Goal: Task Accomplishment & Management: Use online tool/utility

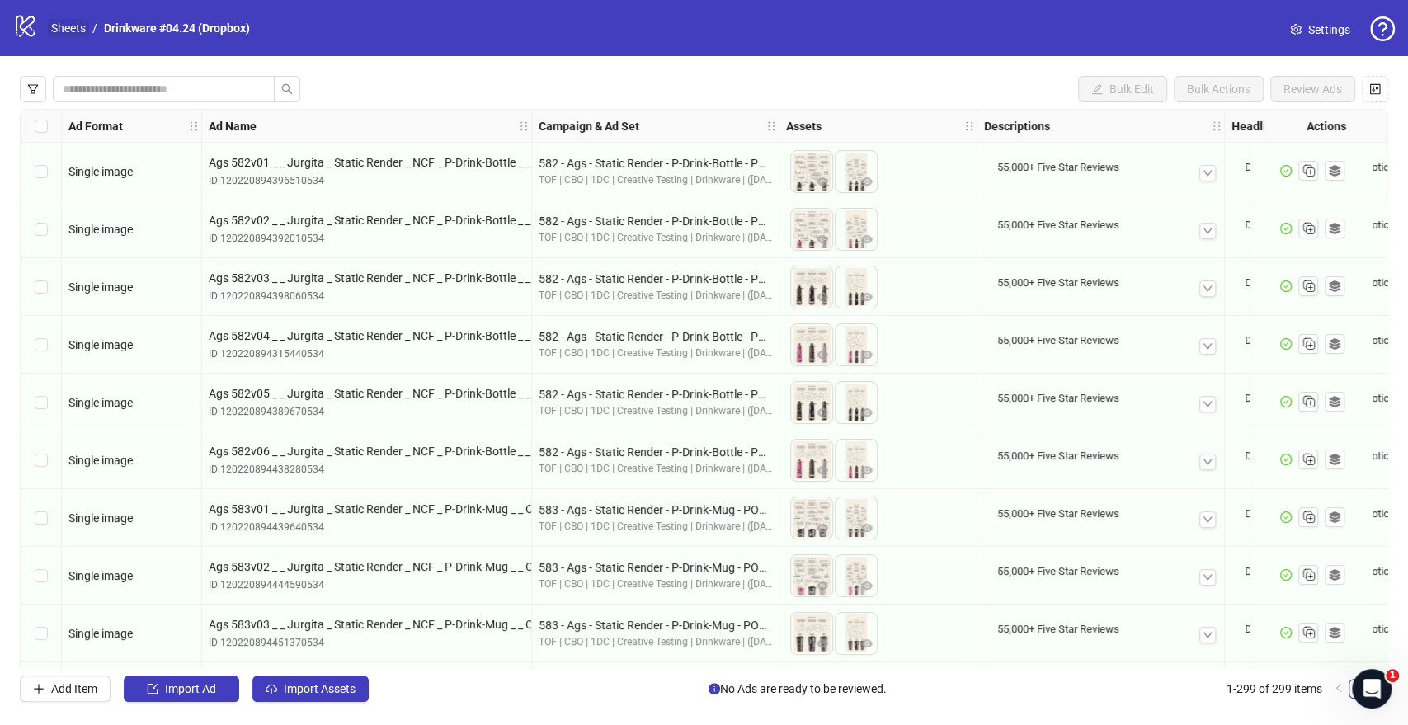
click at [78, 20] on link "Sheets" at bounding box center [68, 28] width 41 height 18
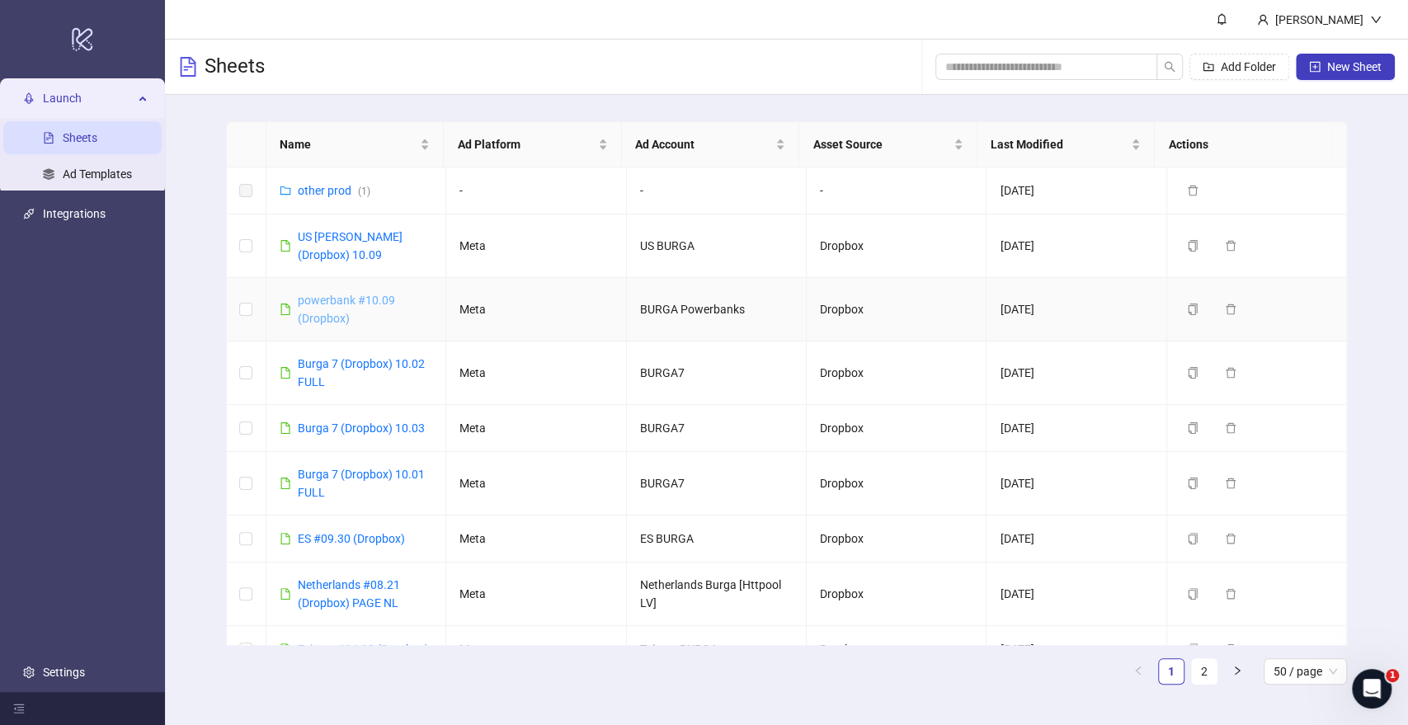
click at [343, 304] on link "powerbank #10.09 (Dropbox)" at bounding box center [346, 309] width 97 height 31
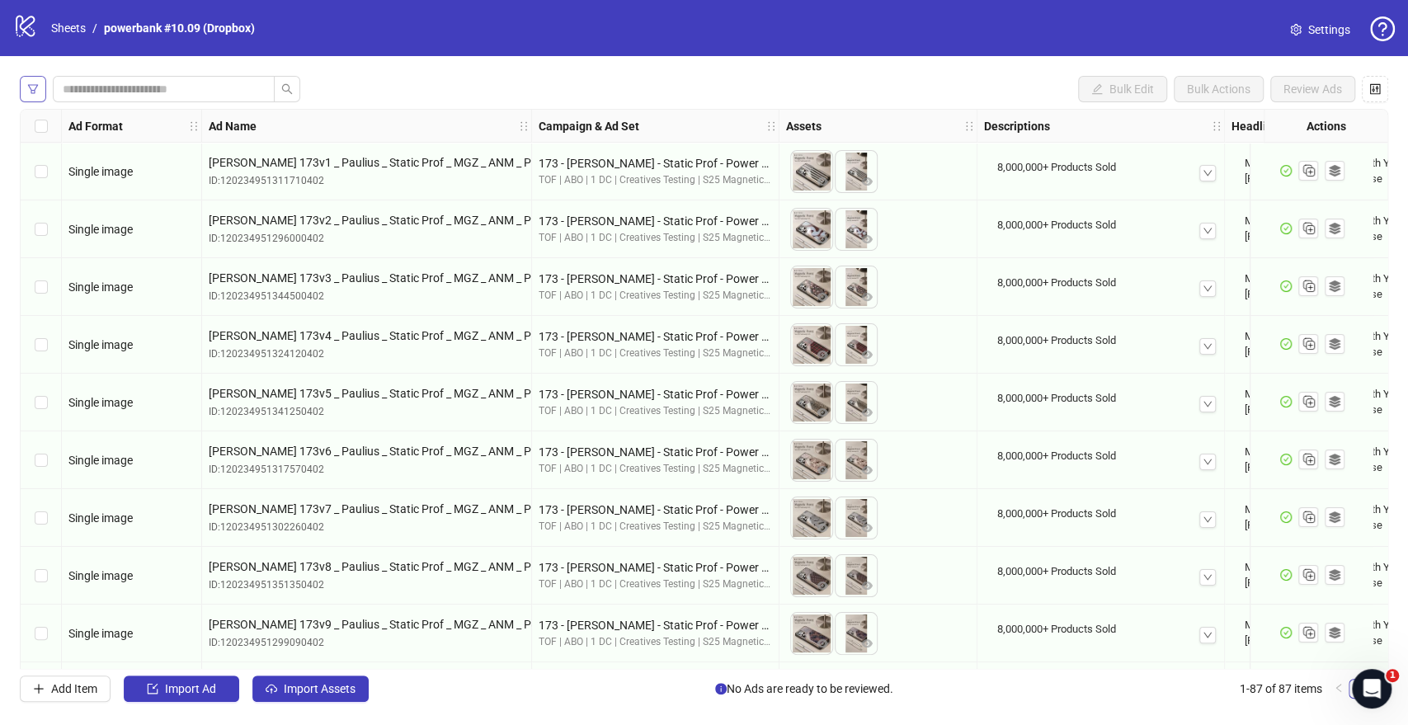
click at [44, 95] on button "button" at bounding box center [33, 89] width 26 height 26
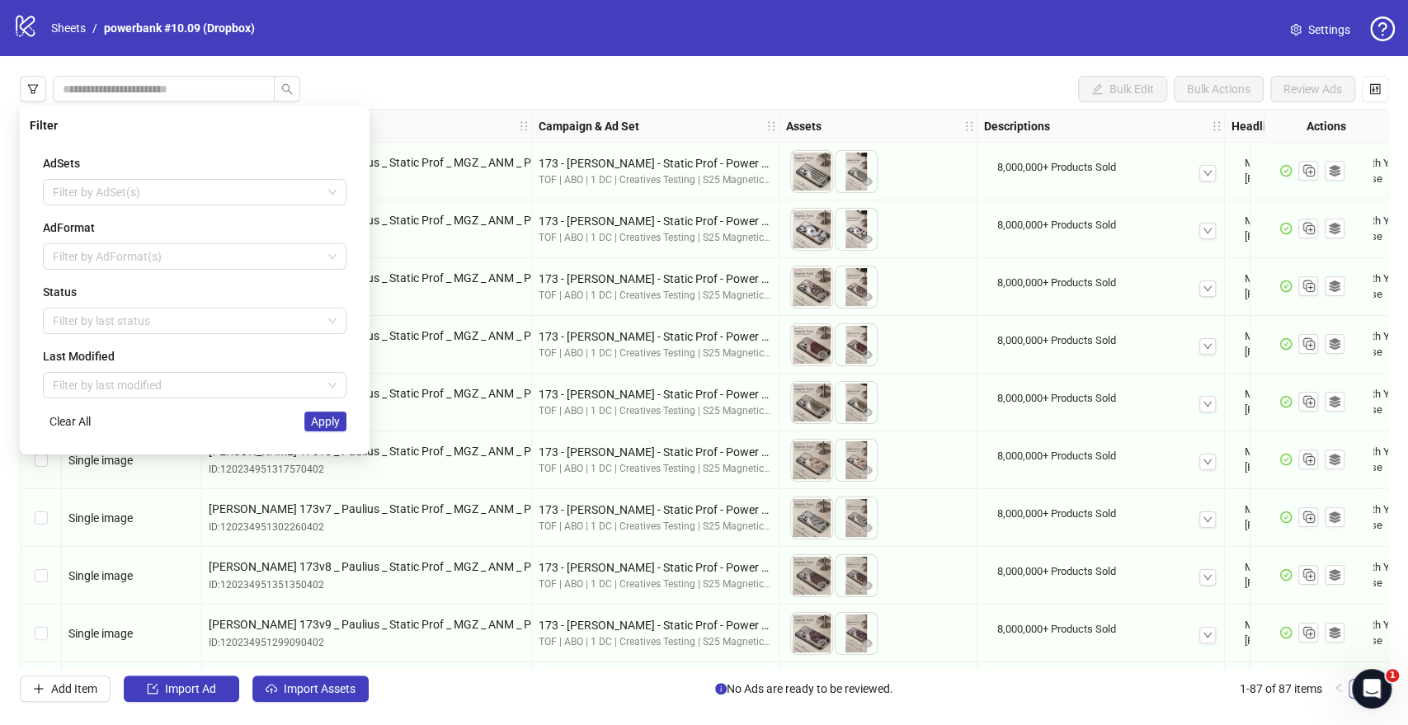
click at [109, 304] on div "Status Filter by last status" at bounding box center [195, 308] width 304 height 51
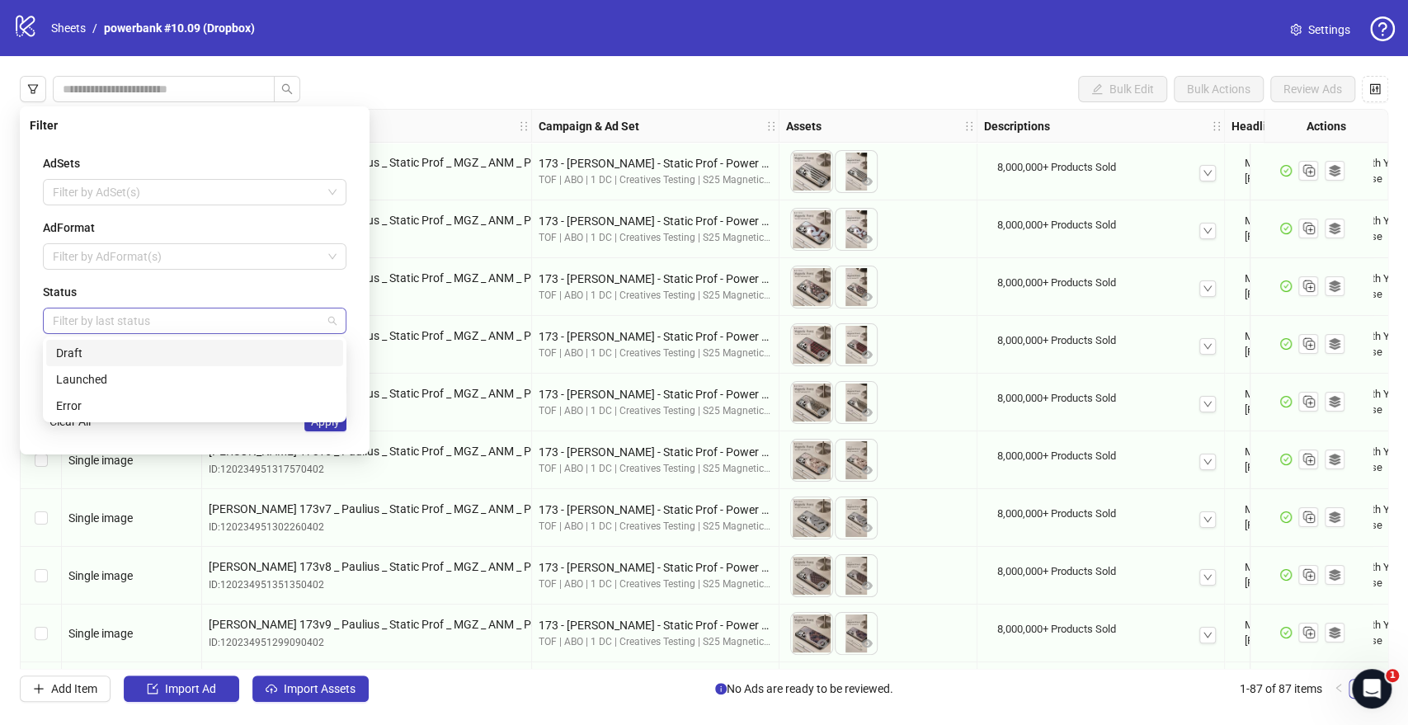
click at [106, 316] on div at bounding box center [186, 320] width 280 height 23
click at [114, 353] on div "Draft" at bounding box center [194, 353] width 277 height 18
click at [219, 431] on div "AdSets Filter by AdSet(s) AdFormat Filter by AdFormat(s) Status Draft Last Modi…" at bounding box center [195, 293] width 330 height 304
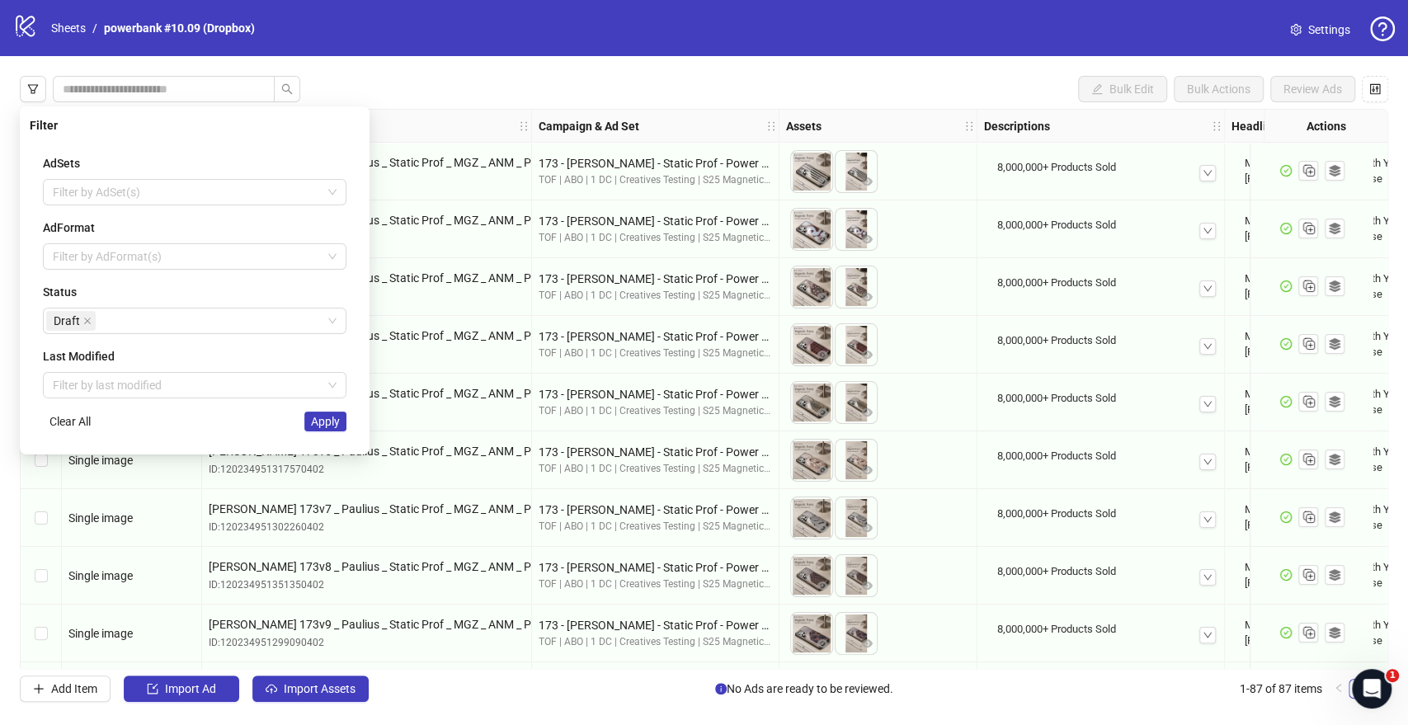
click at [340, 431] on div "AdSets Filter by AdSet(s) AdFormat Filter by AdFormat(s) Status Draft Last Modi…" at bounding box center [195, 293] width 330 height 304
click at [334, 427] on span "Apply" at bounding box center [325, 421] width 29 height 13
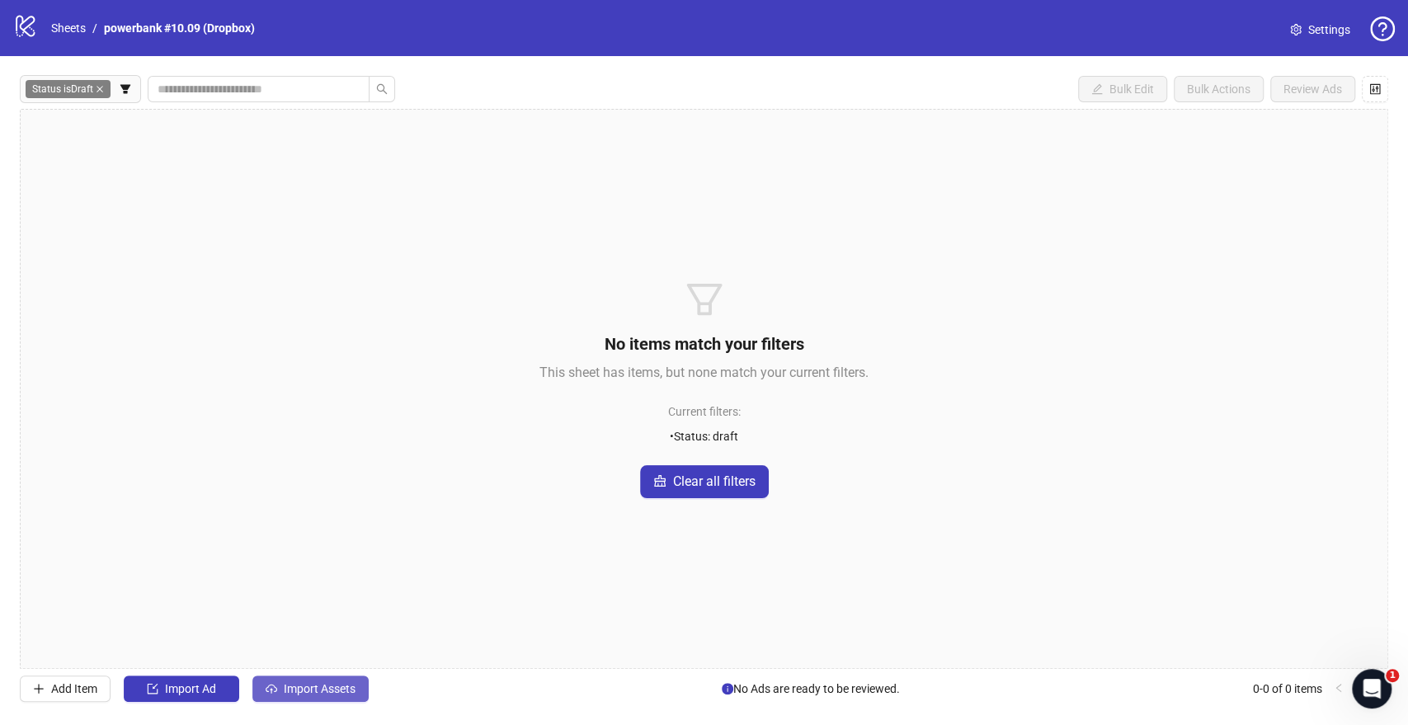
click at [334, 686] on span "Import Assets" at bounding box center [320, 688] width 72 height 13
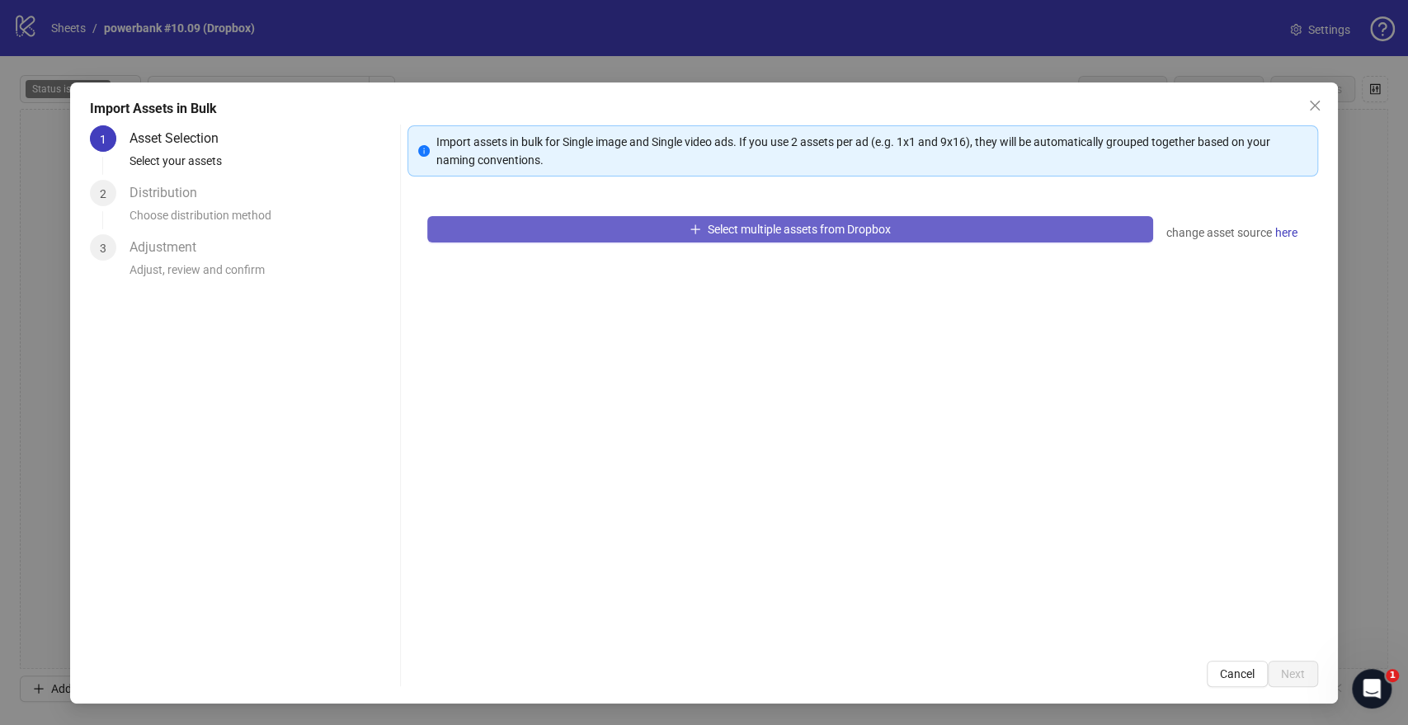
click at [624, 223] on button "Select multiple assets from Dropbox" at bounding box center [789, 229] width 725 height 26
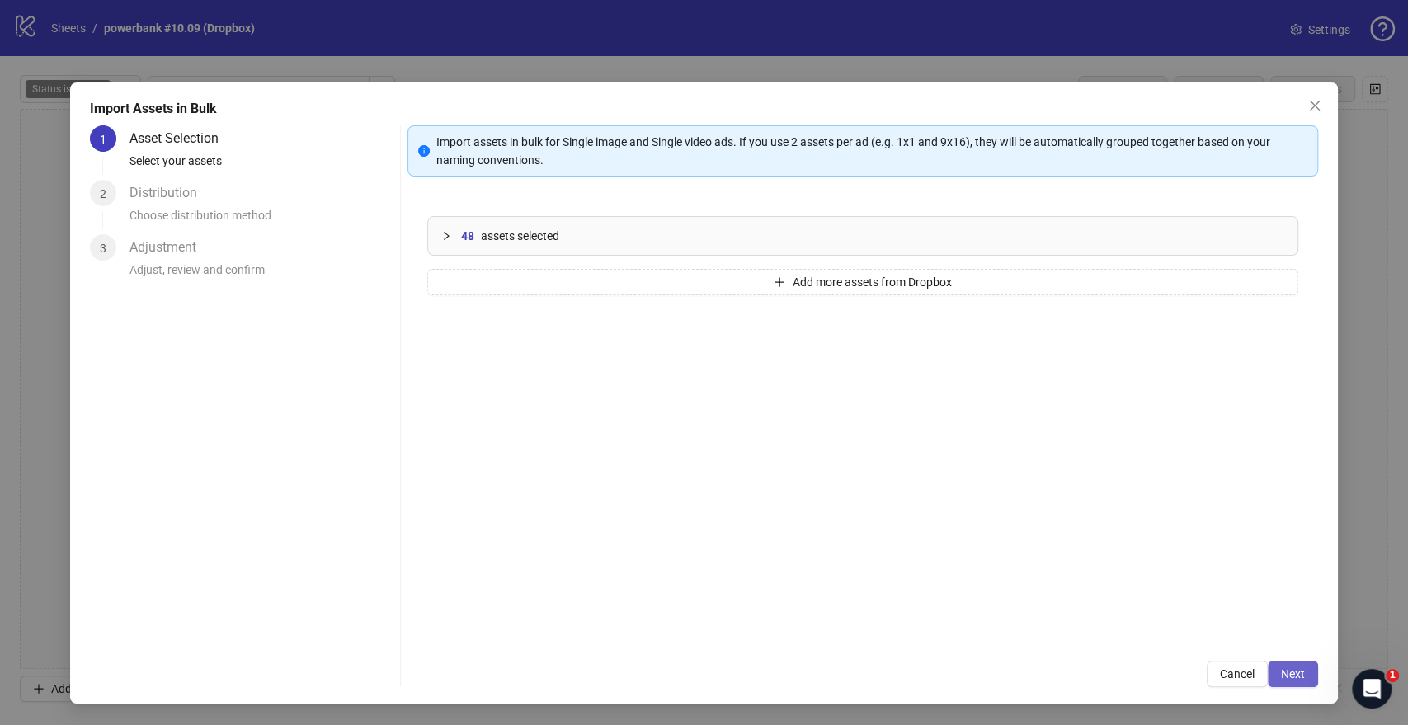
click at [1294, 685] on button "Next" at bounding box center [1293, 674] width 50 height 26
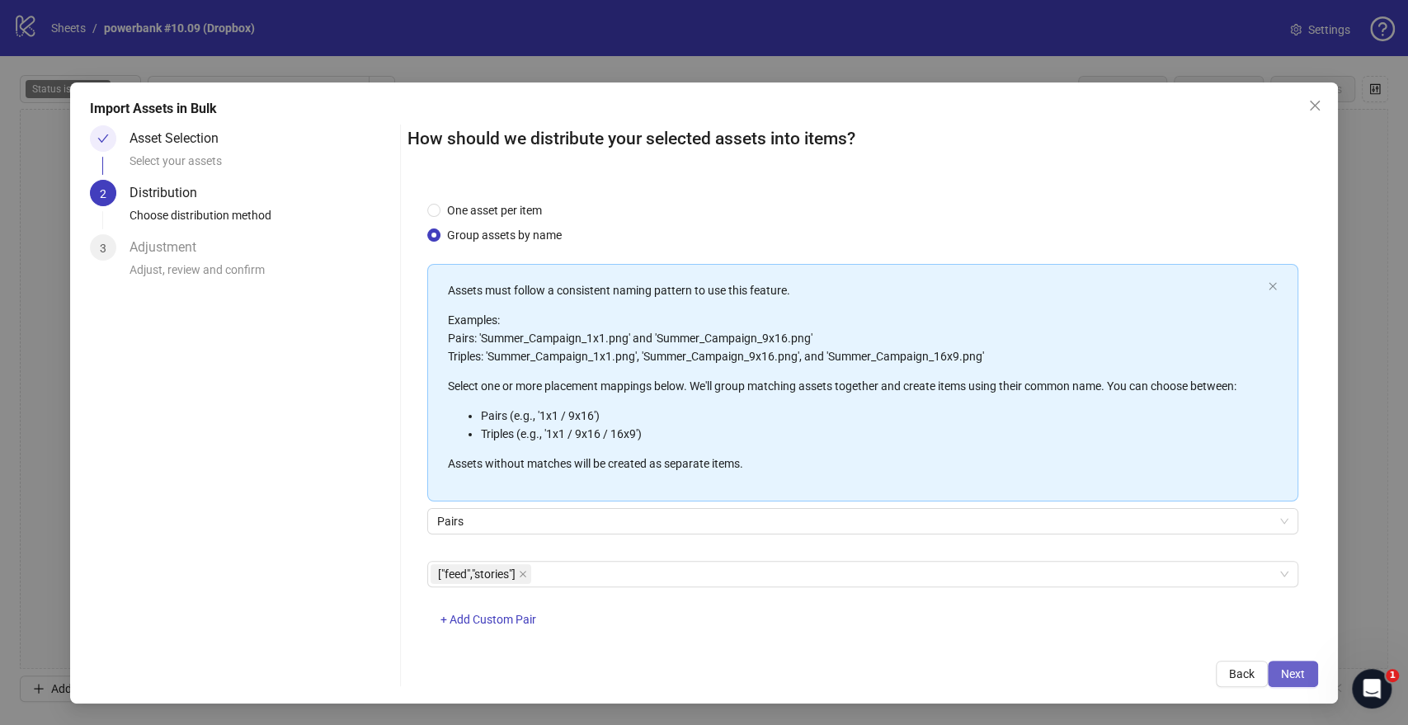
click at [1294, 676] on span "Next" at bounding box center [1293, 673] width 24 height 13
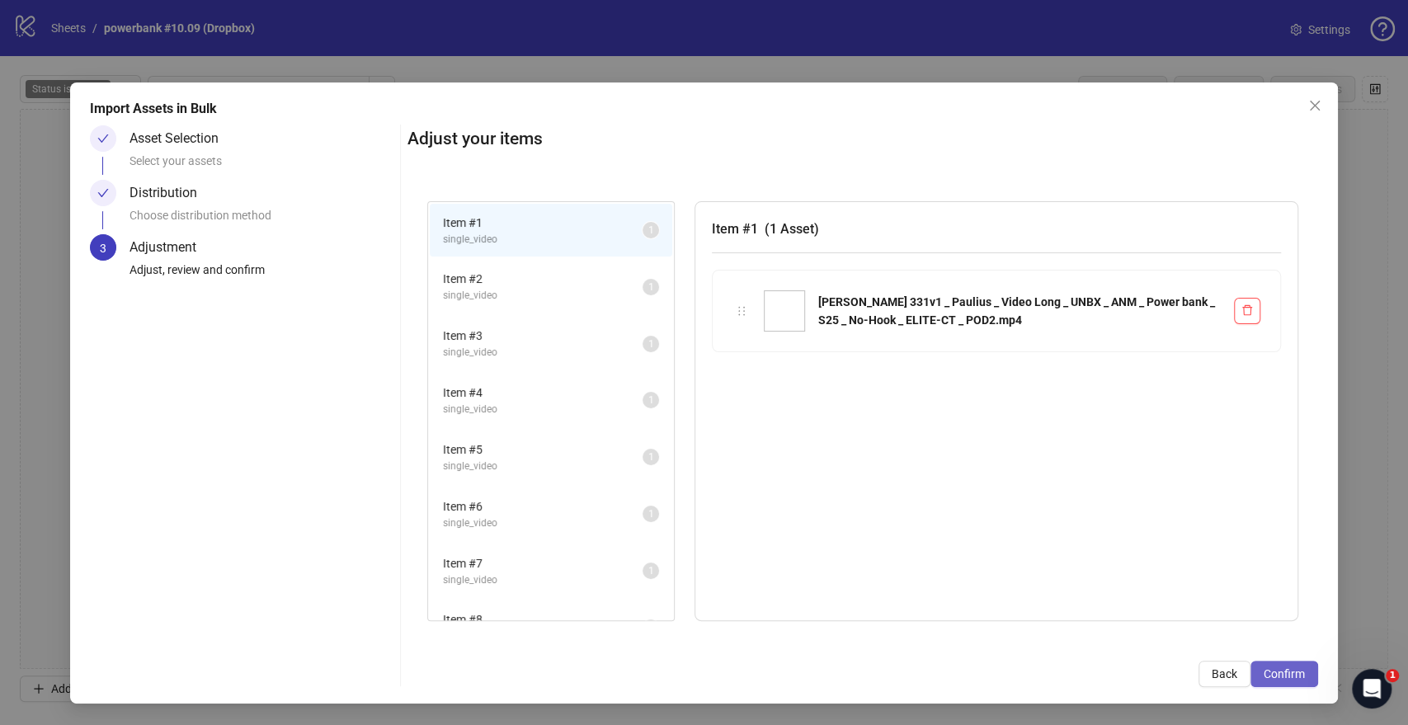
click at [1297, 671] on span "Confirm" at bounding box center [1284, 673] width 41 height 13
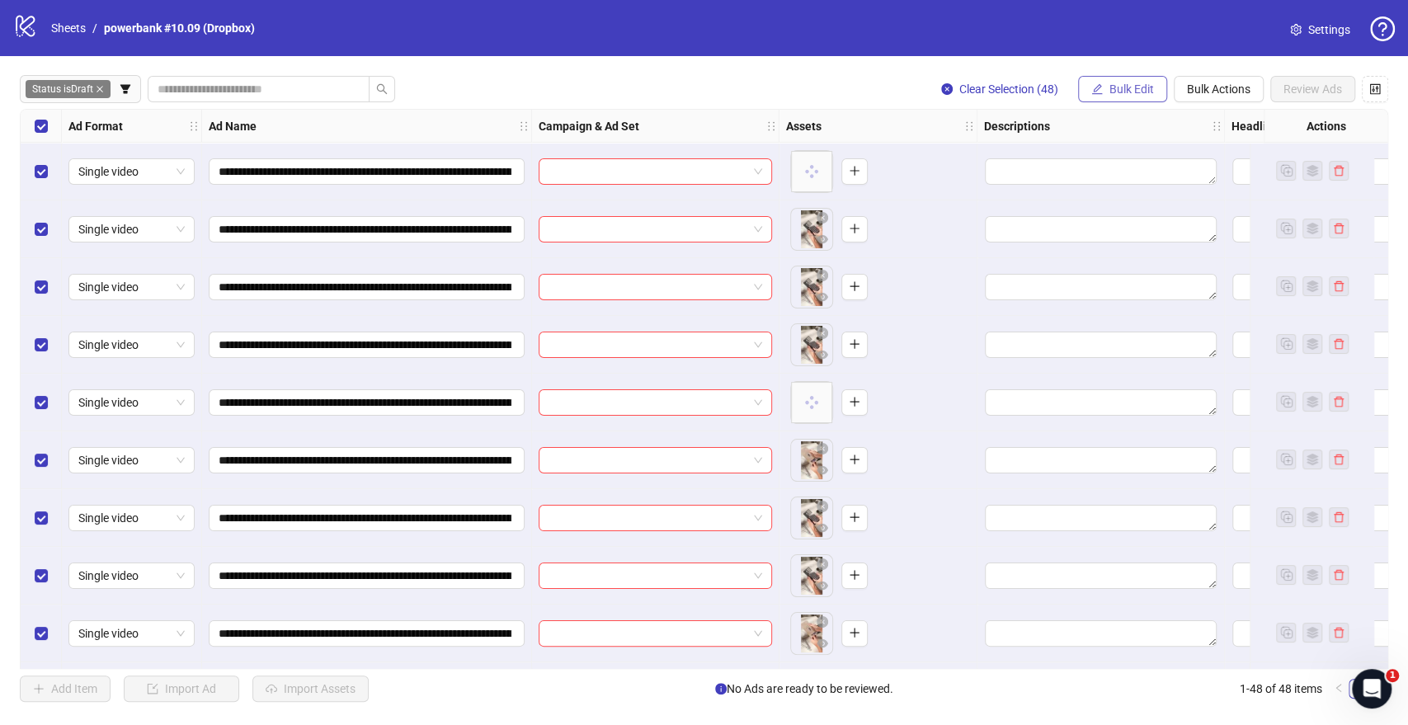
click at [1125, 92] on span "Bulk Edit" at bounding box center [1132, 88] width 45 height 13
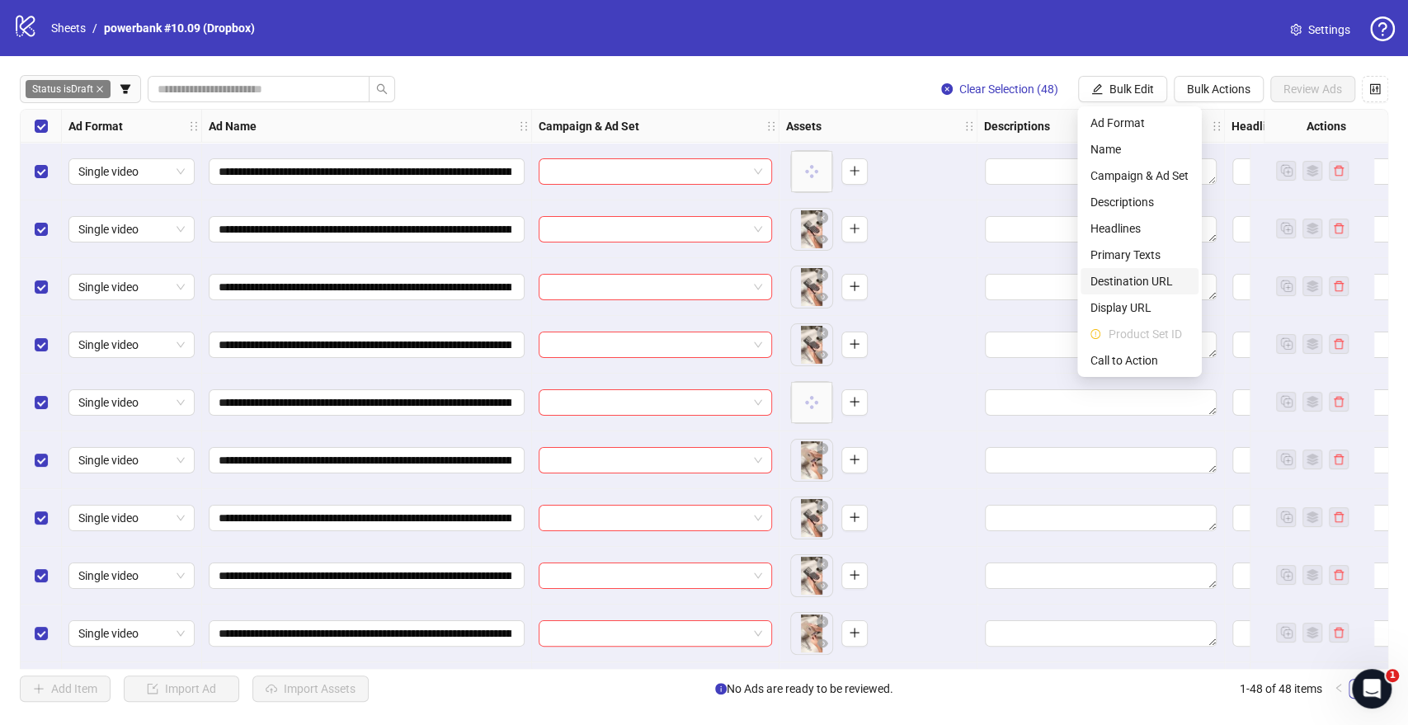
click at [1142, 271] on li "Destination URL" at bounding box center [1140, 281] width 118 height 26
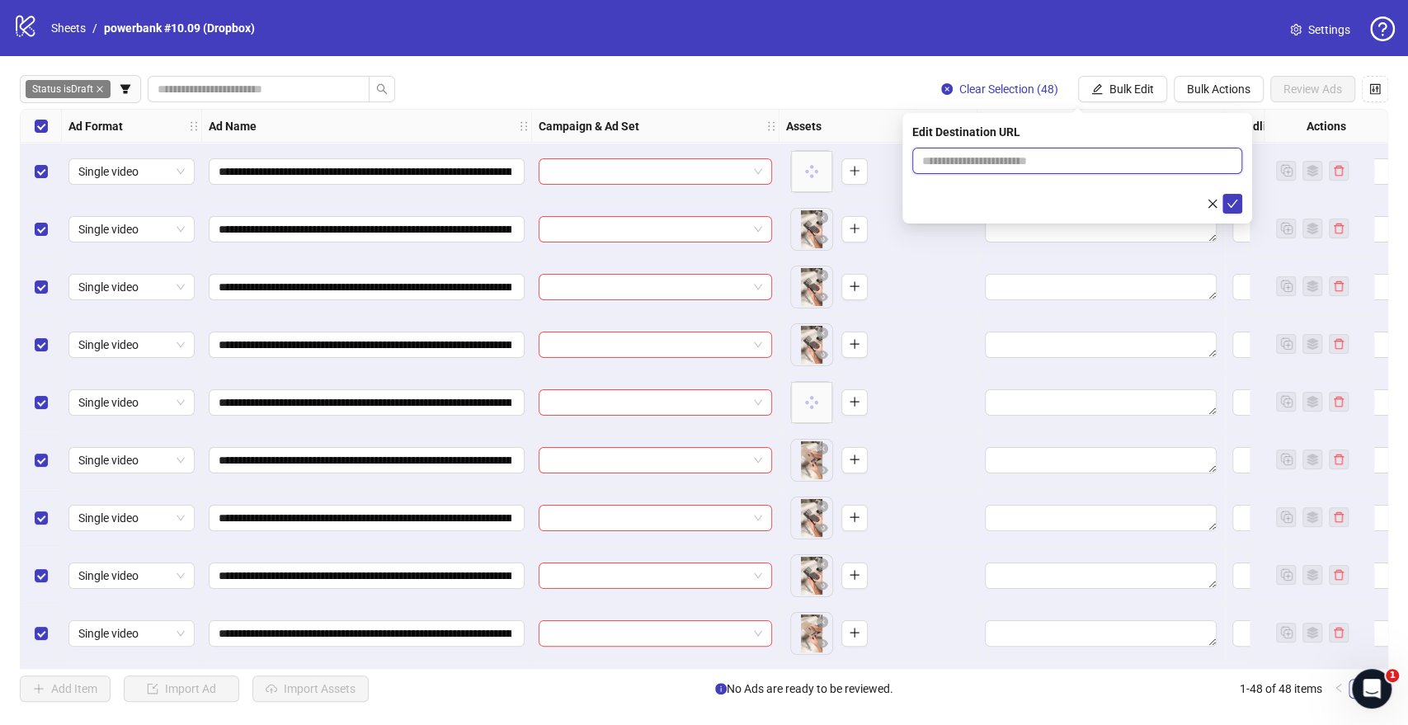
click at [972, 157] on input "text" at bounding box center [1070, 161] width 297 height 18
paste input "**********"
type input "**********"
click at [1234, 205] on icon "check" at bounding box center [1233, 204] width 12 height 12
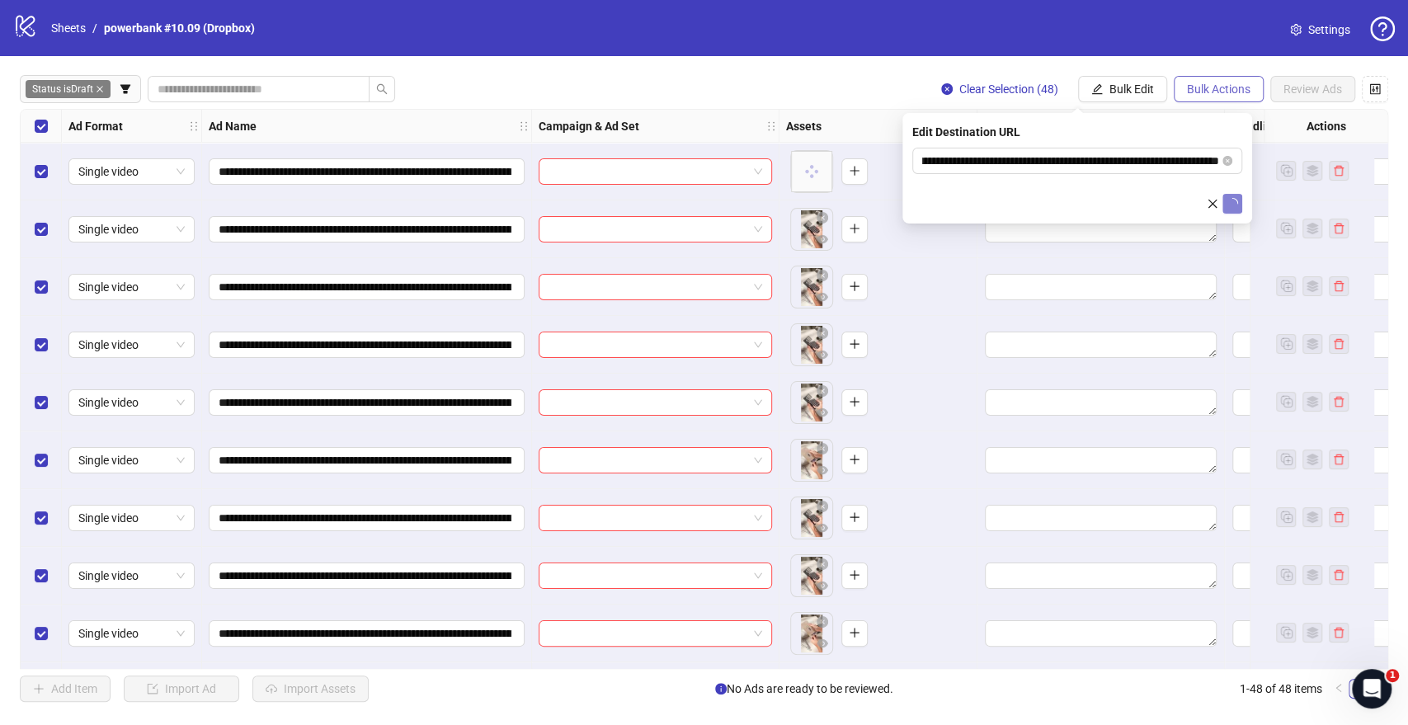
scroll to position [0, 0]
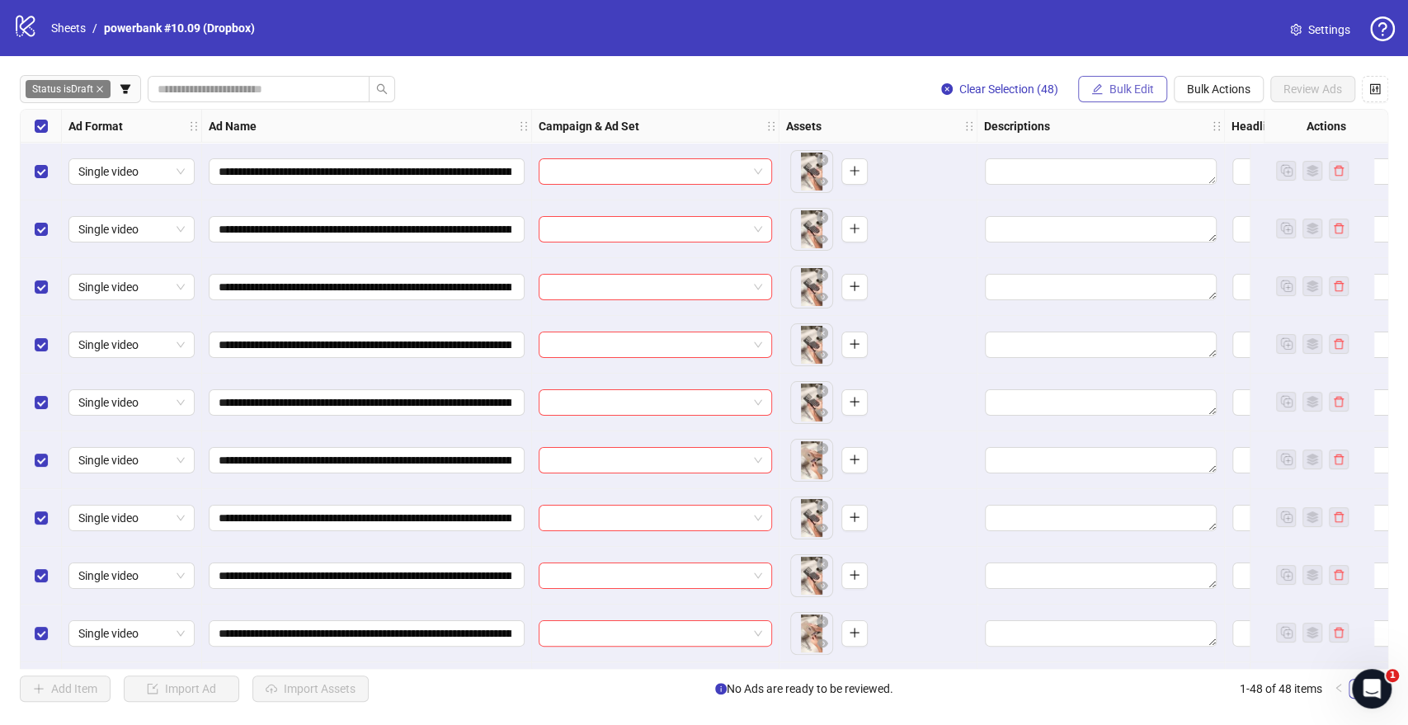
click at [1150, 97] on button "Bulk Edit" at bounding box center [1122, 89] width 89 height 26
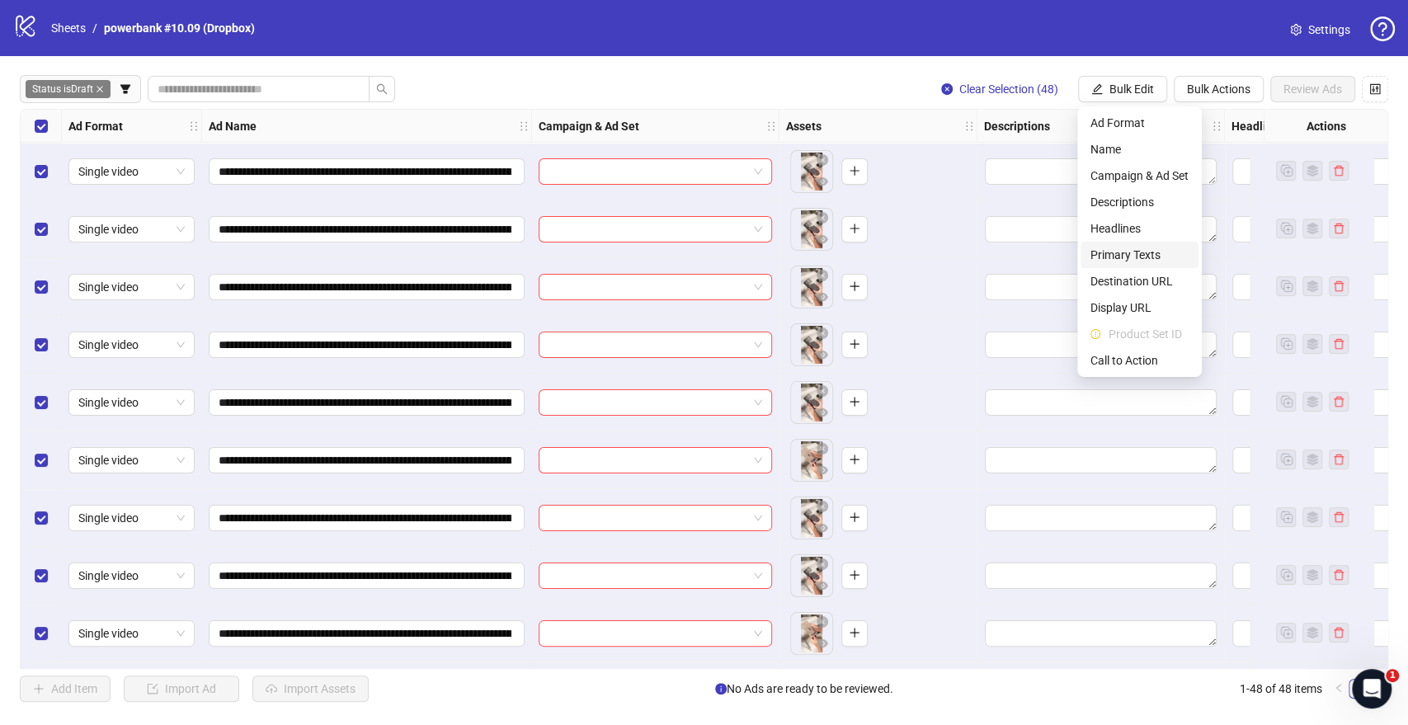
click at [1131, 256] on span "Primary Texts" at bounding box center [1140, 255] width 98 height 18
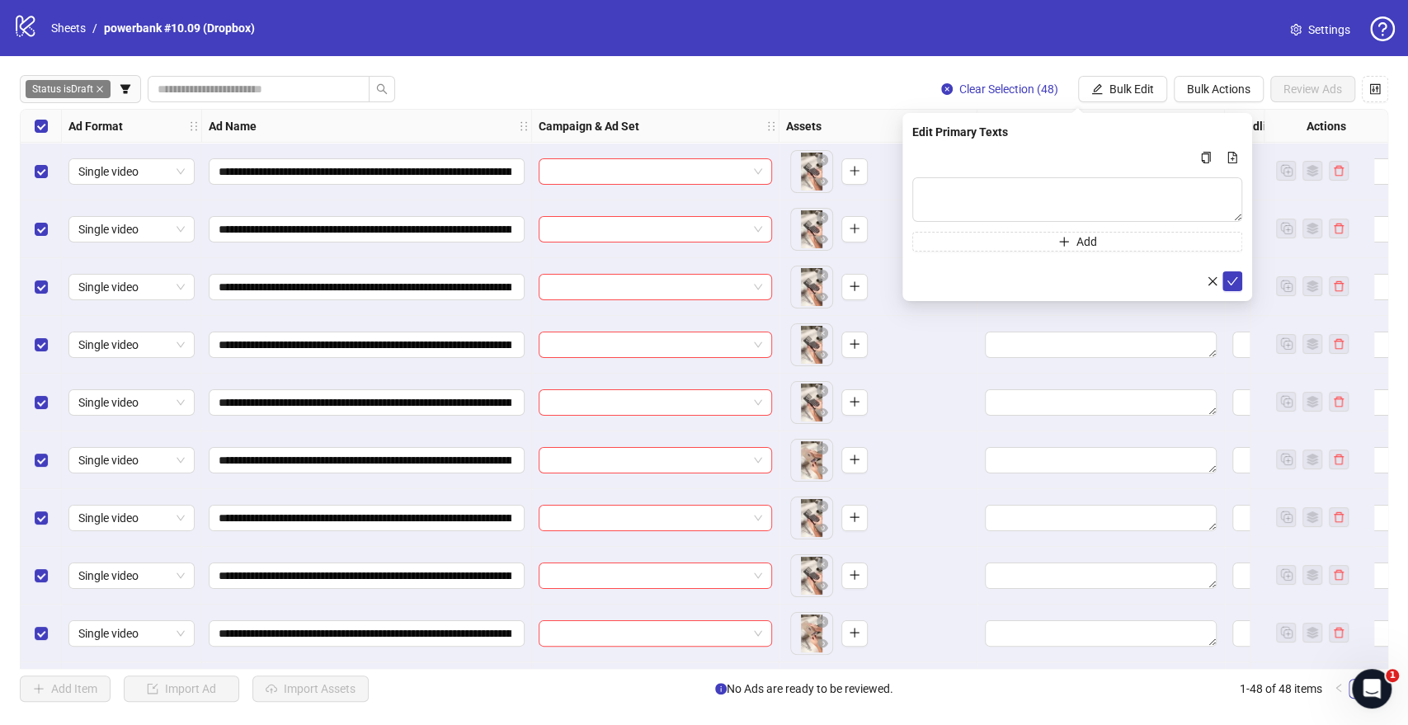
click at [1030, 170] on div "Add" at bounding box center [1077, 200] width 330 height 104
click at [1023, 186] on textarea "Multi-text input container - paste or copy values" at bounding box center [1077, 199] width 330 height 45
paste textarea "**********"
type textarea "**********"
click at [1234, 276] on icon "check" at bounding box center [1233, 281] width 12 height 12
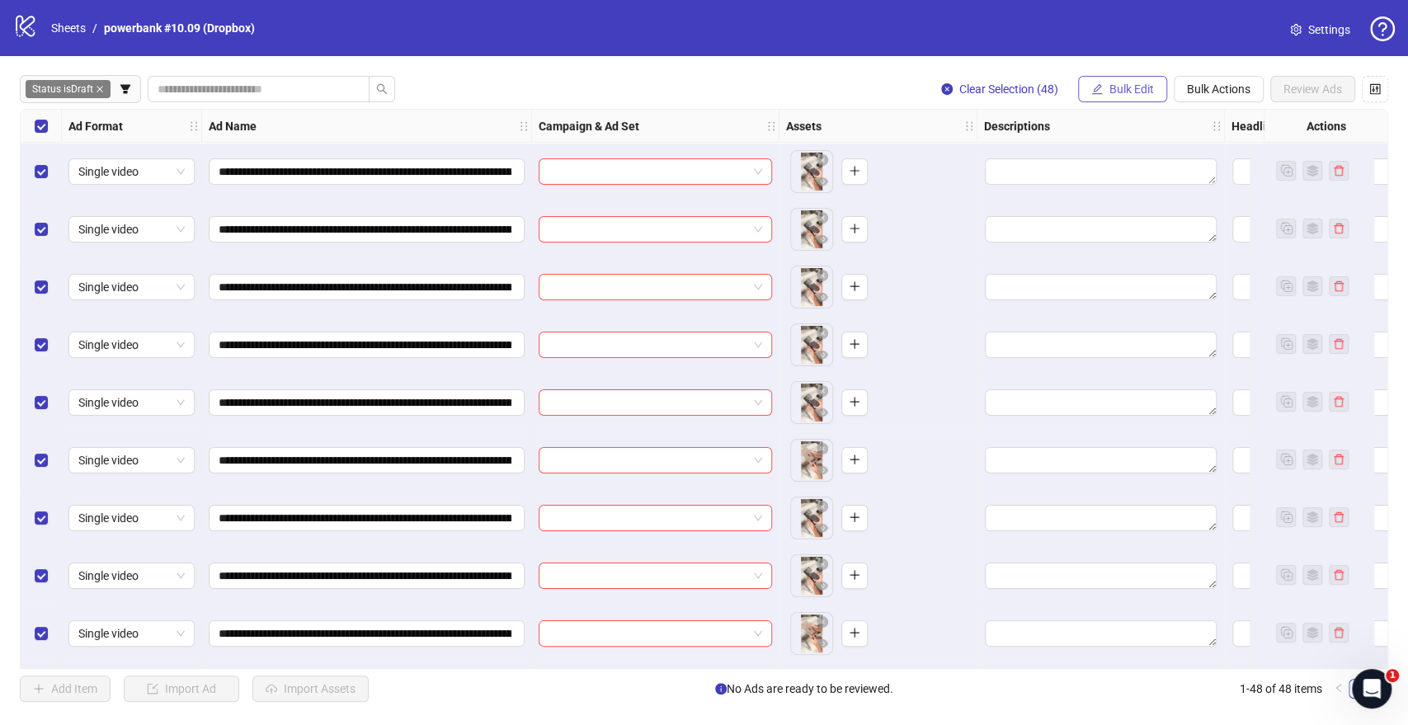
click at [1115, 82] on span "Bulk Edit" at bounding box center [1132, 88] width 45 height 13
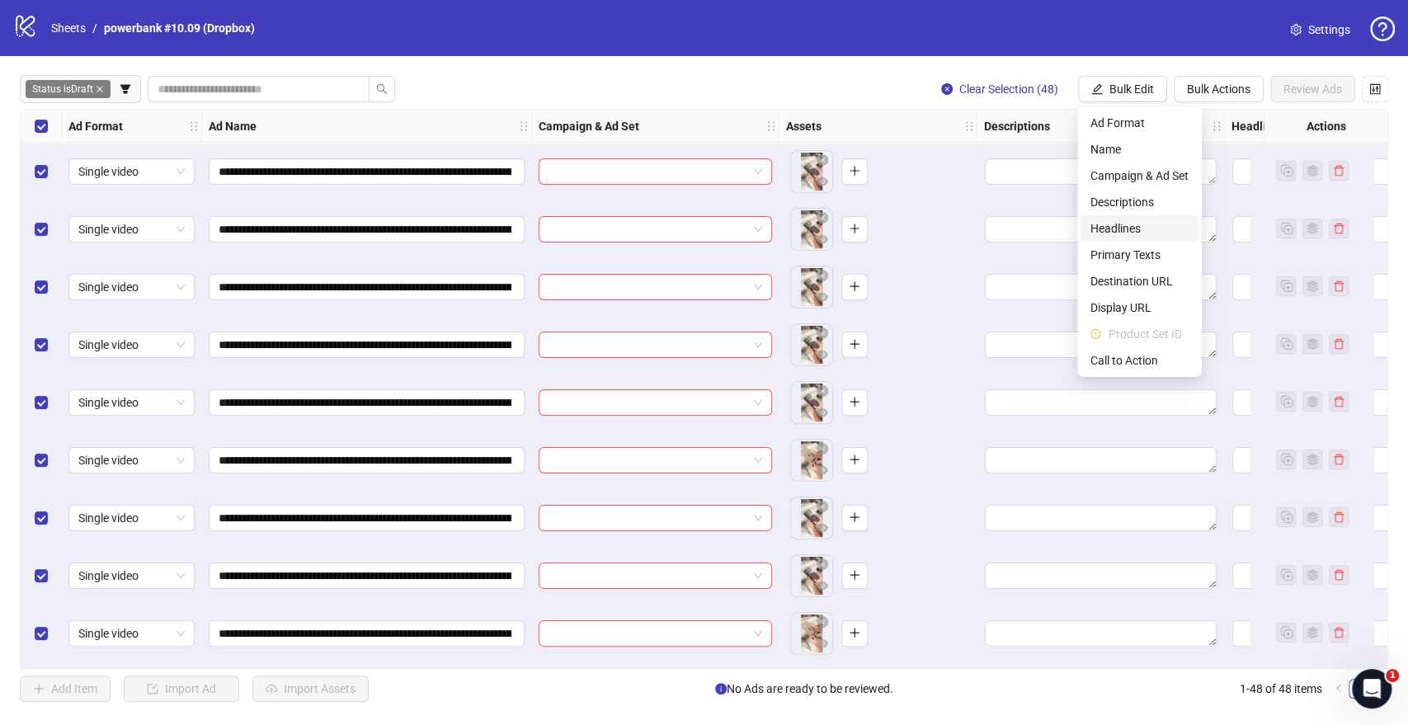
click at [1111, 221] on span "Headlines" at bounding box center [1140, 228] width 98 height 18
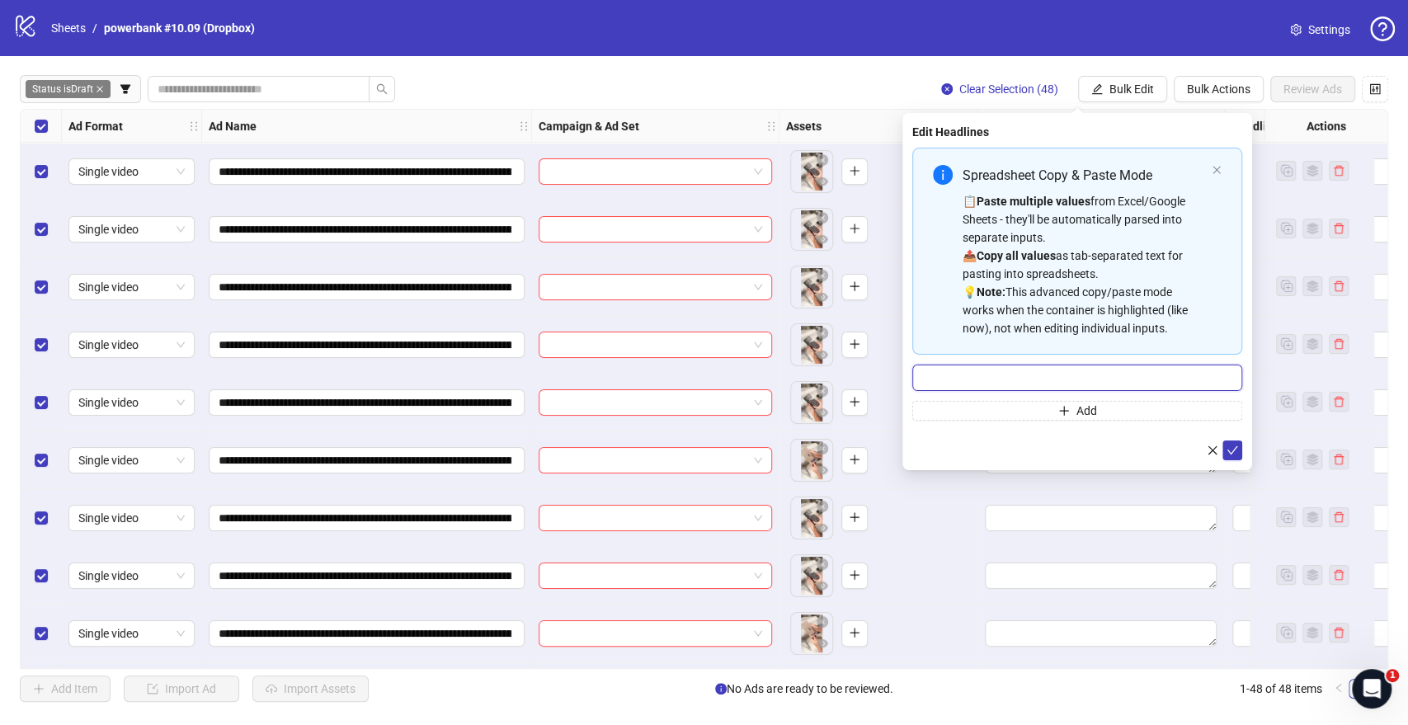
click at [945, 383] on input "Multi-input container - paste or copy values" at bounding box center [1077, 378] width 330 height 26
paste input "**********"
type input "**********"
click at [1237, 450] on icon "check" at bounding box center [1233, 451] width 12 height 12
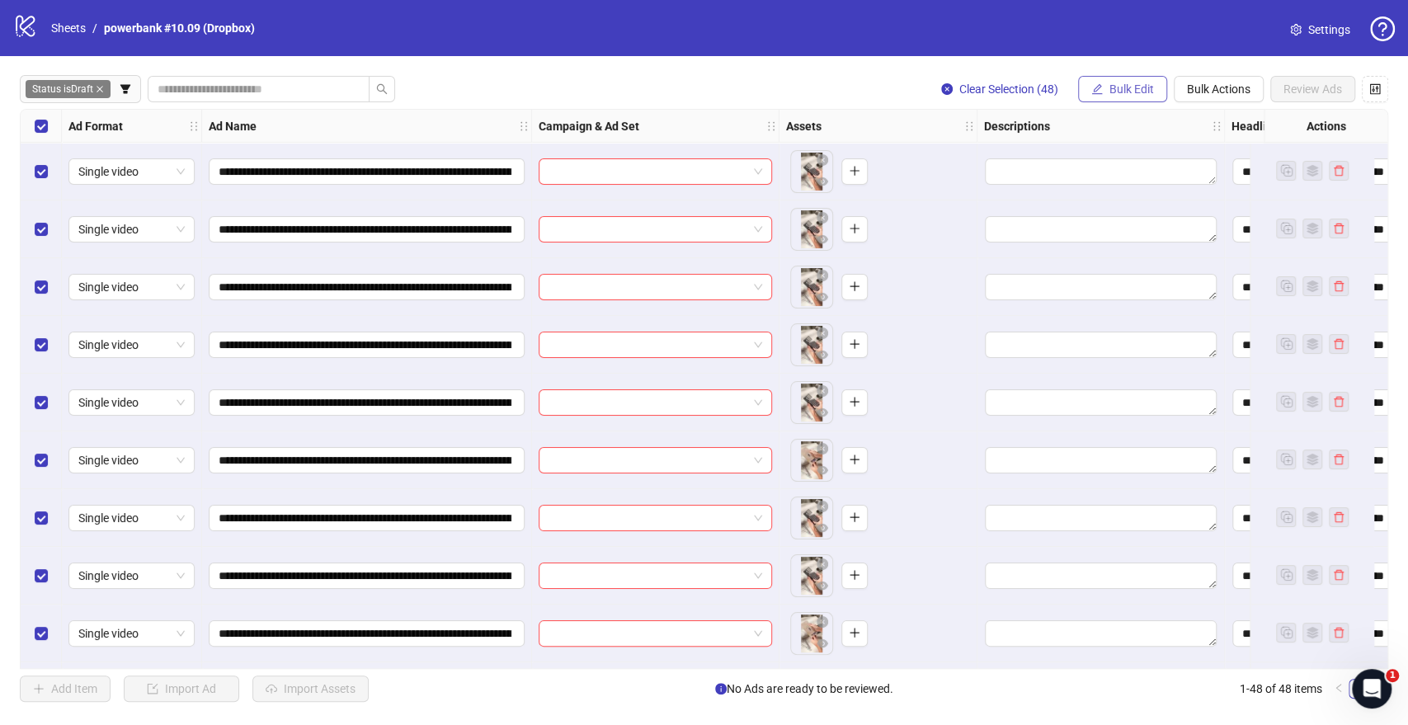
click at [1124, 97] on button "Bulk Edit" at bounding box center [1122, 89] width 89 height 26
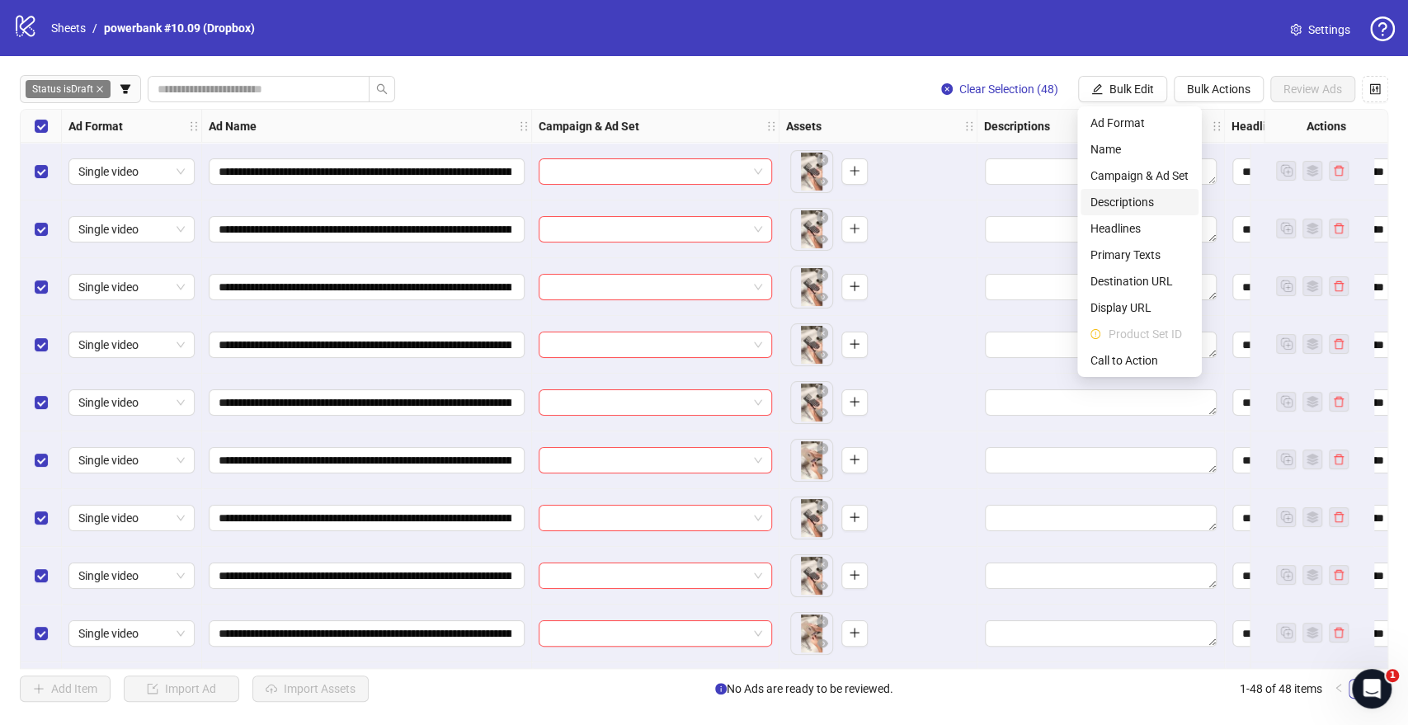
click at [1115, 195] on span "Descriptions" at bounding box center [1140, 202] width 98 height 18
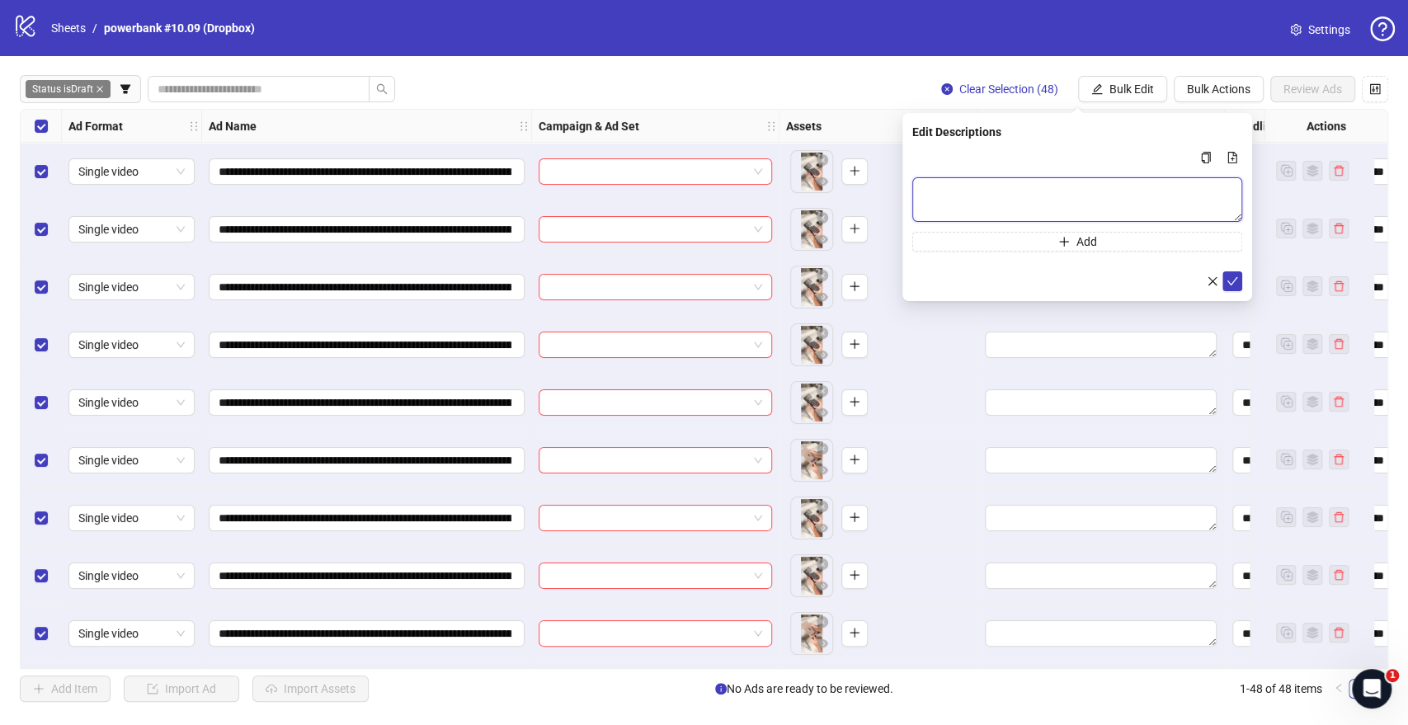
click at [1036, 181] on textarea "Multi-text input container - paste or copy values" at bounding box center [1077, 199] width 330 height 45
paste textarea "**********"
type textarea "**********"
click at [1234, 281] on icon "check" at bounding box center [1233, 281] width 12 height 12
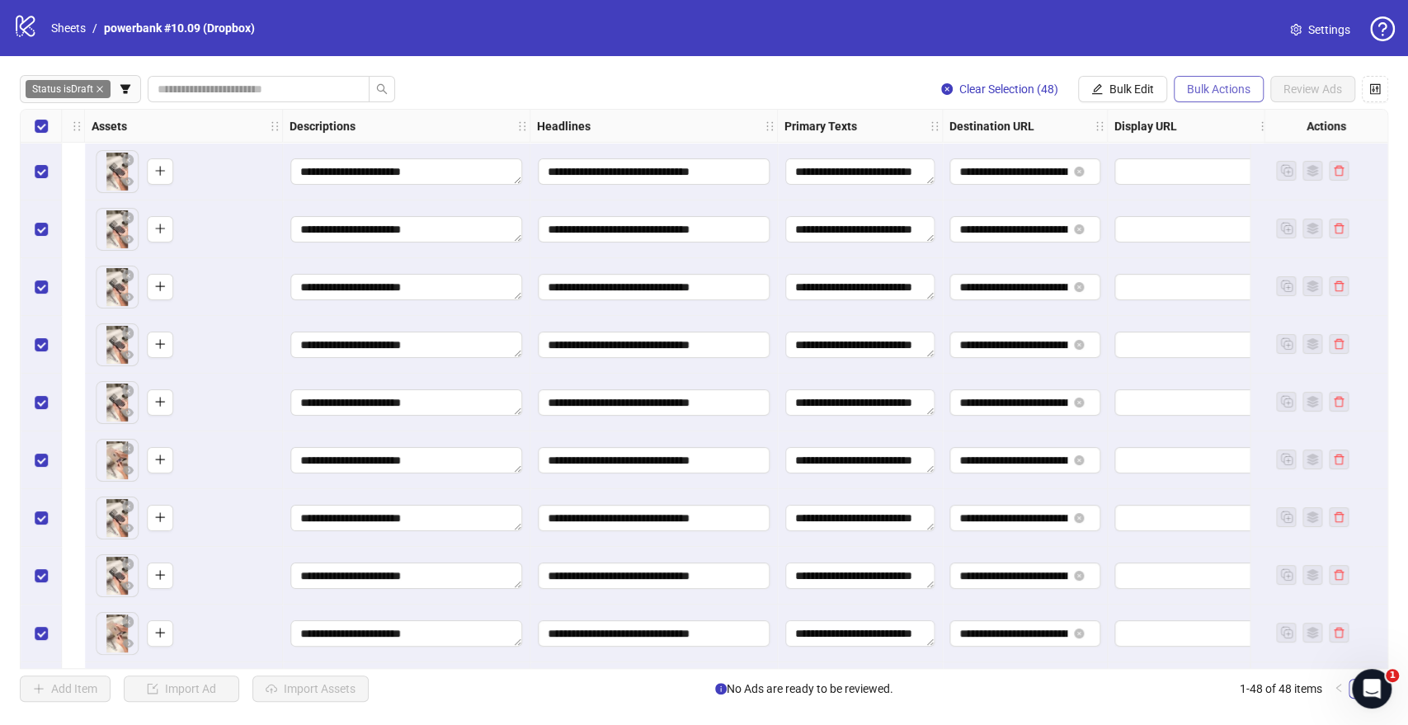
scroll to position [0, 1008]
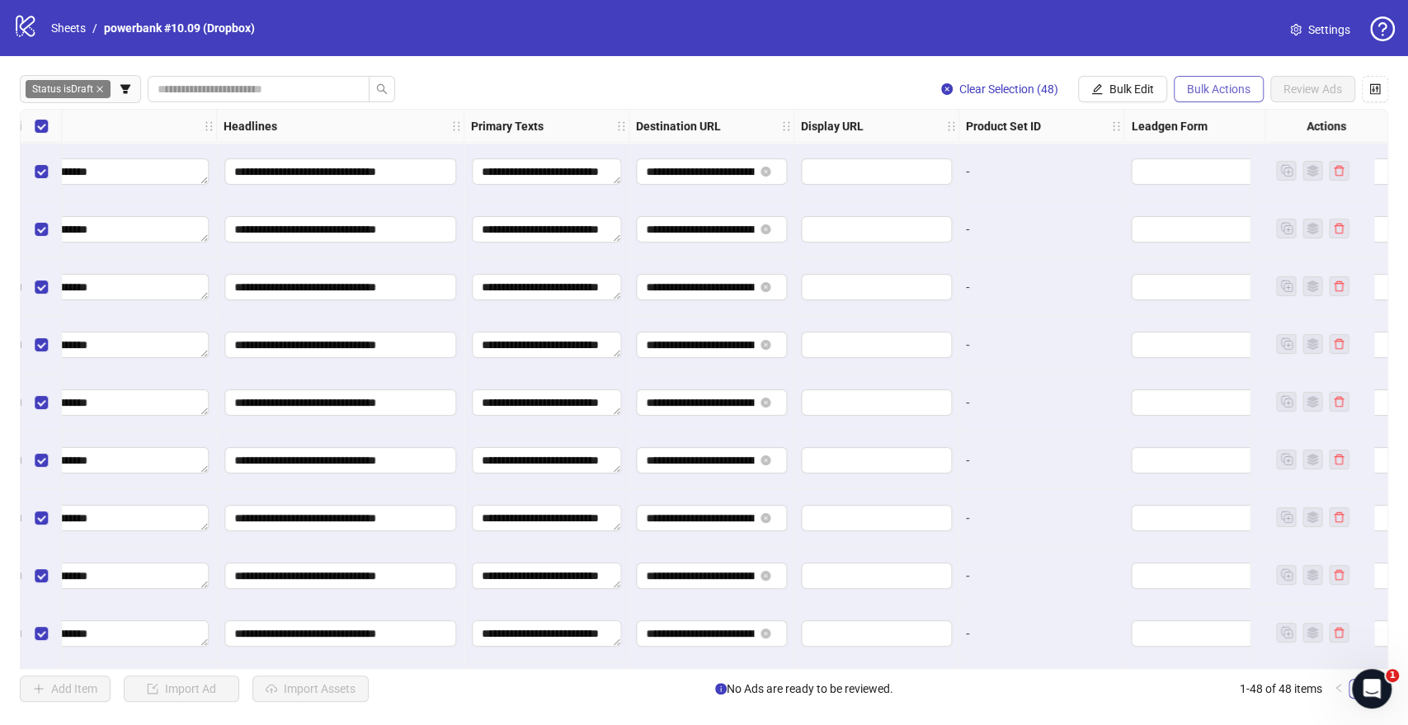
click at [1174, 81] on button "Bulk Actions" at bounding box center [1219, 89] width 90 height 26
click at [1143, 83] on span "Bulk Edit" at bounding box center [1132, 88] width 45 height 13
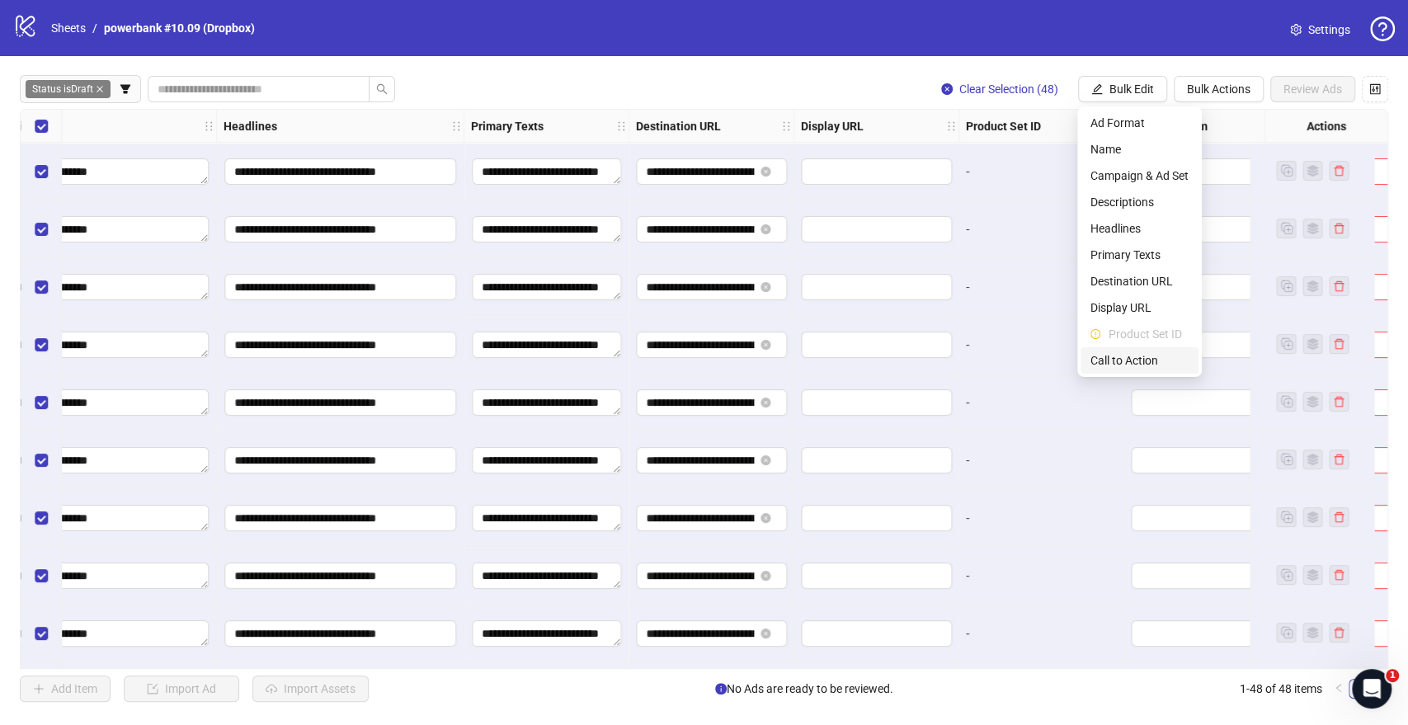
click at [1105, 363] on span "Call to Action" at bounding box center [1140, 360] width 98 height 18
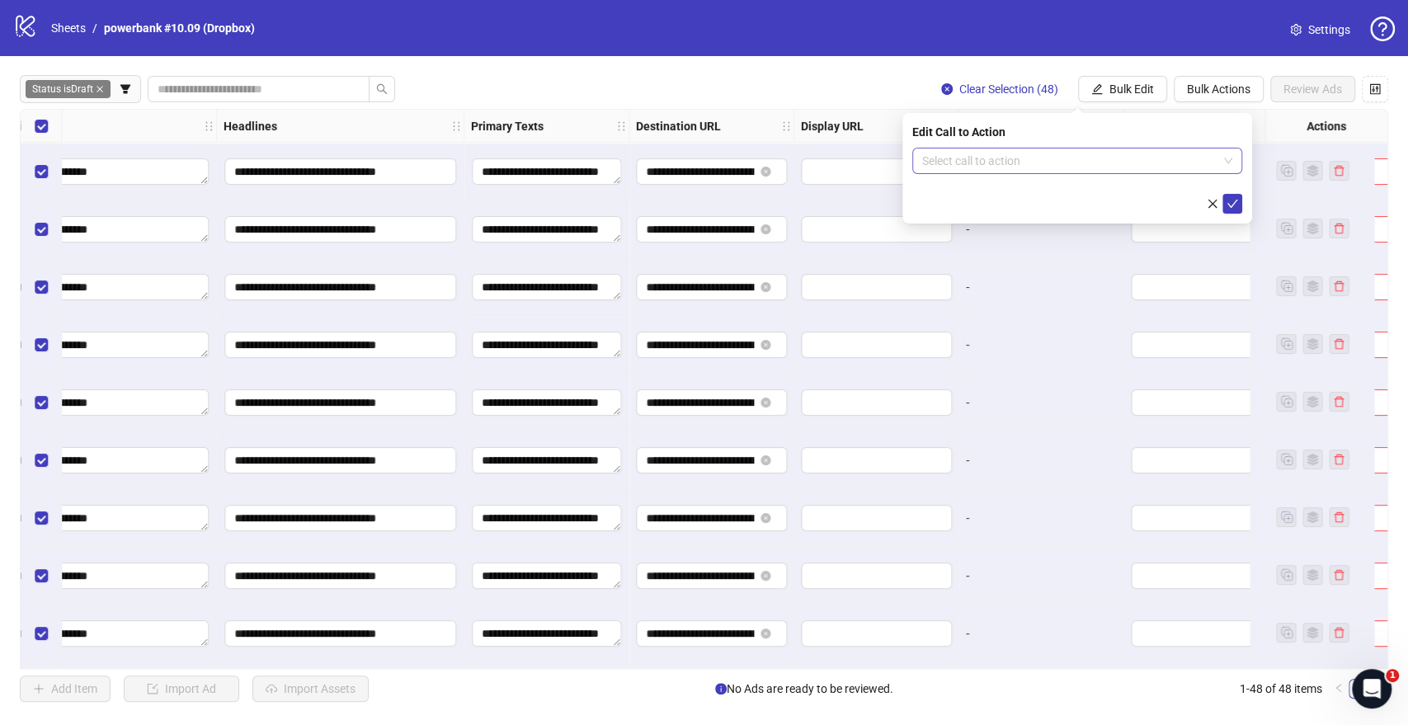
click at [1075, 158] on input "search" at bounding box center [1069, 160] width 295 height 25
type input "**"
click at [1044, 215] on div "Shop now" at bounding box center [1078, 220] width 304 height 18
click at [1233, 203] on icon "check" at bounding box center [1233, 204] width 12 height 12
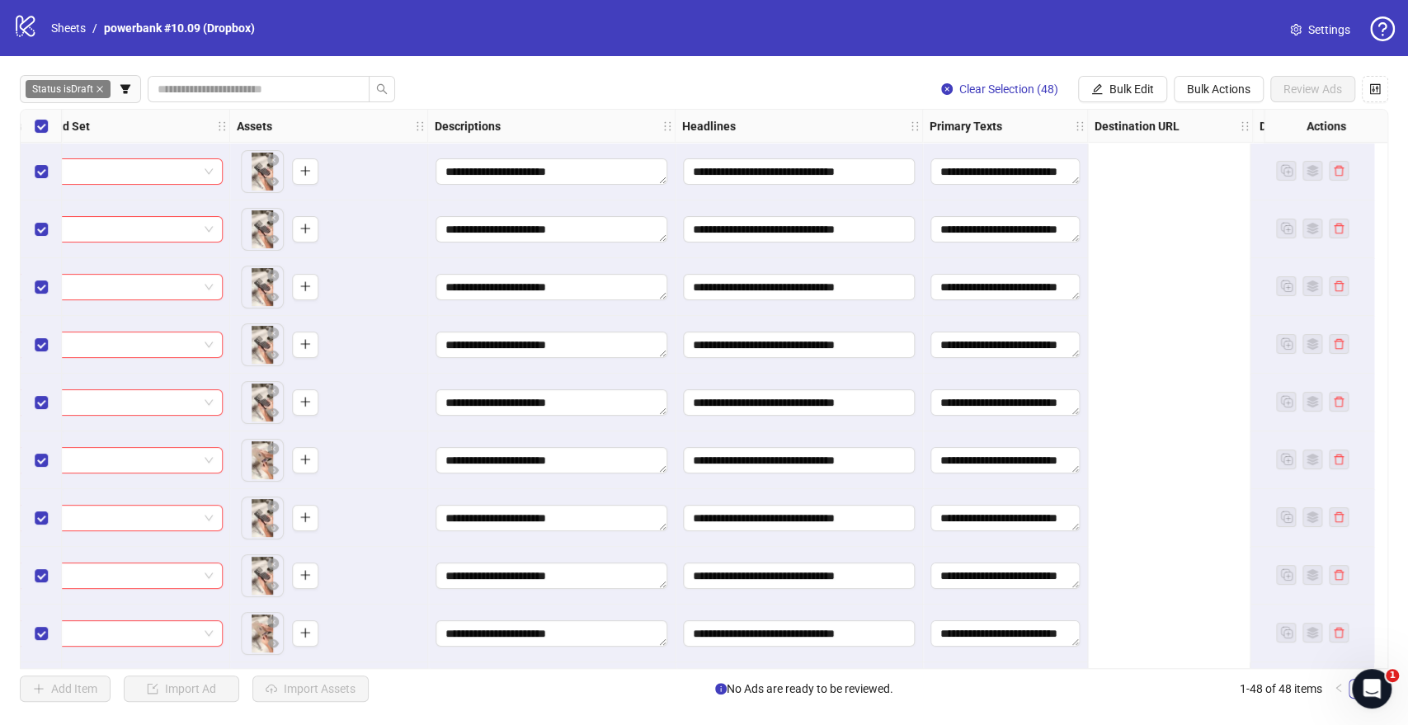
scroll to position [0, 0]
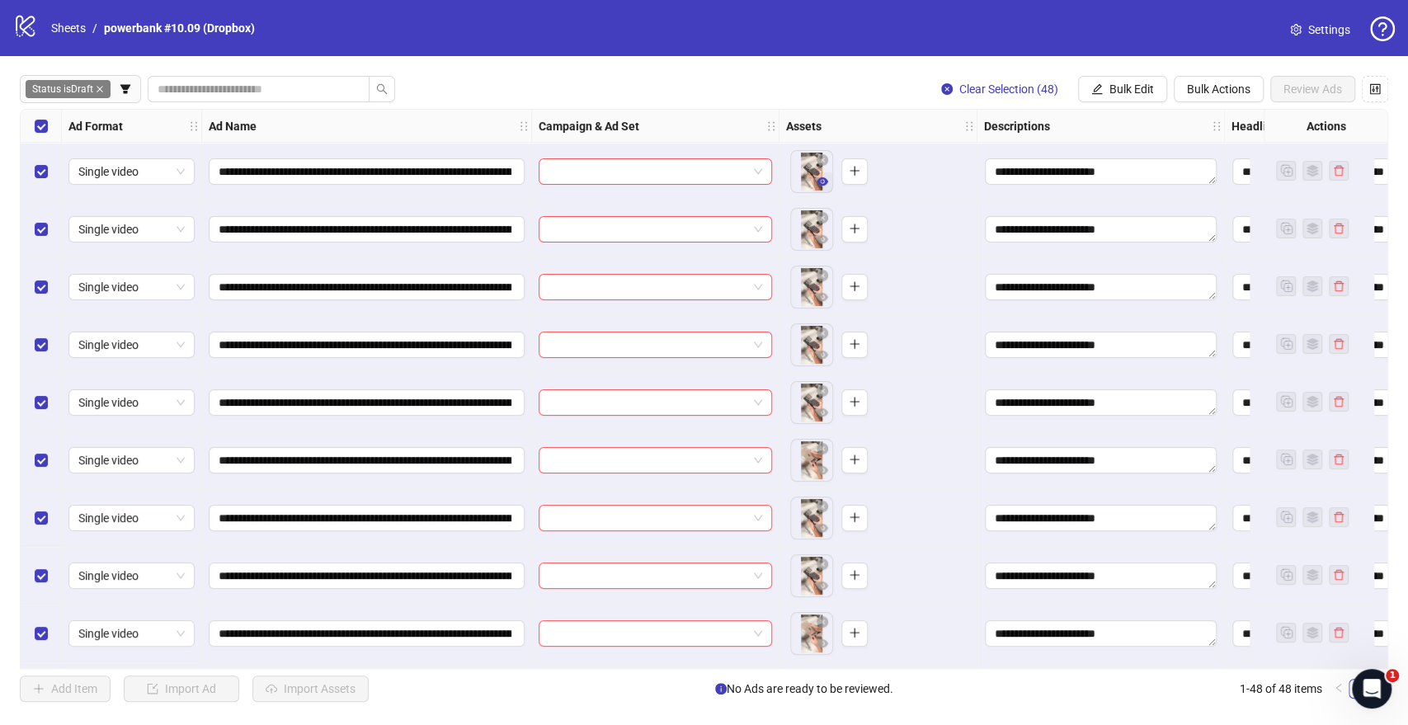
click at [817, 180] on icon "eye" at bounding box center [823, 182] width 12 height 12
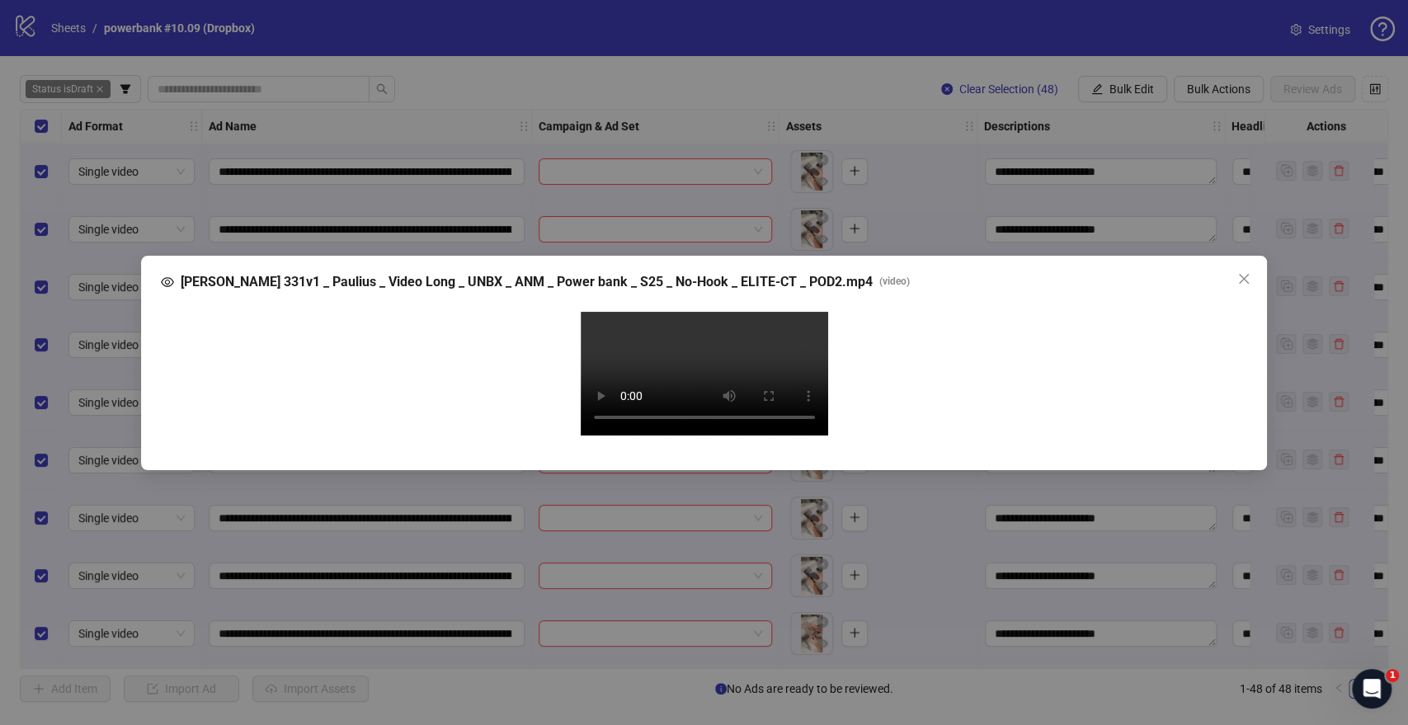
click at [700, 312] on video "Your browser does not support the video tag." at bounding box center [704, 374] width 247 height 124
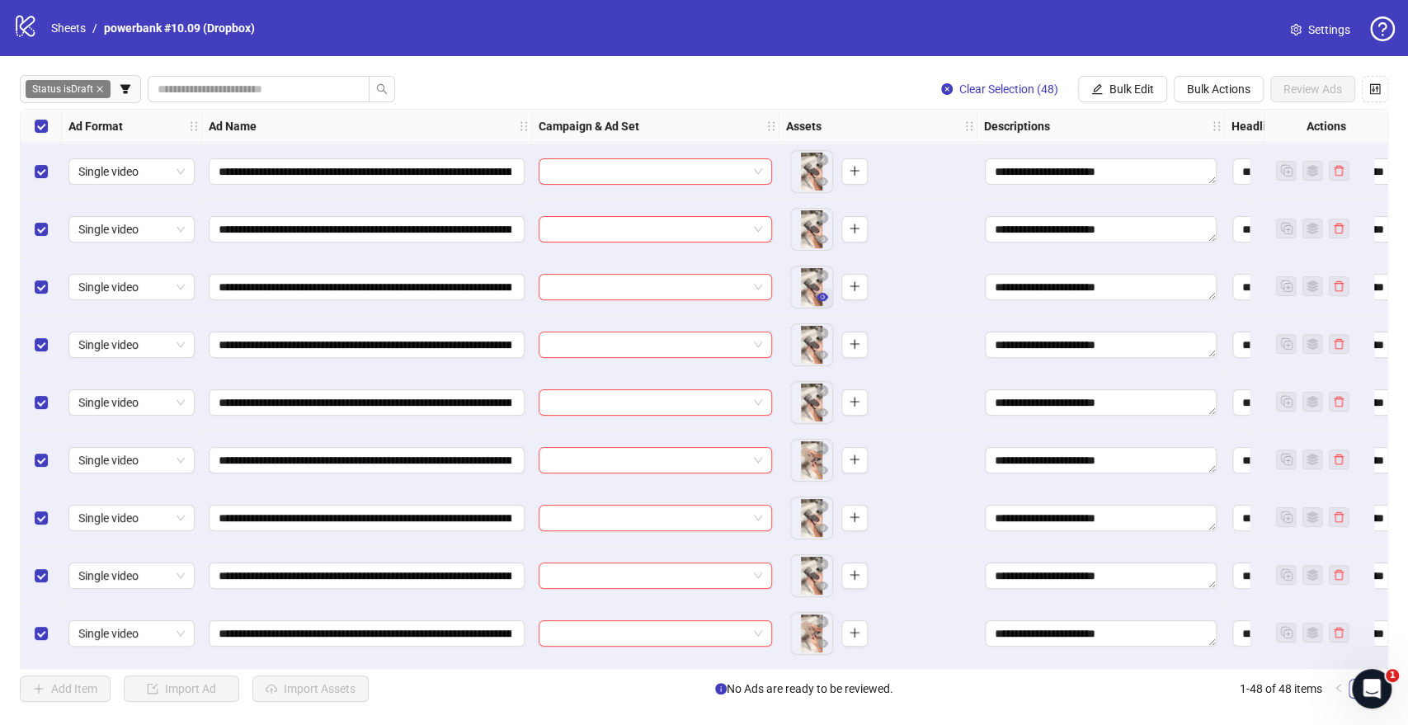
click at [817, 301] on icon "eye" at bounding box center [823, 297] width 12 height 12
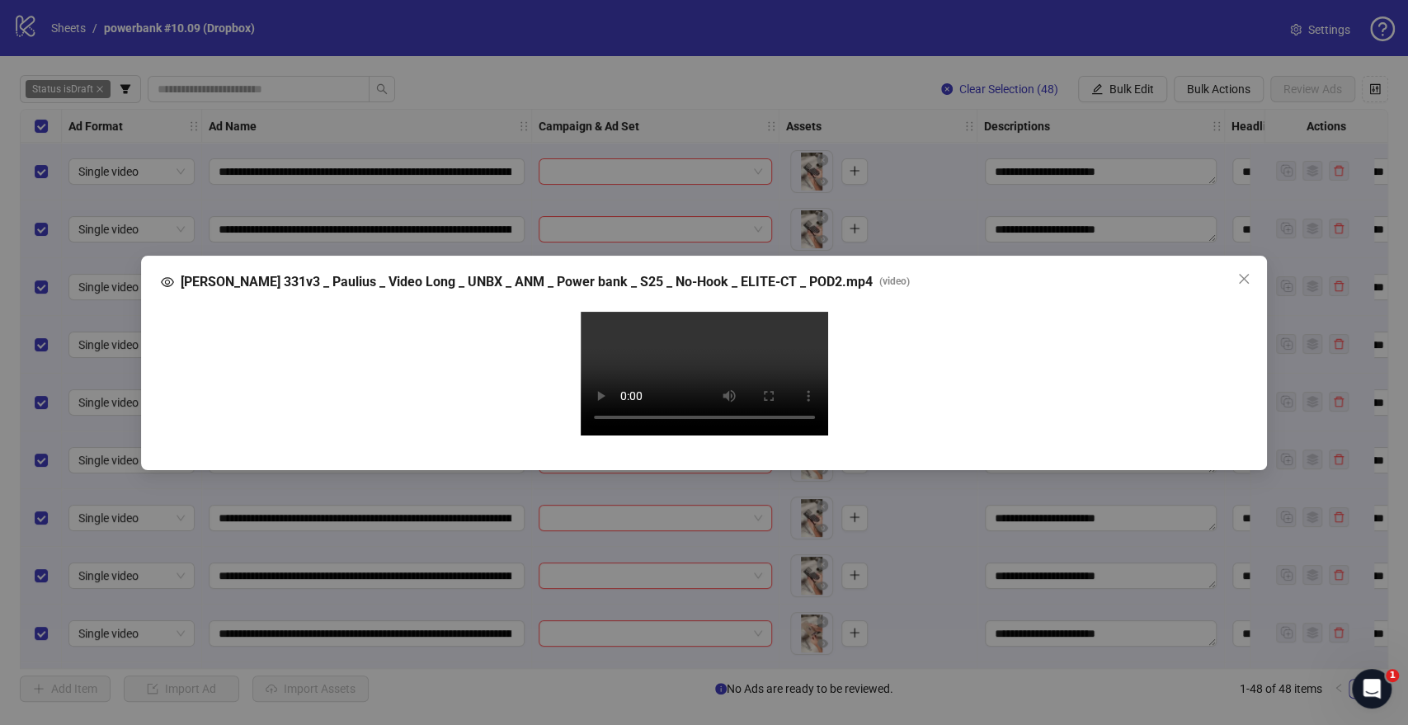
click at [726, 335] on video "Your browser does not support the video tag." at bounding box center [704, 374] width 247 height 124
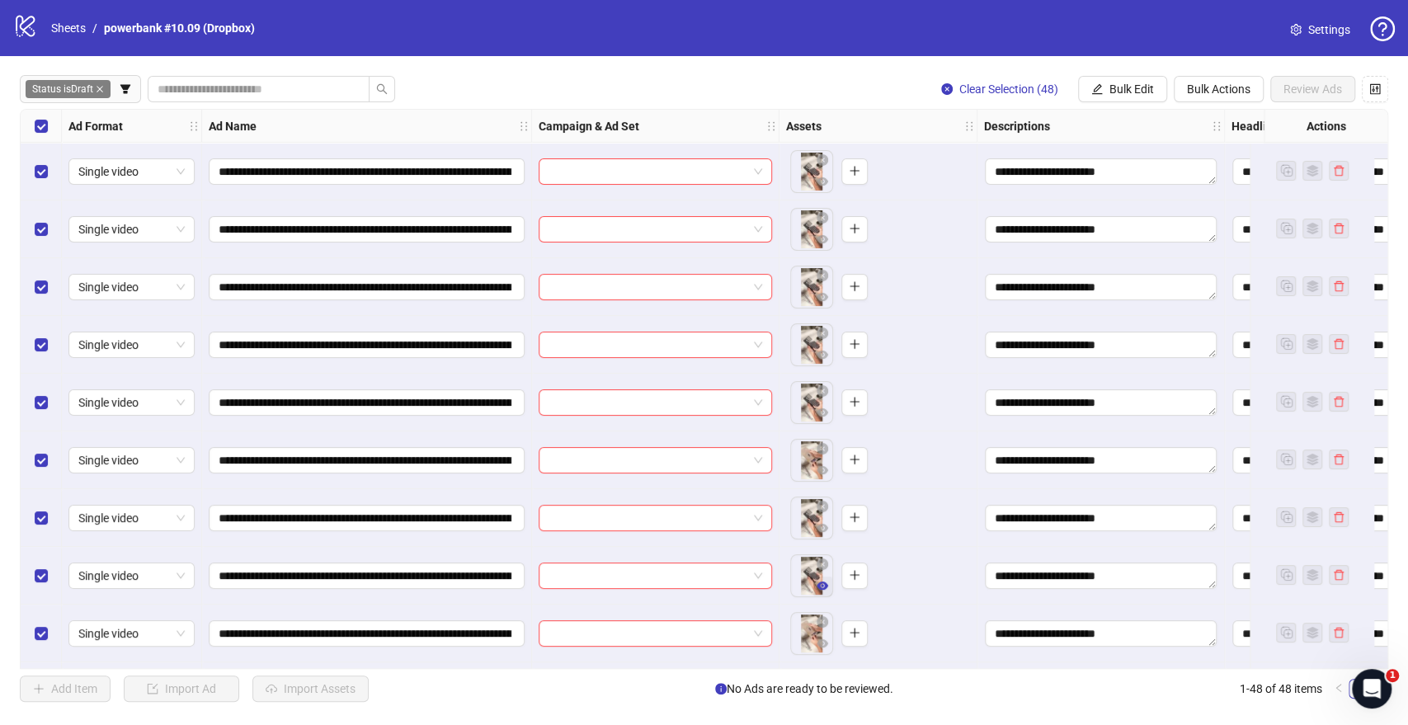
scroll to position [92, 0]
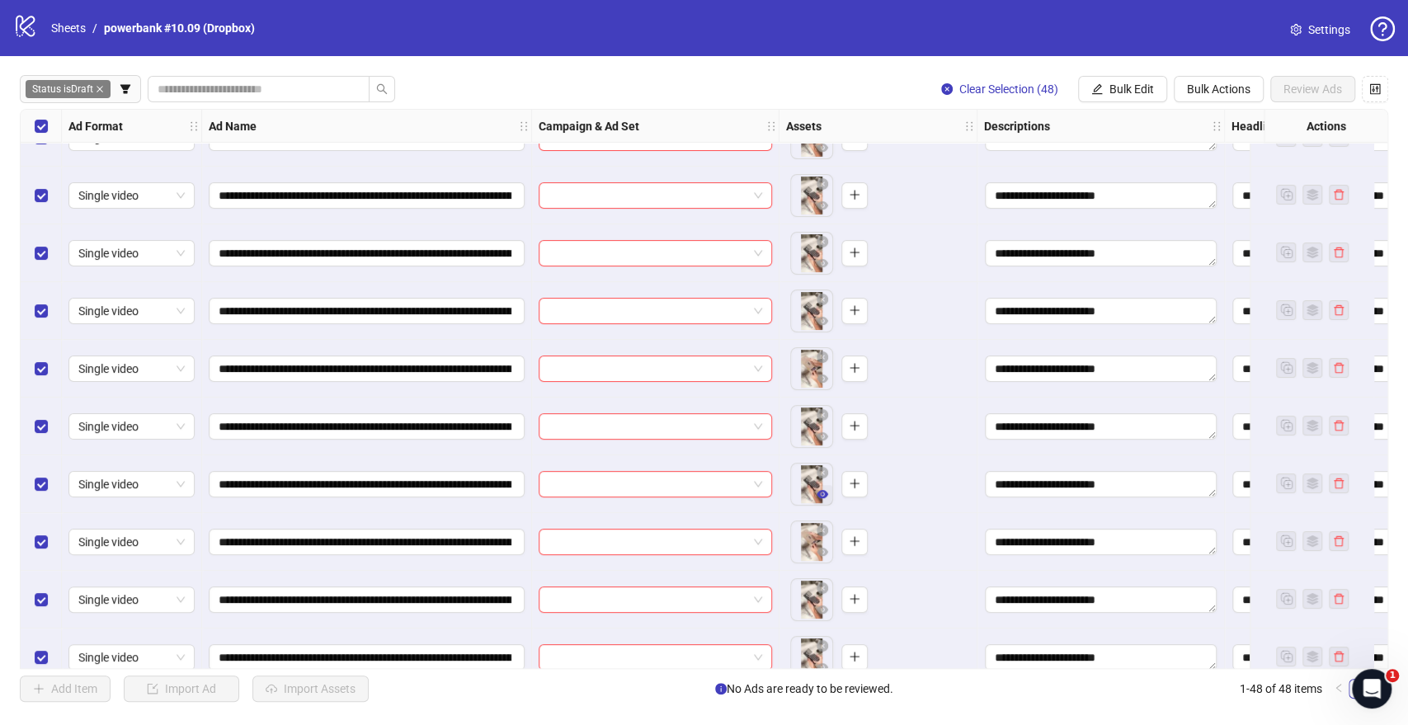
click at [821, 490] on icon "eye" at bounding box center [823, 494] width 12 height 12
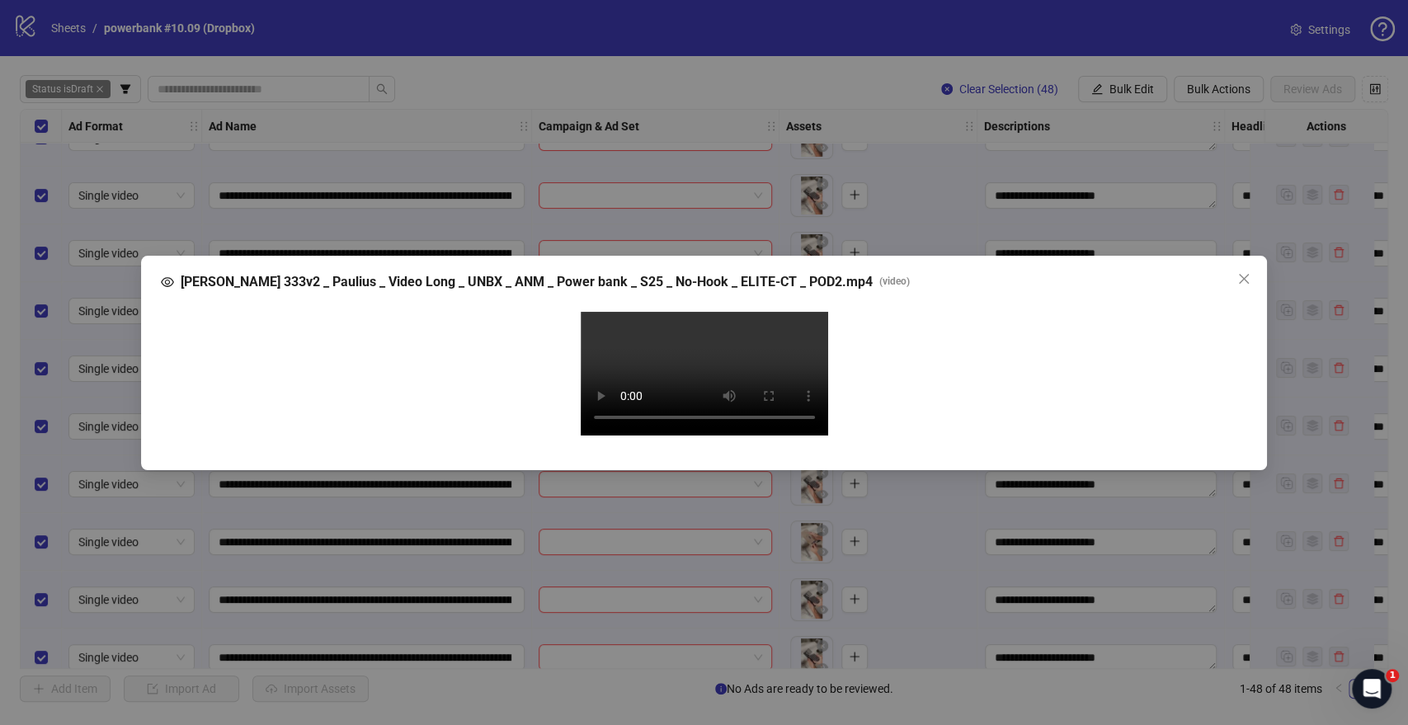
click at [713, 336] on video "Your browser does not support the video tag." at bounding box center [704, 374] width 247 height 124
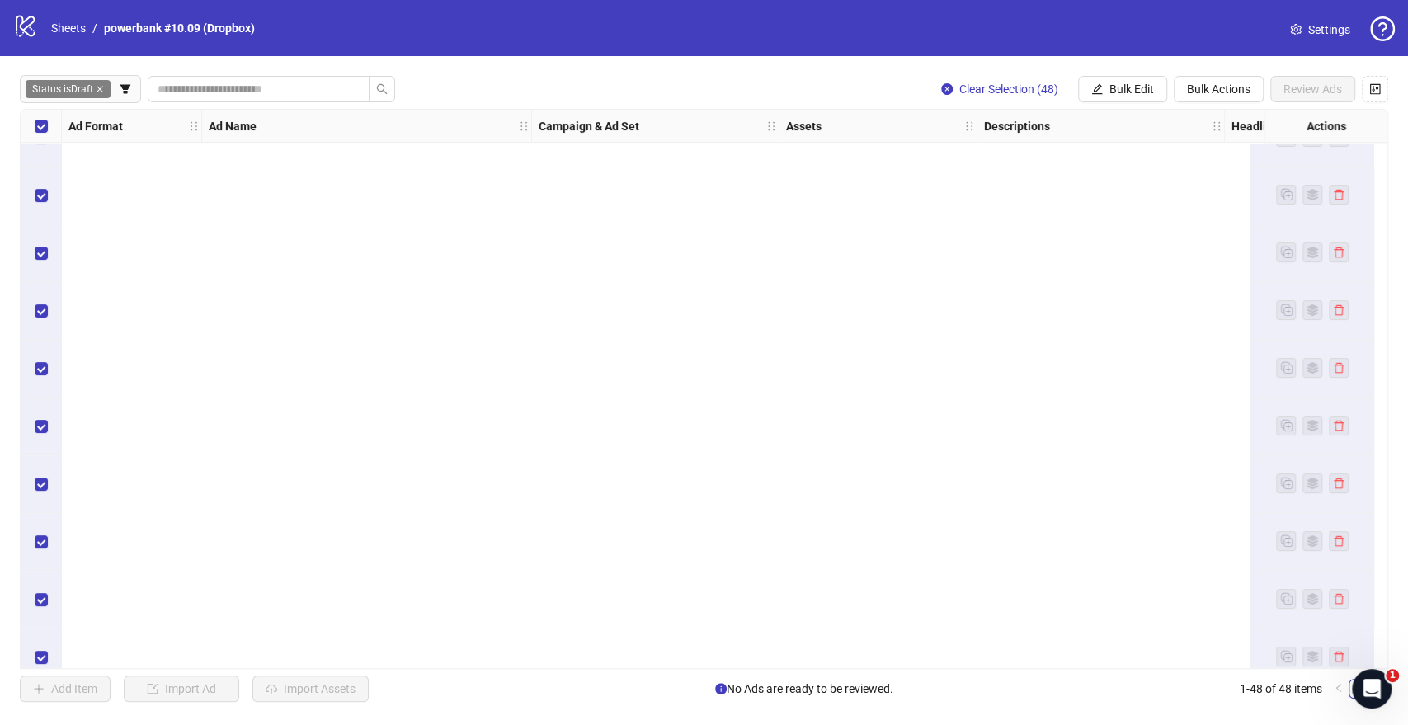
scroll to position [1191, 0]
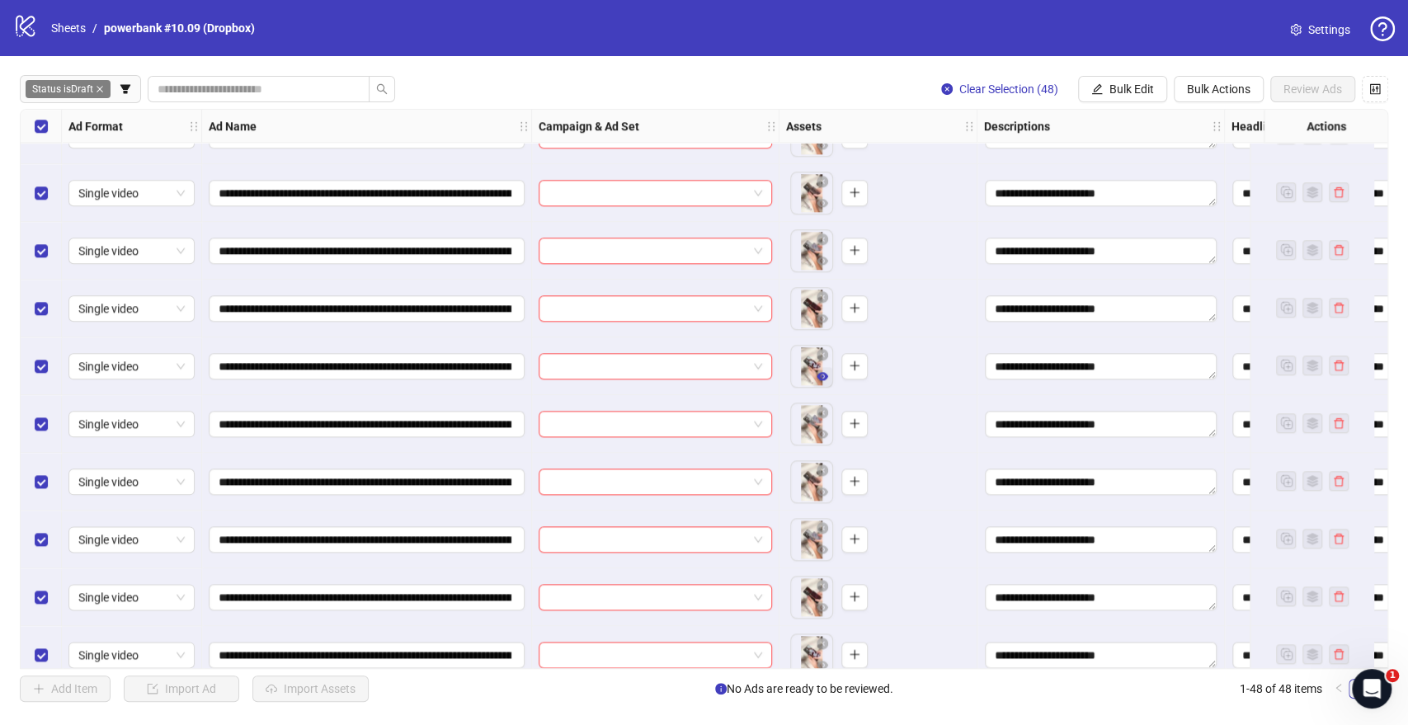
click at [824, 377] on icon "eye" at bounding box center [823, 376] width 12 height 12
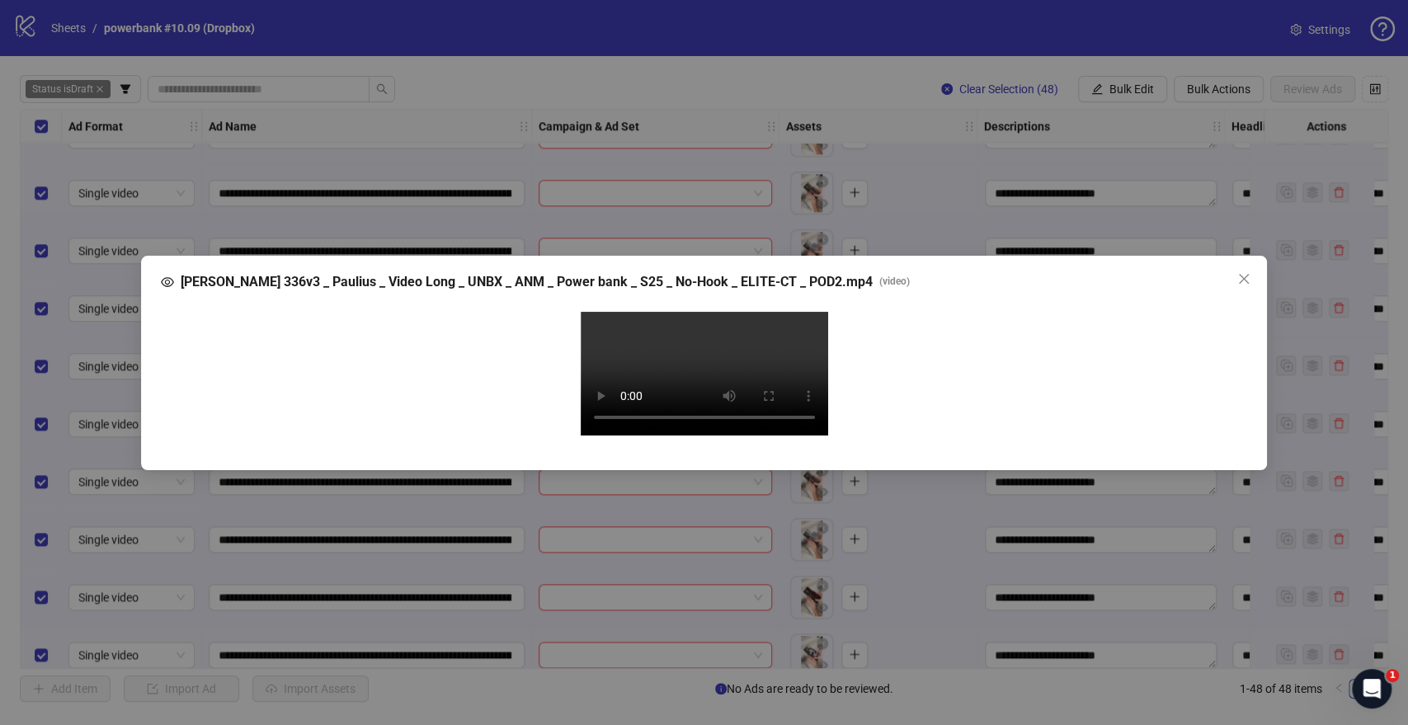
click at [721, 351] on video "Your browser does not support the video tag." at bounding box center [704, 374] width 247 height 124
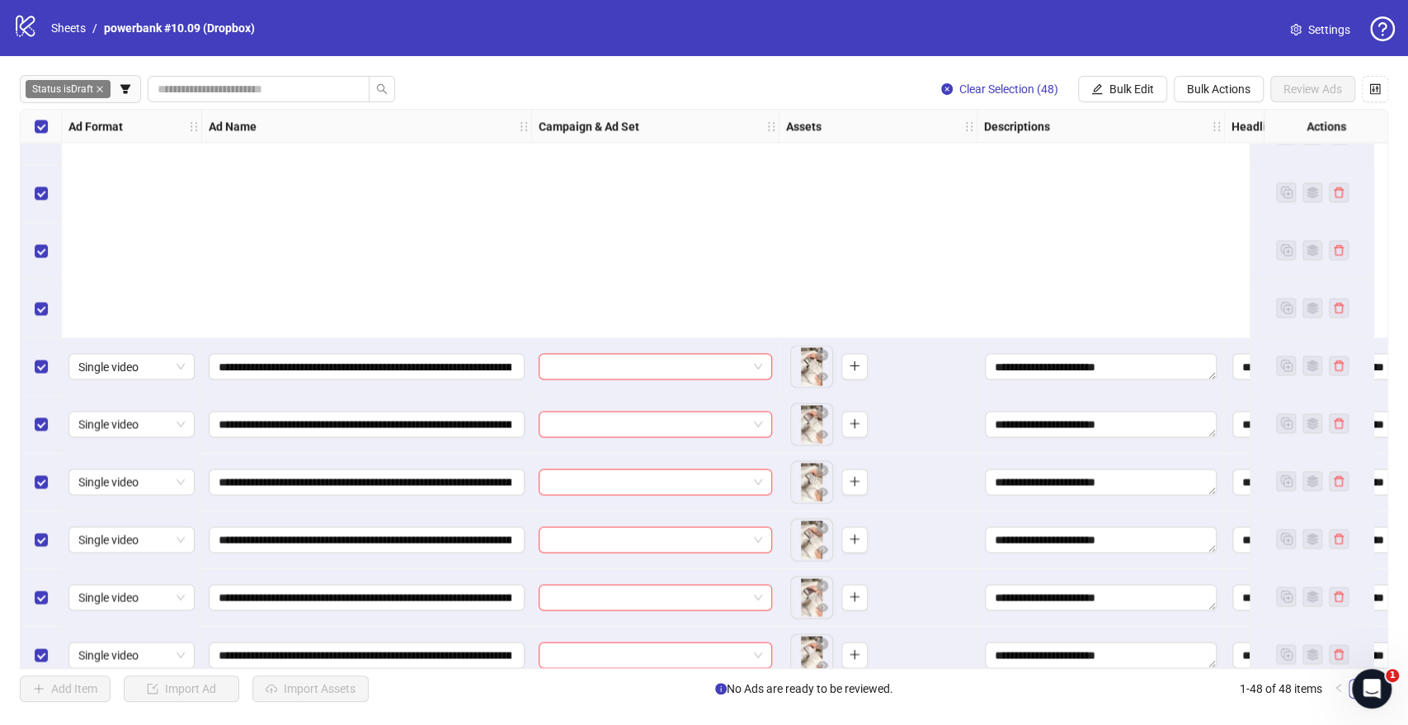
scroll to position [2252, 0]
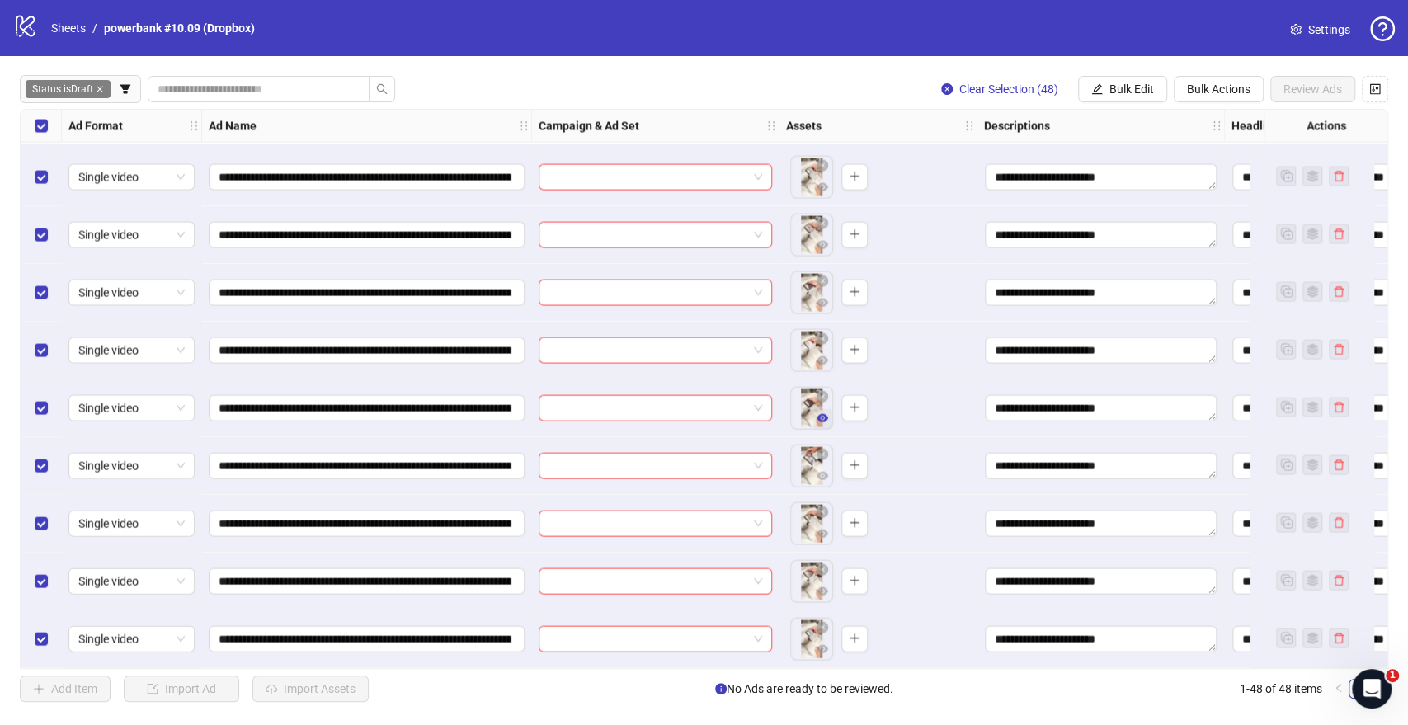
click at [823, 421] on button "button" at bounding box center [823, 419] width 20 height 20
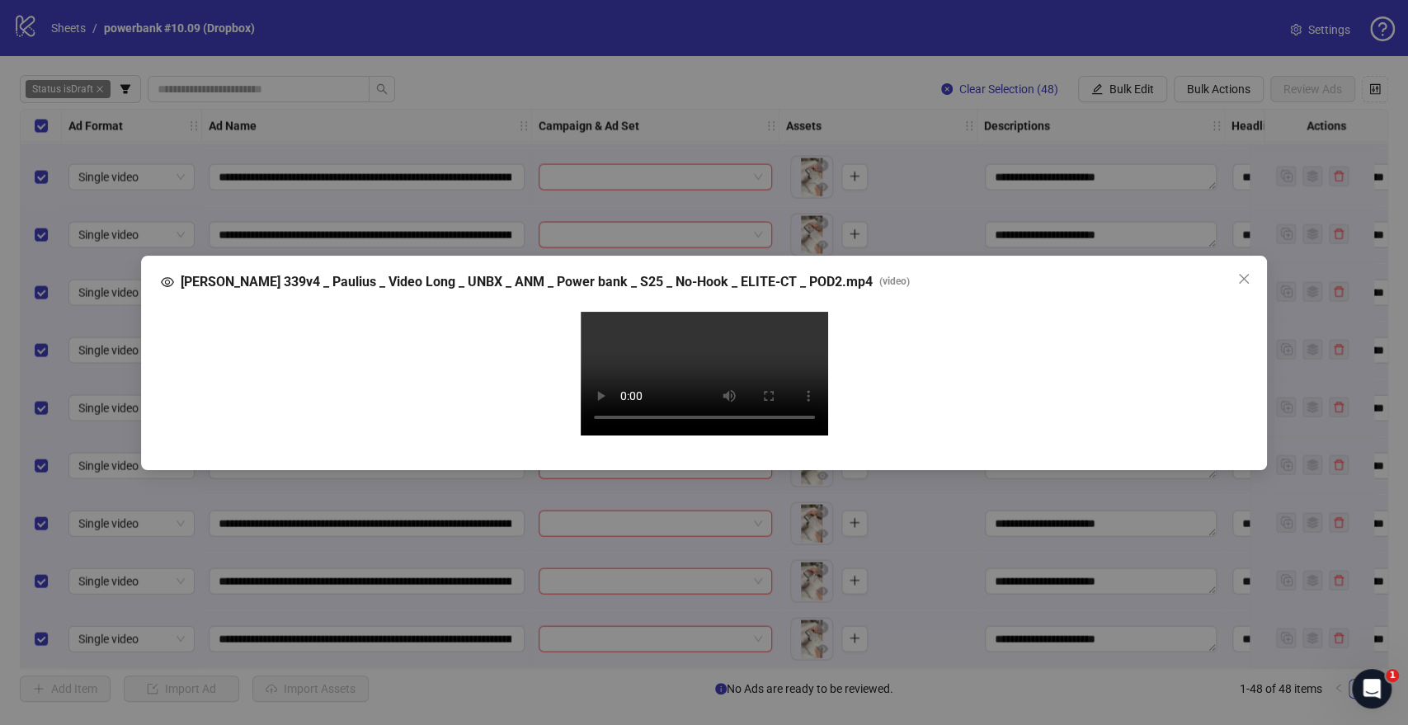
click at [724, 359] on video "Your browser does not support the video tag." at bounding box center [704, 374] width 247 height 124
click at [1243, 273] on icon "close" at bounding box center [1244, 278] width 10 height 10
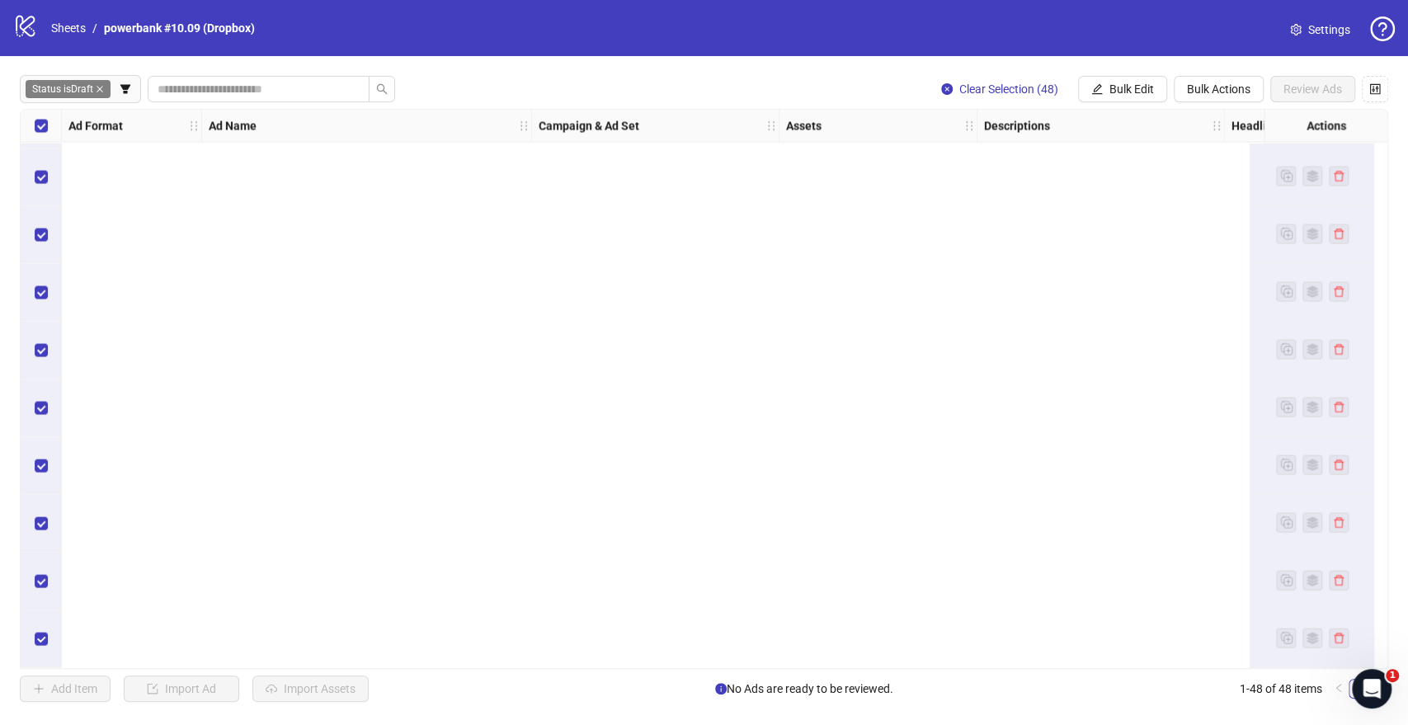
scroll to position [0, 0]
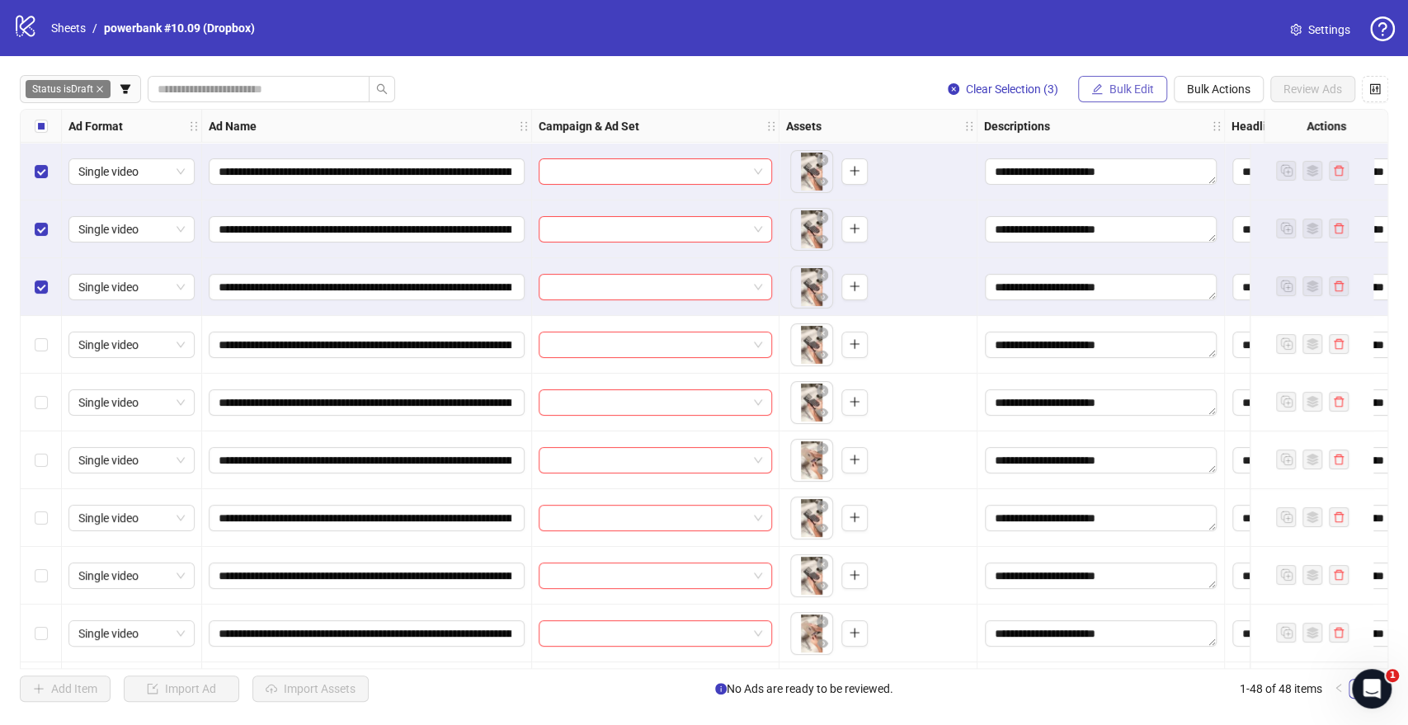
click at [1102, 78] on button "Bulk Edit" at bounding box center [1122, 89] width 89 height 26
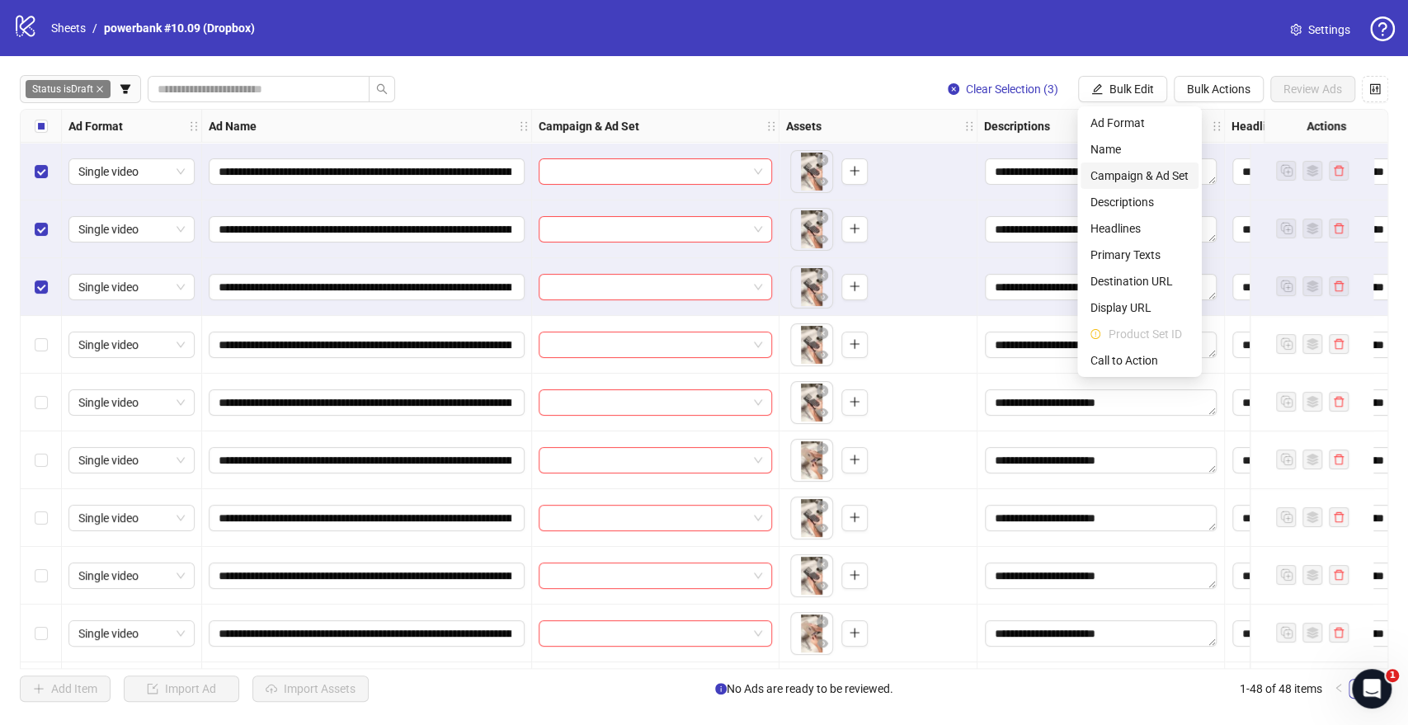
click at [1109, 170] on span "Campaign & Ad Set" at bounding box center [1140, 176] width 98 height 18
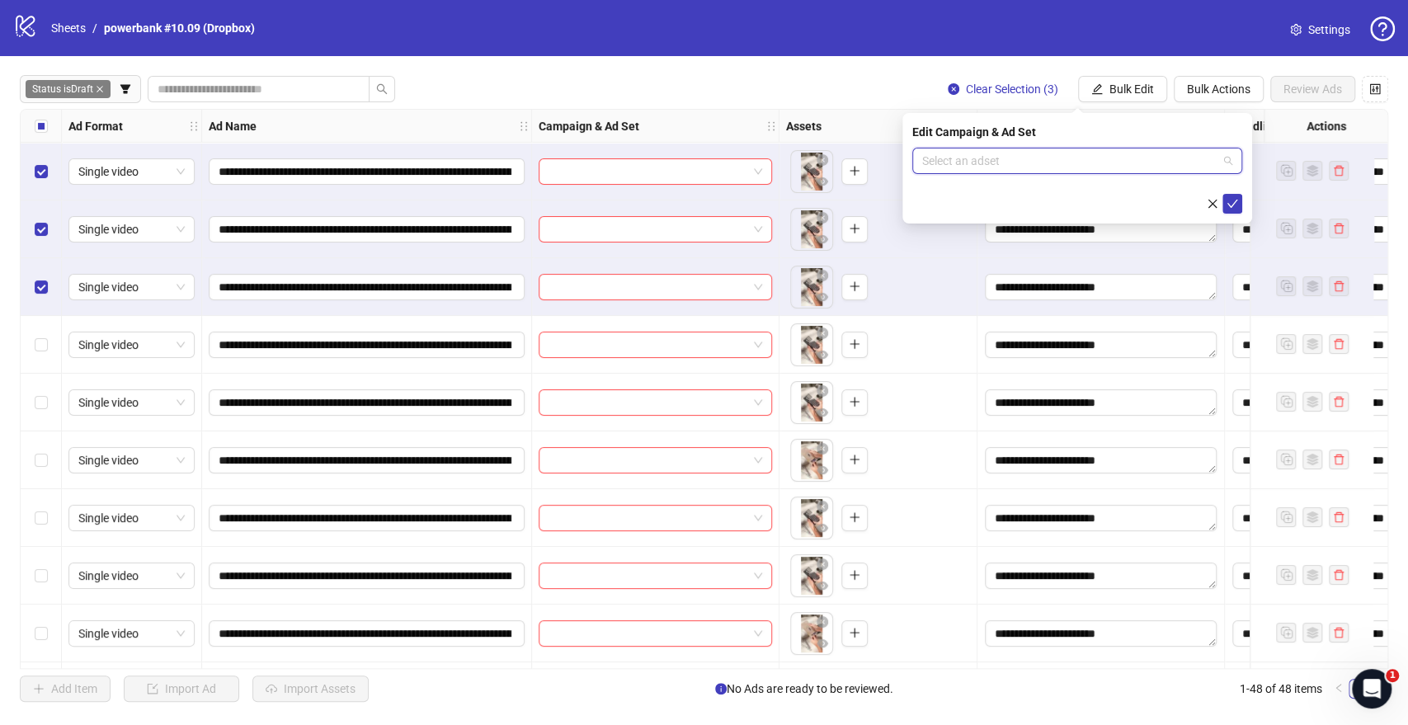
click at [983, 150] on input "search" at bounding box center [1069, 160] width 295 height 25
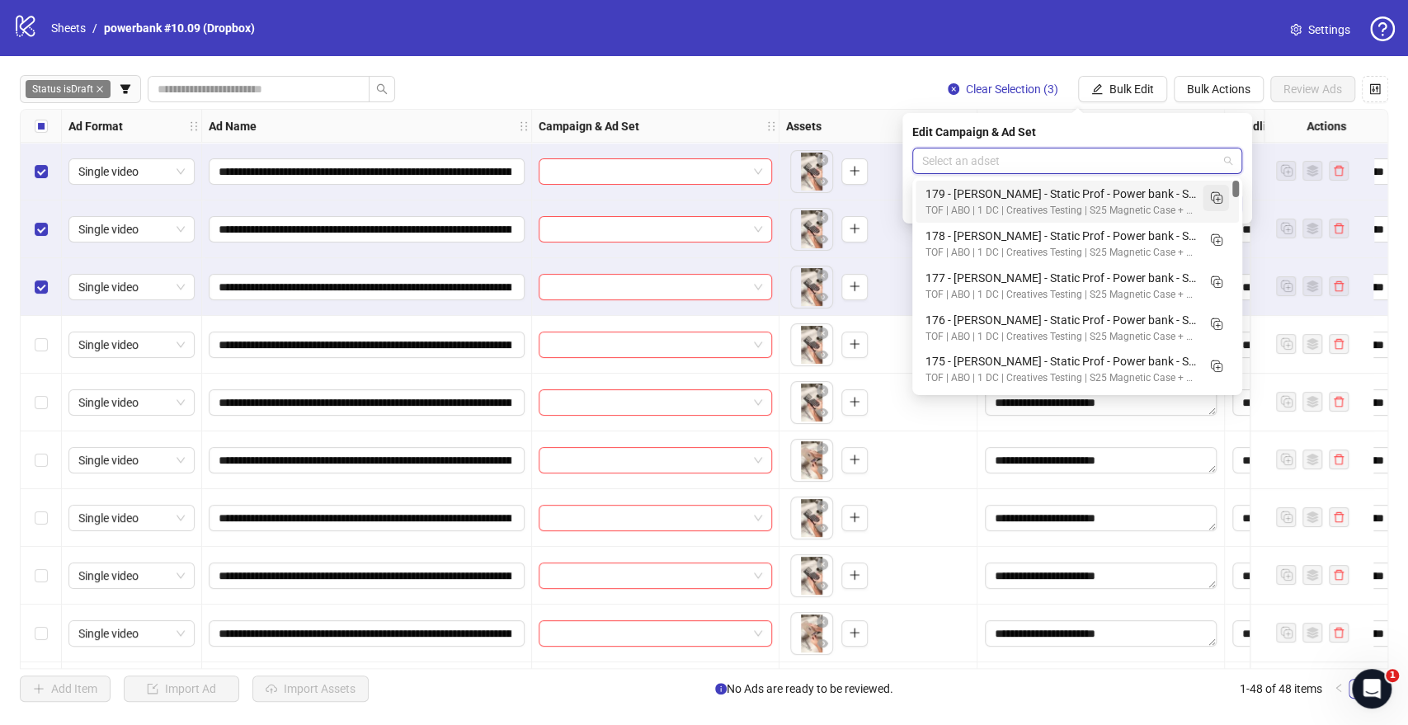
click at [1212, 196] on icon "Duplicate" at bounding box center [1216, 197] width 16 height 16
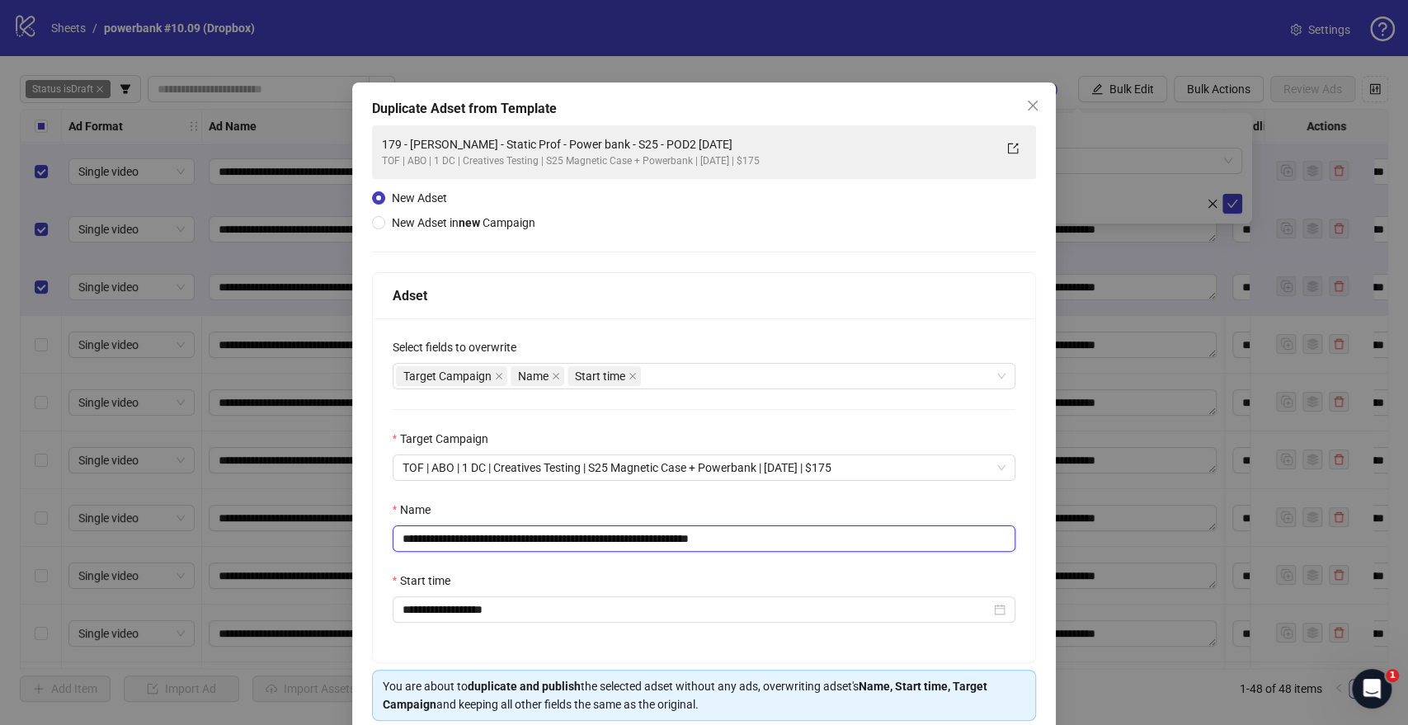
drag, startPoint x: 653, startPoint y: 533, endPoint x: 262, endPoint y: 544, distance: 392.0
click at [262, 544] on div "**********" at bounding box center [704, 362] width 1408 height 725
paste input "*"
drag, startPoint x: 722, startPoint y: 539, endPoint x: 909, endPoint y: 544, distance: 187.3
click at [909, 544] on input "**********" at bounding box center [705, 539] width 624 height 26
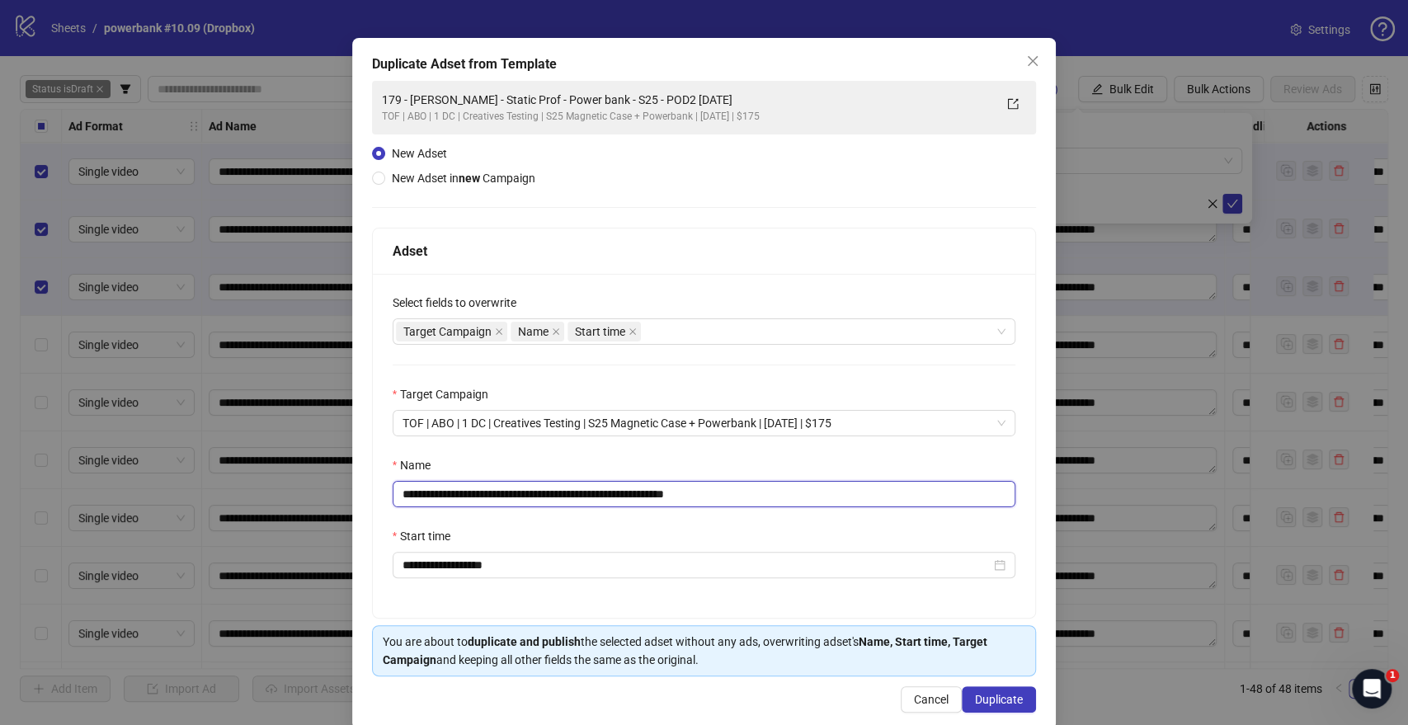
scroll to position [68, 0]
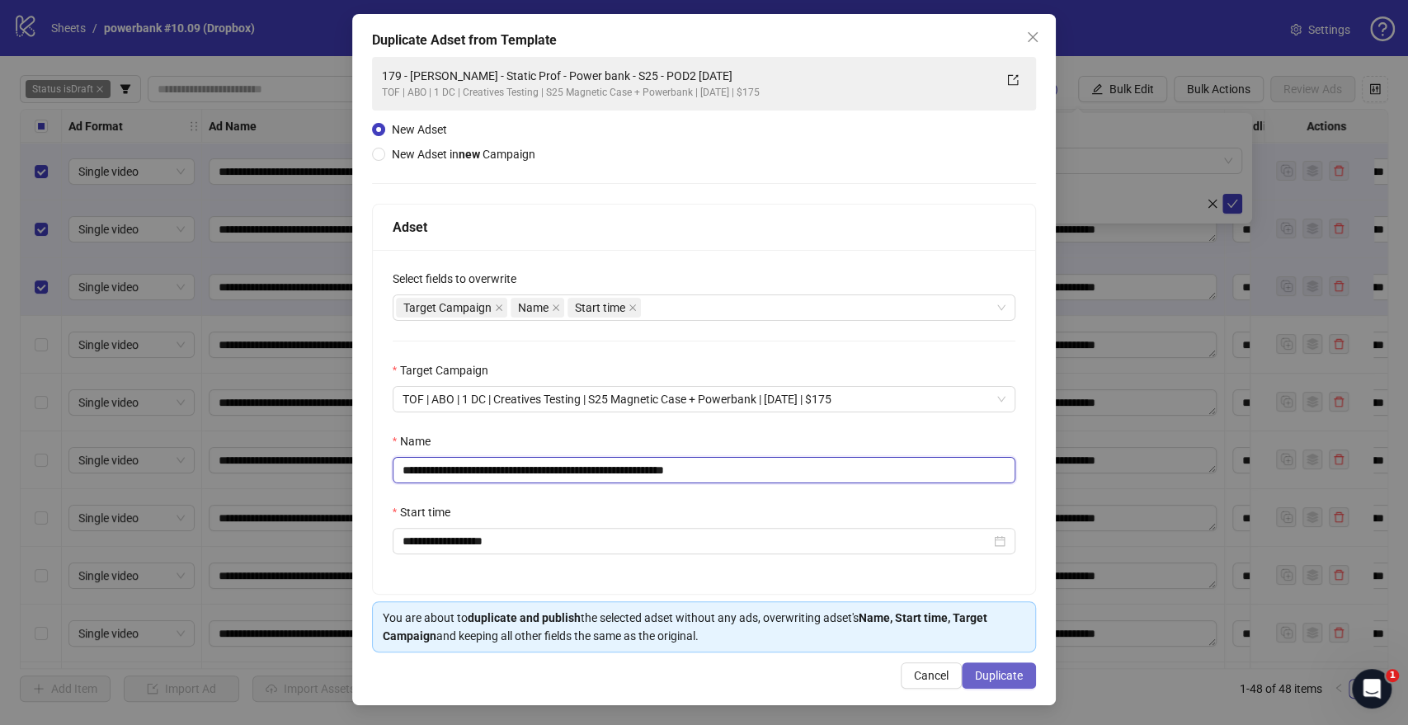
type input "**********"
click at [993, 669] on span "Duplicate" at bounding box center [999, 675] width 48 height 13
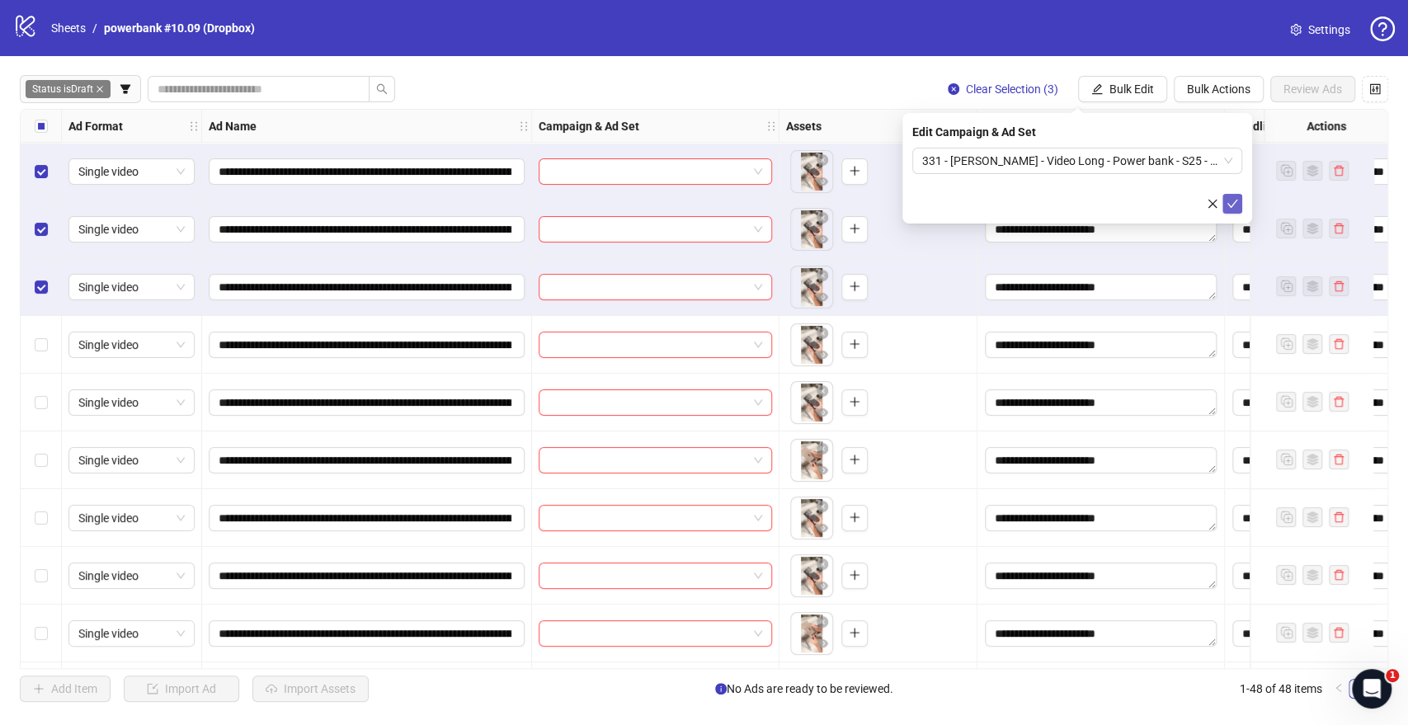
click at [1231, 203] on icon "check" at bounding box center [1233, 204] width 12 height 12
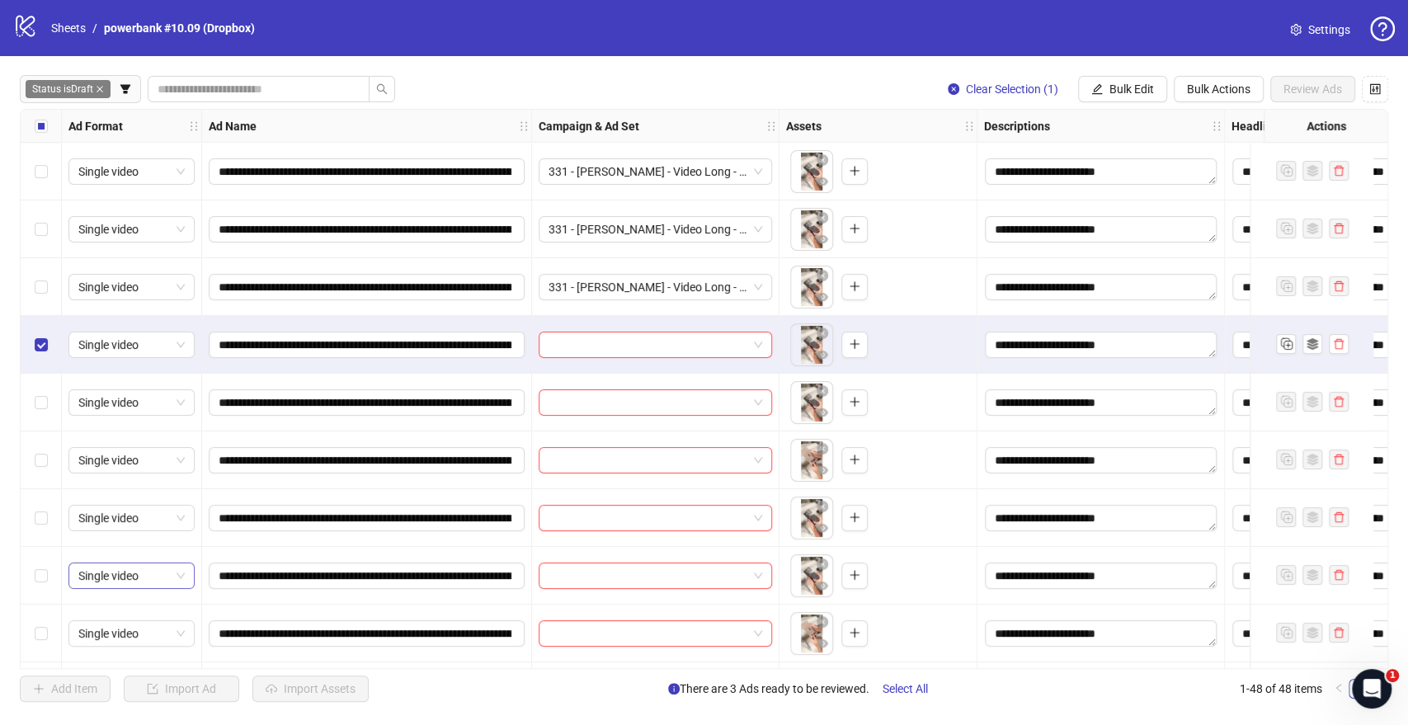
scroll to position [92, 0]
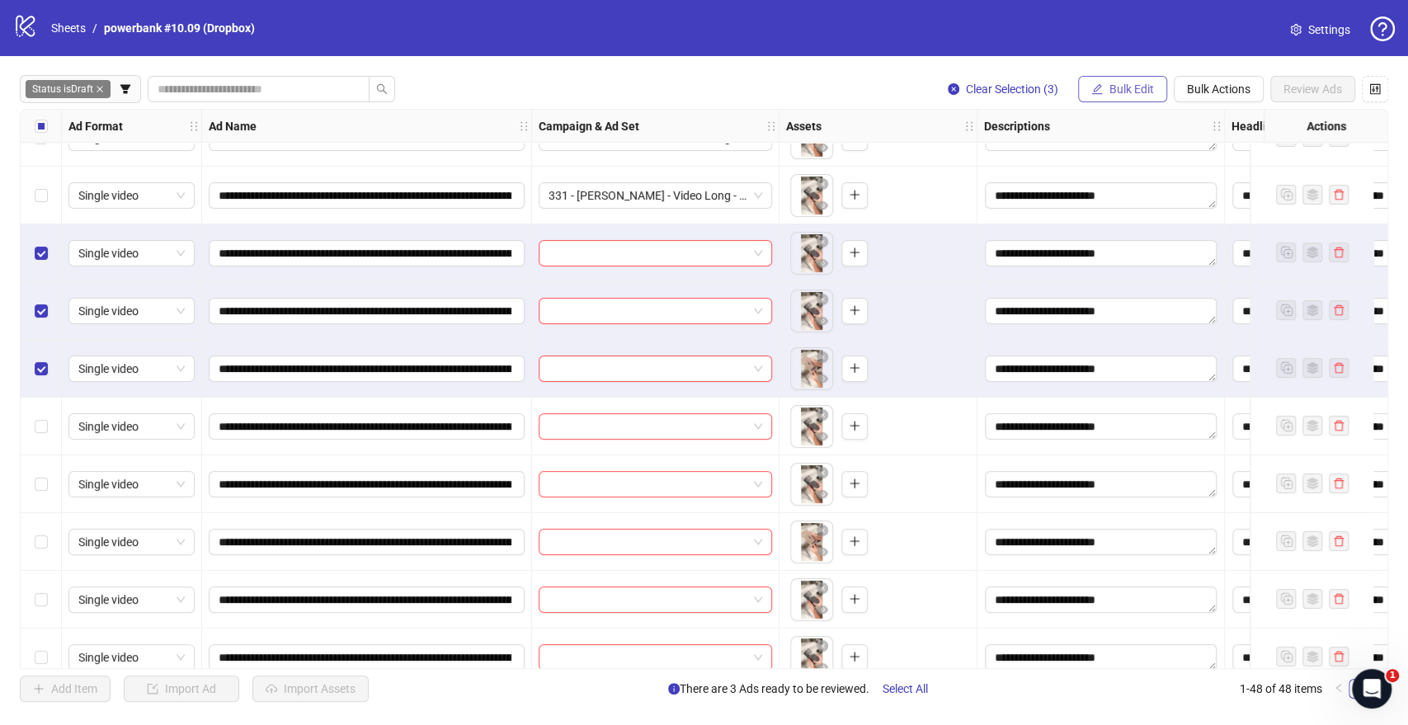
click at [1107, 90] on button "Bulk Edit" at bounding box center [1122, 89] width 89 height 26
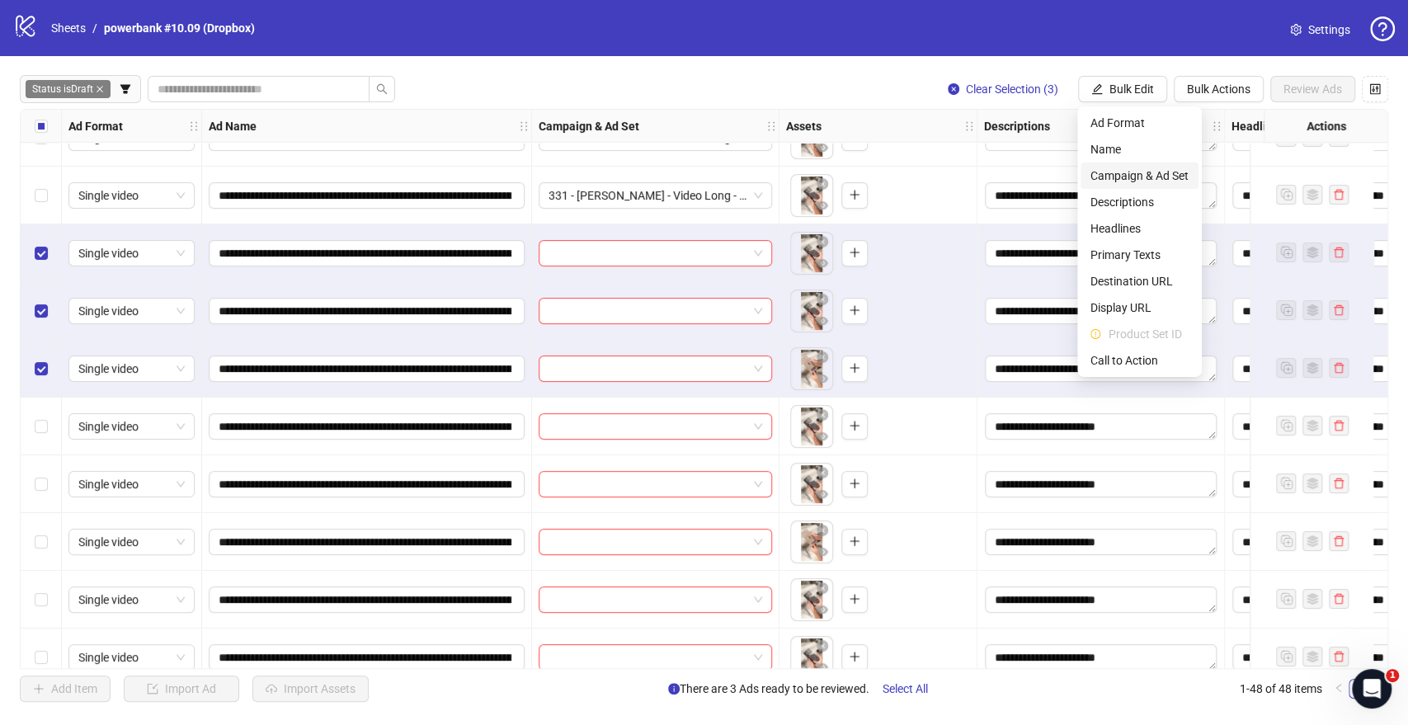
click at [1121, 176] on span "Campaign & Ad Set" at bounding box center [1140, 176] width 98 height 18
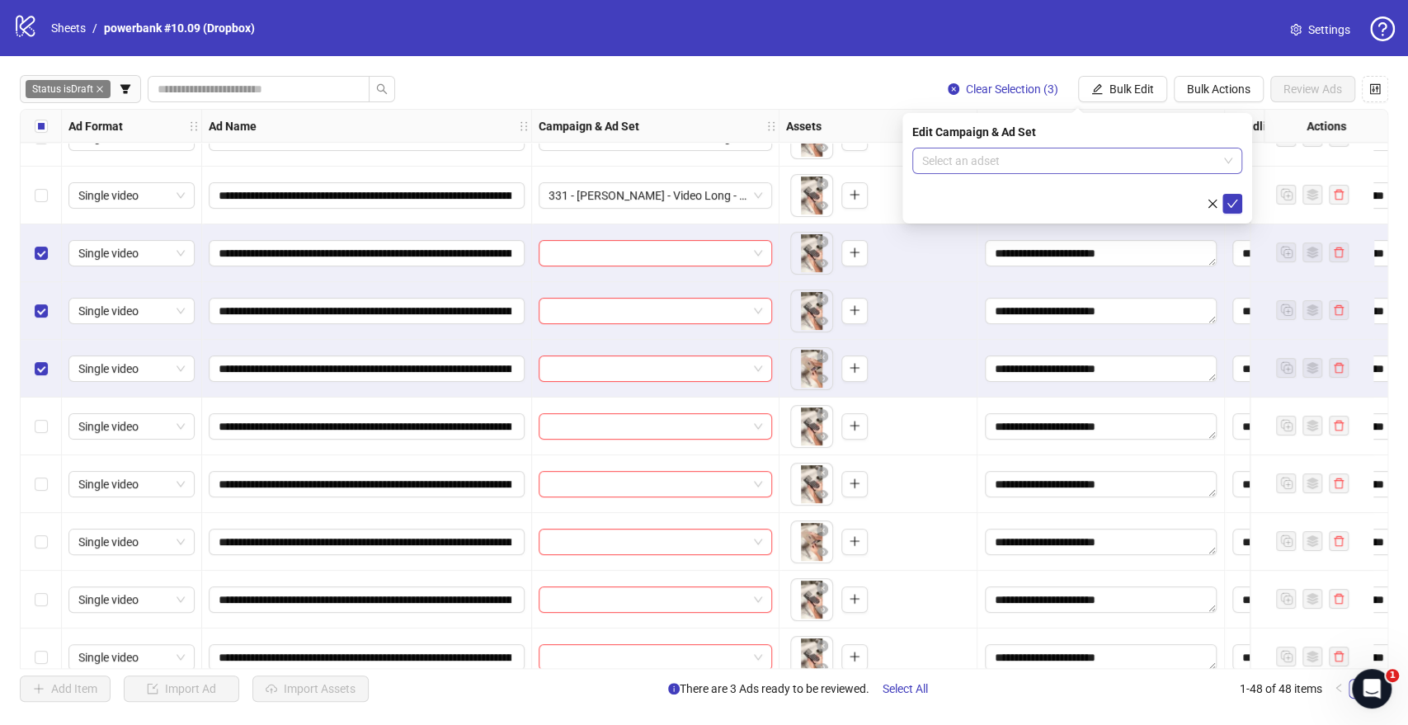
click at [1043, 163] on input "search" at bounding box center [1069, 160] width 295 height 25
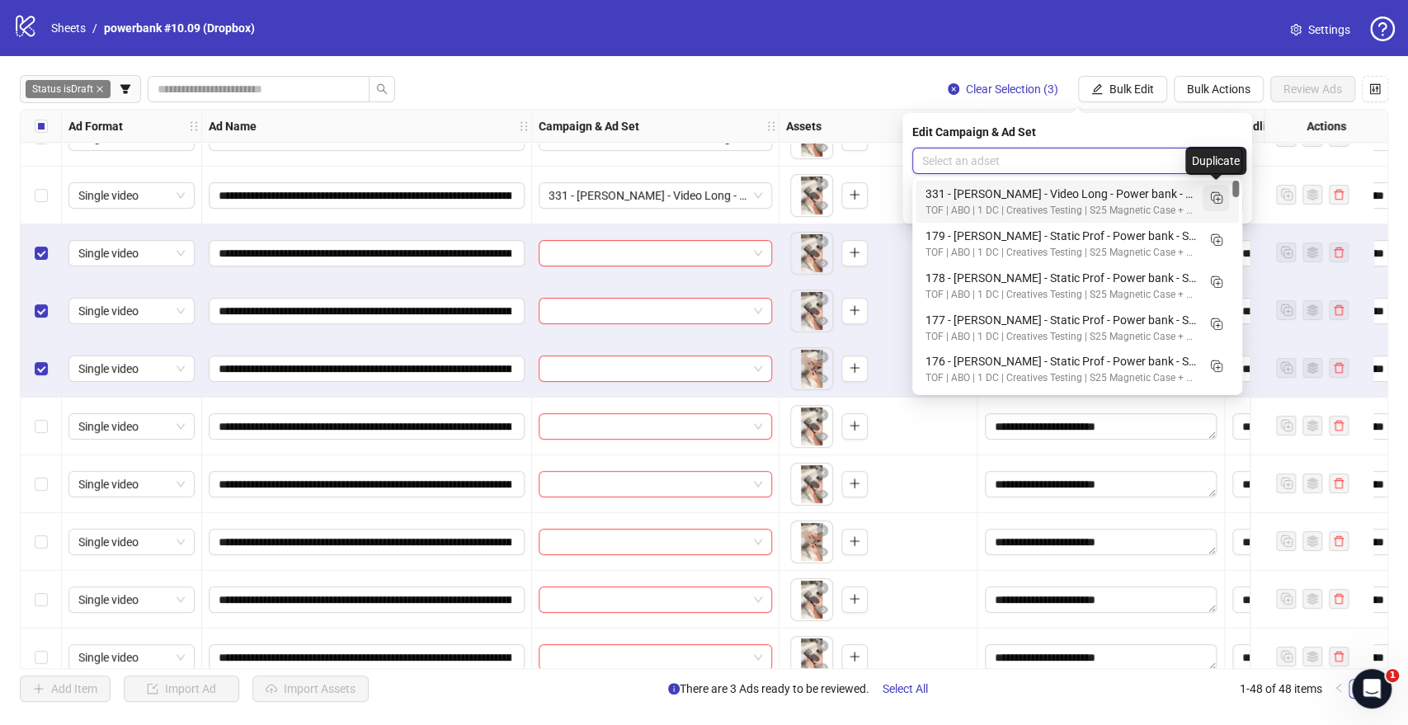
click at [1217, 200] on icon "Duplicate" at bounding box center [1216, 197] width 16 height 16
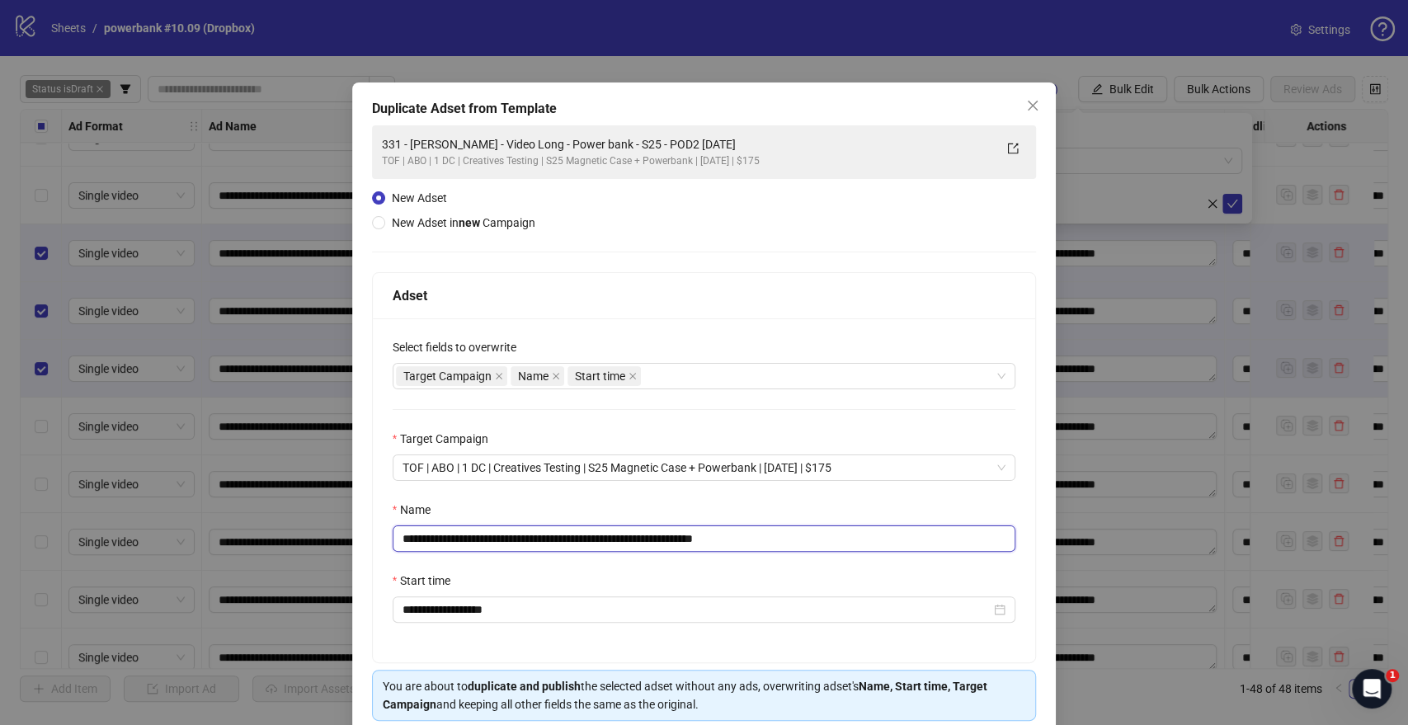
drag, startPoint x: 661, startPoint y: 537, endPoint x: 140, endPoint y: 542, distance: 520.6
click at [140, 542] on div "**********" at bounding box center [704, 362] width 1408 height 725
paste input "text"
drag, startPoint x: 725, startPoint y: 542, endPoint x: 890, endPoint y: 533, distance: 165.2
click at [886, 533] on input "**********" at bounding box center [705, 539] width 624 height 26
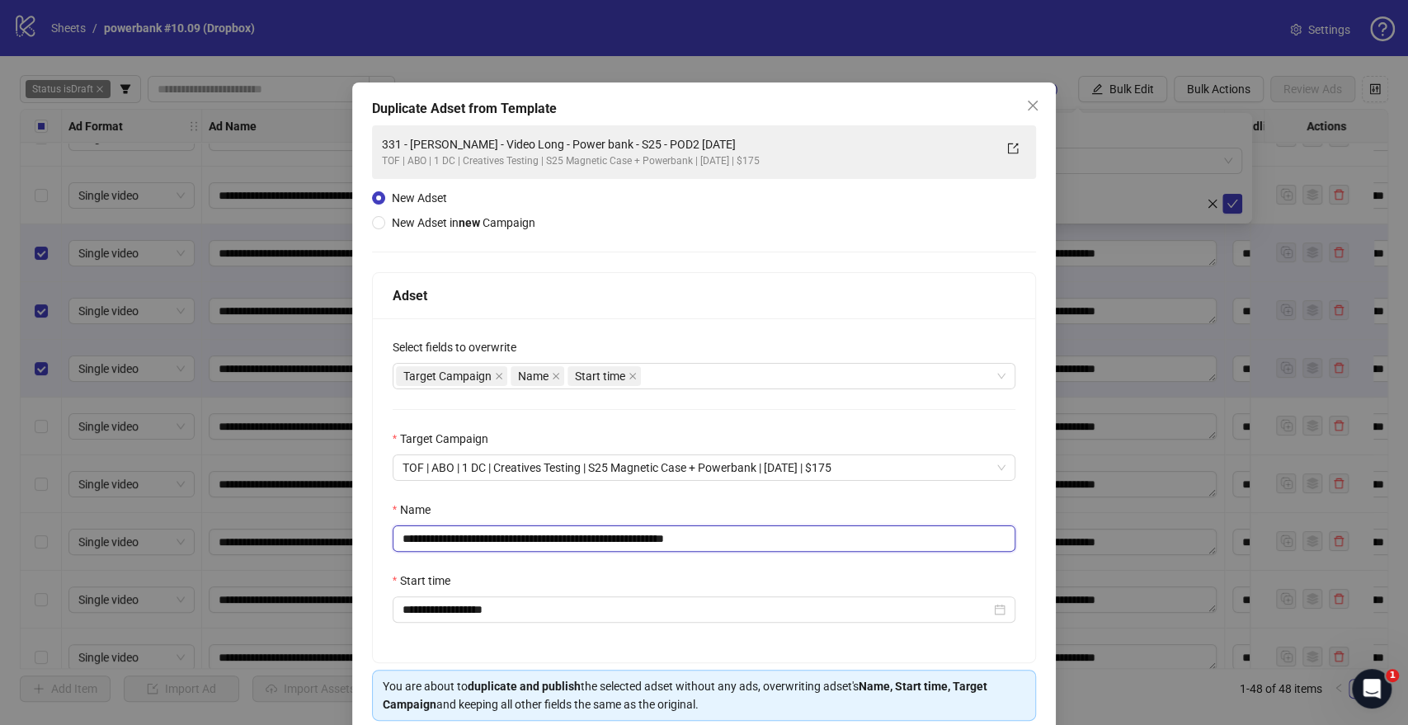
scroll to position [68, 0]
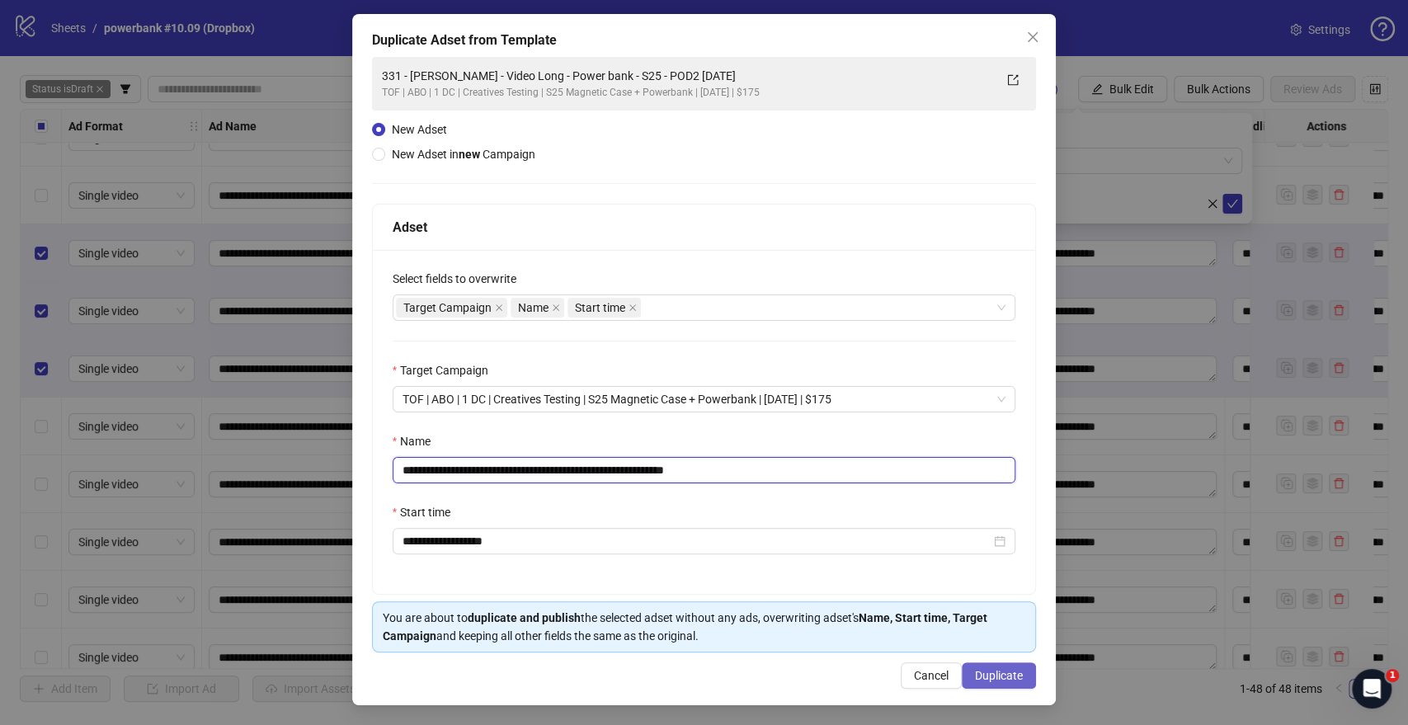
type input "**********"
click at [996, 672] on span "Duplicate" at bounding box center [999, 675] width 48 height 13
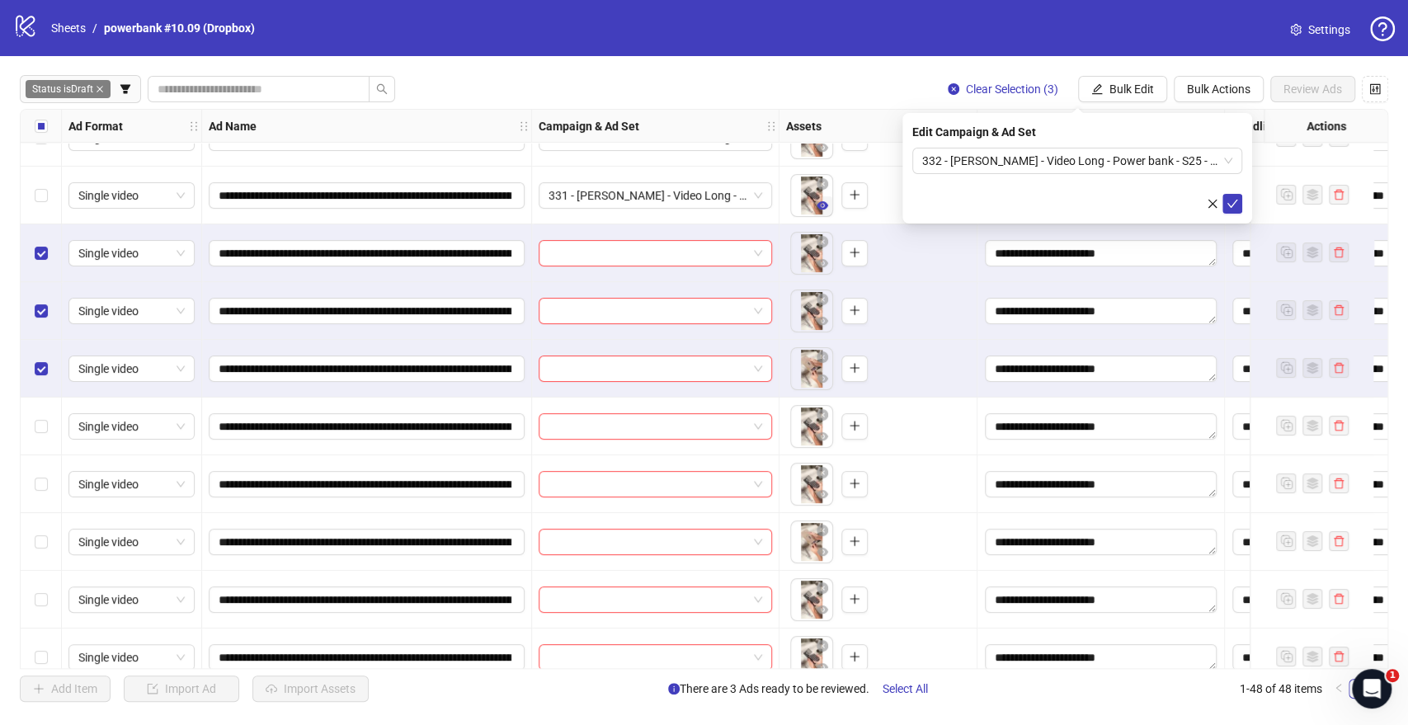
drag, startPoint x: 1233, startPoint y: 199, endPoint x: 818, endPoint y: 203, distance: 414.2
click at [1233, 199] on icon "check" at bounding box center [1233, 204] width 12 height 12
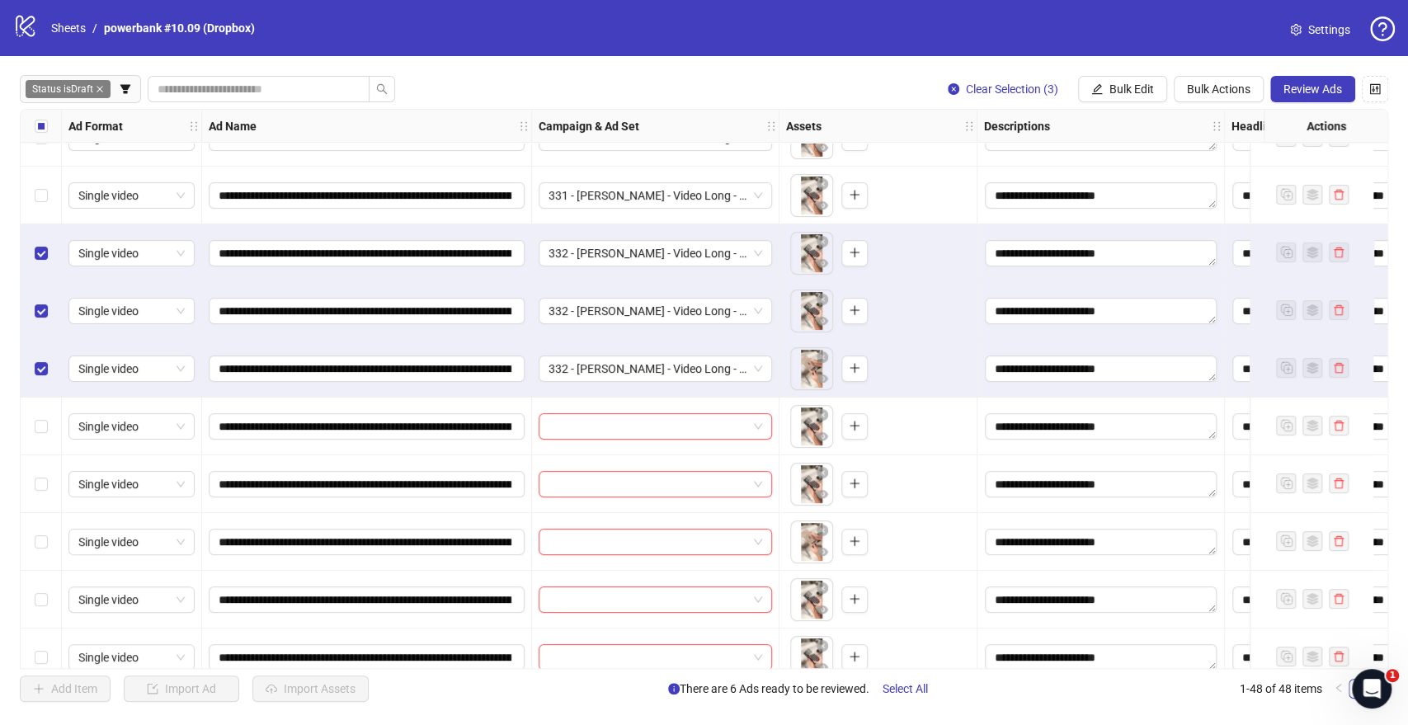
click at [47, 125] on div "Select all rows" at bounding box center [41, 126] width 41 height 33
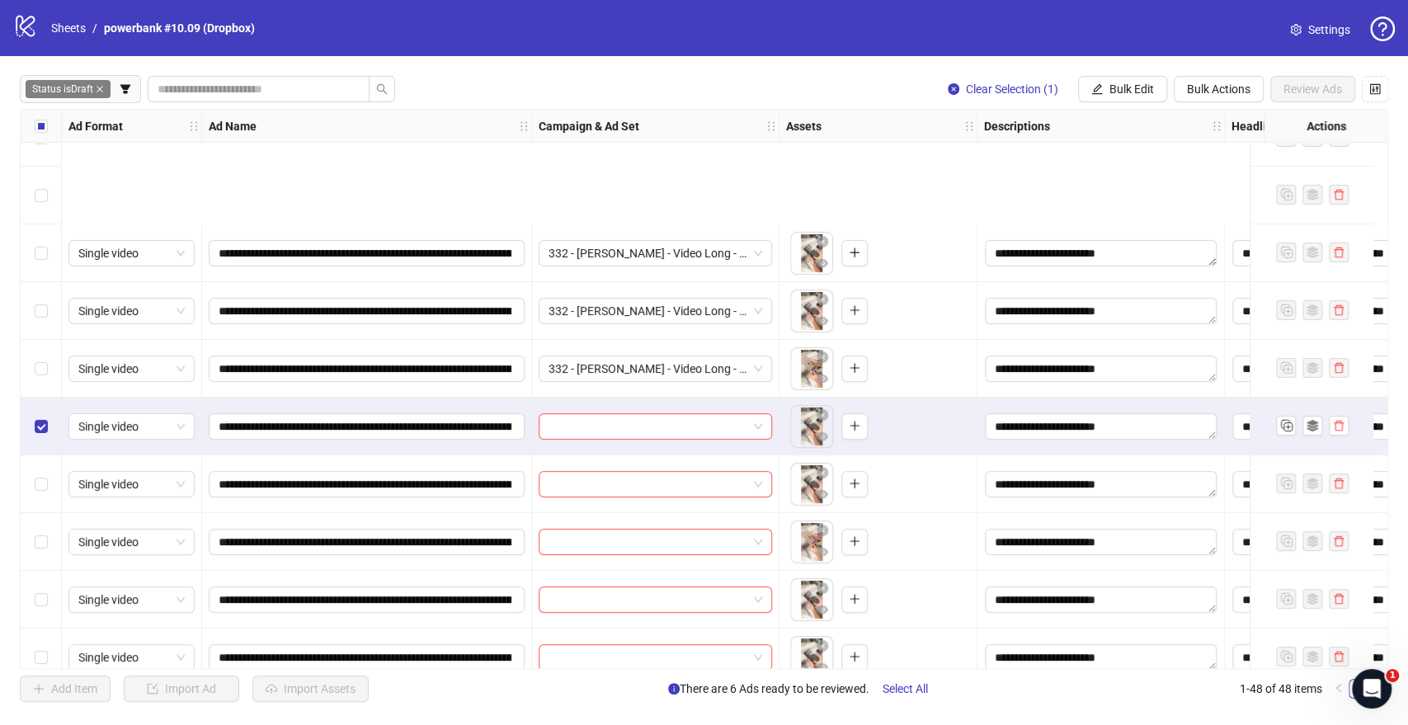
scroll to position [275, 0]
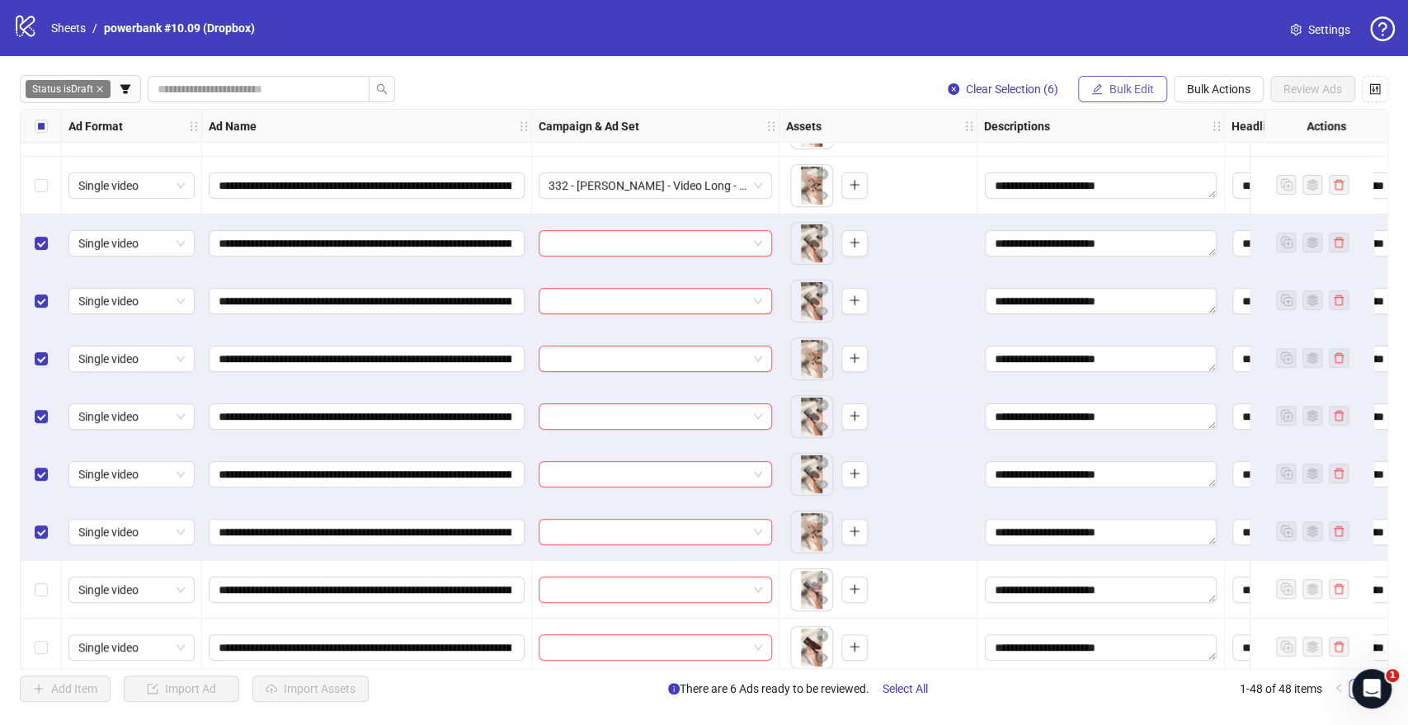
click at [1115, 84] on span "Bulk Edit" at bounding box center [1132, 88] width 45 height 13
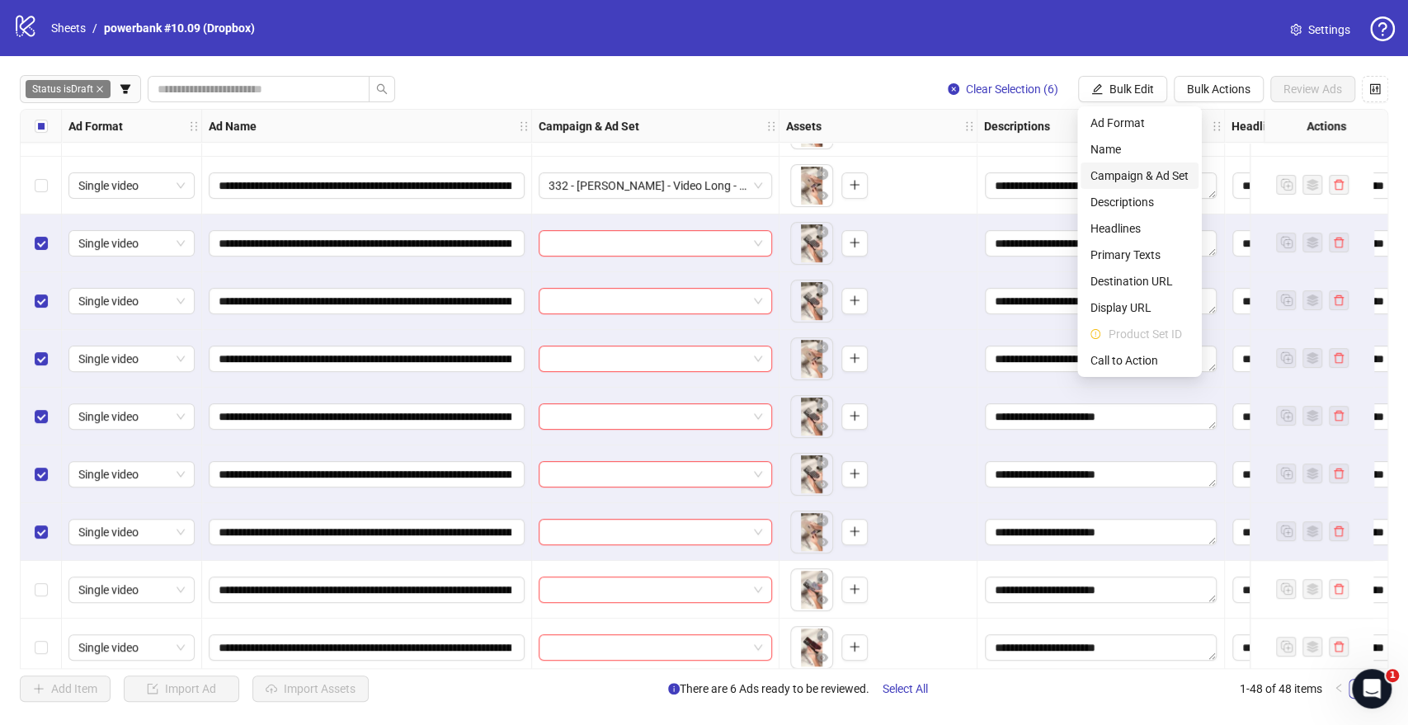
click at [1115, 172] on span "Campaign & Ad Set" at bounding box center [1140, 176] width 98 height 18
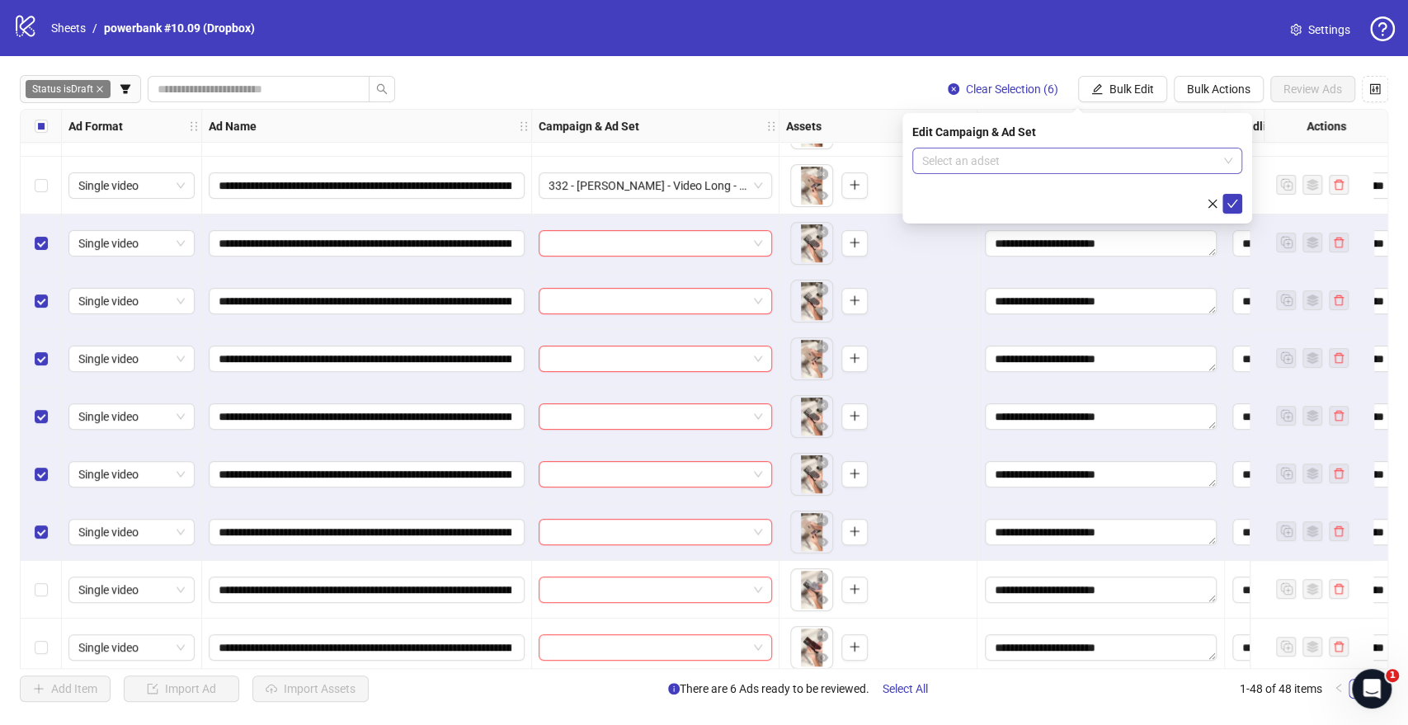
click at [1034, 159] on input "search" at bounding box center [1069, 160] width 295 height 25
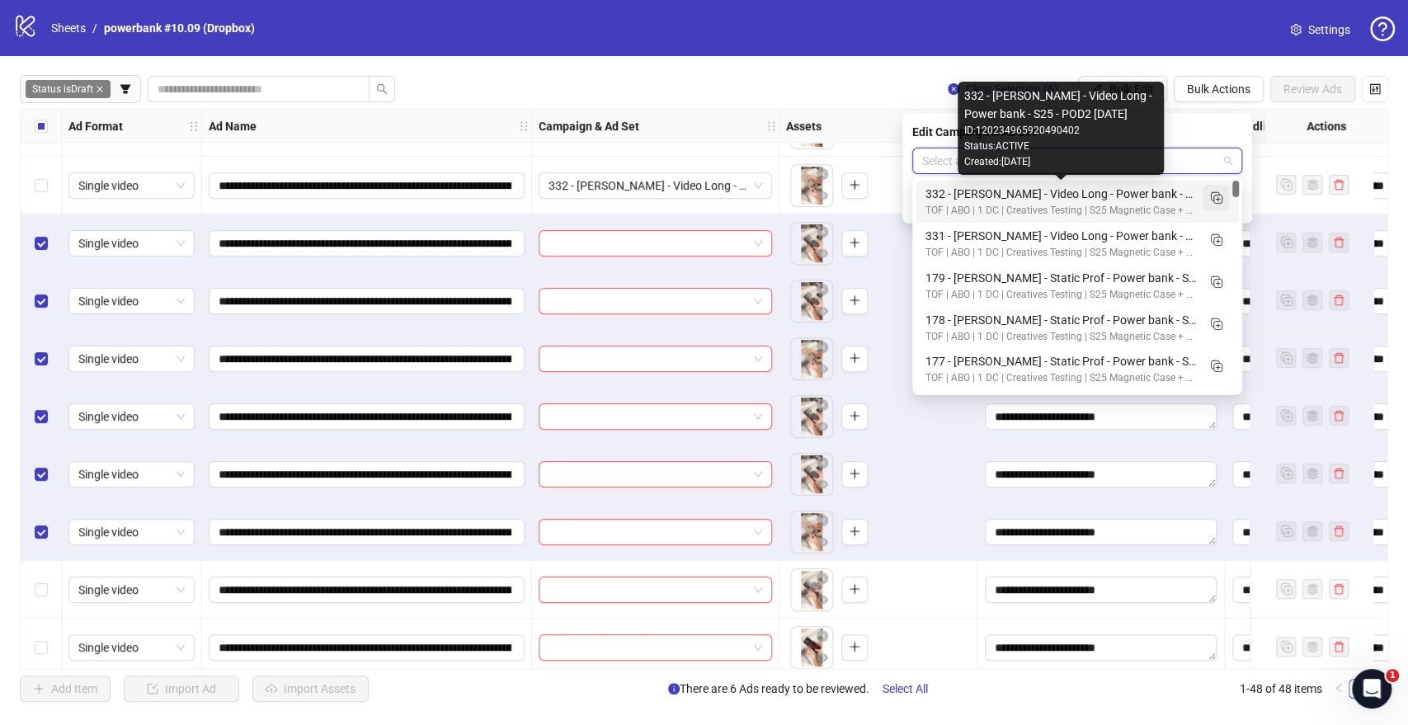
click at [1211, 198] on rect "Duplicate" at bounding box center [1215, 196] width 8 height 8
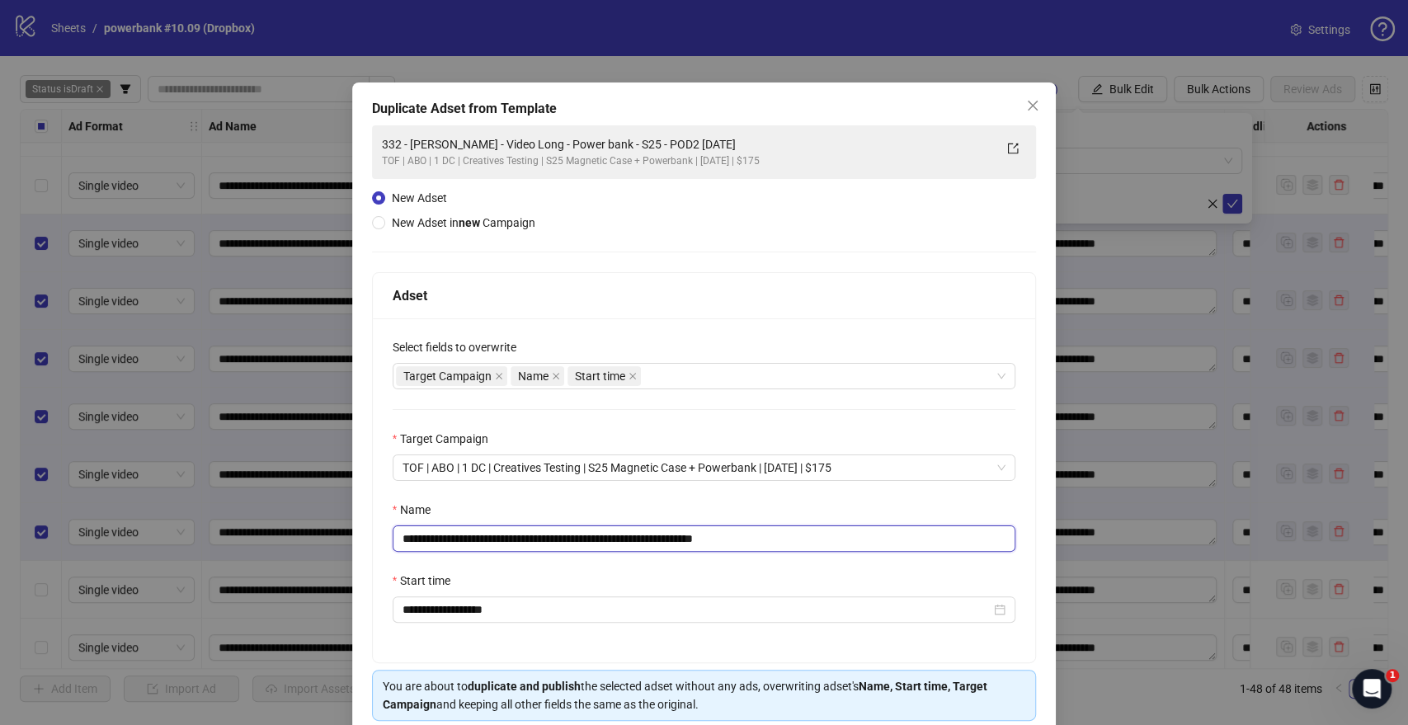
drag, startPoint x: 661, startPoint y: 539, endPoint x: 0, endPoint y: 530, distance: 660.9
click at [0, 530] on div "**********" at bounding box center [704, 362] width 1408 height 725
paste input "text"
drag, startPoint x: 725, startPoint y: 540, endPoint x: 997, endPoint y: 537, distance: 271.4
click at [992, 539] on input "**********" at bounding box center [705, 539] width 624 height 26
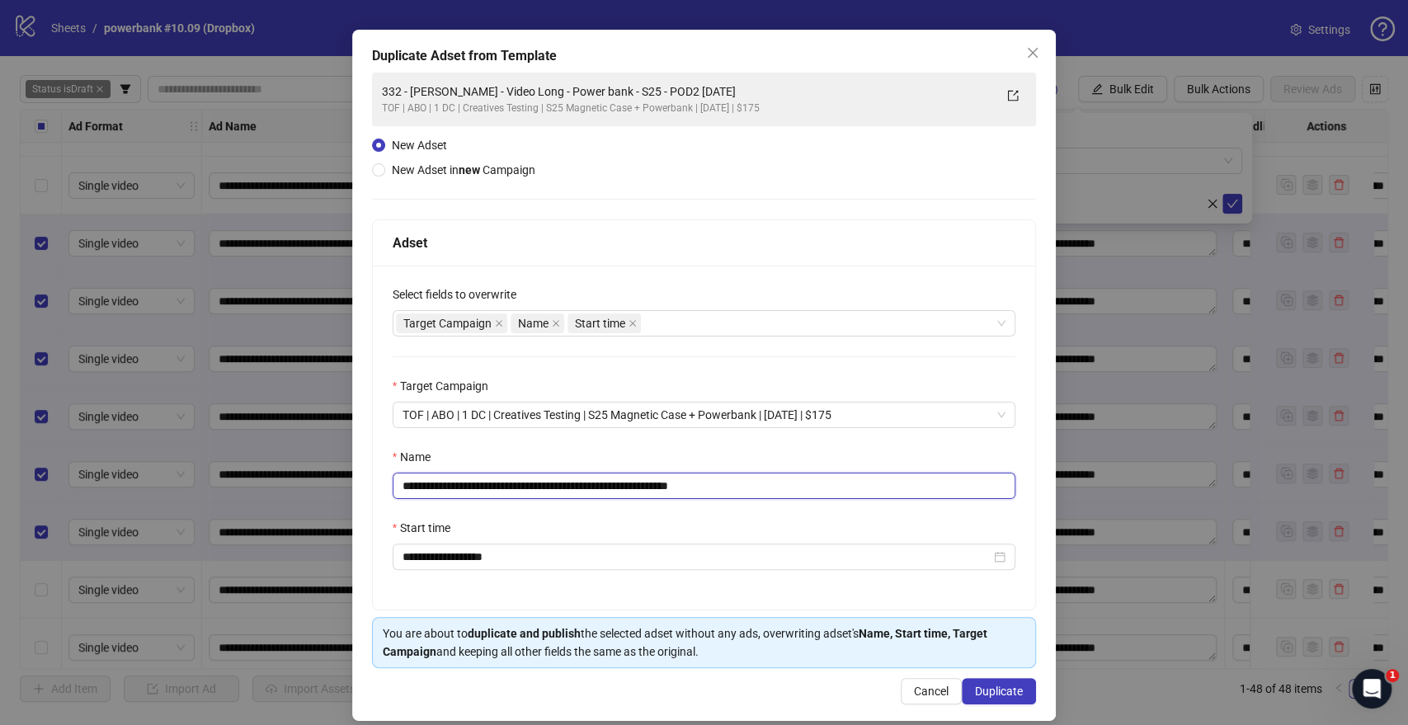
scroll to position [68, 0]
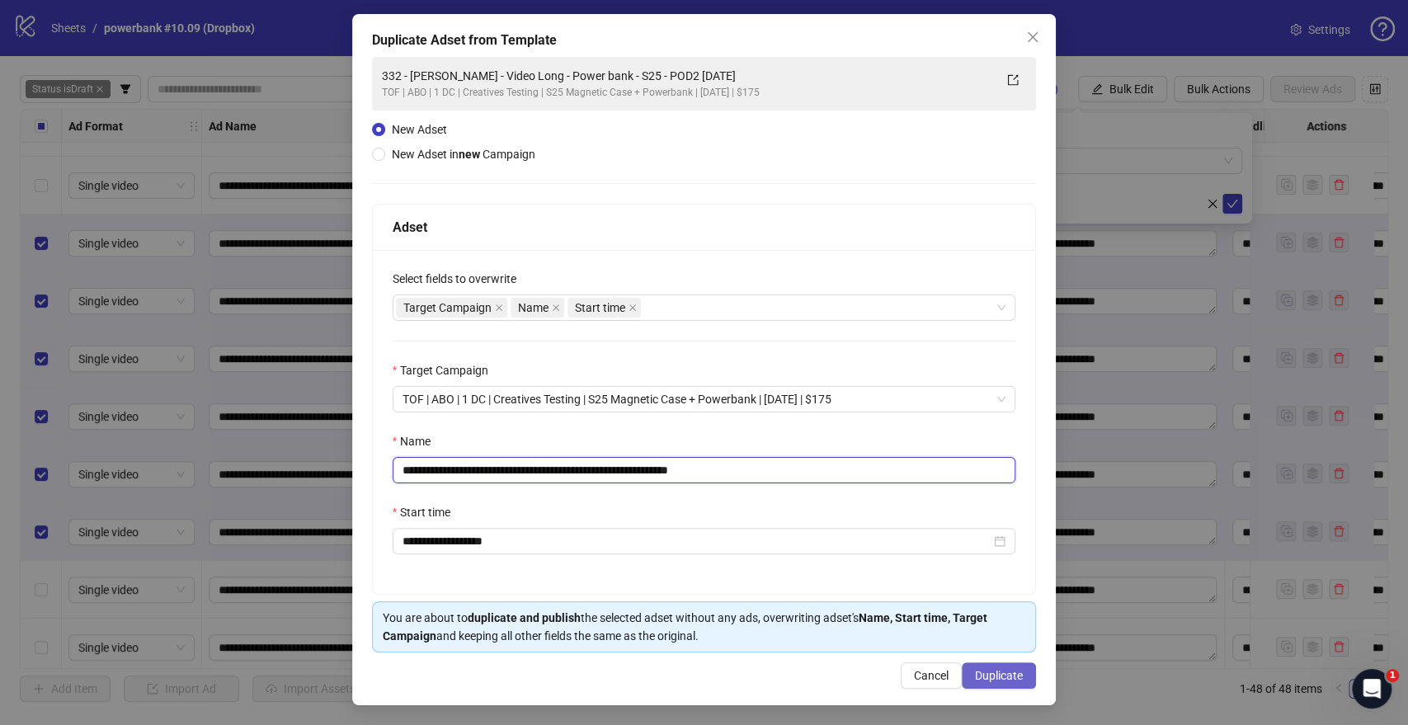
type input "**********"
click at [1004, 678] on span "Duplicate" at bounding box center [999, 675] width 48 height 13
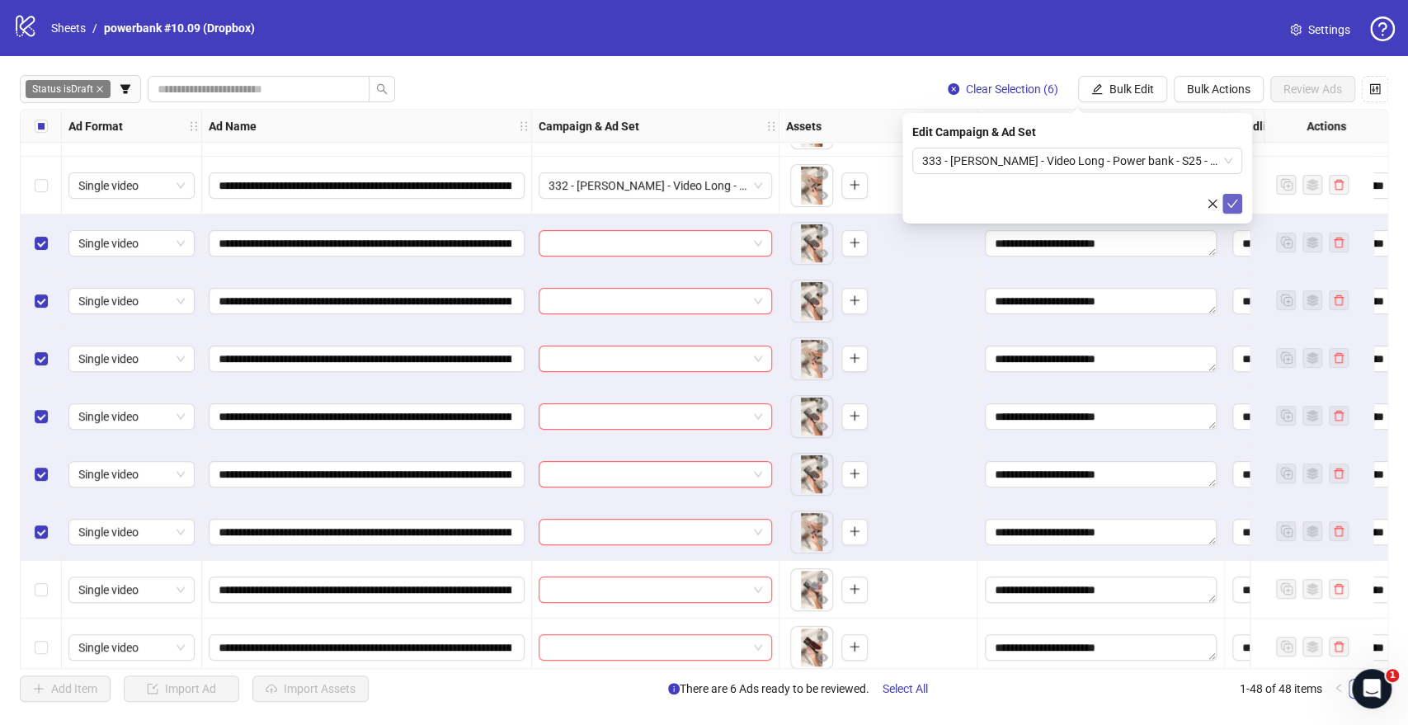
click at [1231, 200] on icon "check" at bounding box center [1233, 204] width 12 height 12
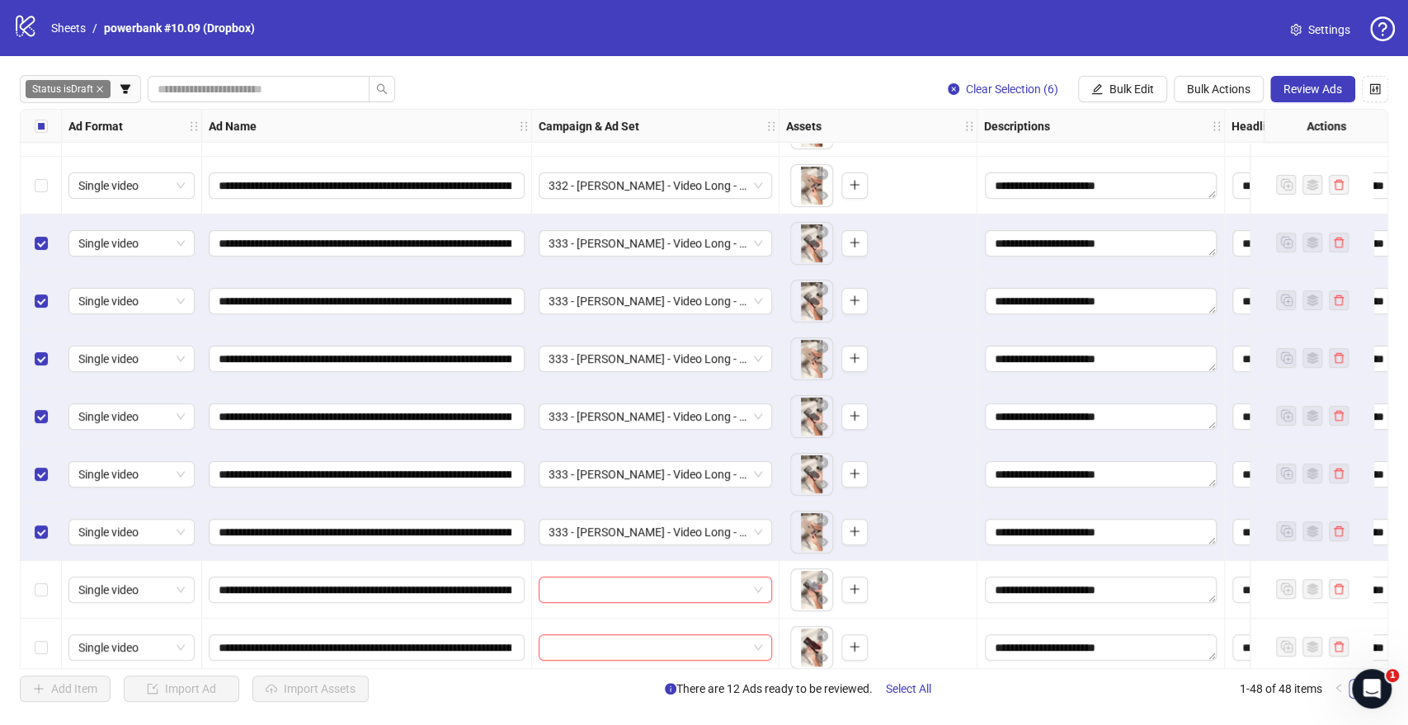
click at [40, 214] on div "Select row 7" at bounding box center [41, 243] width 41 height 58
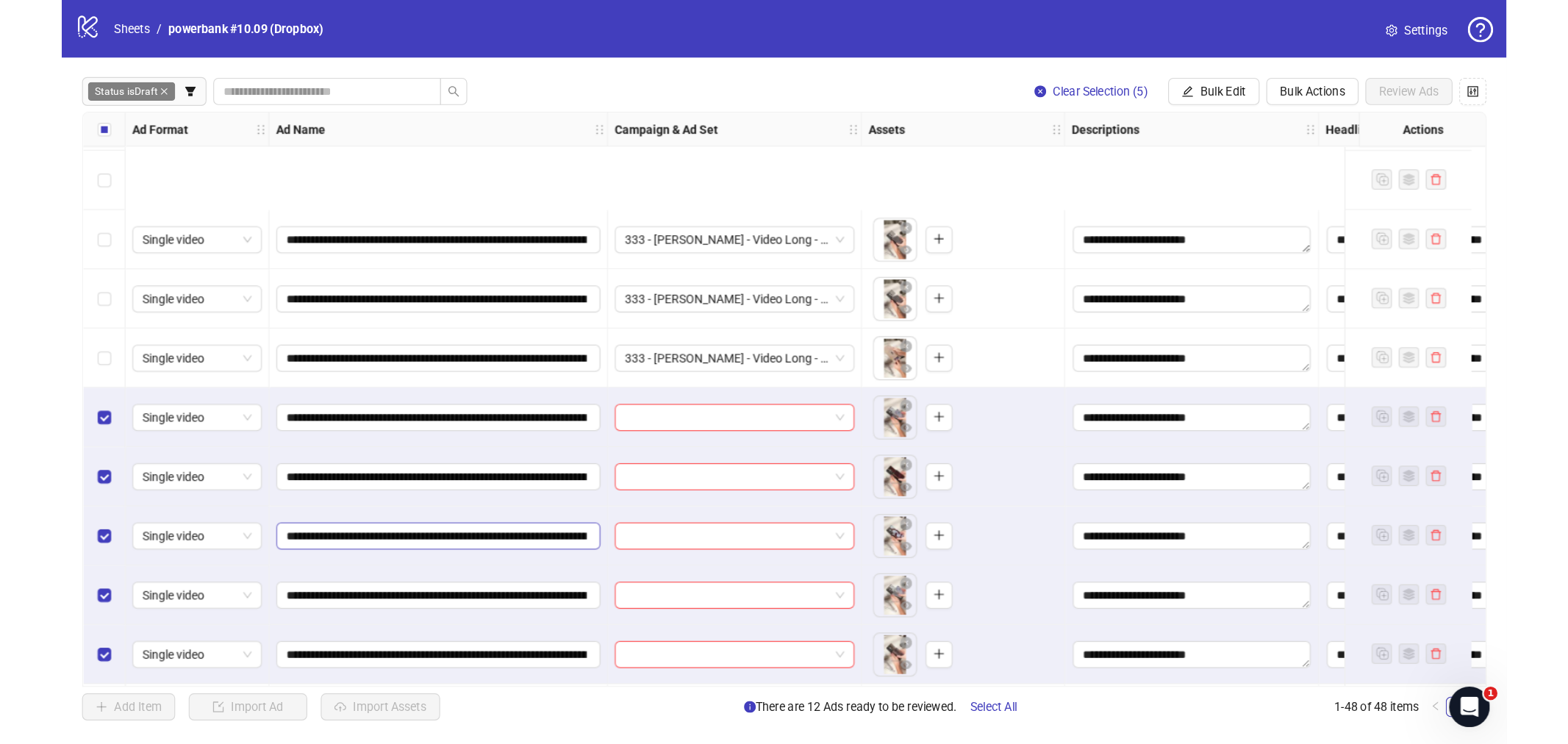
scroll to position [571, 0]
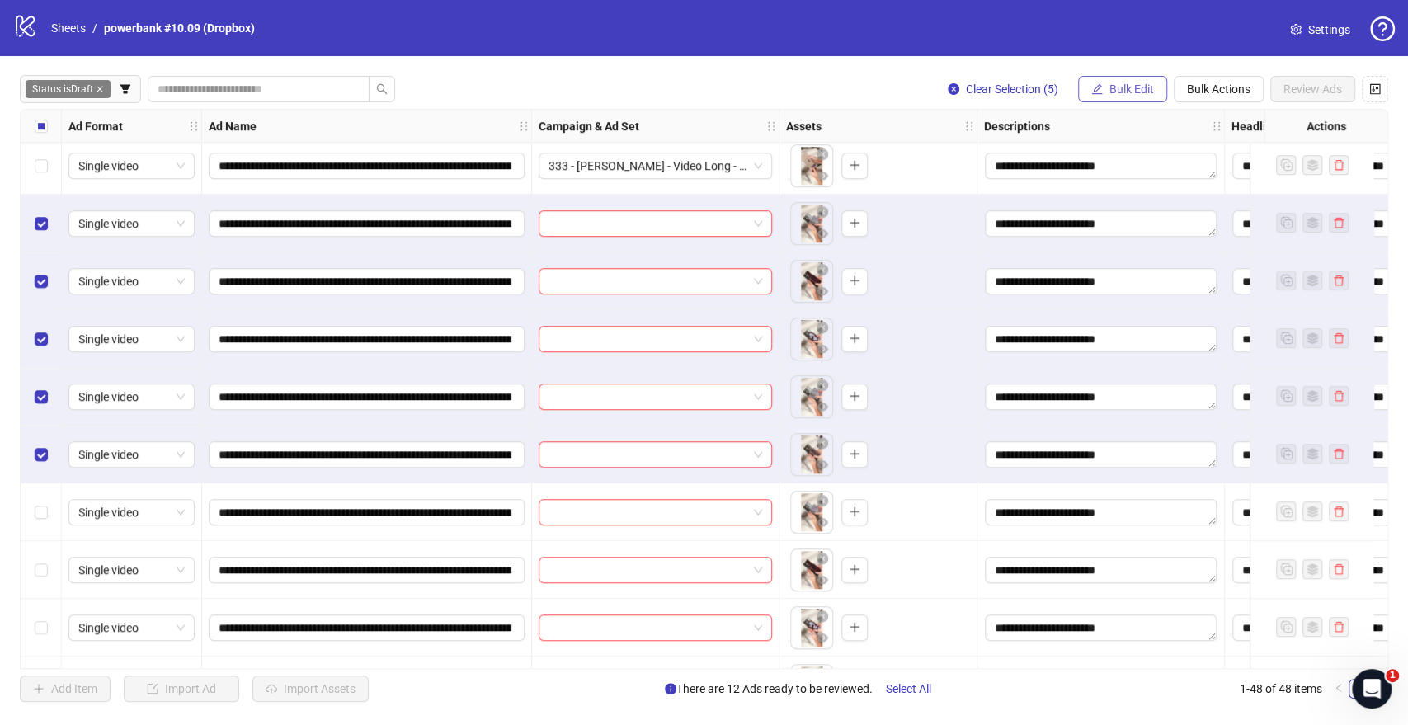
click at [1104, 85] on button "Bulk Edit" at bounding box center [1122, 89] width 89 height 26
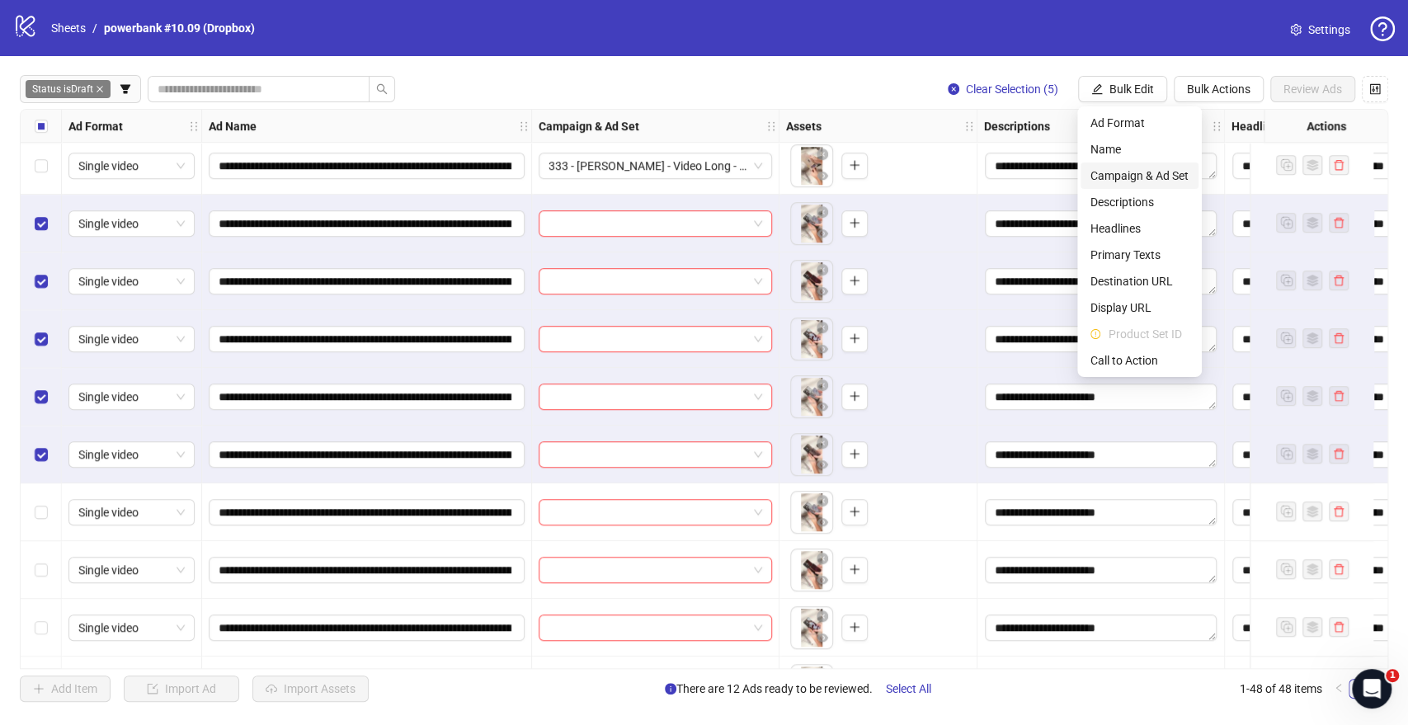
click at [1100, 168] on span "Campaign & Ad Set" at bounding box center [1140, 176] width 98 height 18
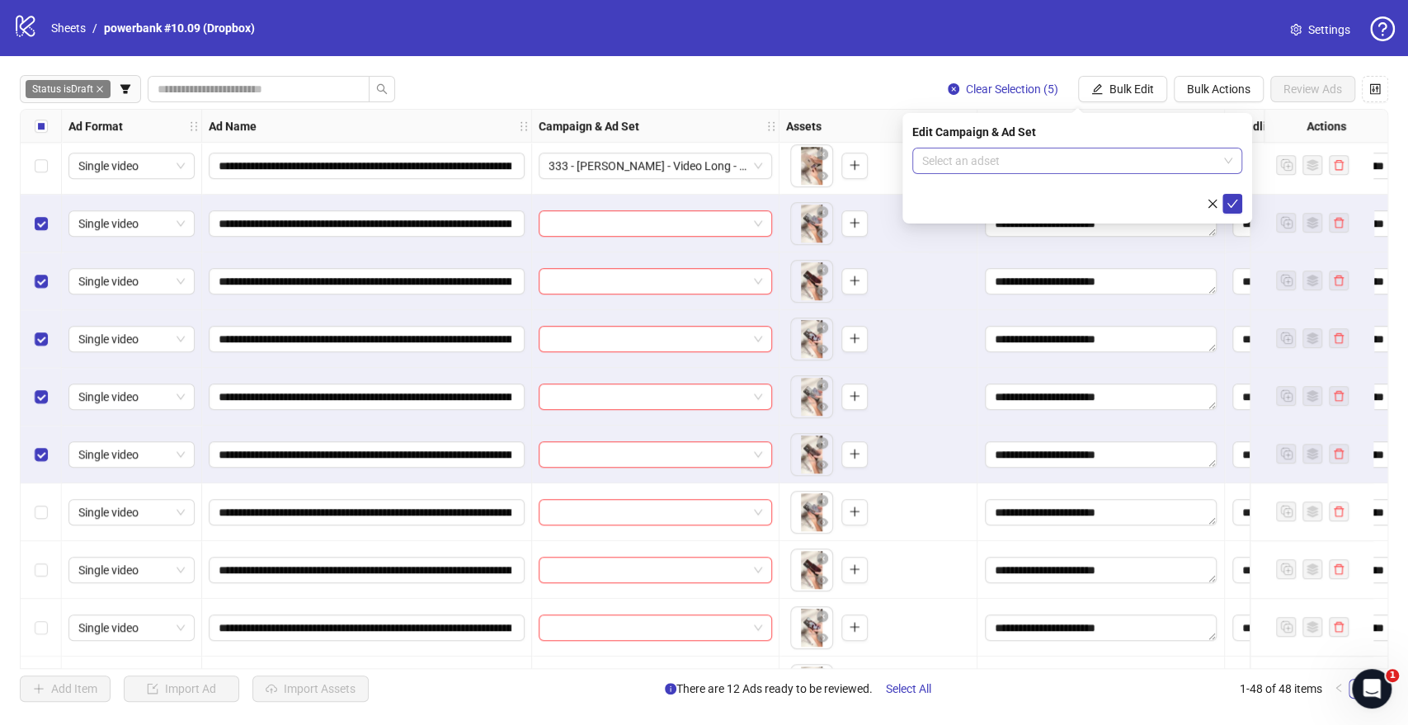
click at [964, 158] on input "search" at bounding box center [1069, 160] width 295 height 25
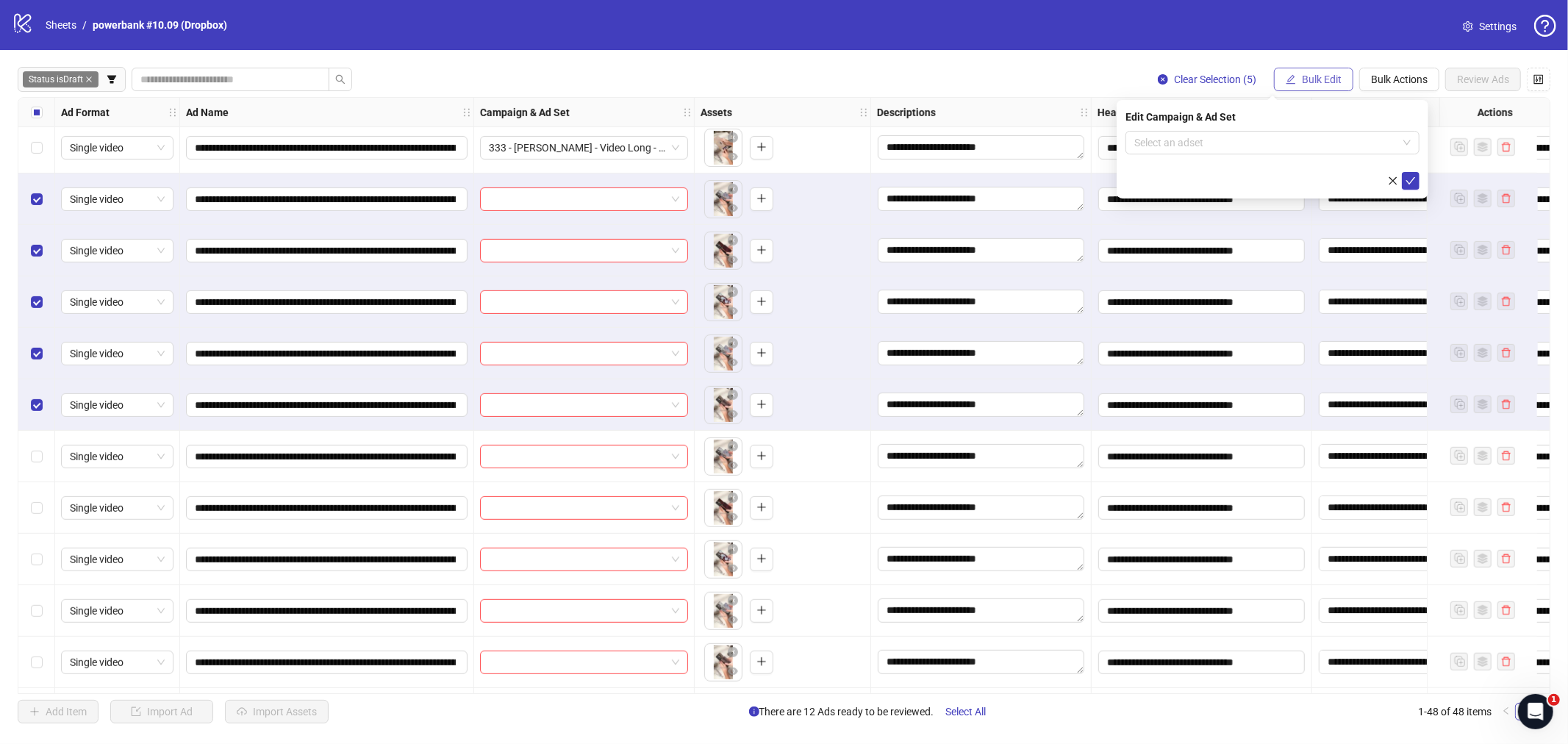
click at [1190, 142] on input "search" at bounding box center [1265, 143] width 263 height 22
click at [1254, 78] on span "Bulk Edit" at bounding box center [1321, 78] width 40 height 12
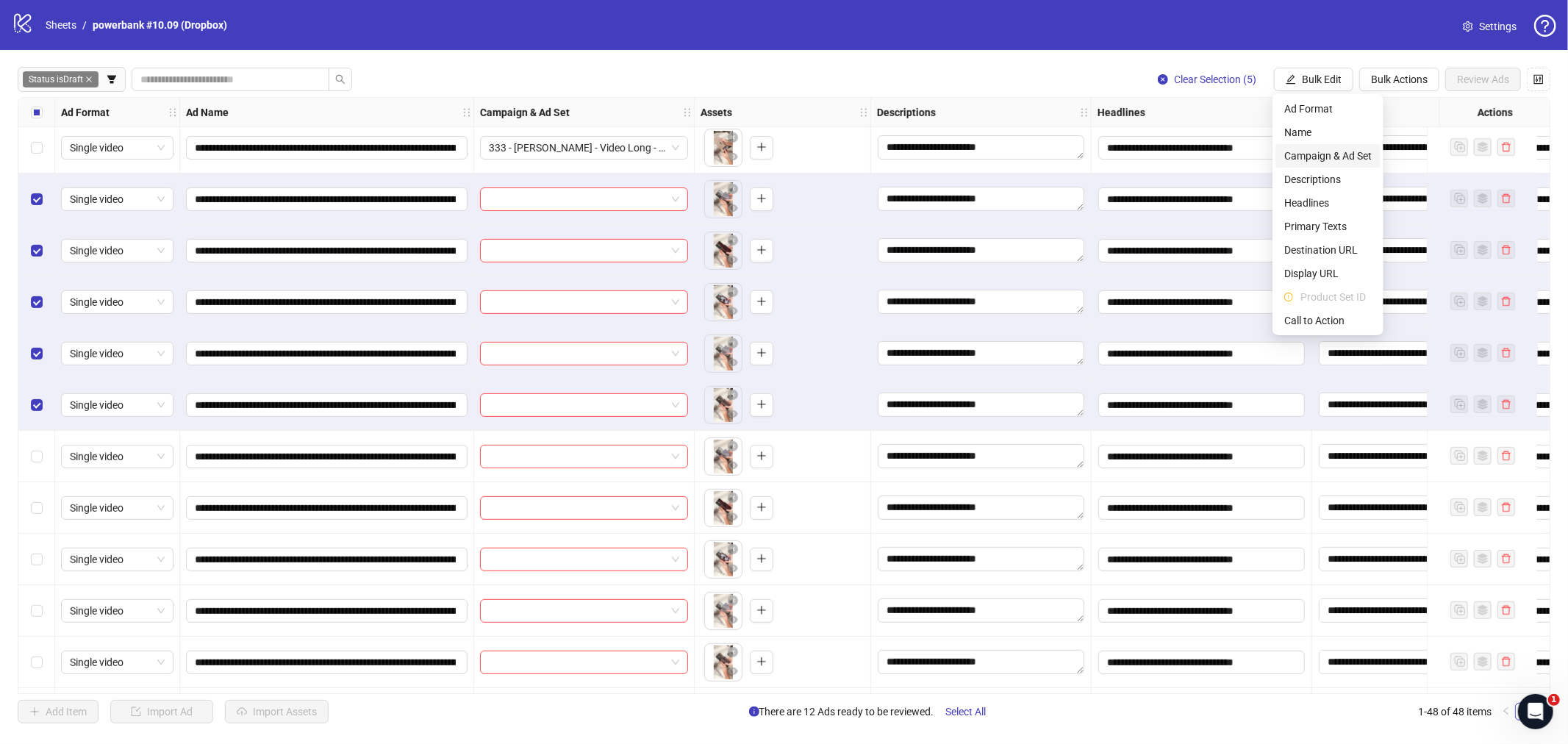
click at [1254, 154] on span "Campaign & Ad Set" at bounding box center [1327, 156] width 87 height 16
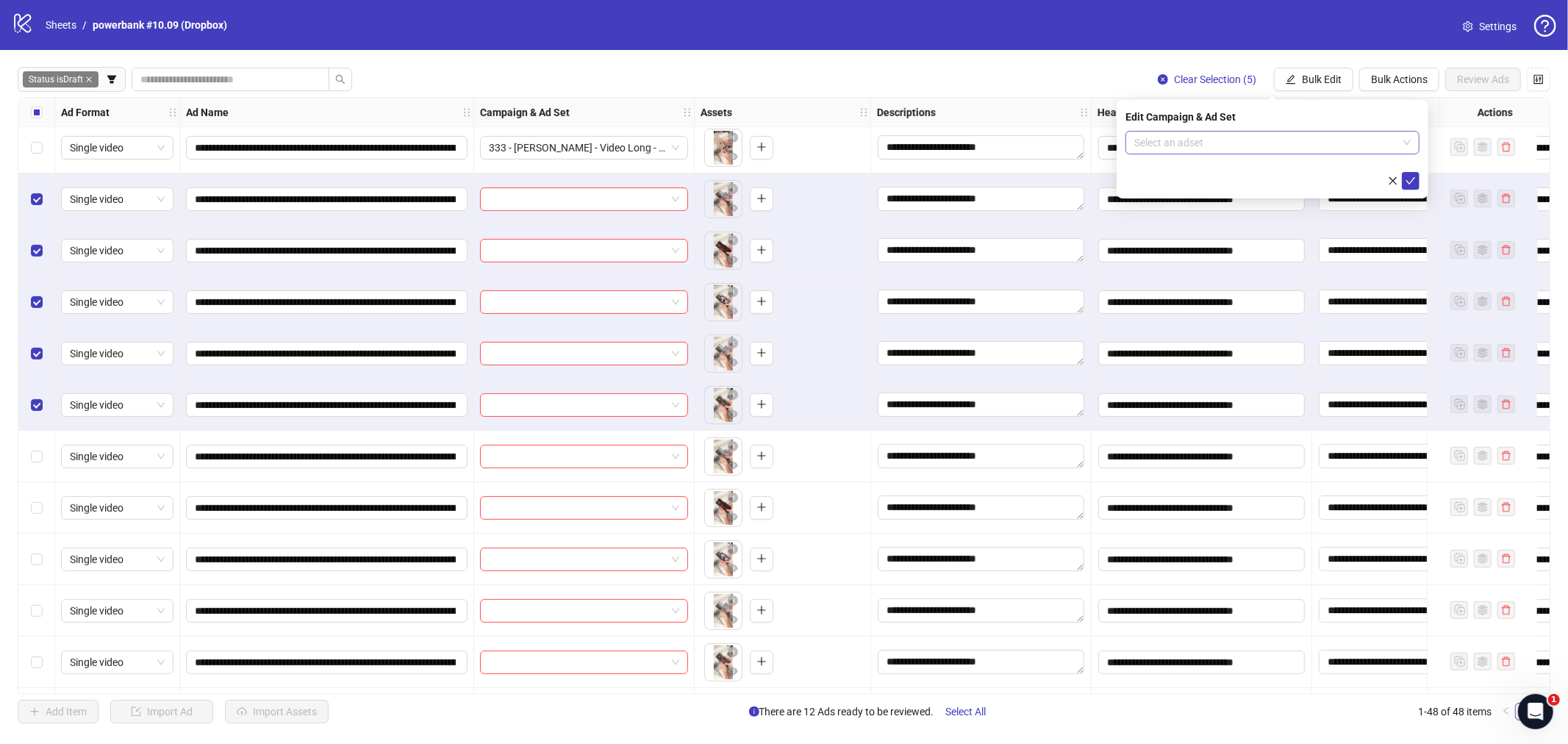
click at [1254, 137] on input "search" at bounding box center [1265, 143] width 263 height 22
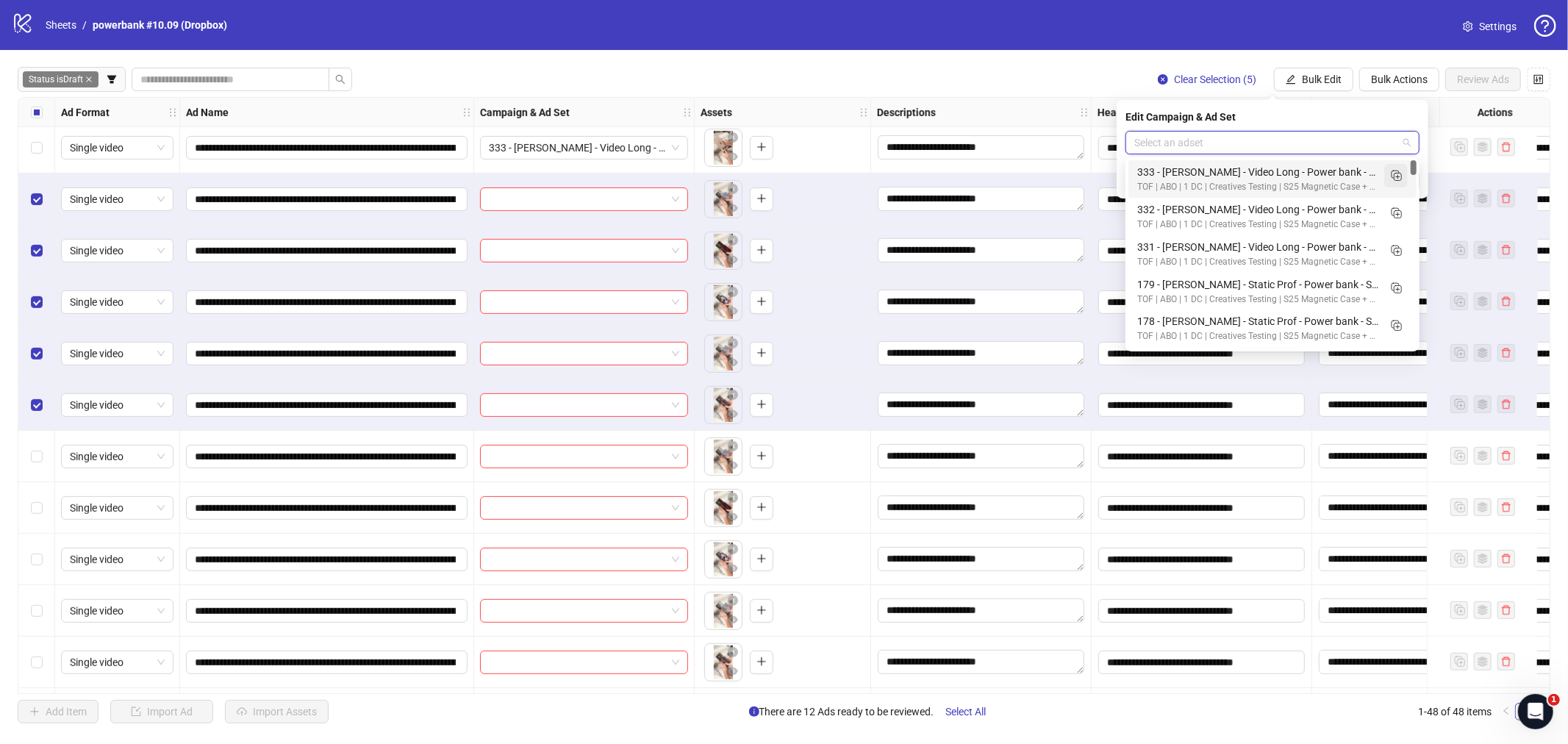
click at [1254, 178] on icon "Duplicate" at bounding box center [1395, 175] width 14 height 14
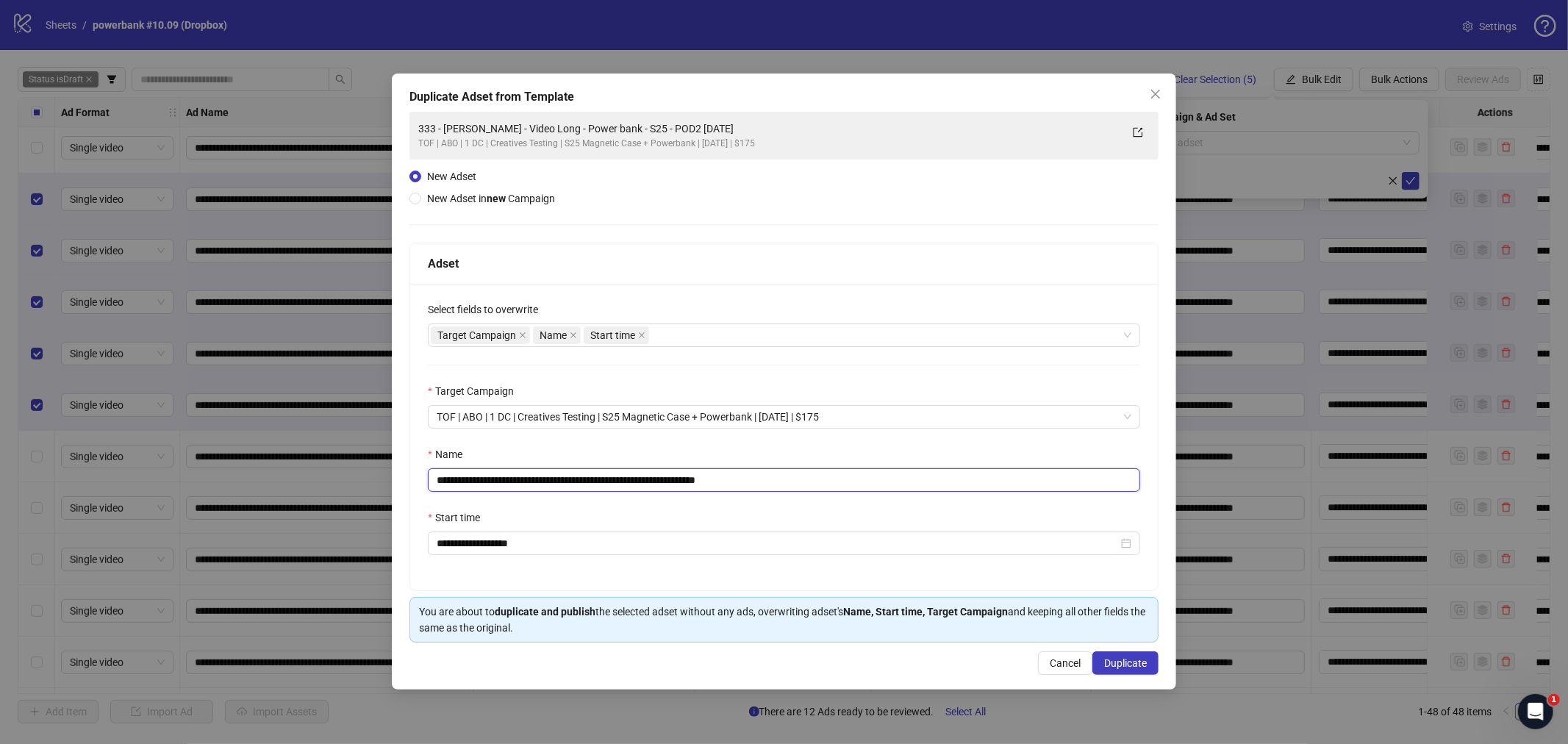
drag, startPoint x: 674, startPoint y: 484, endPoint x: 339, endPoint y: 491, distance: 335.1
click at [339, 491] on div "**********" at bounding box center [784, 372] width 1568 height 744
paste input "text"
drag, startPoint x: 729, startPoint y: 478, endPoint x: 813, endPoint y: 478, distance: 84.0
click at [808, 478] on input "**********" at bounding box center [783, 480] width 712 height 23
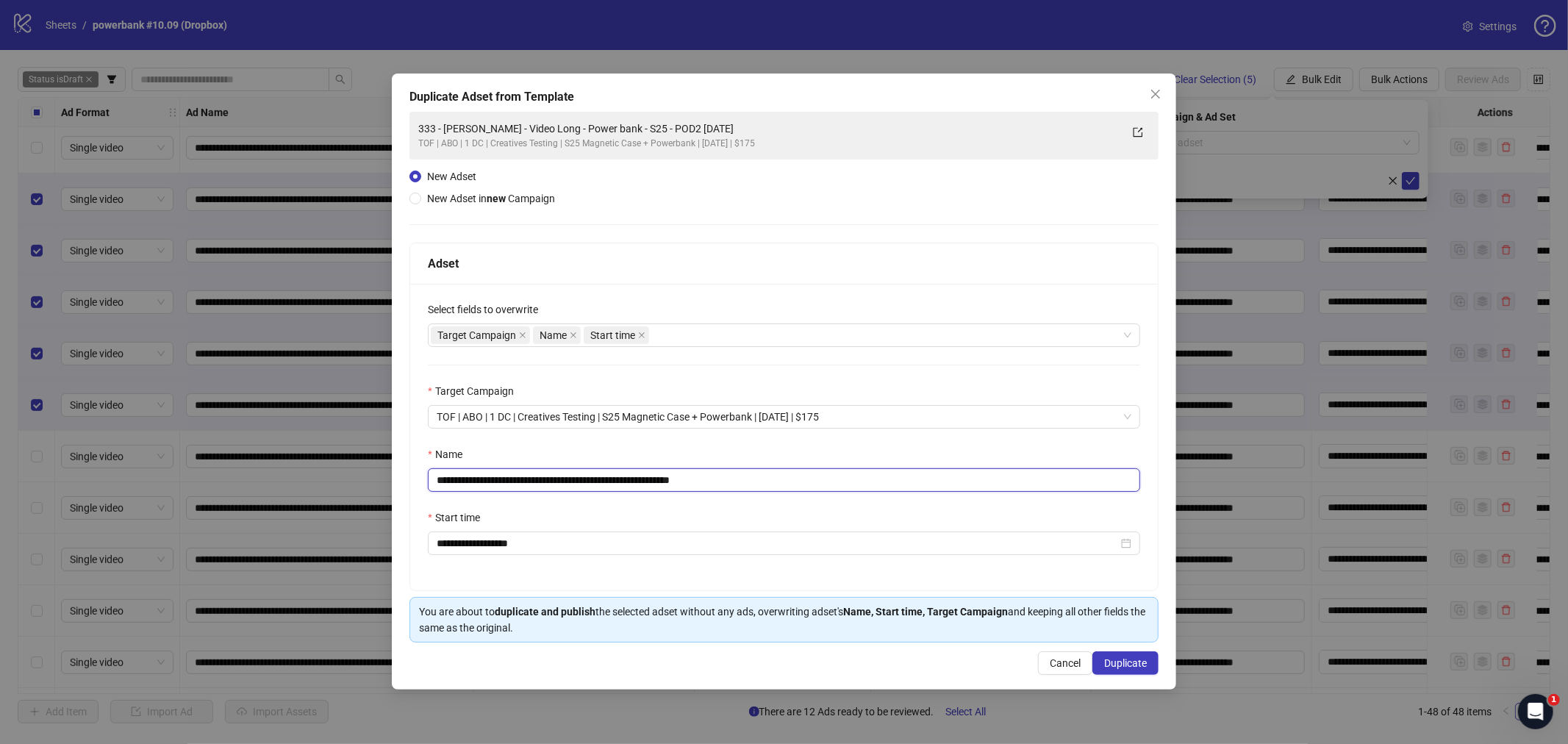
type input "**********"
click at [802, 458] on div "Name" at bounding box center [783, 457] width 712 height 22
click at [1132, 645] on span "Duplicate" at bounding box center [1125, 663] width 43 height 12
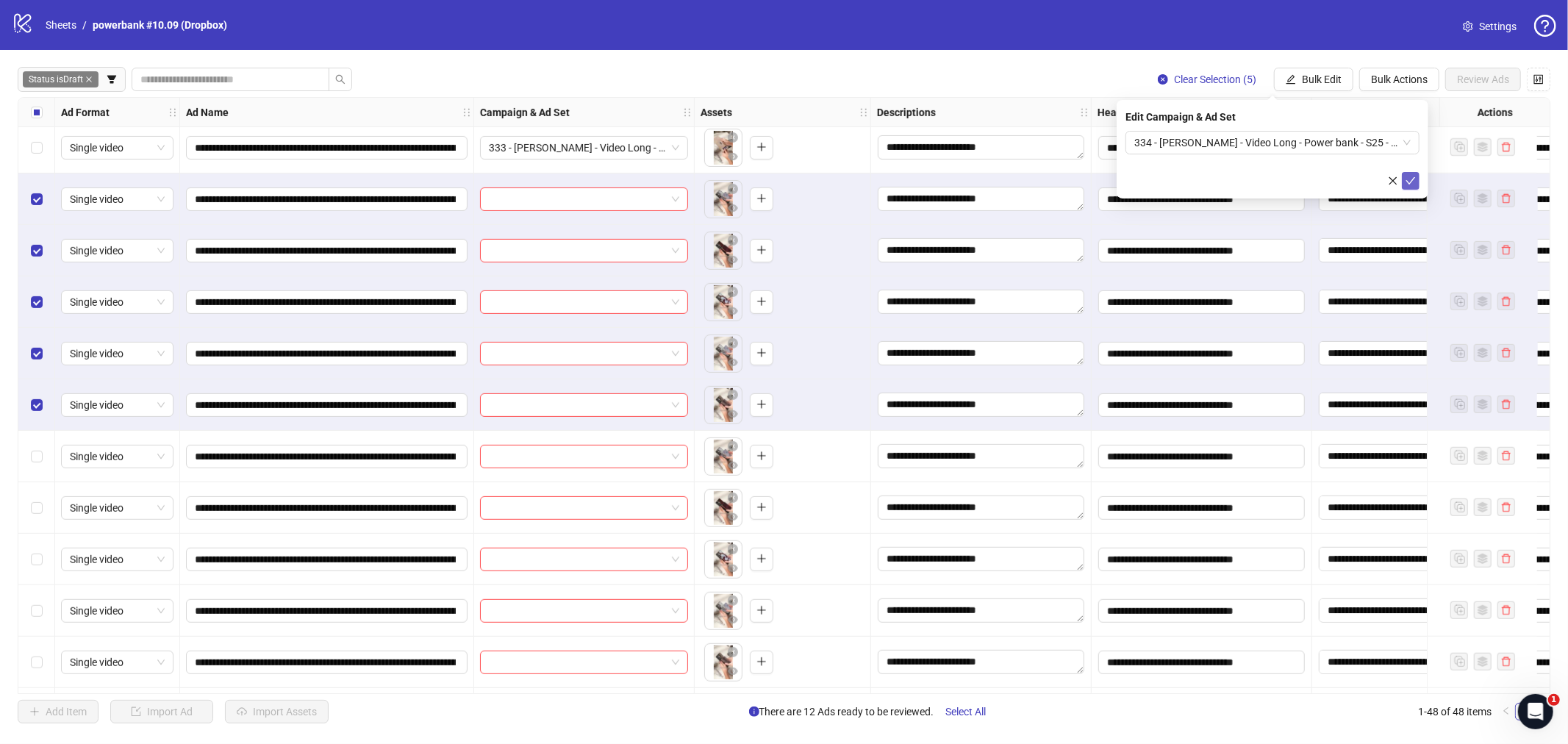
click at [1254, 178] on icon "check" at bounding box center [1410, 181] width 11 height 11
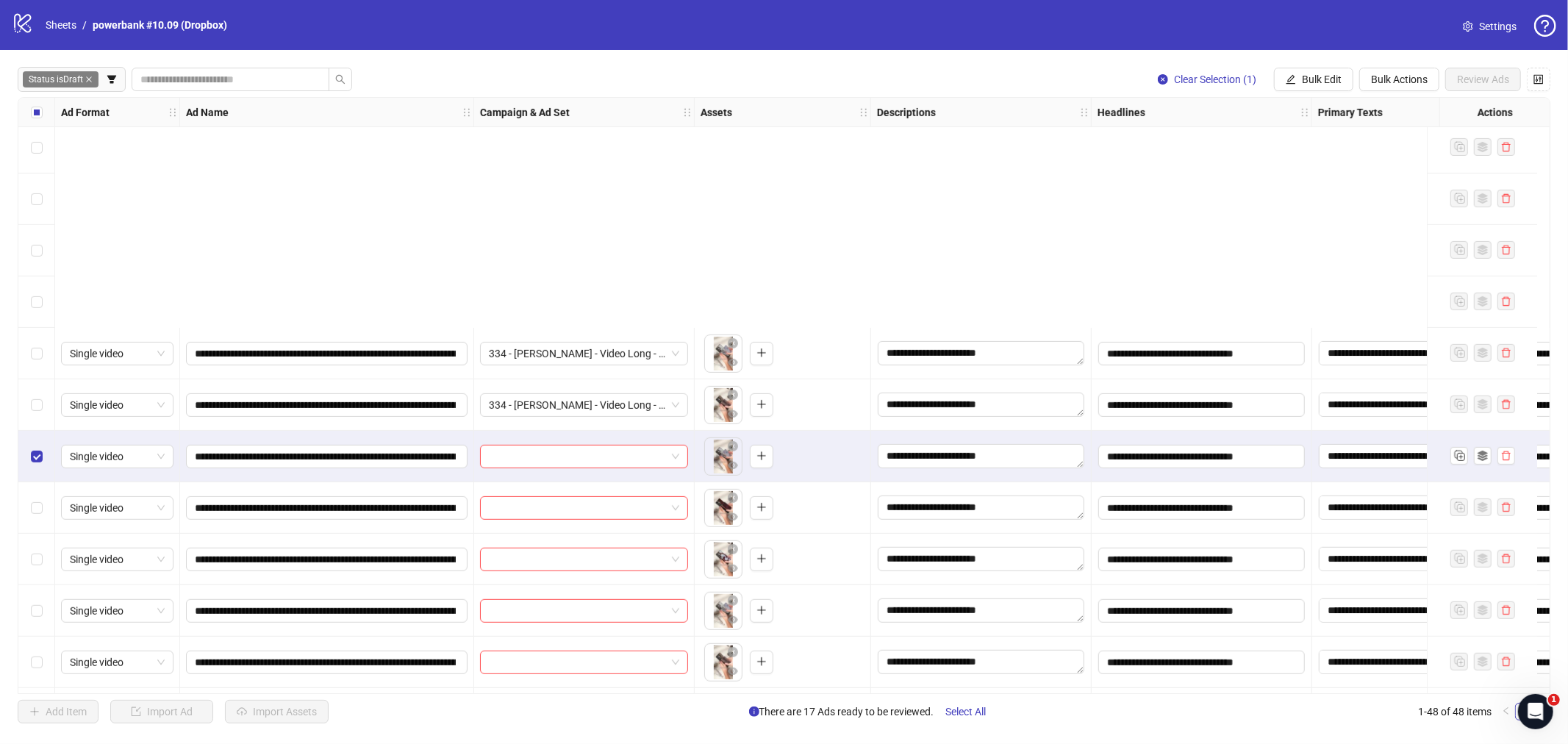
scroll to position [898, 0]
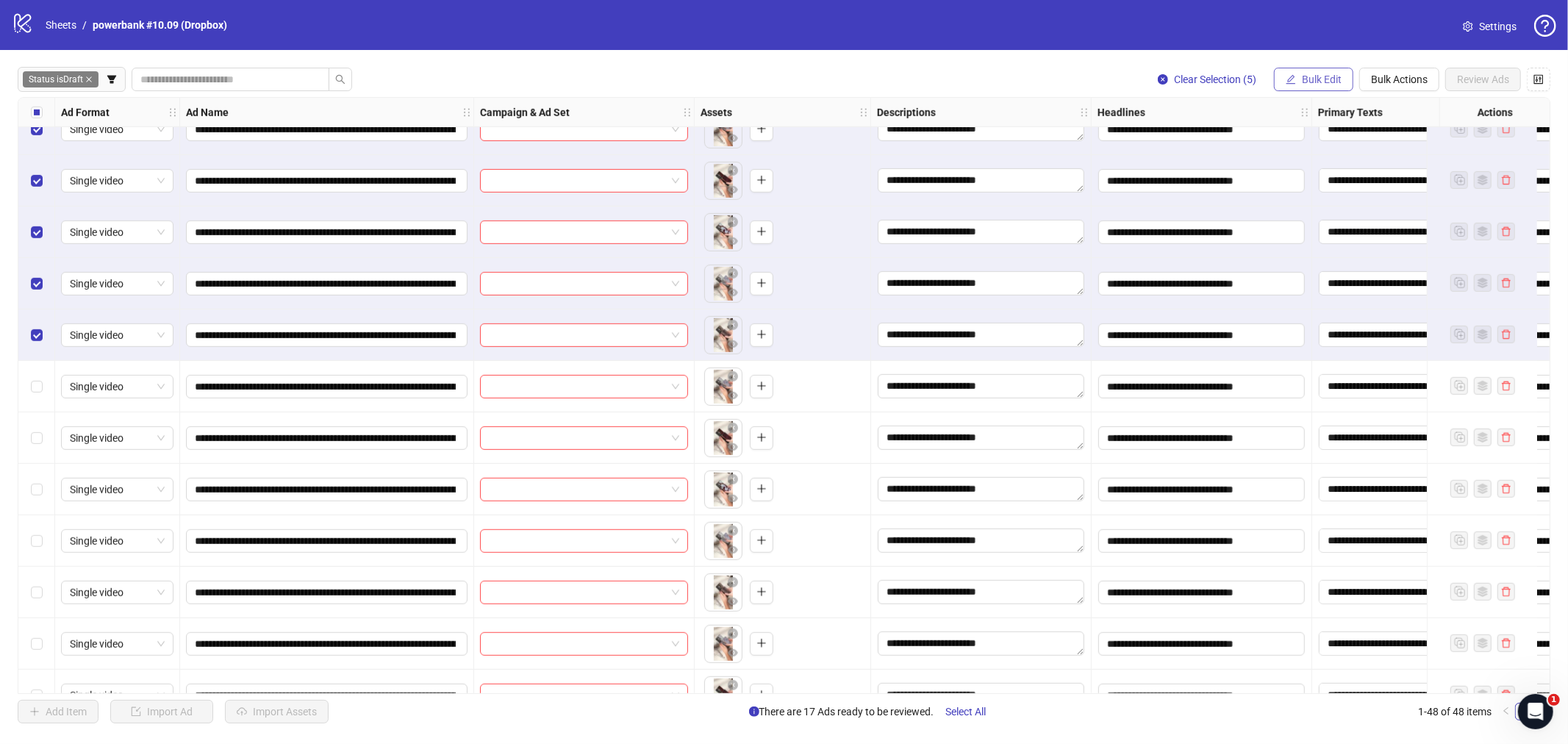
click at [1254, 77] on icon "edit" at bounding box center [1291, 78] width 10 height 10
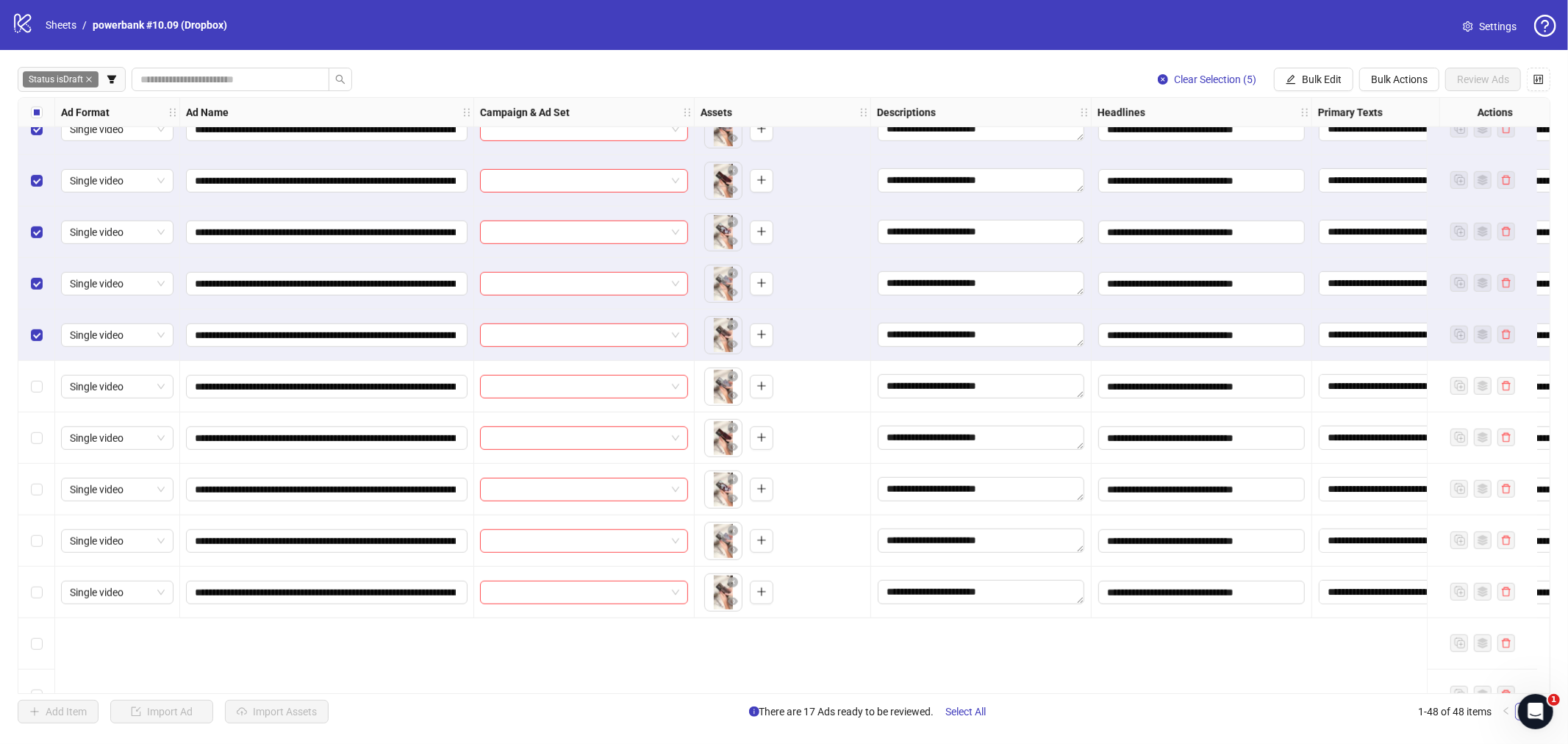
scroll to position [735, 0]
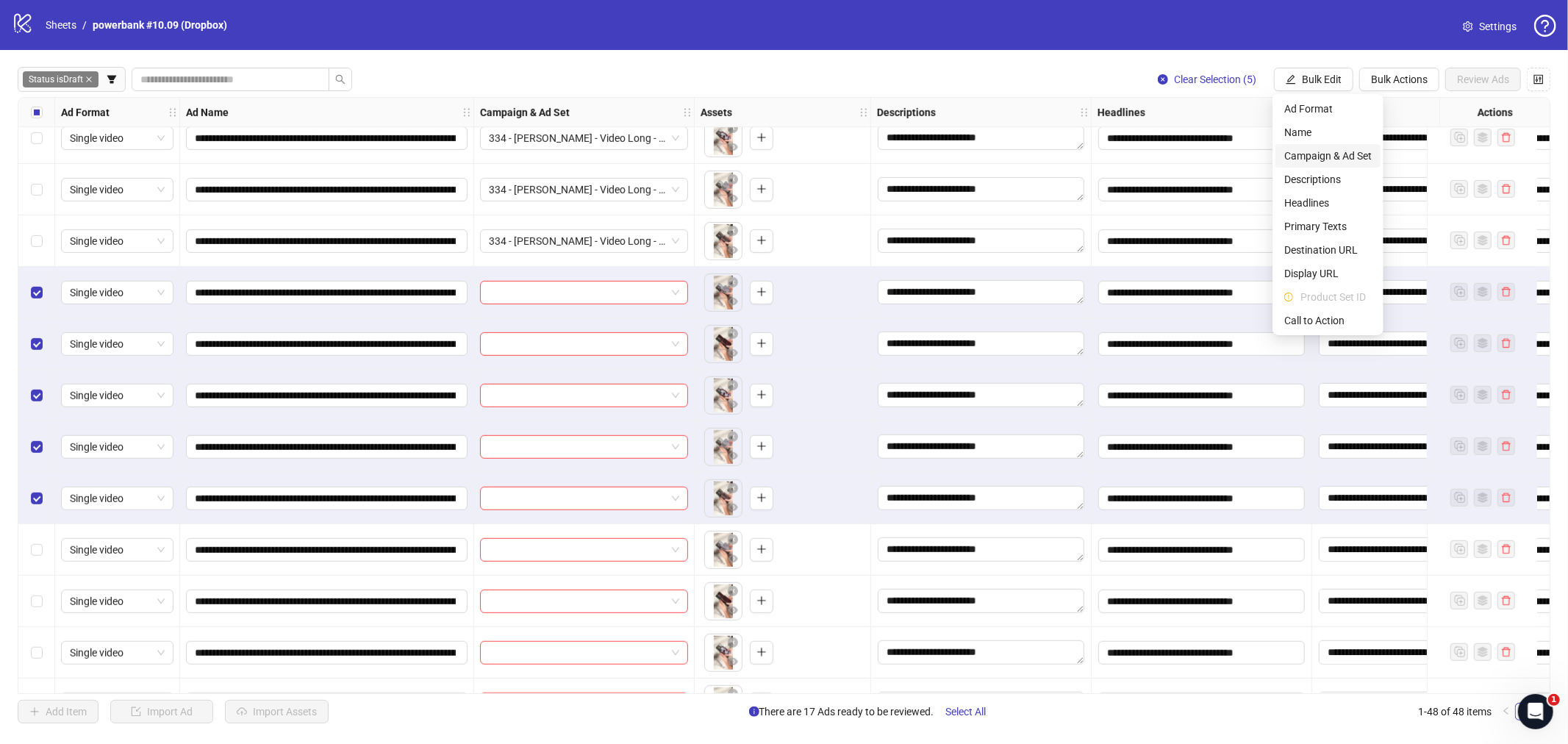
click at [1254, 158] on span "Campaign & Ad Set" at bounding box center [1327, 156] width 87 height 16
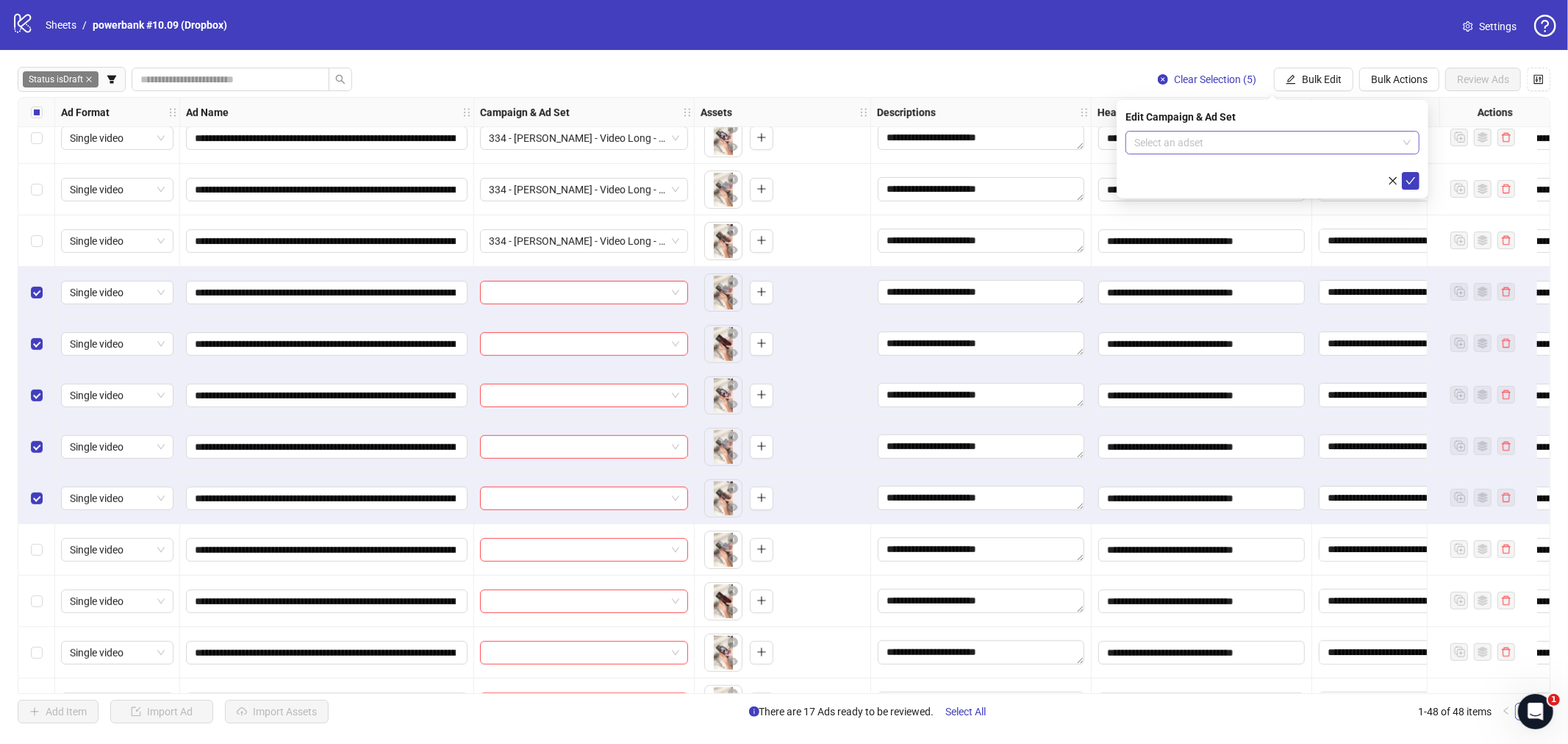
click at [1176, 132] on input "search" at bounding box center [1265, 143] width 263 height 22
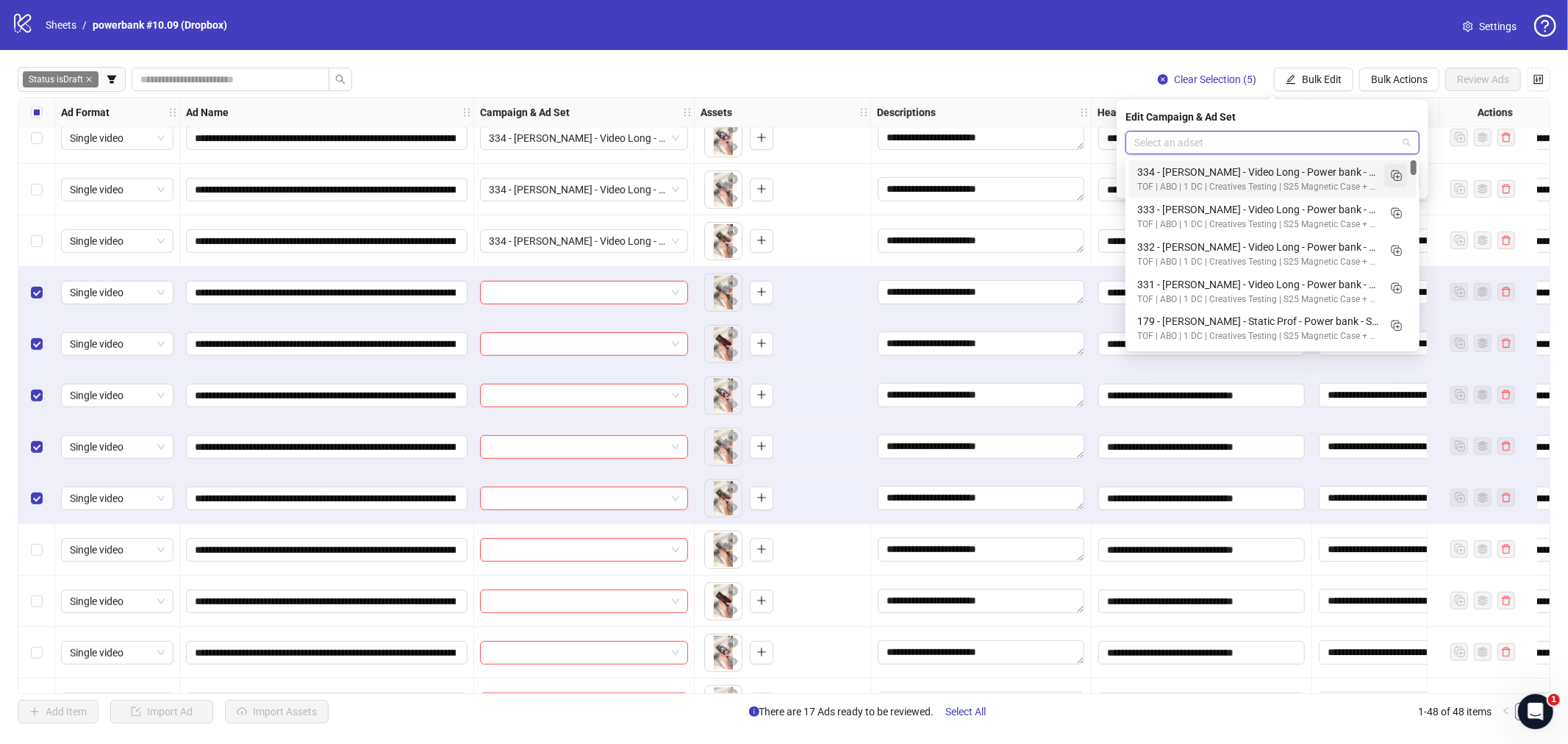
click at [1254, 176] on icon "Duplicate" at bounding box center [1395, 175] width 14 height 14
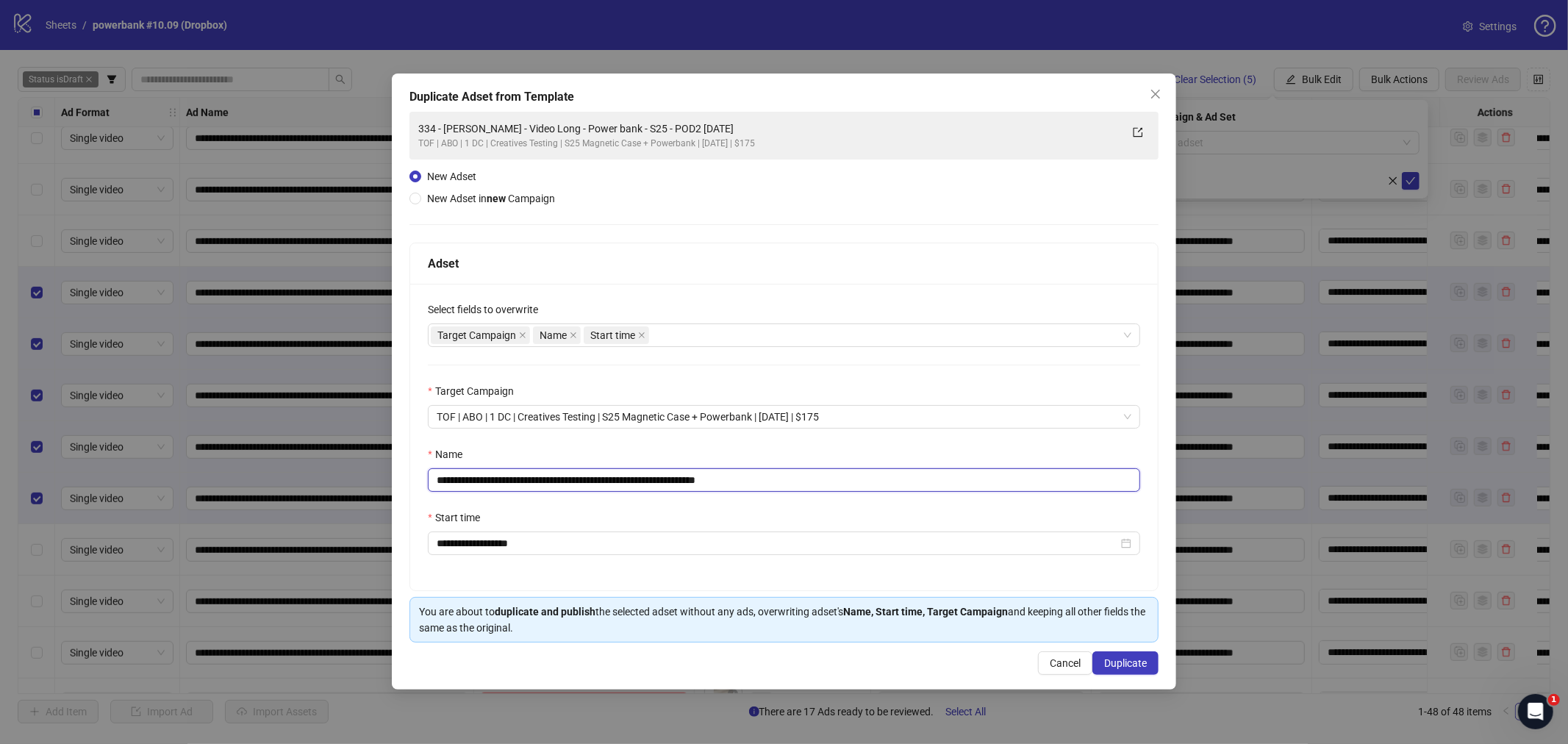
drag, startPoint x: 671, startPoint y: 481, endPoint x: 268, endPoint y: 491, distance: 403.1
click at [268, 491] on div "**********" at bounding box center [784, 372] width 1568 height 744
paste input "text"
drag, startPoint x: 729, startPoint y: 483, endPoint x: 941, endPoint y: 478, distance: 212.1
click at [939, 478] on input "**********" at bounding box center [783, 480] width 712 height 23
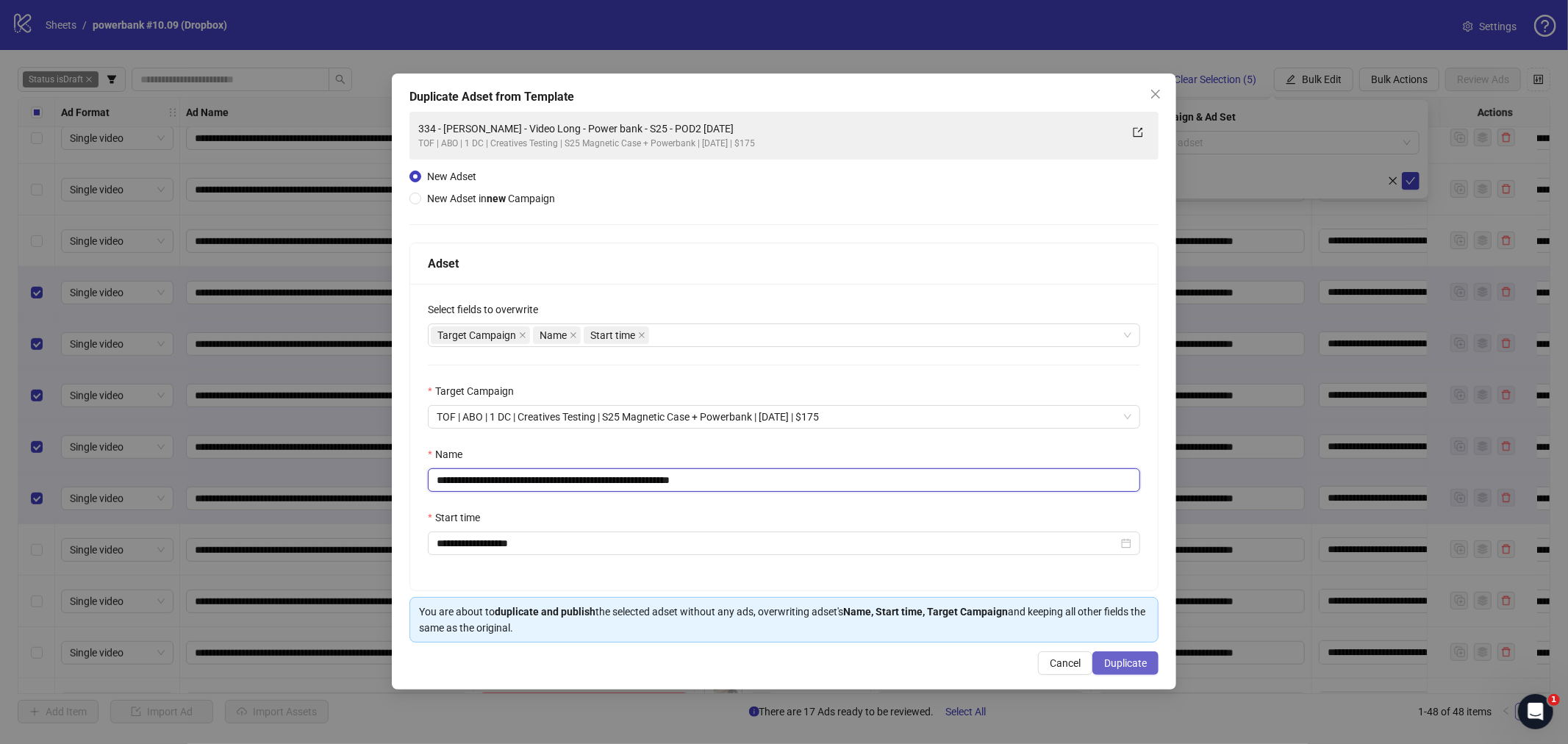
type input "**********"
click at [1134, 645] on span "Duplicate" at bounding box center [1125, 663] width 43 height 12
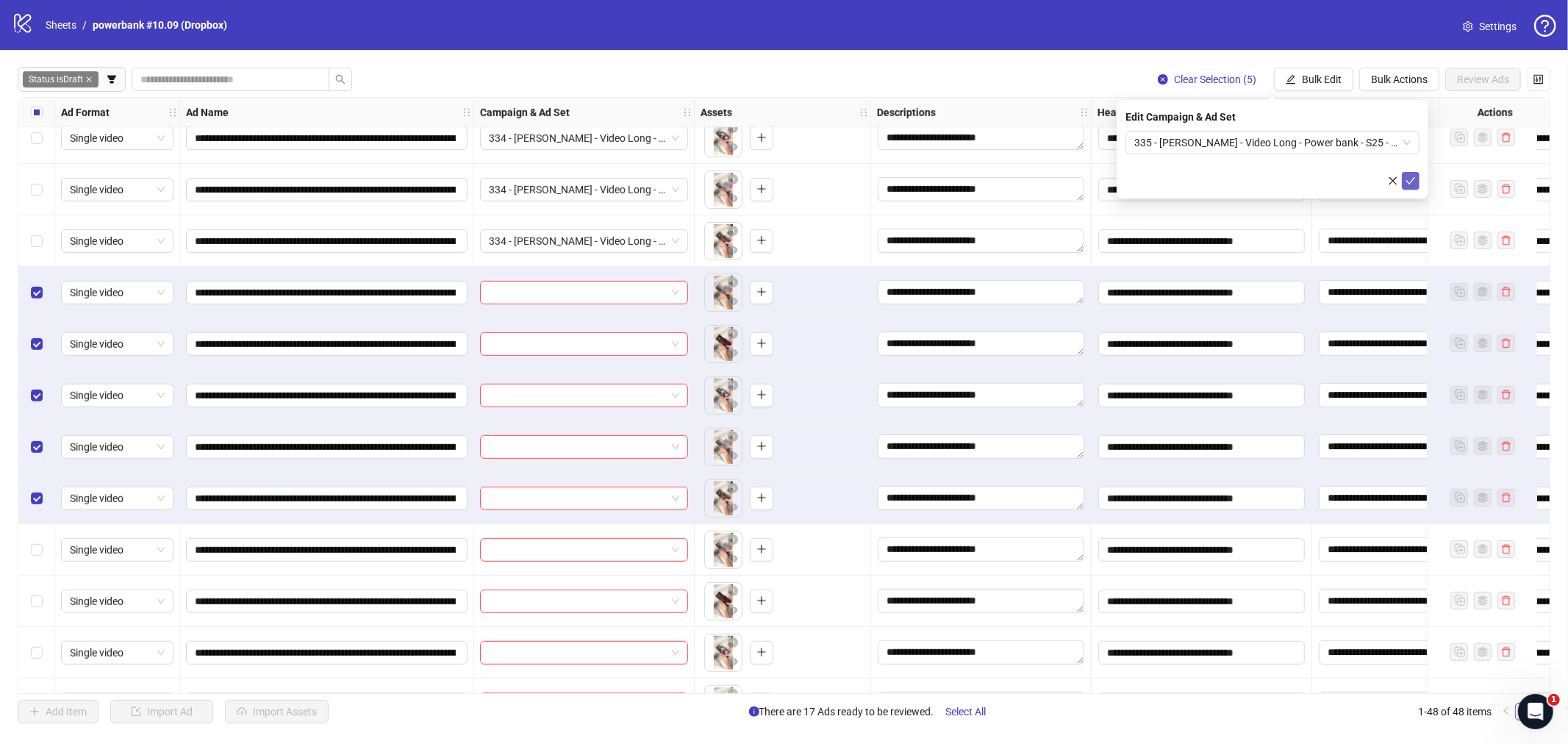
click at [1254, 176] on icon "check" at bounding box center [1410, 181] width 11 height 11
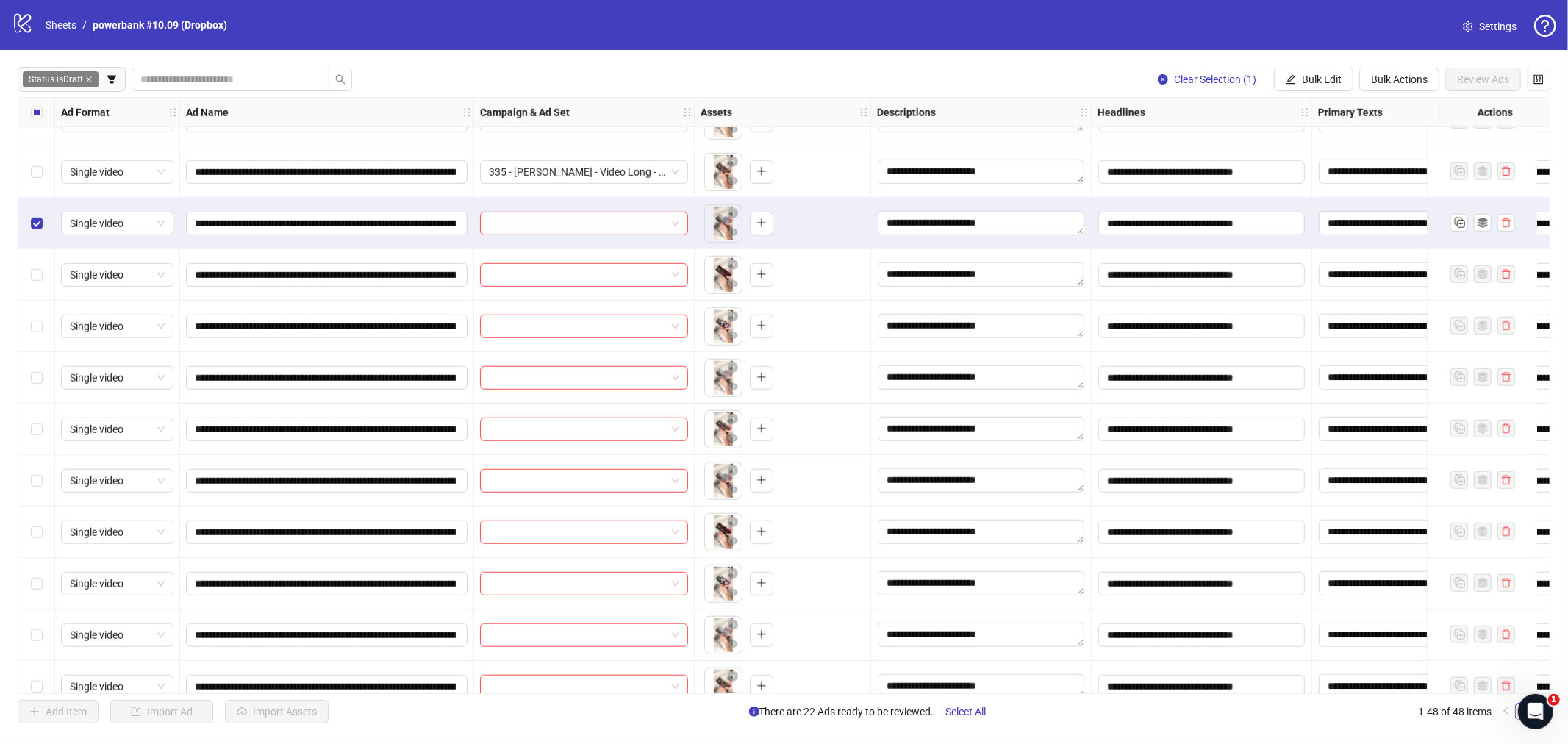
scroll to position [1143, 0]
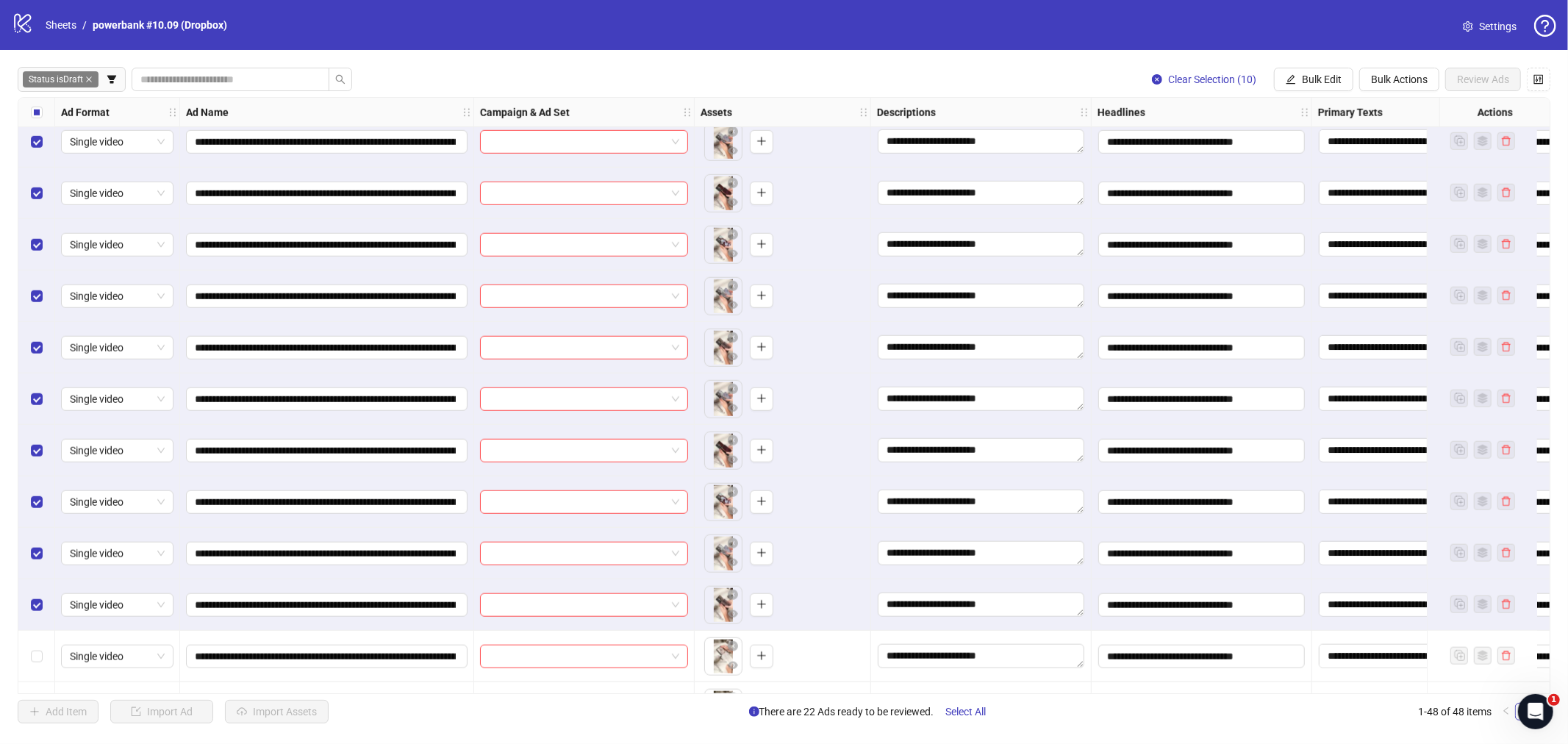
click at [1254, 75] on span "Bulk Edit" at bounding box center [1321, 78] width 40 height 12
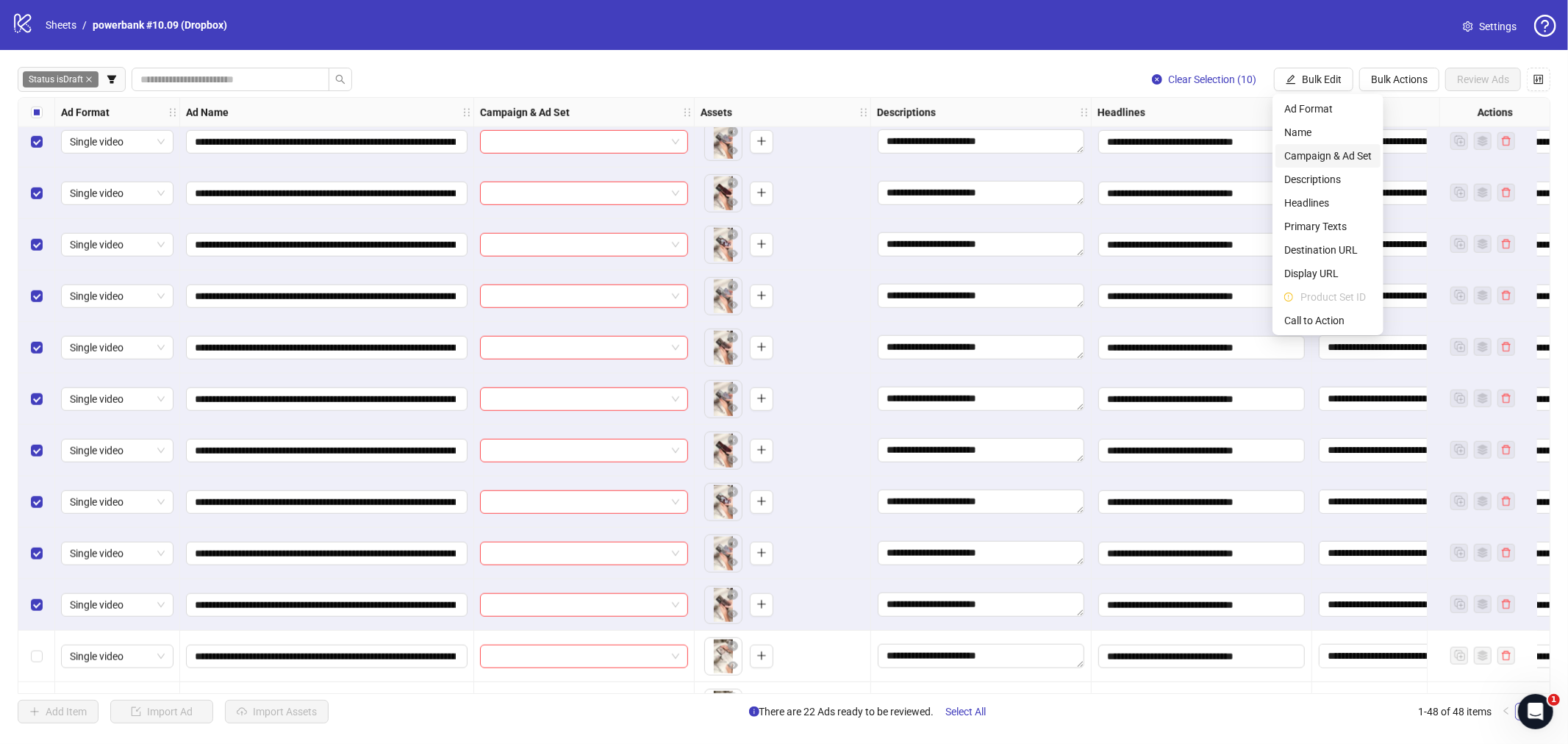
click at [1254, 164] on li "Campaign & Ad Set" at bounding box center [1327, 156] width 105 height 23
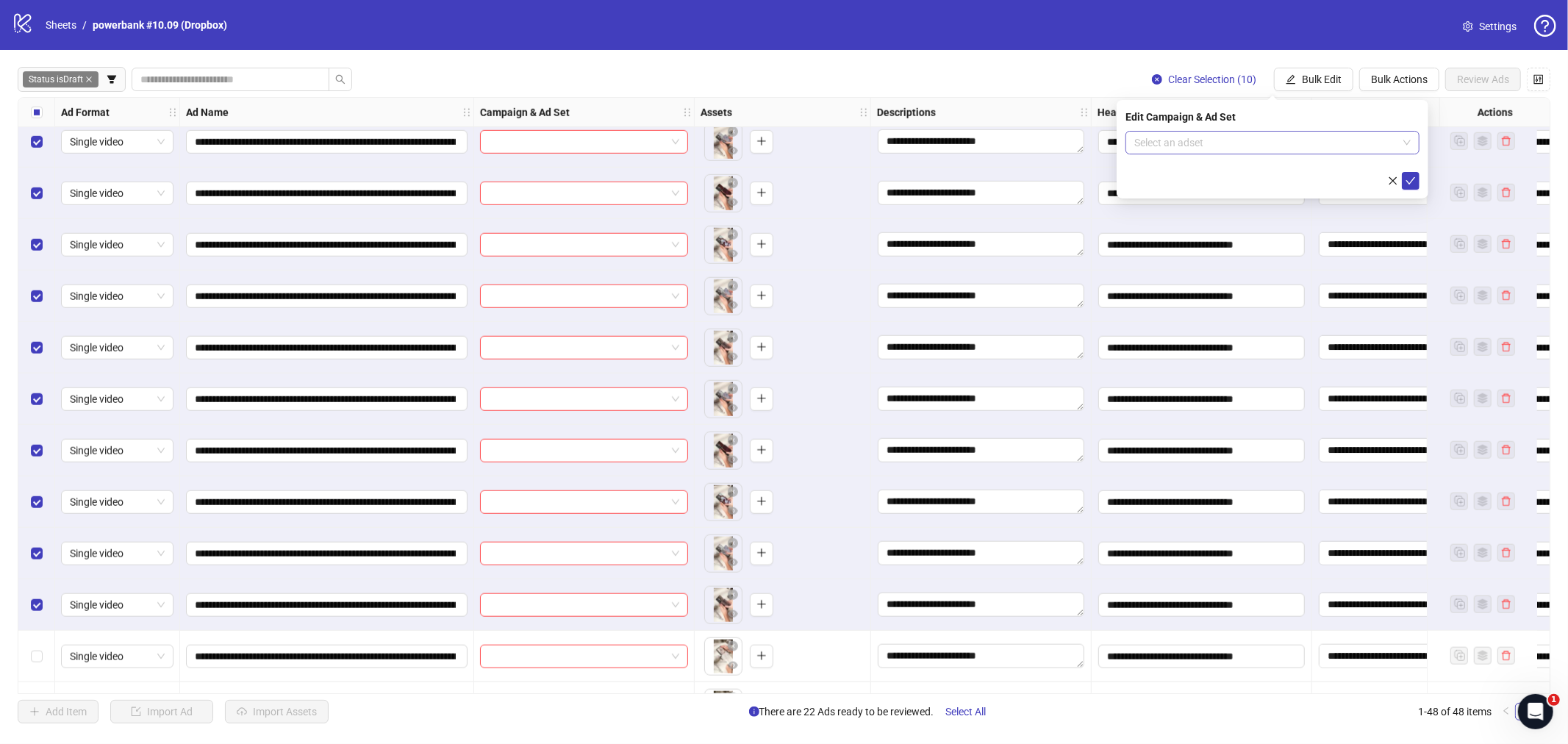
click at [1244, 142] on input "search" at bounding box center [1265, 143] width 263 height 22
click at [1245, 136] on input "search" at bounding box center [1265, 143] width 263 height 22
click at [1247, 141] on input "search" at bounding box center [1265, 143] width 263 height 22
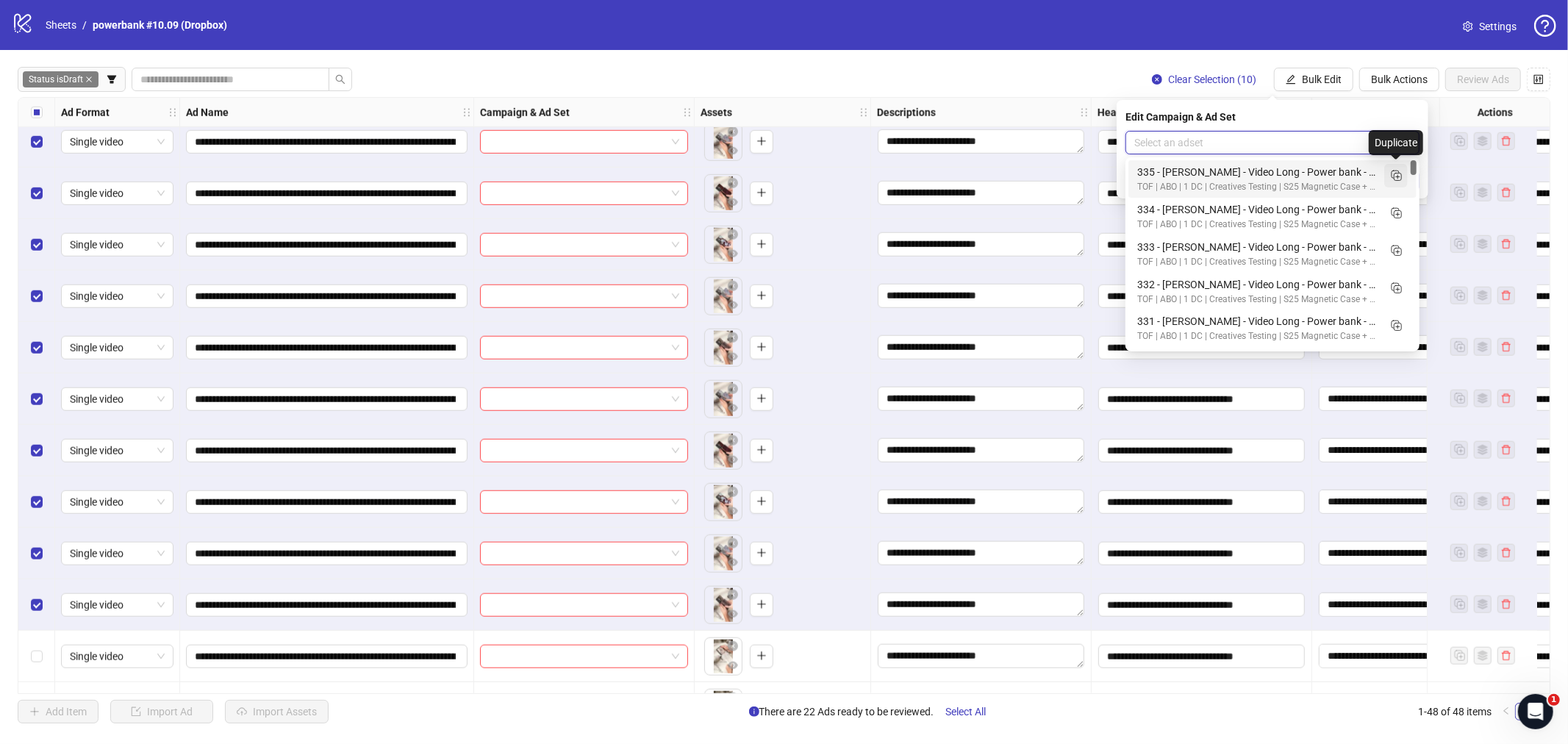
click at [1254, 177] on icon "Duplicate" at bounding box center [1395, 175] width 14 height 14
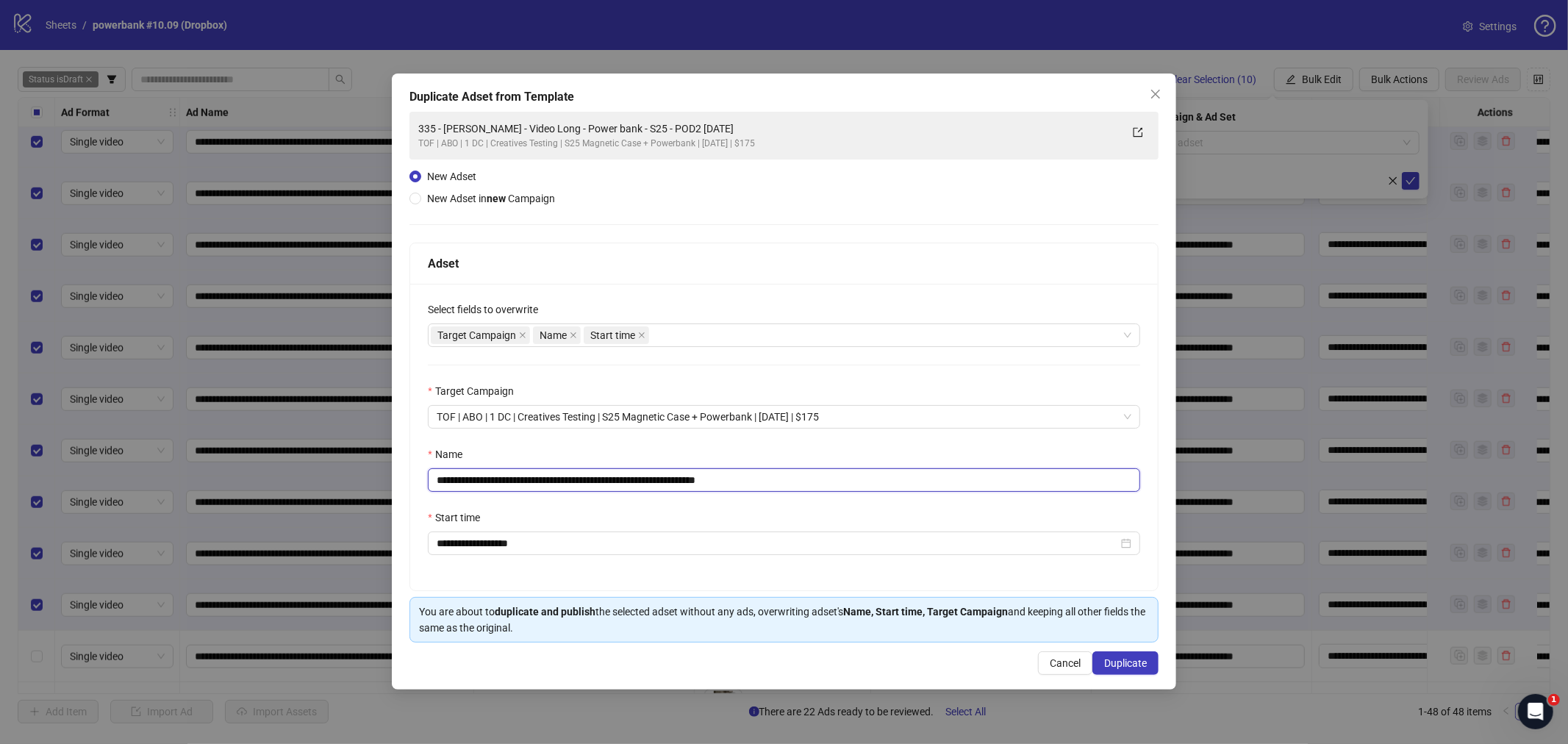
drag, startPoint x: 672, startPoint y: 480, endPoint x: 145, endPoint y: 460, distance: 527.4
click at [145, 460] on div "**********" at bounding box center [784, 372] width 1568 height 744
paste input "text"
drag, startPoint x: 731, startPoint y: 481, endPoint x: 841, endPoint y: 483, distance: 110.0
click at [841, 483] on input "**********" at bounding box center [783, 480] width 712 height 23
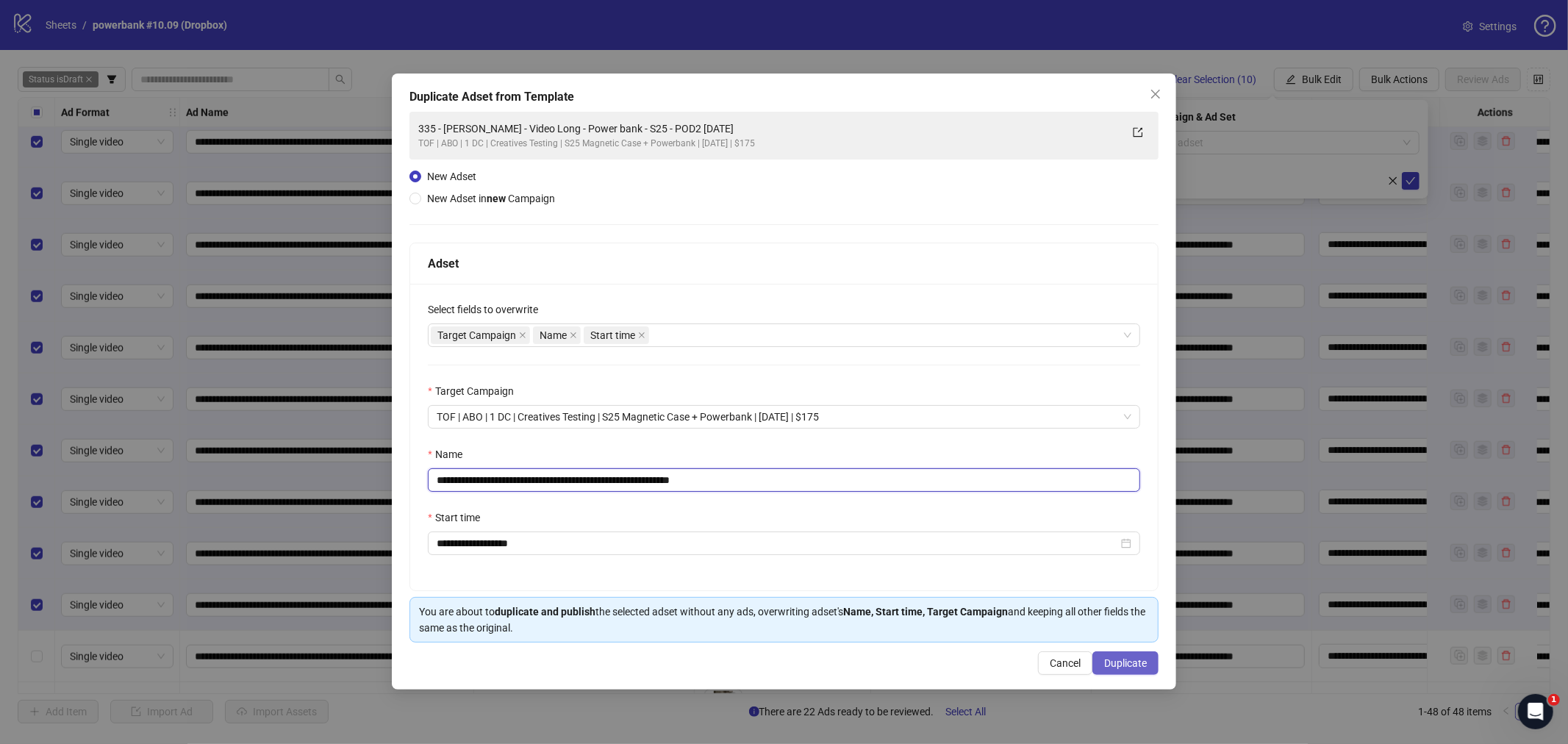
type input "**********"
click at [1137, 645] on span "Duplicate" at bounding box center [1125, 663] width 43 height 12
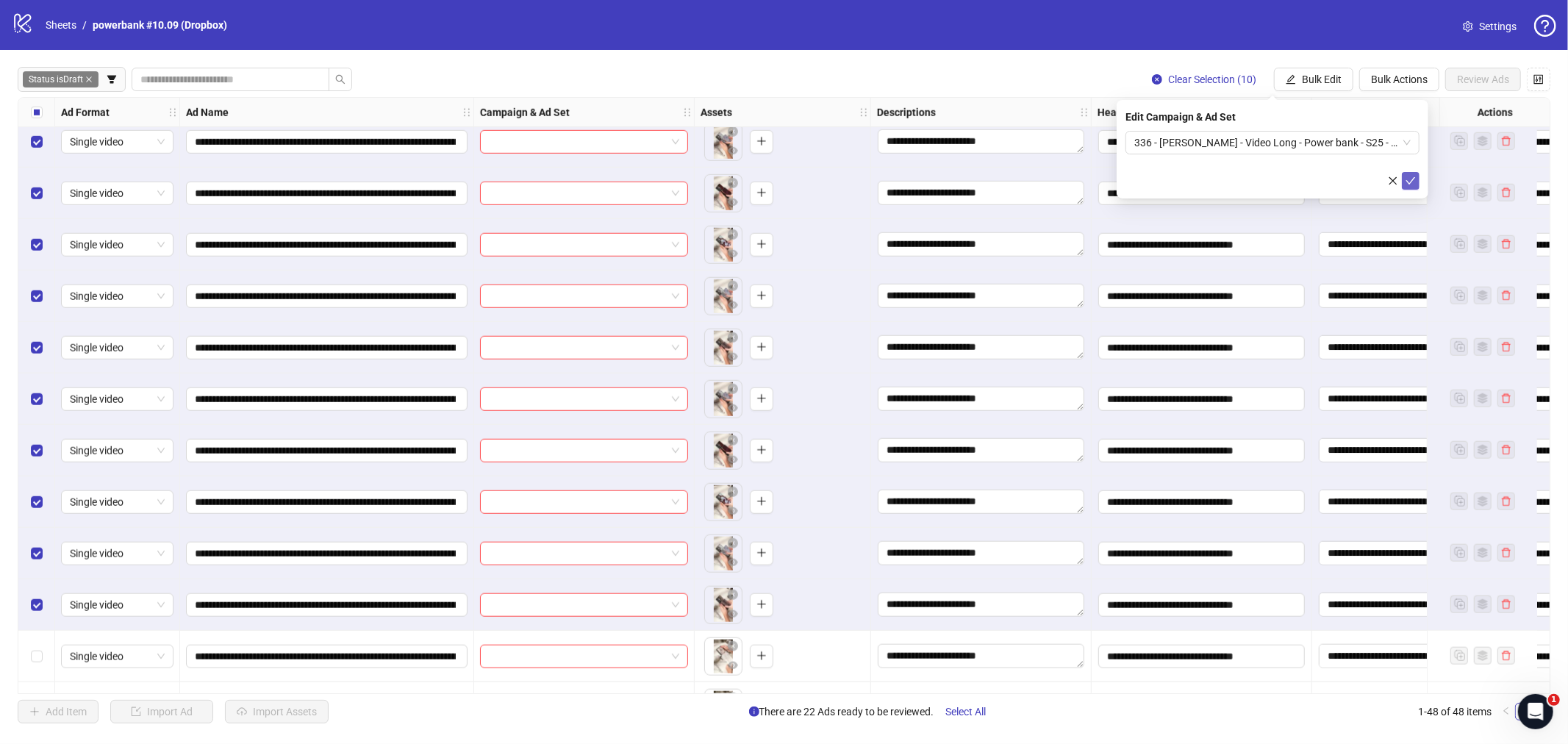
click at [1254, 181] on button "submit" at bounding box center [1410, 181] width 18 height 18
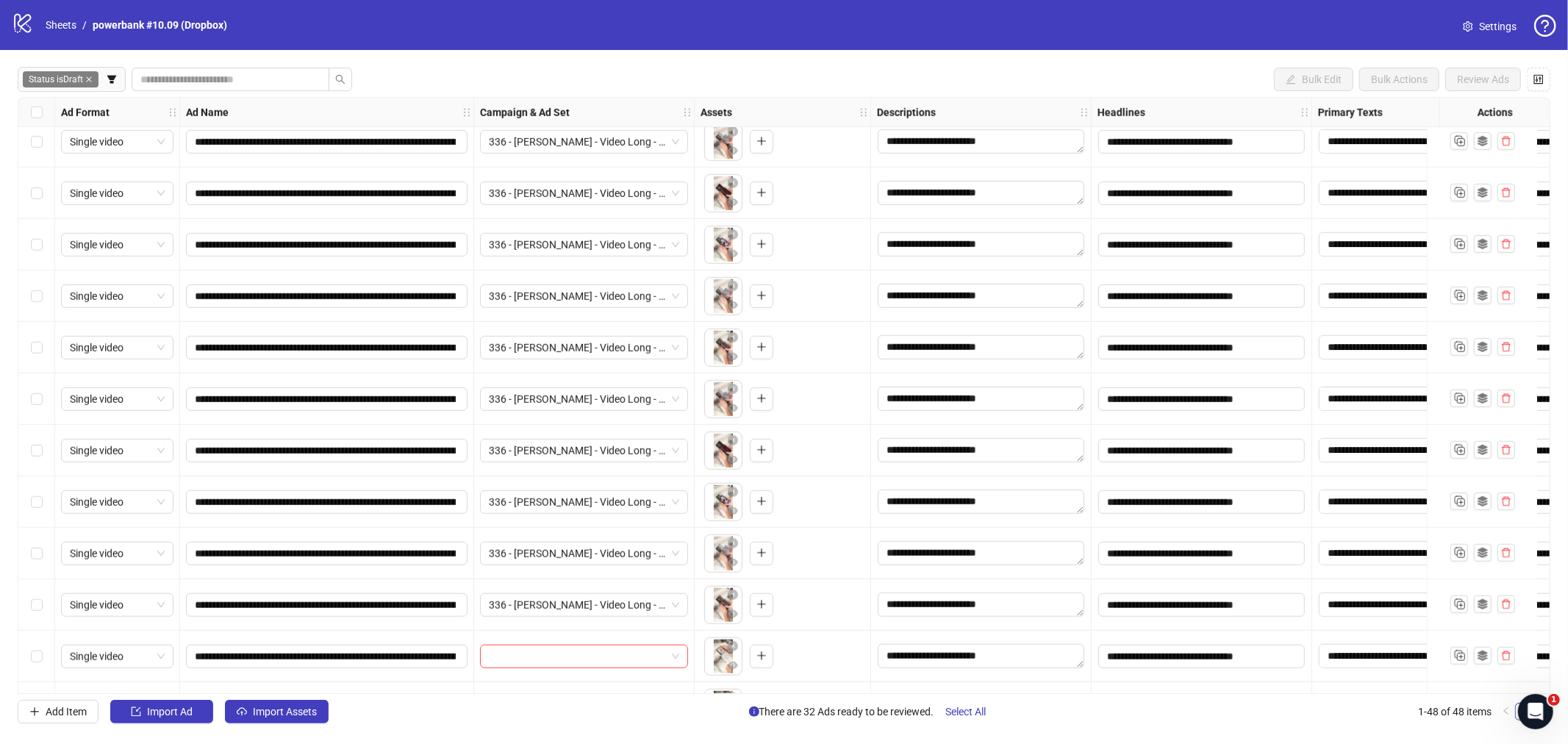
scroll to position [1306, 0]
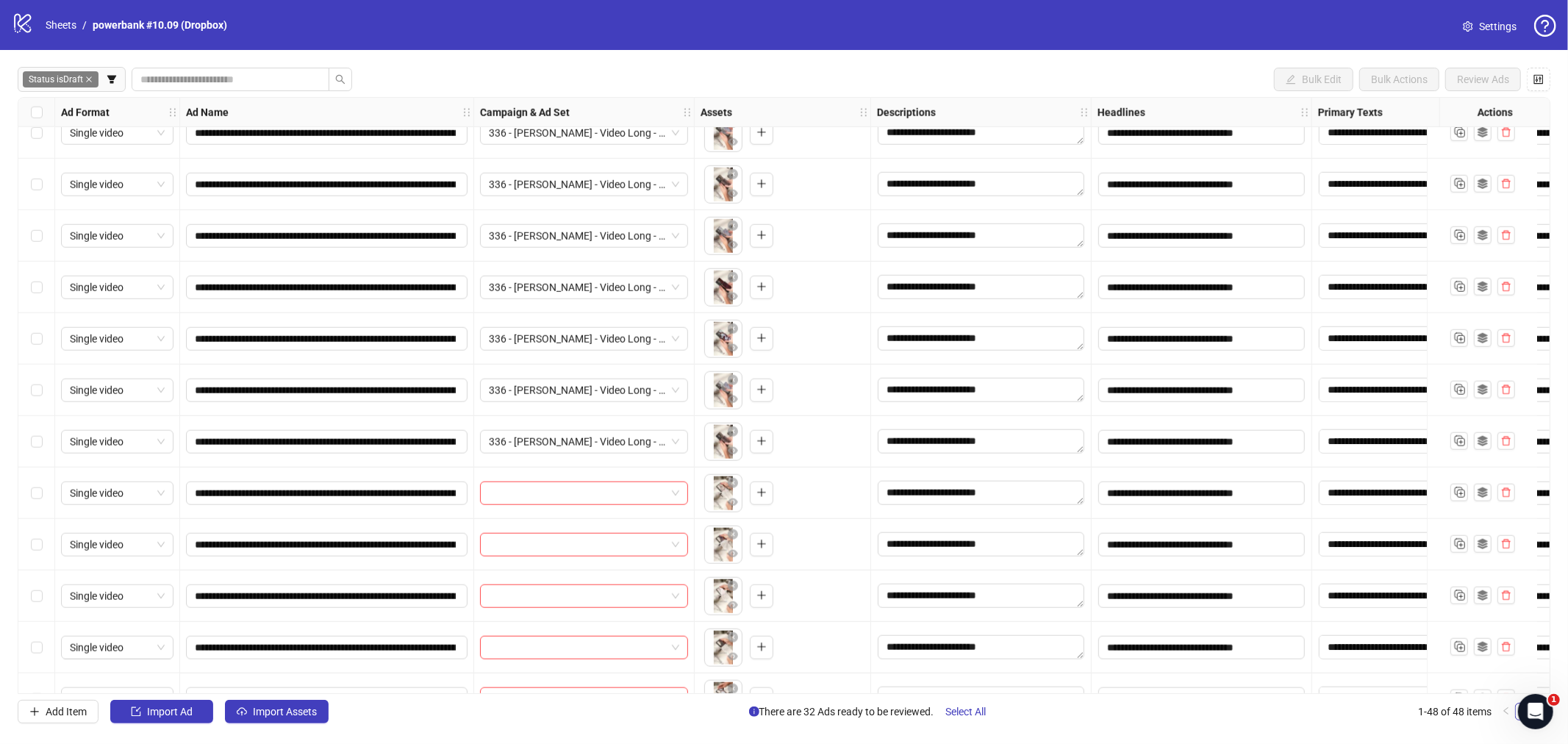
click at [37, 498] on label "Select row 33" at bounding box center [37, 493] width 12 height 16
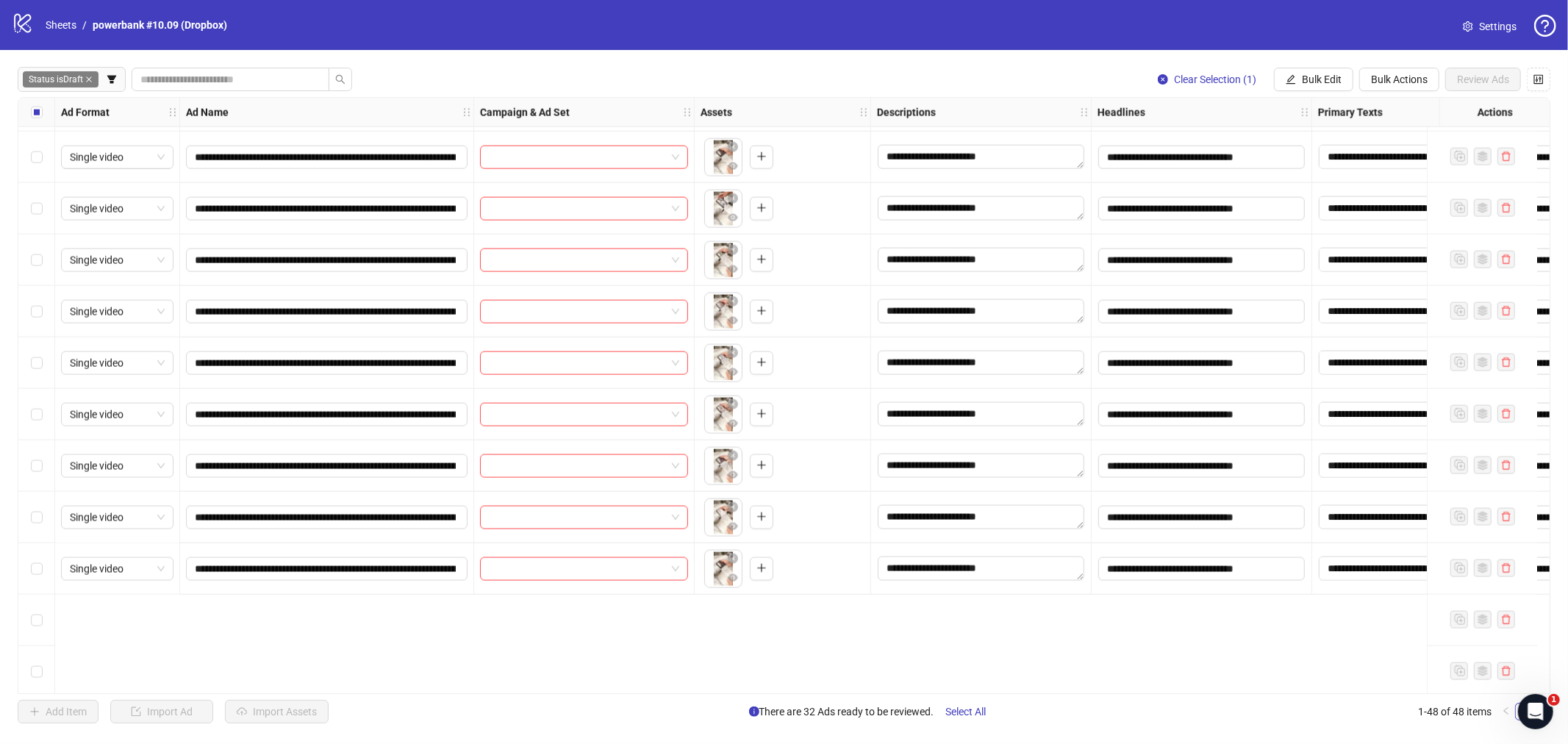
scroll to position [1552, 0]
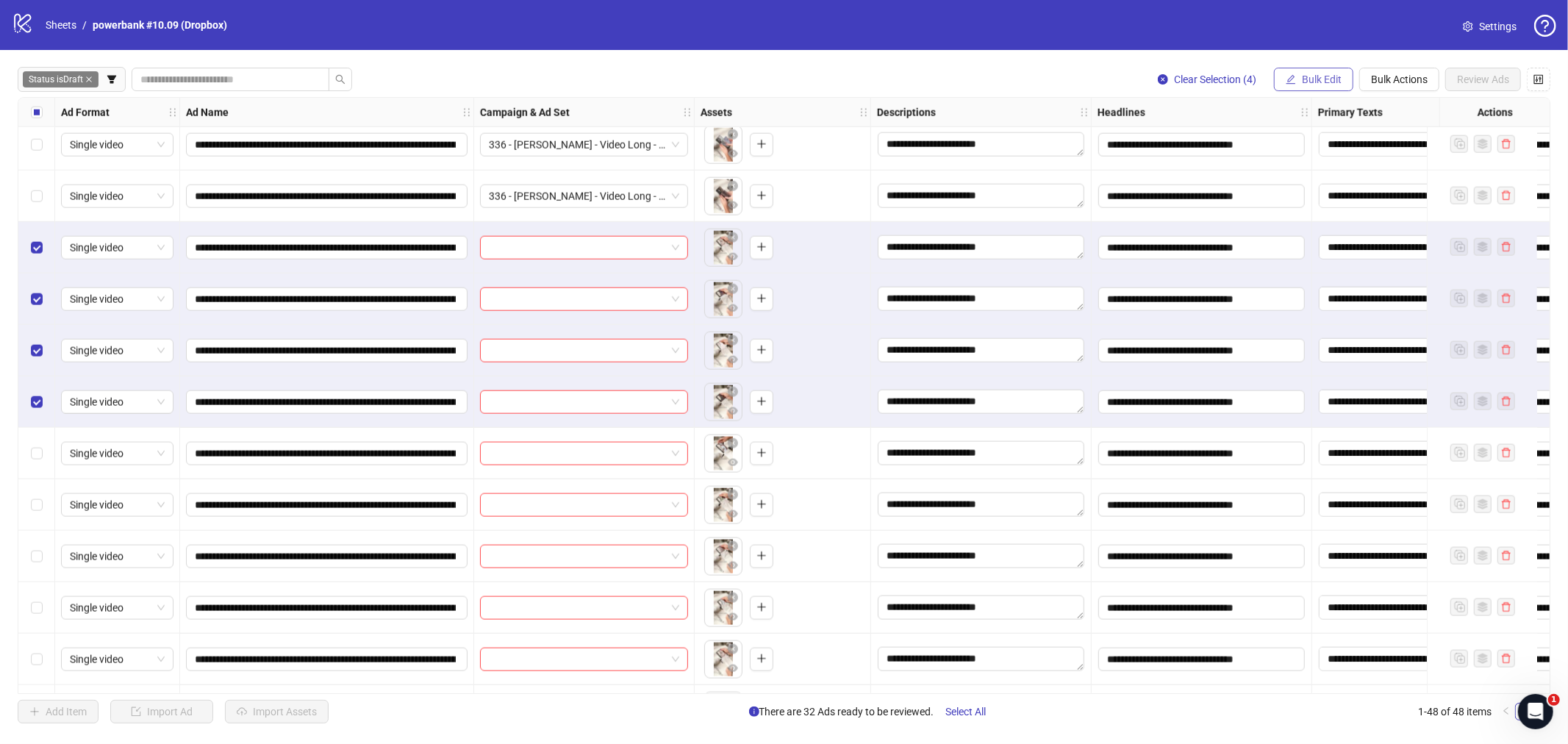
click at [1254, 82] on span "Bulk Edit" at bounding box center [1321, 78] width 40 height 12
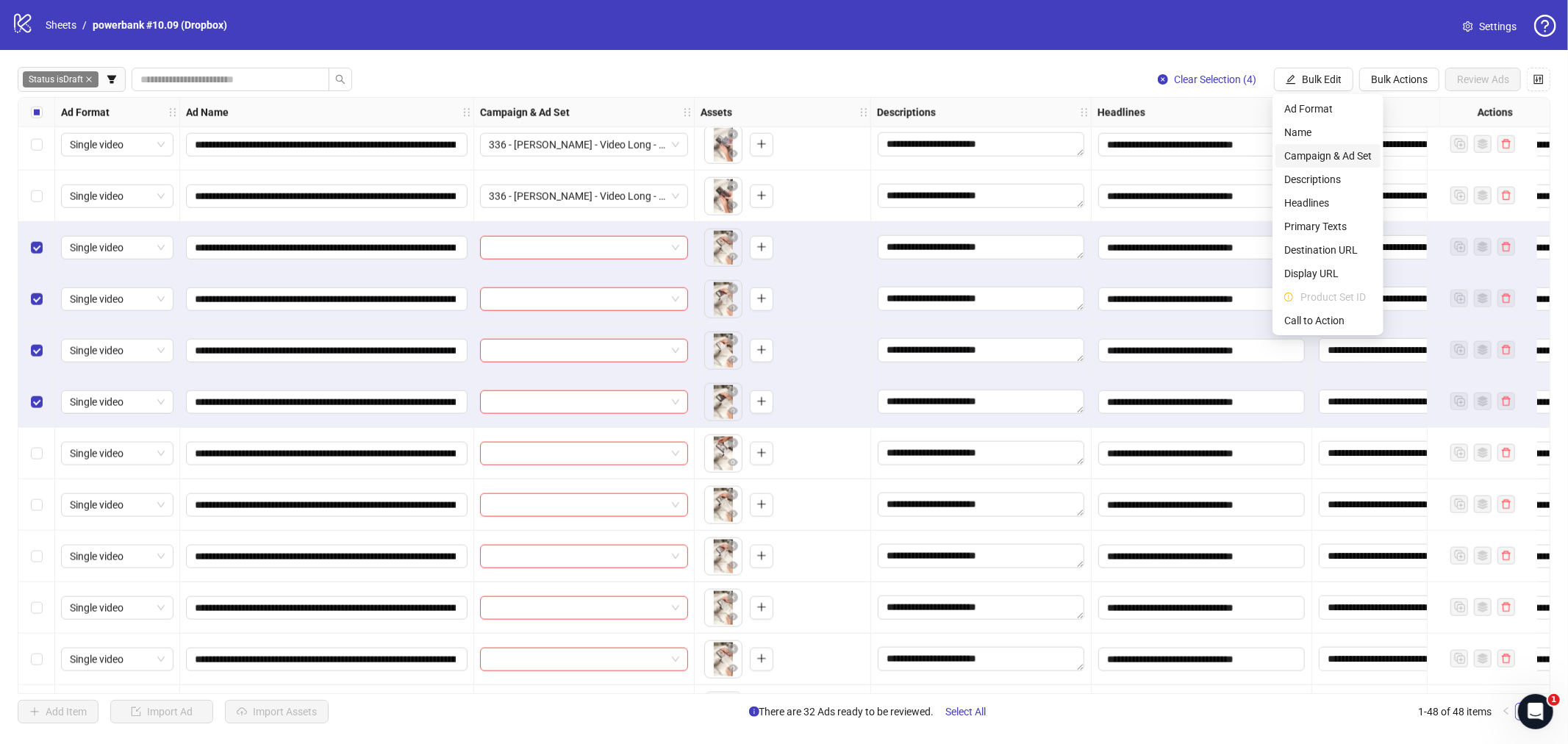
click at [1254, 153] on span "Campaign & Ad Set" at bounding box center [1327, 156] width 87 height 16
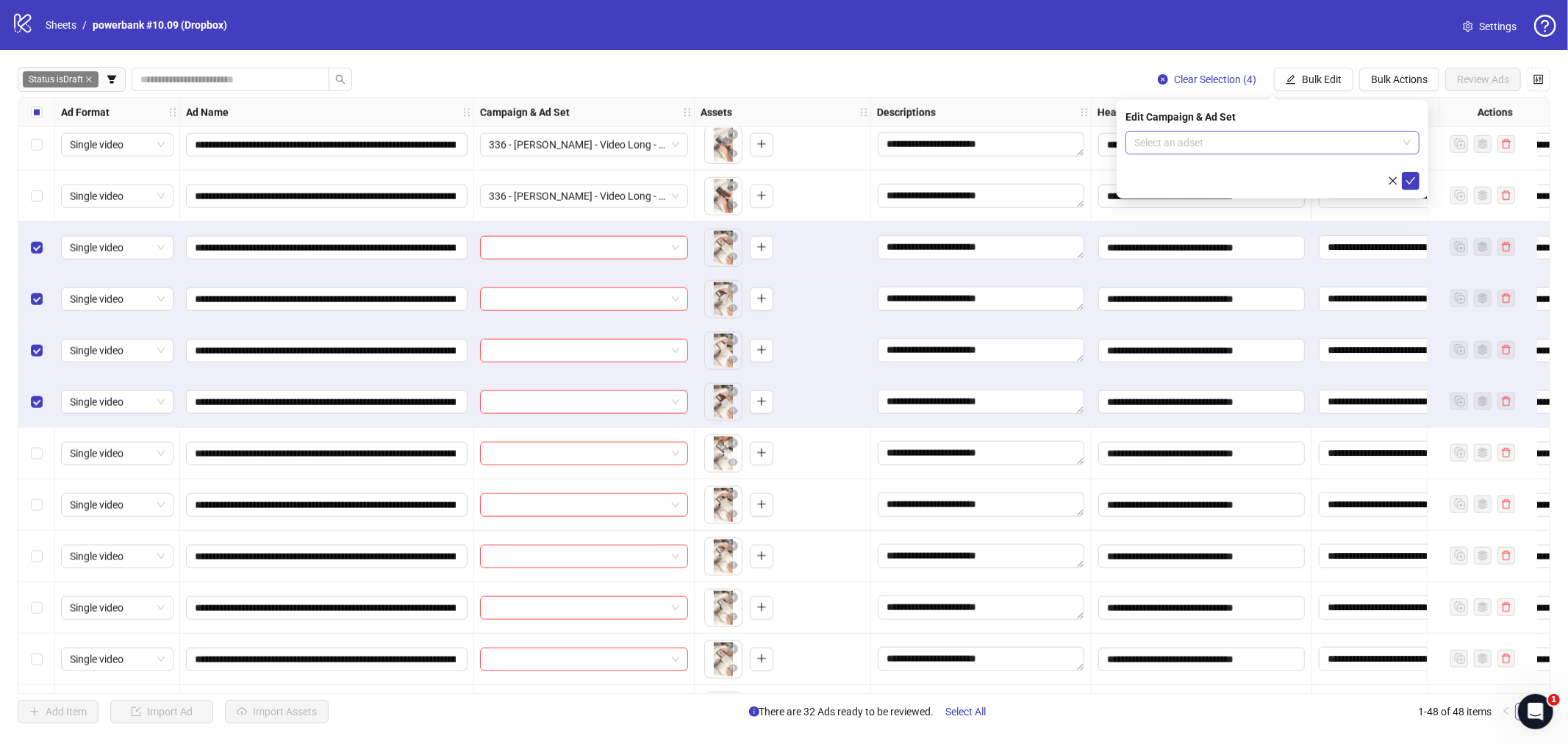
click at [1254, 143] on input "search" at bounding box center [1265, 143] width 263 height 22
click at [1254, 136] on input "search" at bounding box center [1265, 143] width 263 height 22
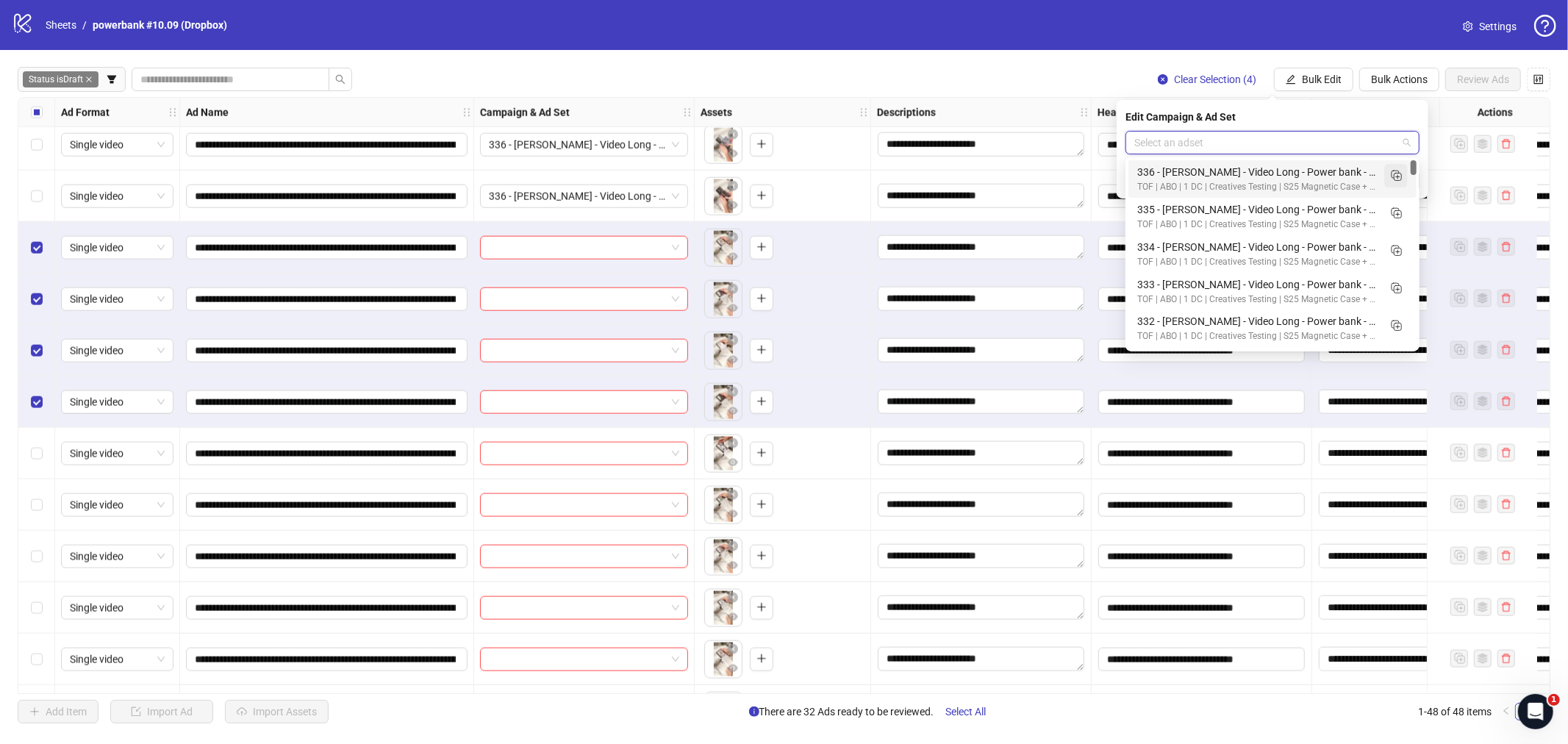
click at [1254, 175] on icon "Duplicate" at bounding box center [1395, 175] width 14 height 14
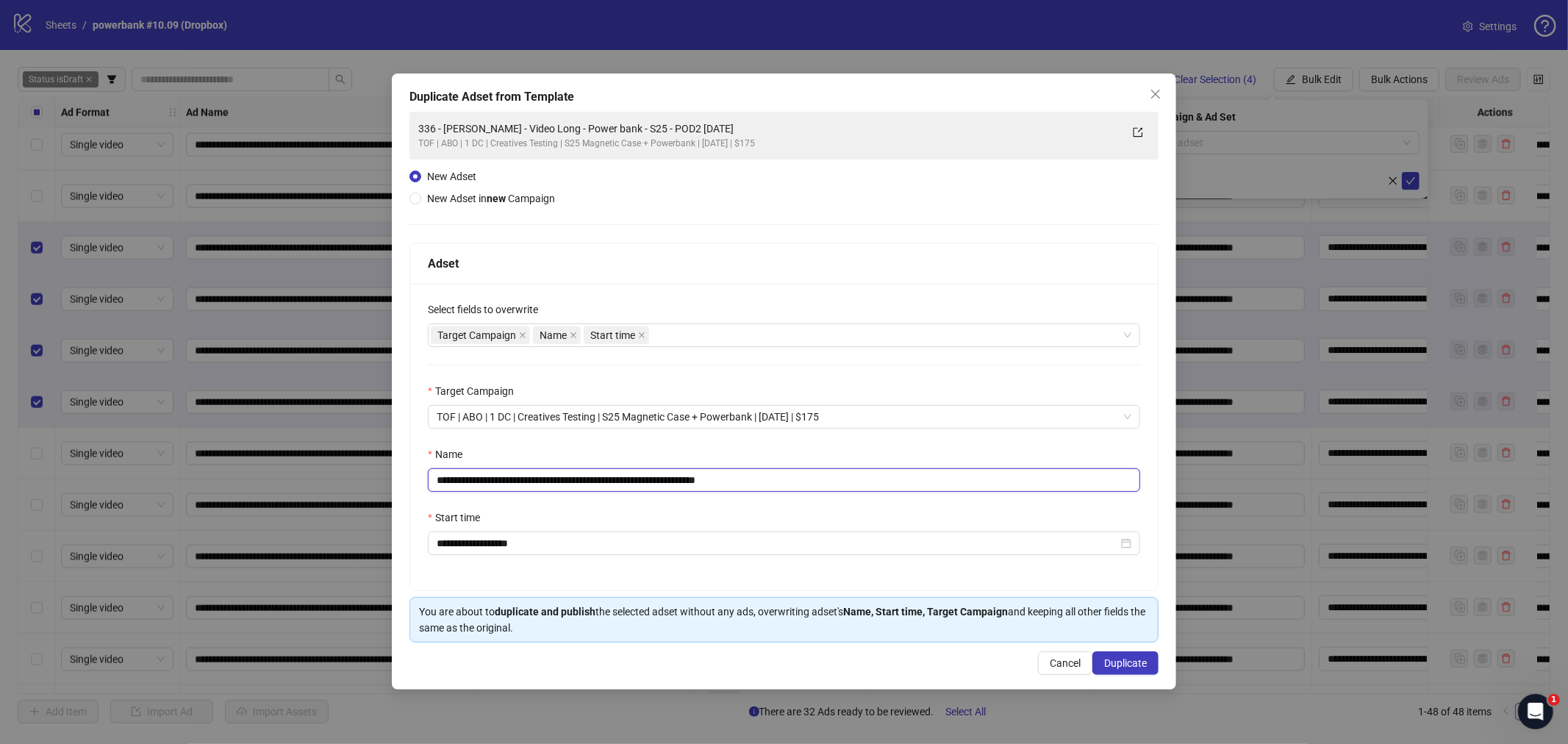
drag, startPoint x: 672, startPoint y: 481, endPoint x: 180, endPoint y: 478, distance: 492.0
click at [180, 478] on div "**********" at bounding box center [784, 372] width 1568 height 744
paste input "text"
drag, startPoint x: 724, startPoint y: 482, endPoint x: 837, endPoint y: 484, distance: 113.0
click at [837, 484] on input "**********" at bounding box center [783, 480] width 712 height 23
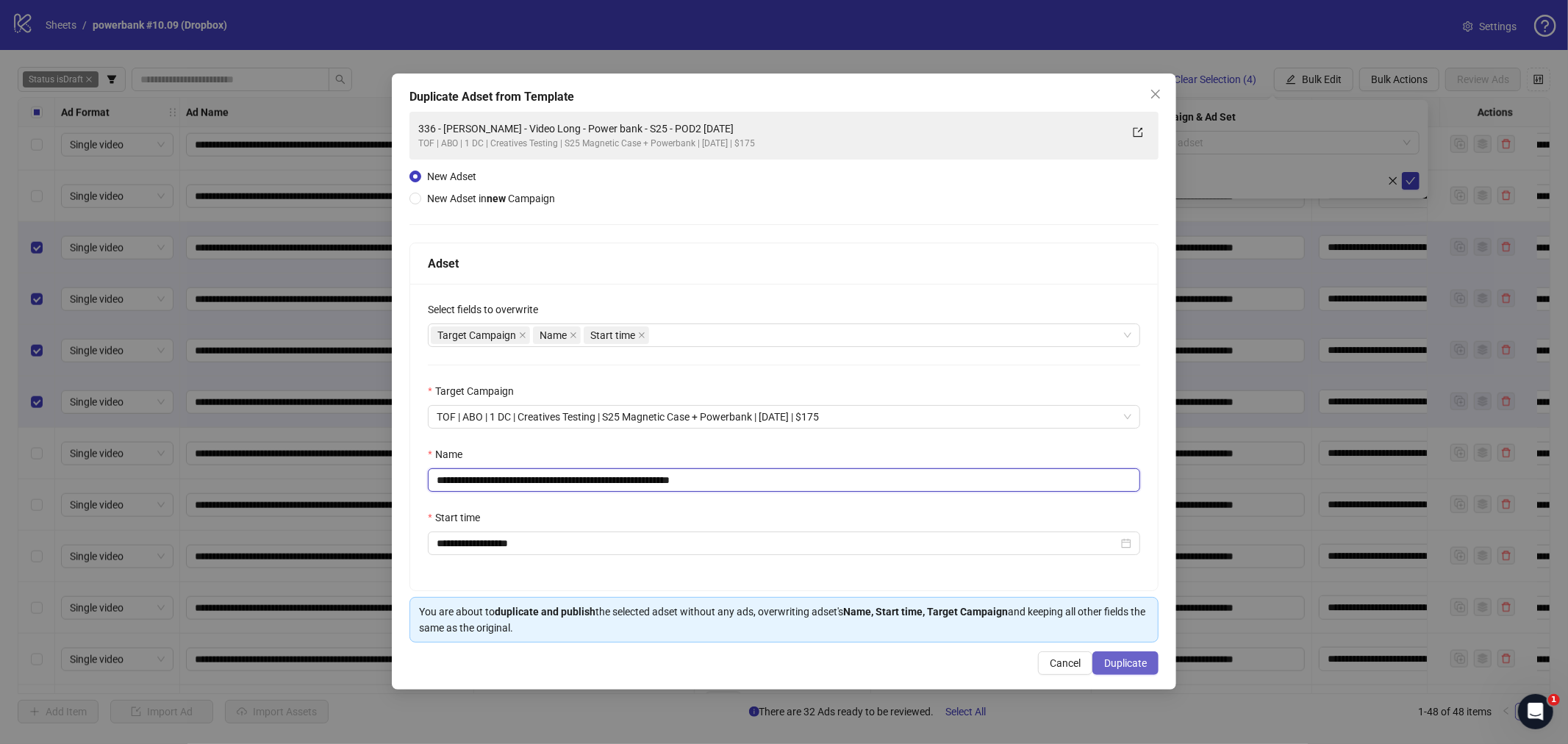
type input "**********"
click at [1126, 645] on span "Duplicate" at bounding box center [1125, 663] width 43 height 12
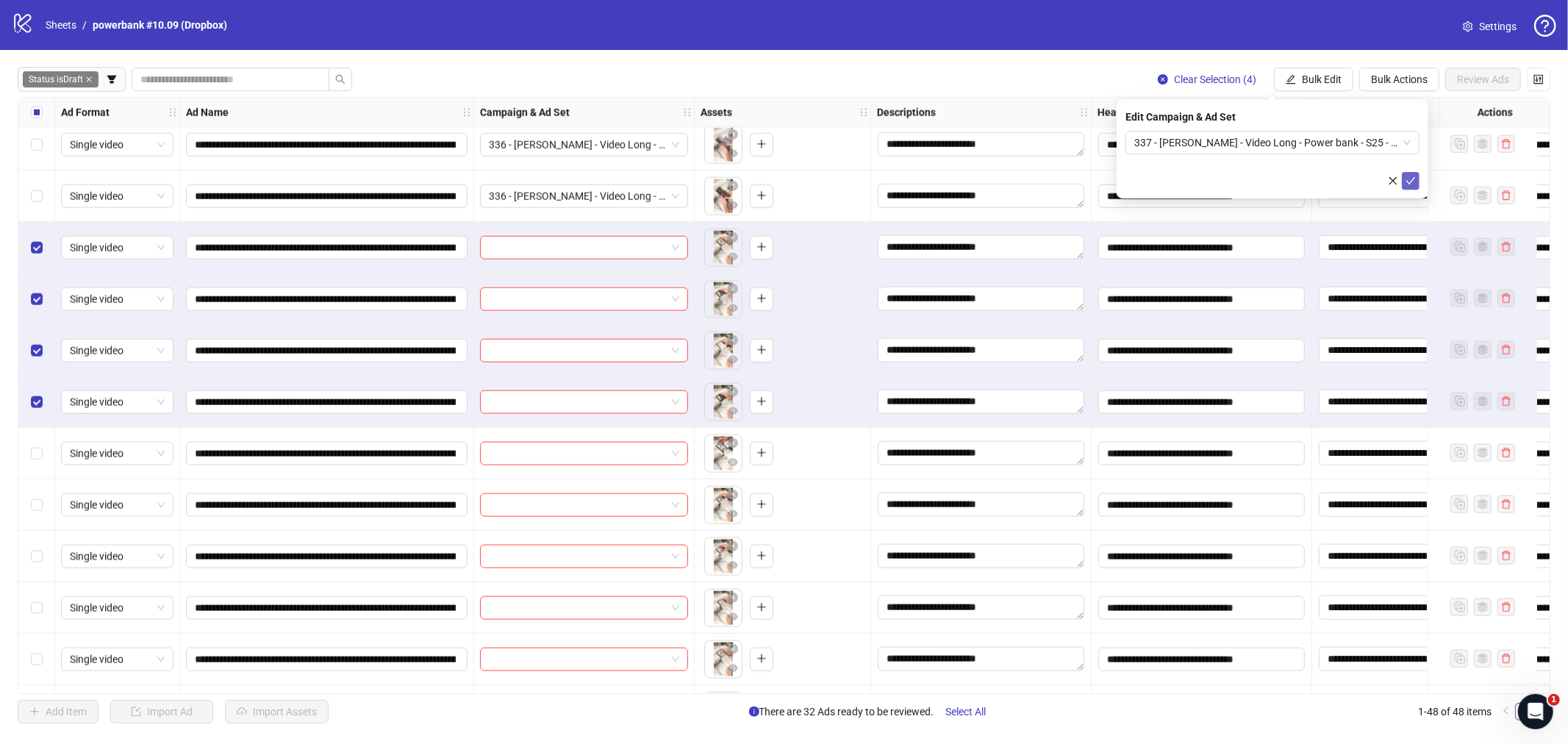
click at [1254, 180] on icon "check" at bounding box center [1410, 181] width 10 height 7
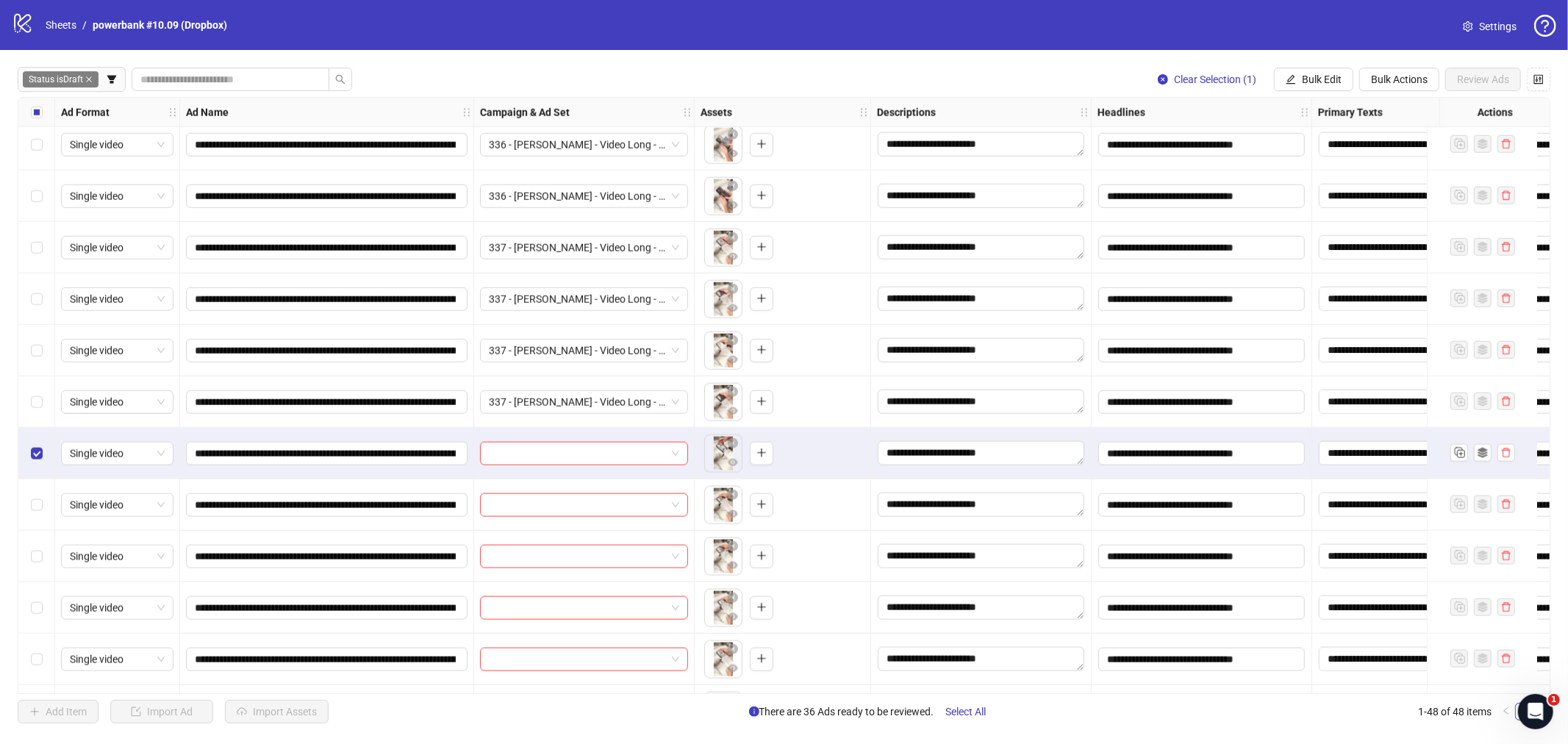
scroll to position [1633, 0]
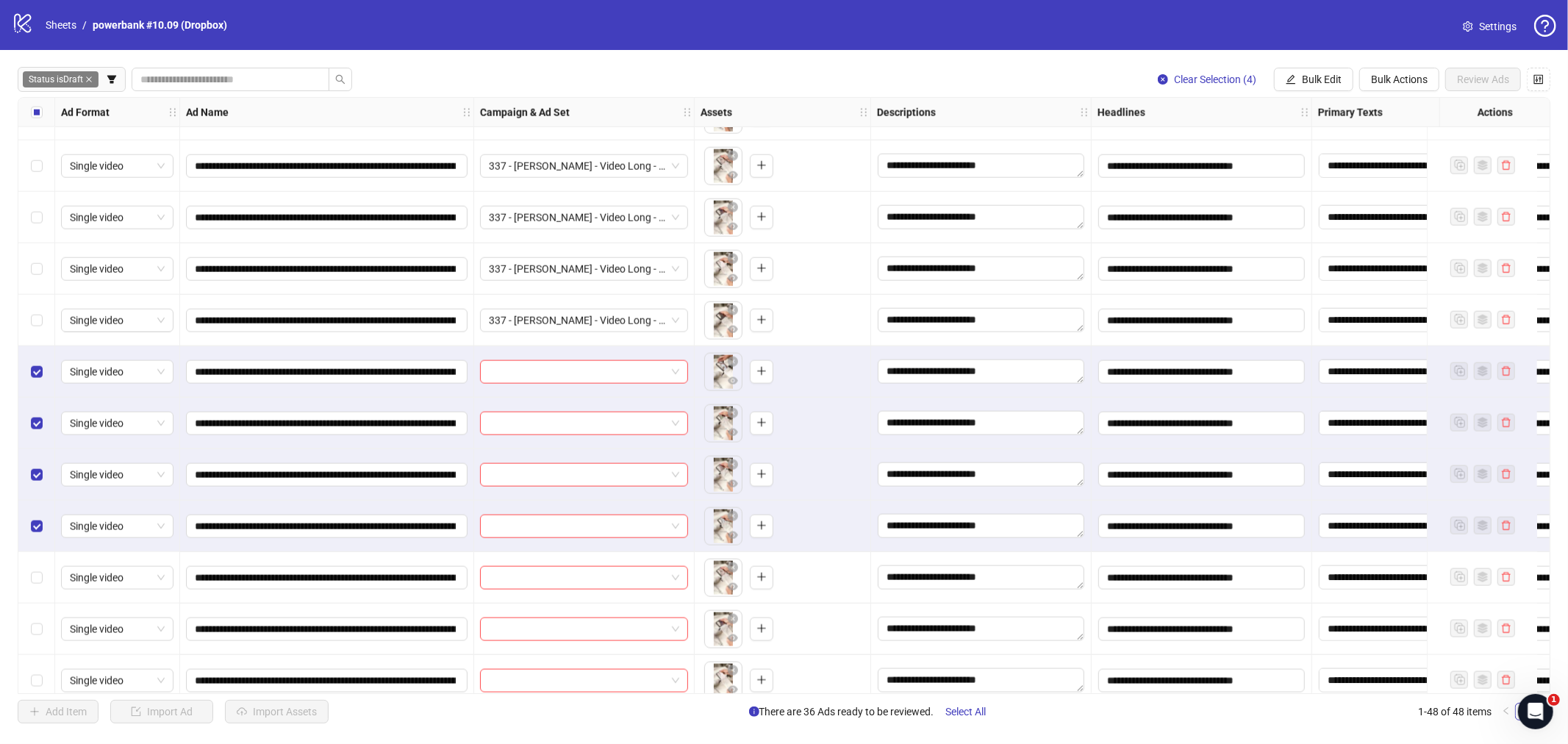
click at [1254, 78] on span "Bulk Edit" at bounding box center [1321, 78] width 40 height 12
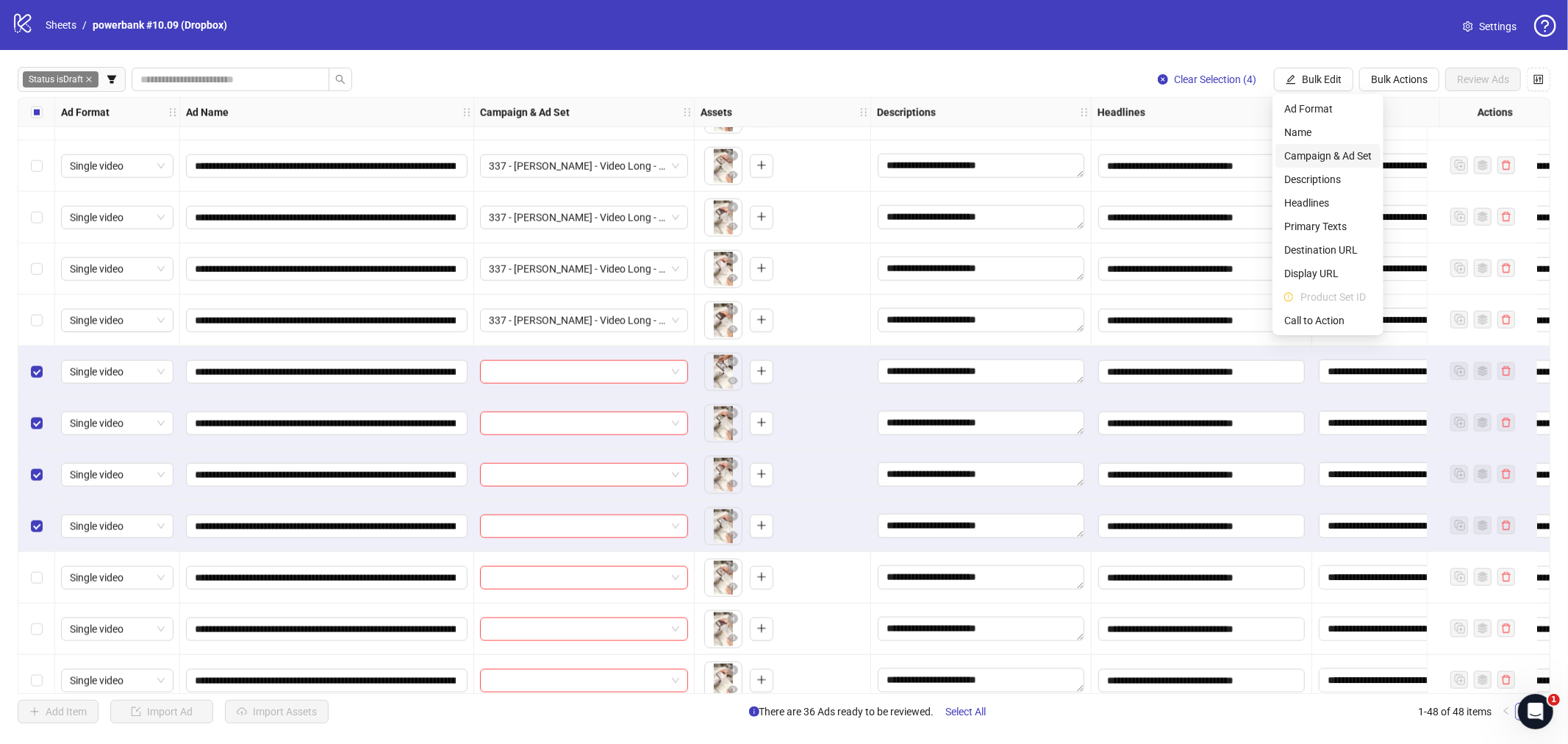
click at [1254, 149] on span "Campaign & Ad Set" at bounding box center [1327, 156] width 87 height 16
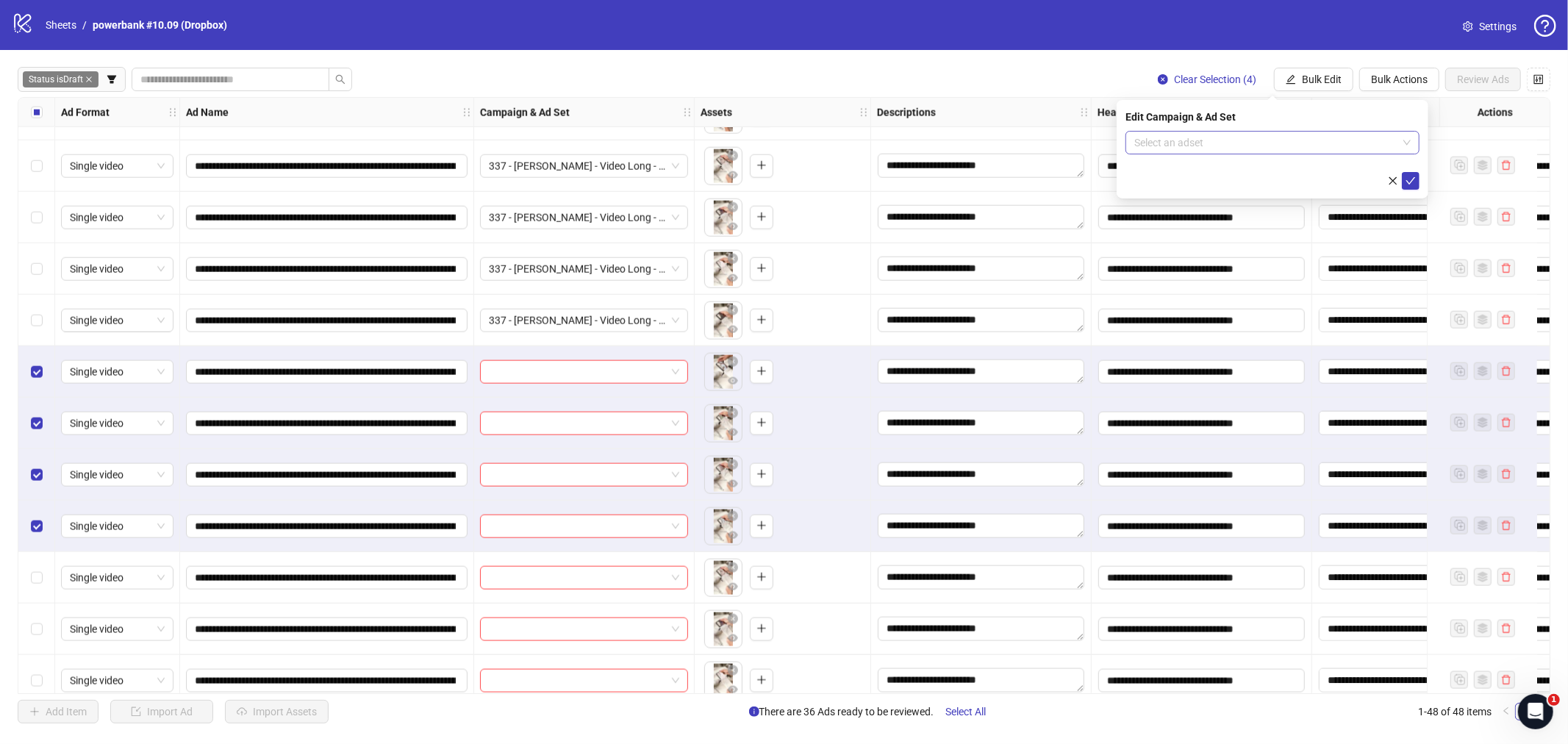
click at [1254, 147] on input "search" at bounding box center [1265, 143] width 263 height 22
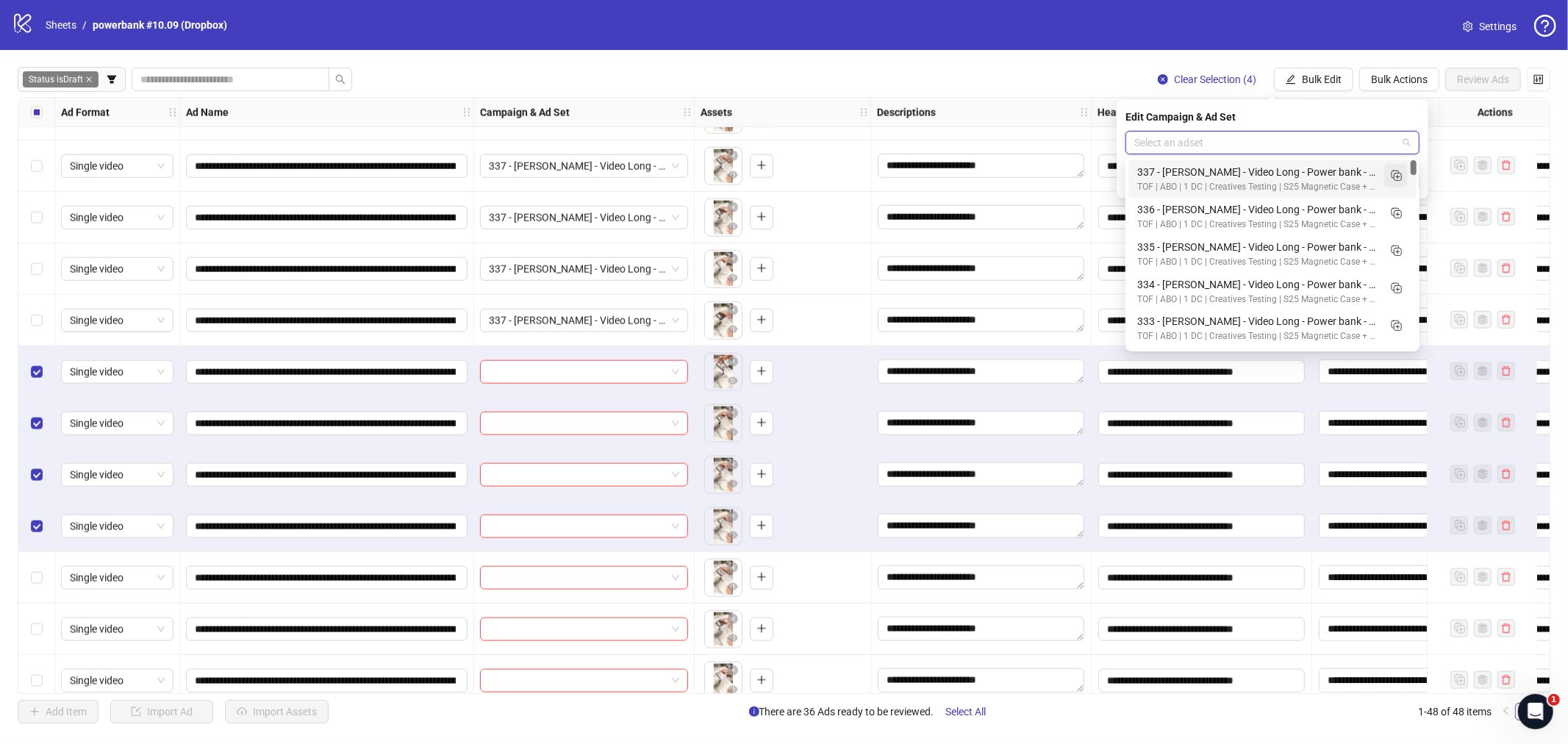
click at [1254, 180] on icon "Duplicate" at bounding box center [1395, 175] width 14 height 14
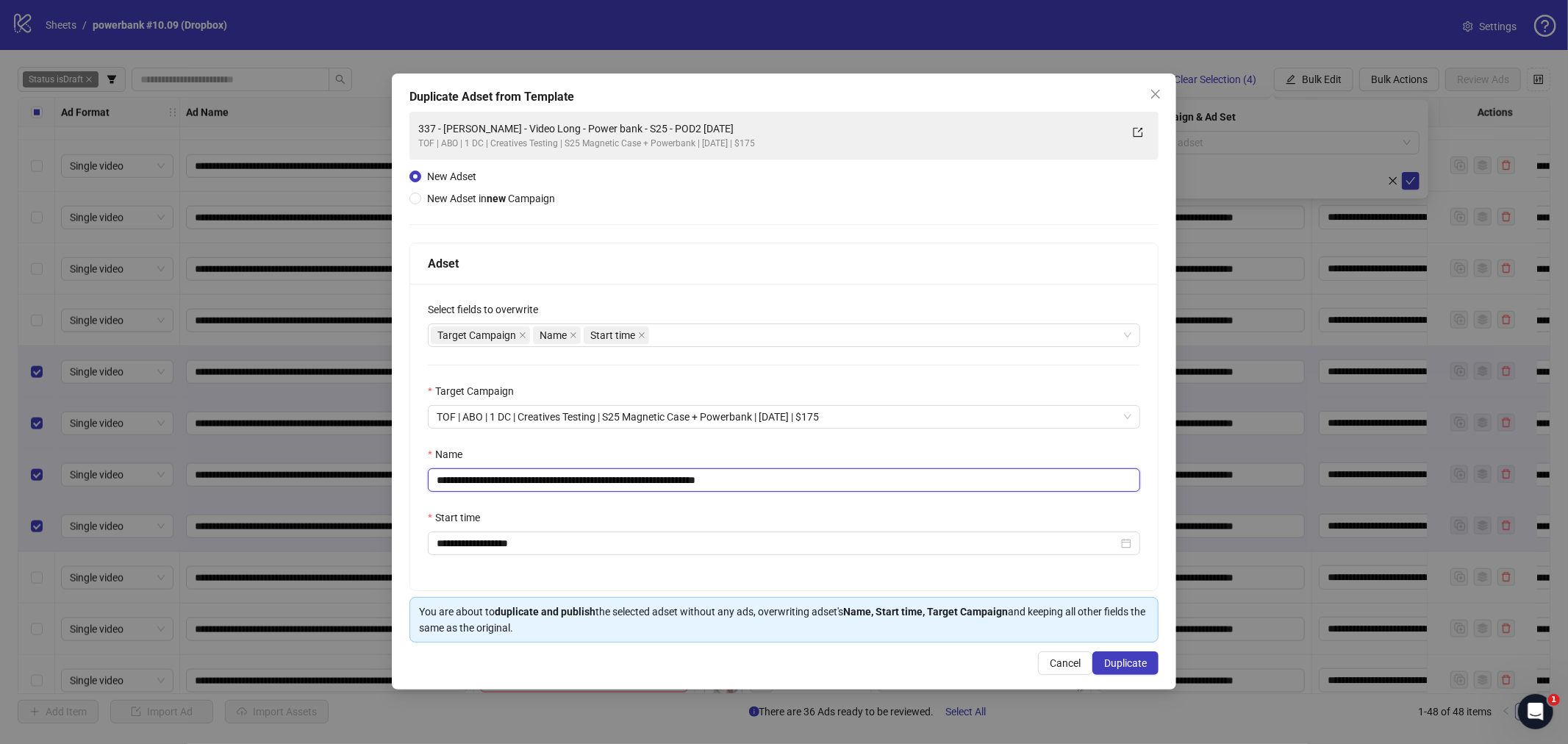
drag, startPoint x: 673, startPoint y: 482, endPoint x: 296, endPoint y: 480, distance: 377.0
click at [296, 480] on div "**********" at bounding box center [784, 372] width 1568 height 744
paste input "text"
drag, startPoint x: 775, startPoint y: 481, endPoint x: 920, endPoint y: 486, distance: 145.1
click at [920, 486] on input "**********" at bounding box center [783, 480] width 712 height 23
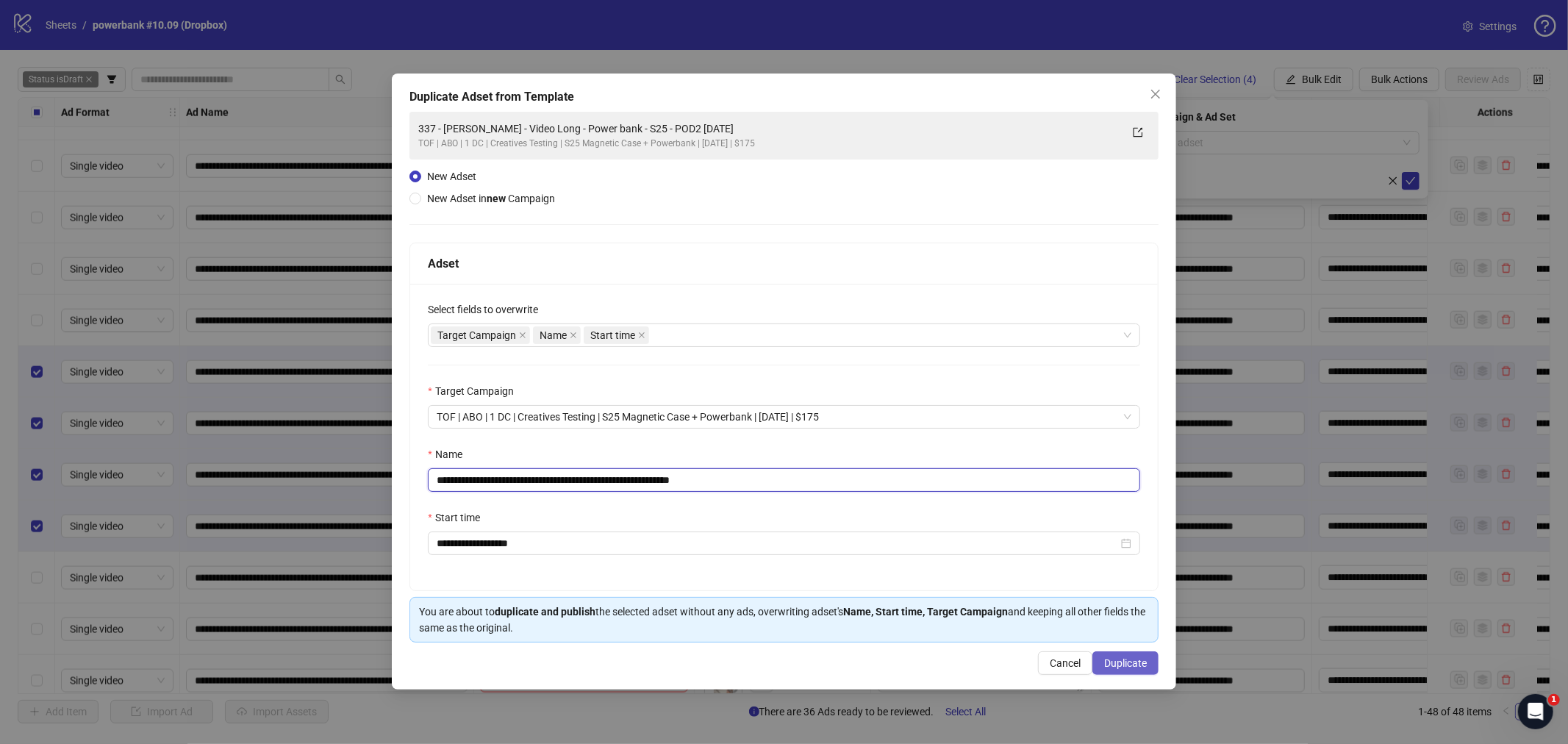
type input "**********"
click at [1111, 645] on span "Duplicate" at bounding box center [1125, 663] width 43 height 12
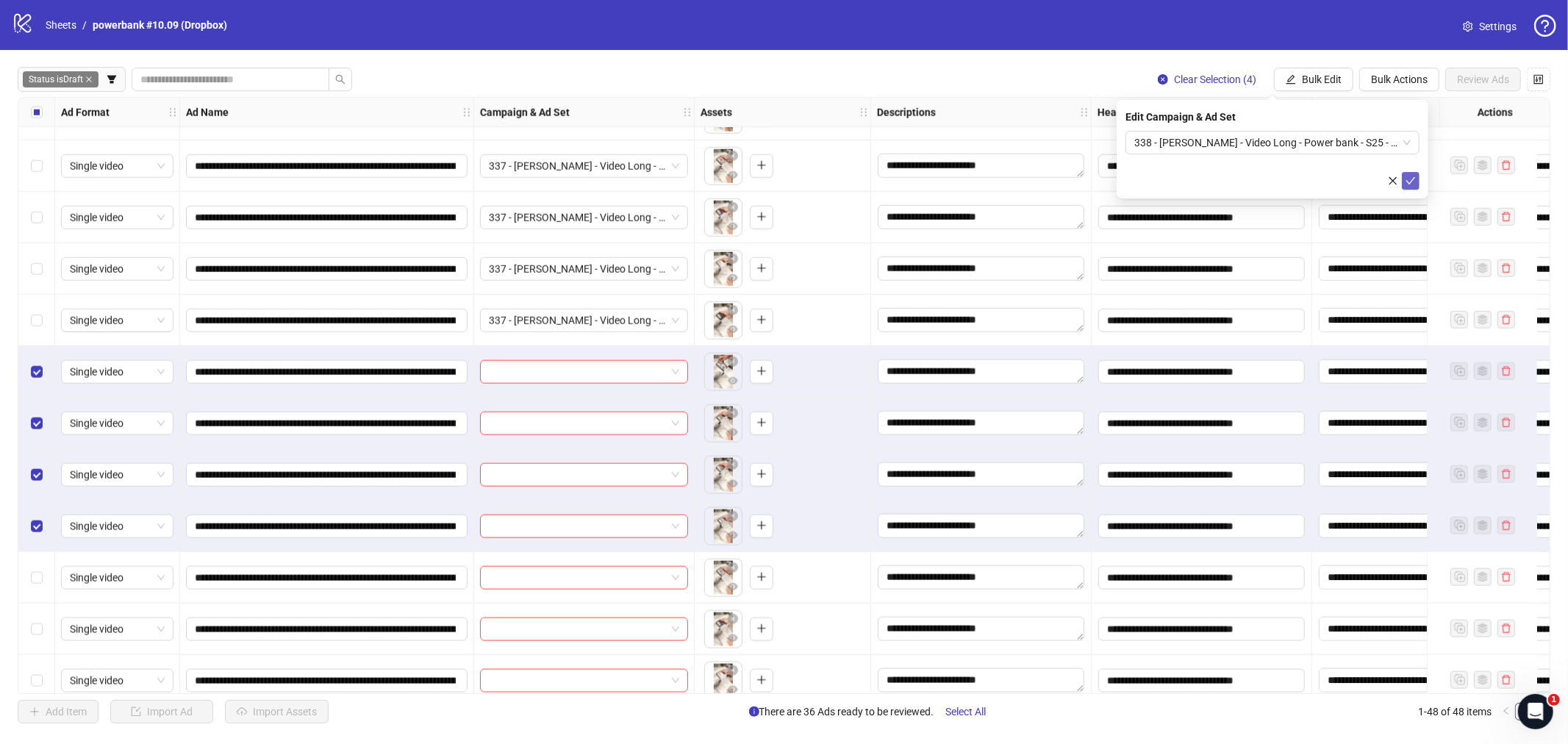
click at [1254, 179] on icon "check" at bounding box center [1410, 181] width 11 height 11
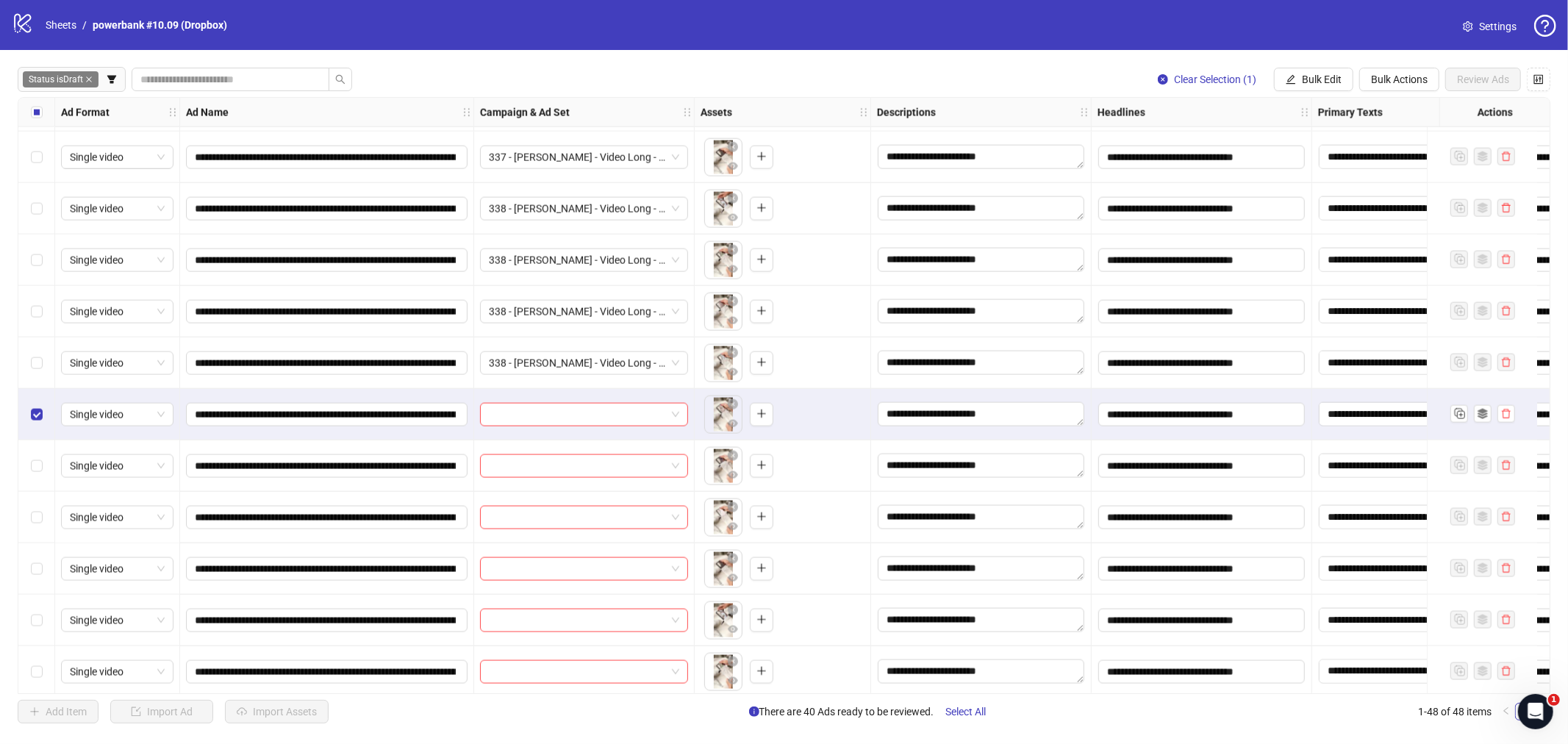
scroll to position [1909, 0]
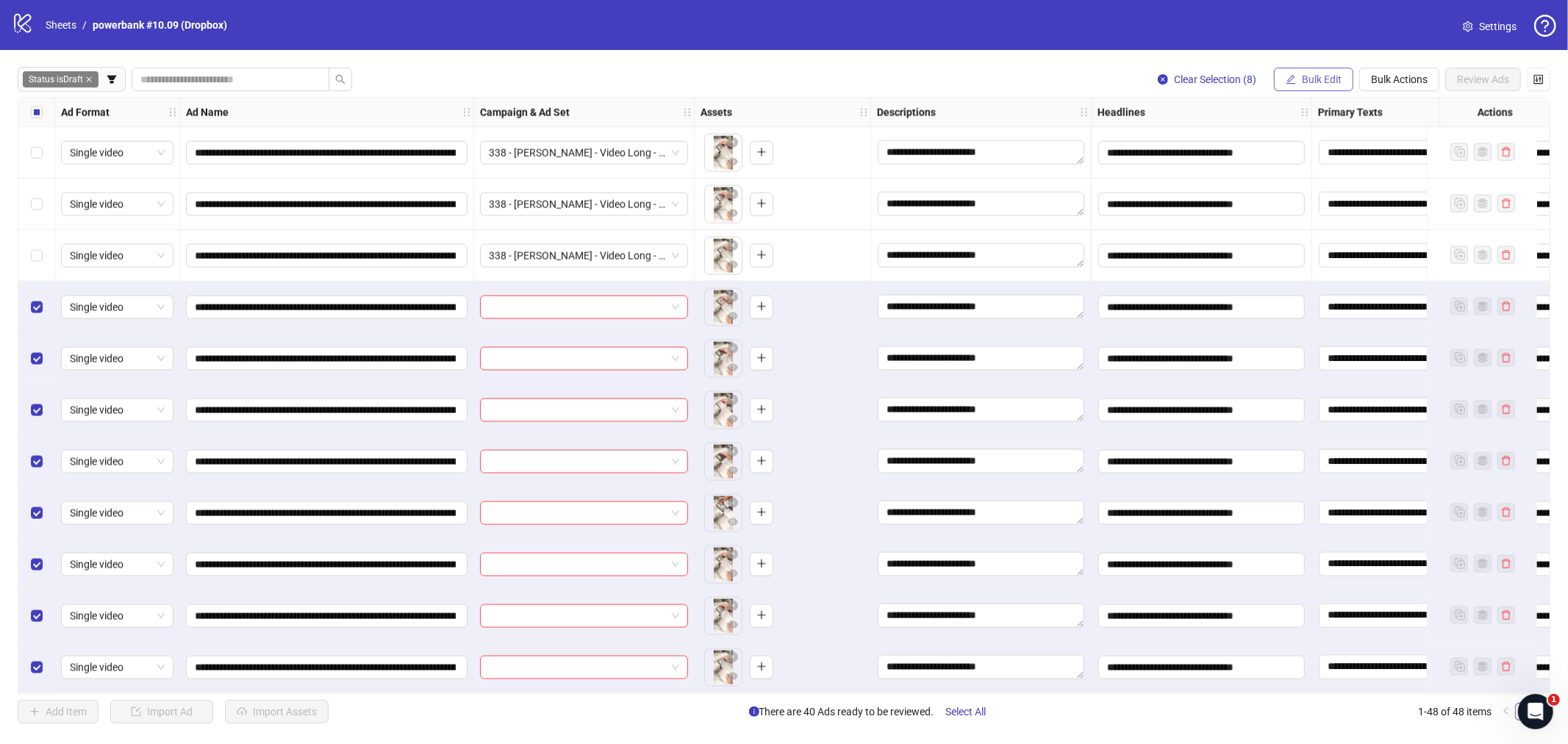
click at [1254, 78] on span "Bulk Edit" at bounding box center [1321, 78] width 40 height 12
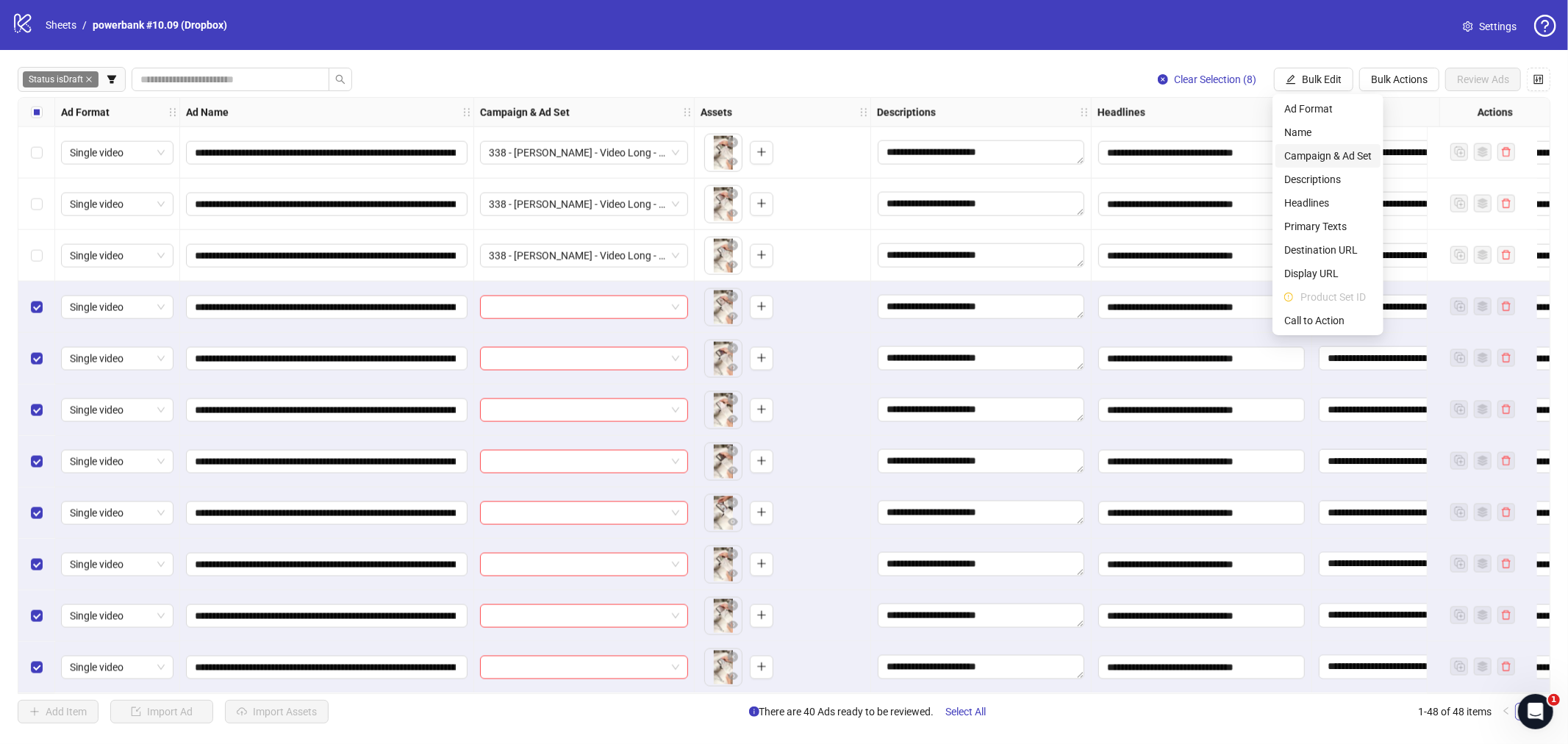
click at [1254, 151] on span "Campaign & Ad Set" at bounding box center [1327, 156] width 87 height 16
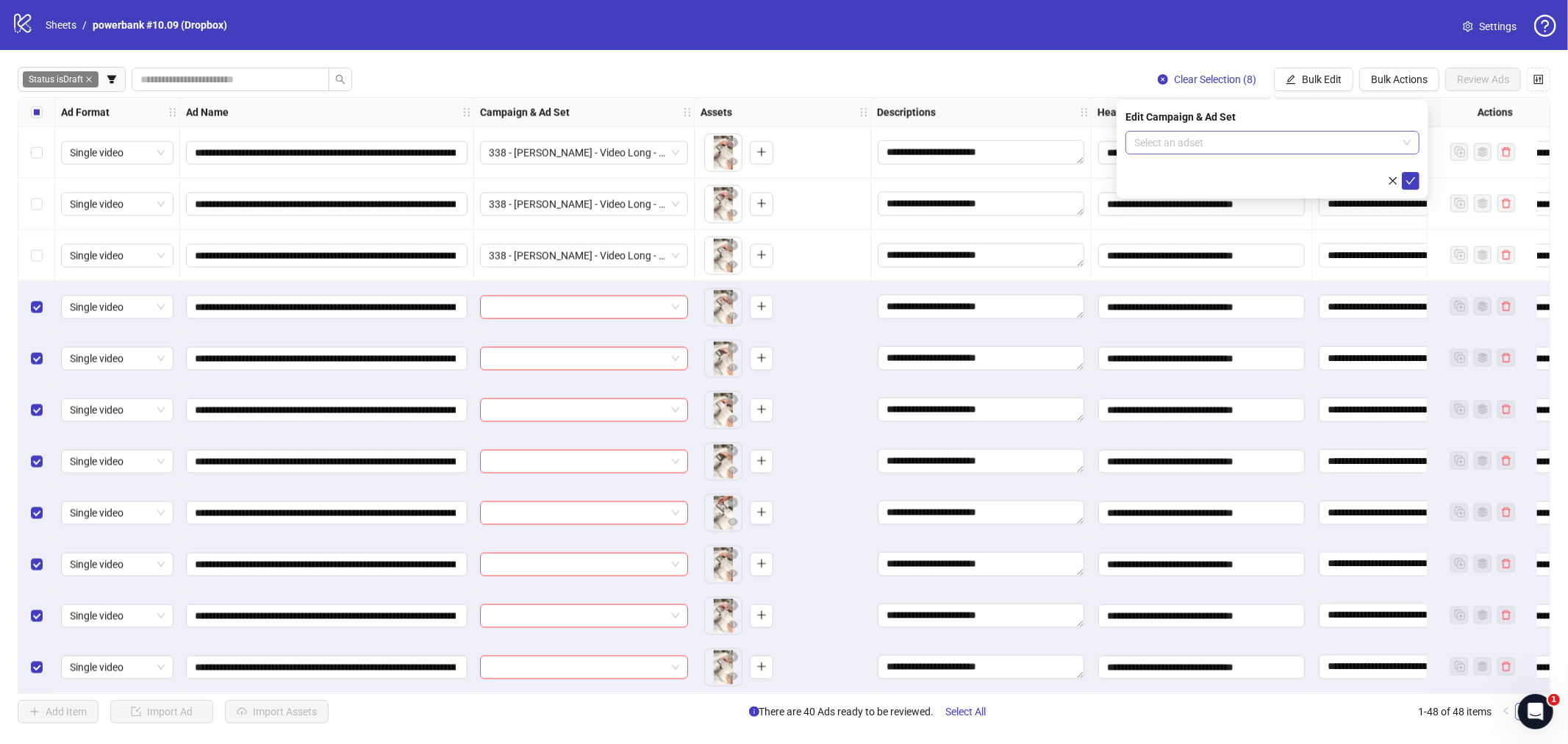
click at [1214, 132] on input "search" at bounding box center [1265, 143] width 263 height 22
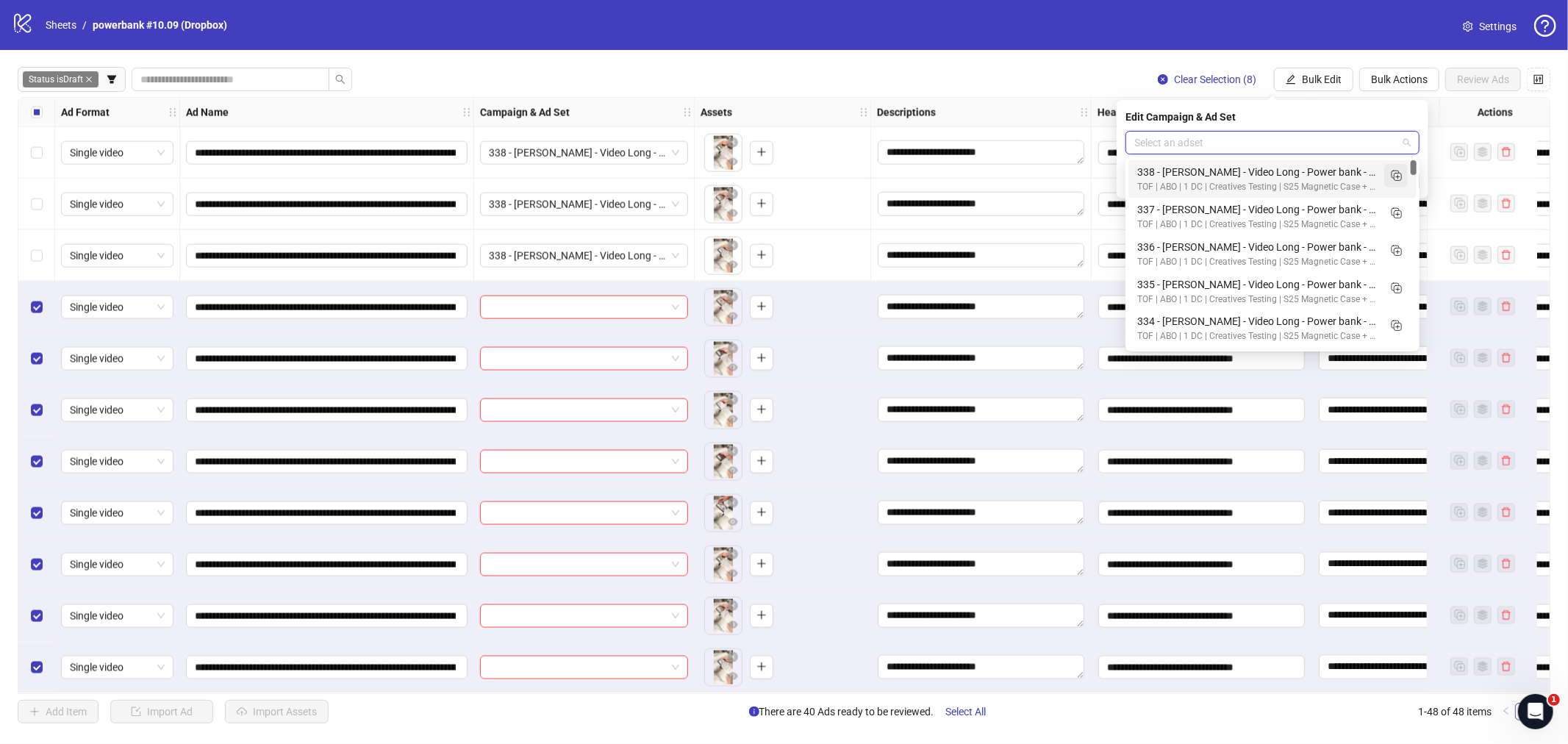
click at [1254, 175] on icon "Duplicate" at bounding box center [1395, 175] width 14 height 14
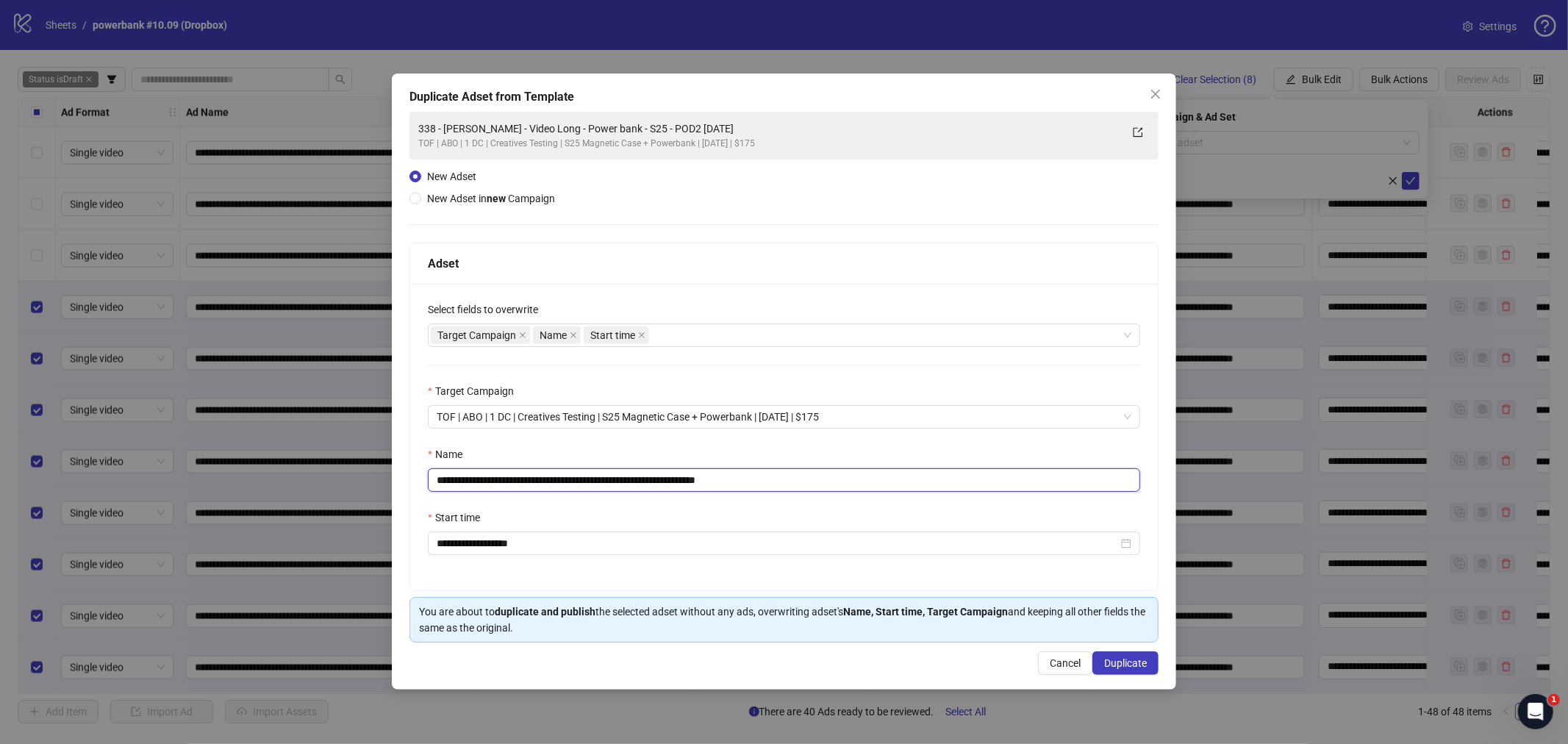
drag, startPoint x: 671, startPoint y: 481, endPoint x: 208, endPoint y: 495, distance: 463.2
click at [208, 495] on div "**********" at bounding box center [784, 372] width 1568 height 744
paste input "text"
drag, startPoint x: 721, startPoint y: 479, endPoint x: 825, endPoint y: 481, distance: 104.0
click at [825, 481] on input "**********" at bounding box center [783, 480] width 712 height 23
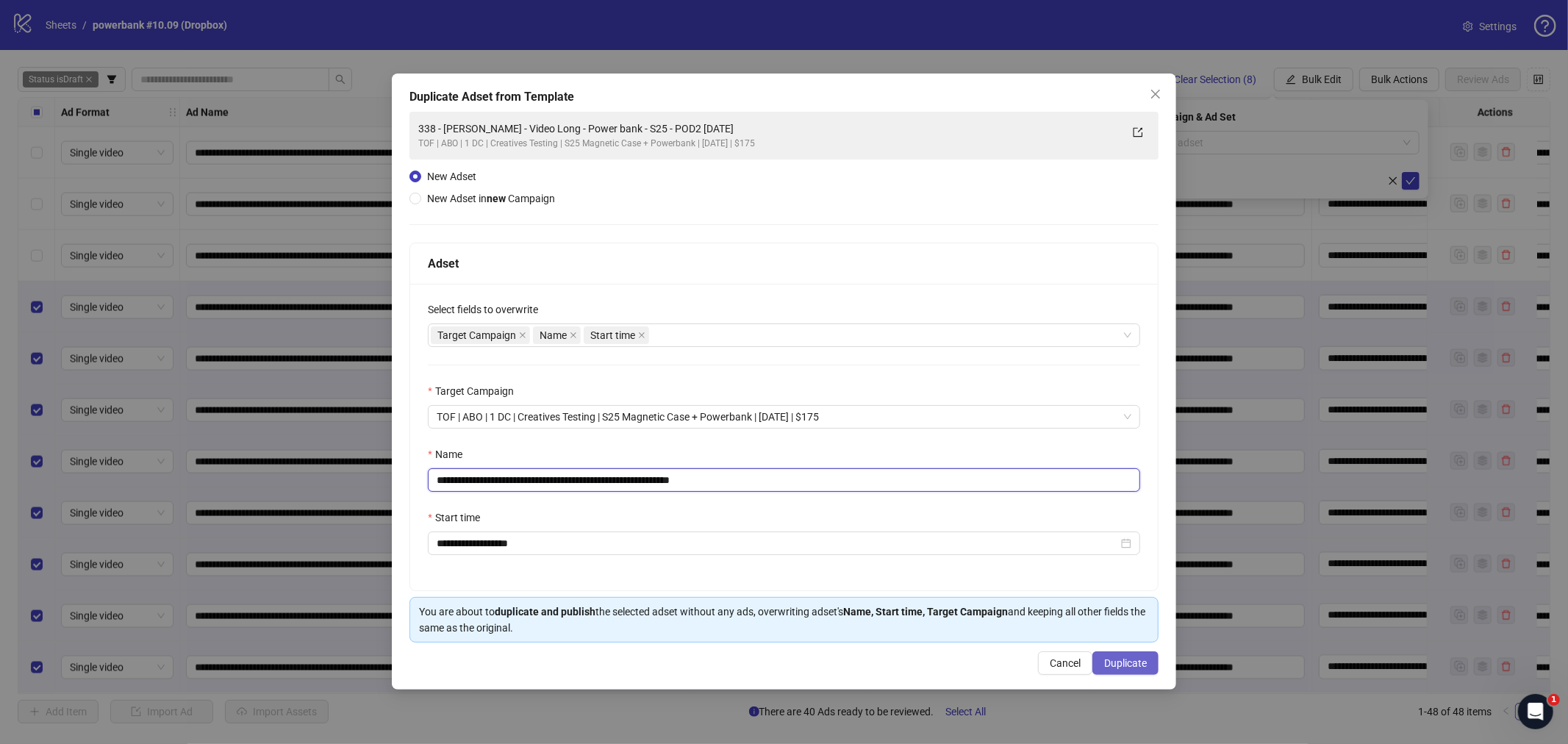
type input "**********"
click at [1147, 645] on button "Duplicate" at bounding box center [1125, 663] width 66 height 23
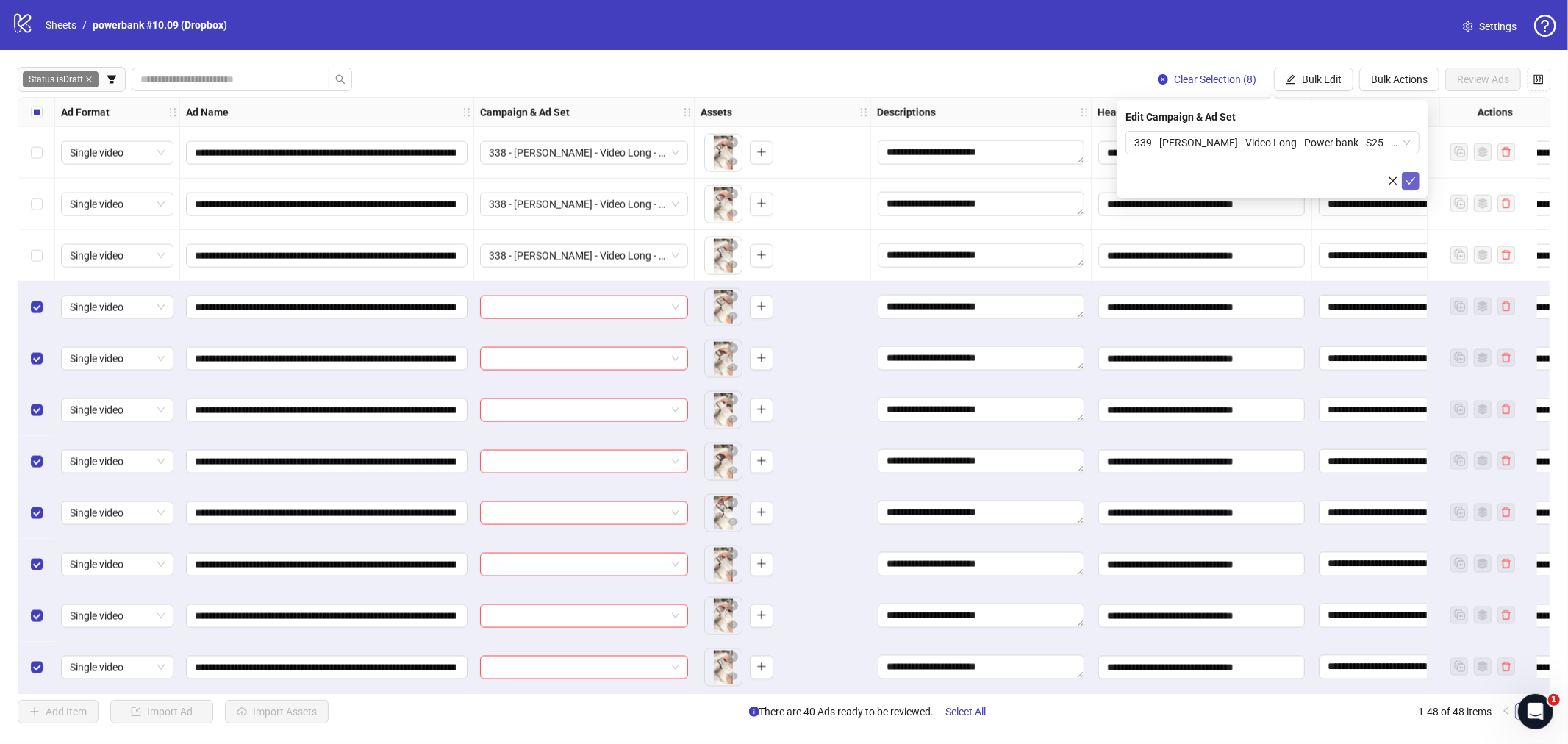
click at [1254, 178] on icon "check" at bounding box center [1410, 181] width 11 height 11
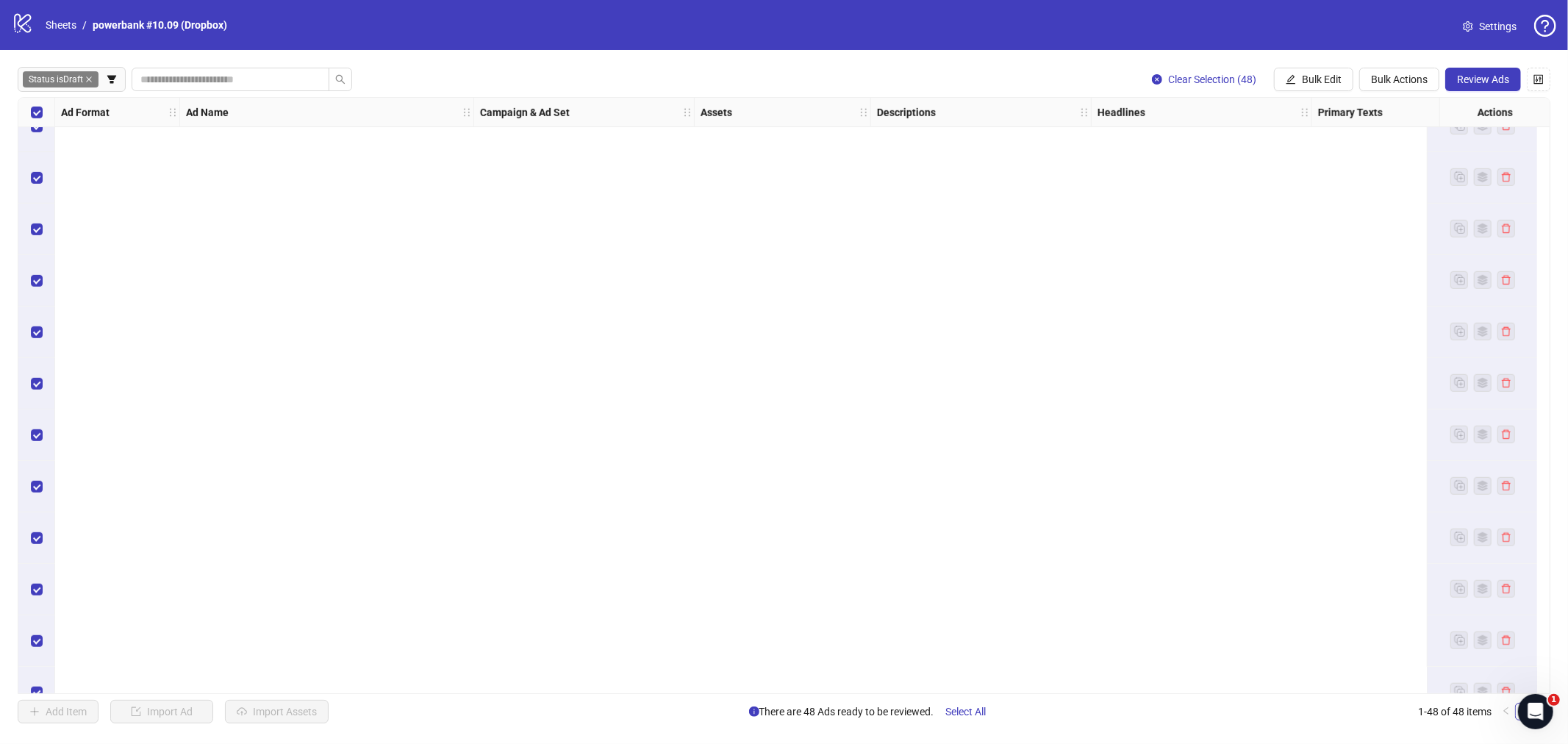
scroll to position [0, 0]
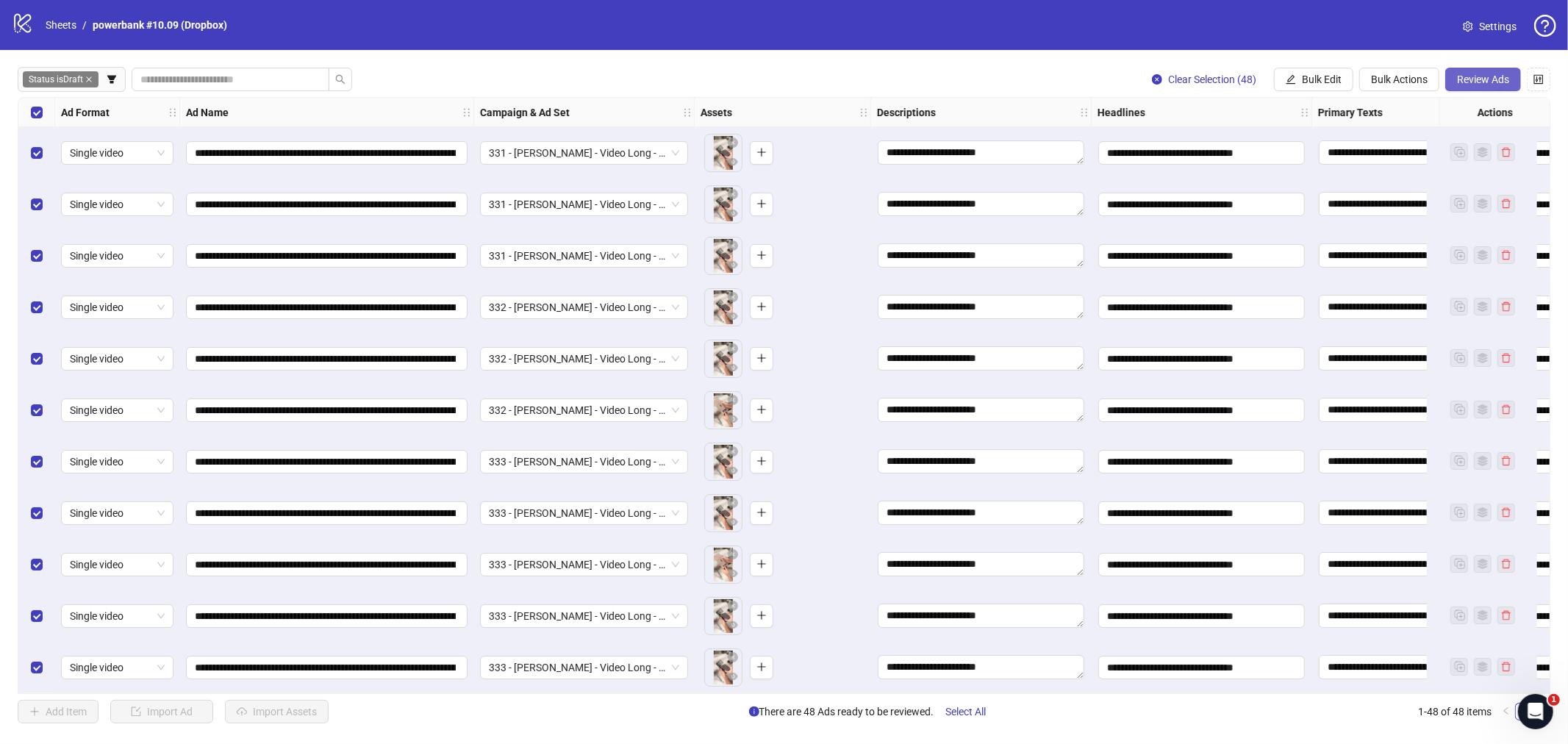
click at [1254, 73] on span "Review Ads" at bounding box center [1482, 78] width 53 height 12
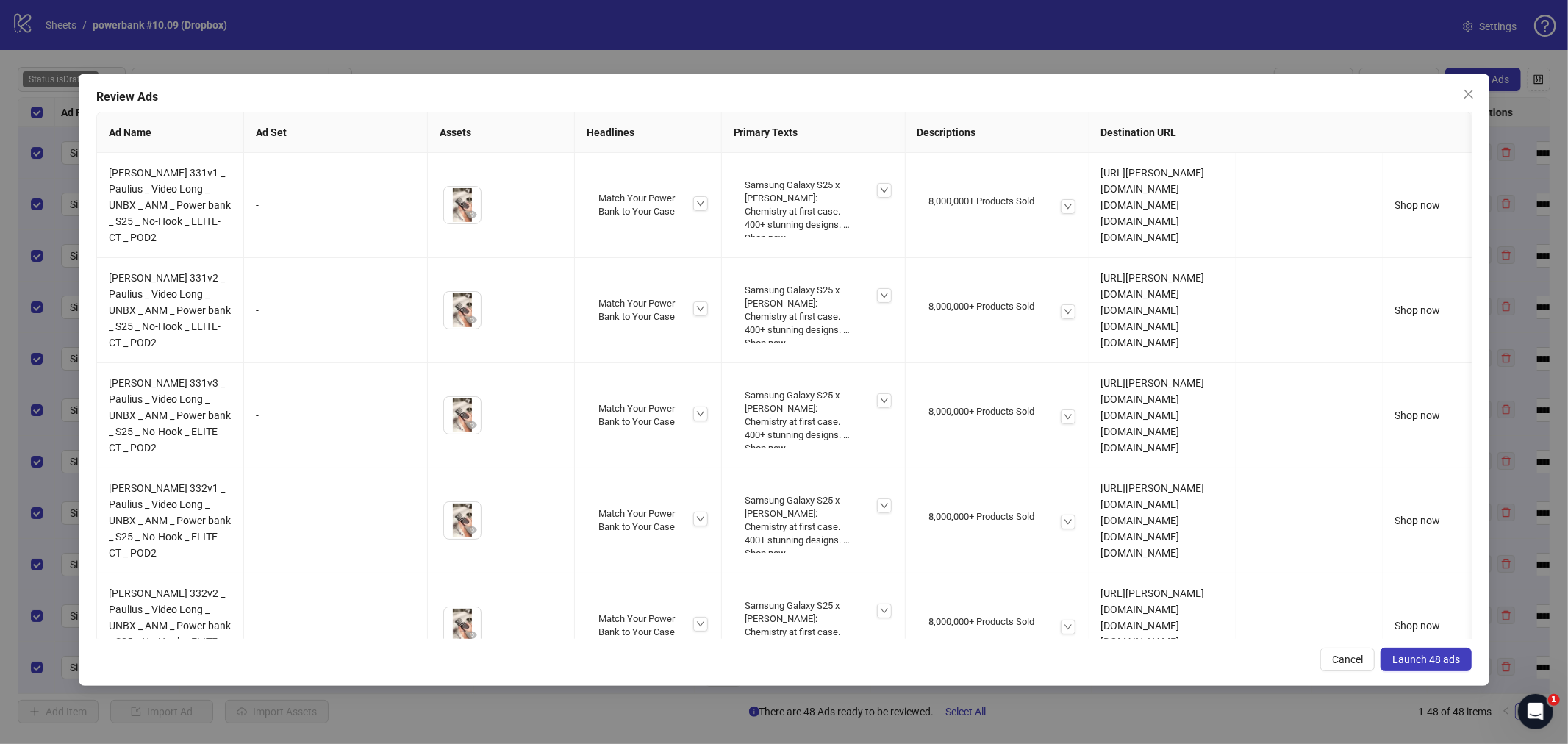
click at [1254, 645] on span "Launch 48 ads" at bounding box center [1426, 658] width 68 height 12
